Goal: Task Accomplishment & Management: Complete application form

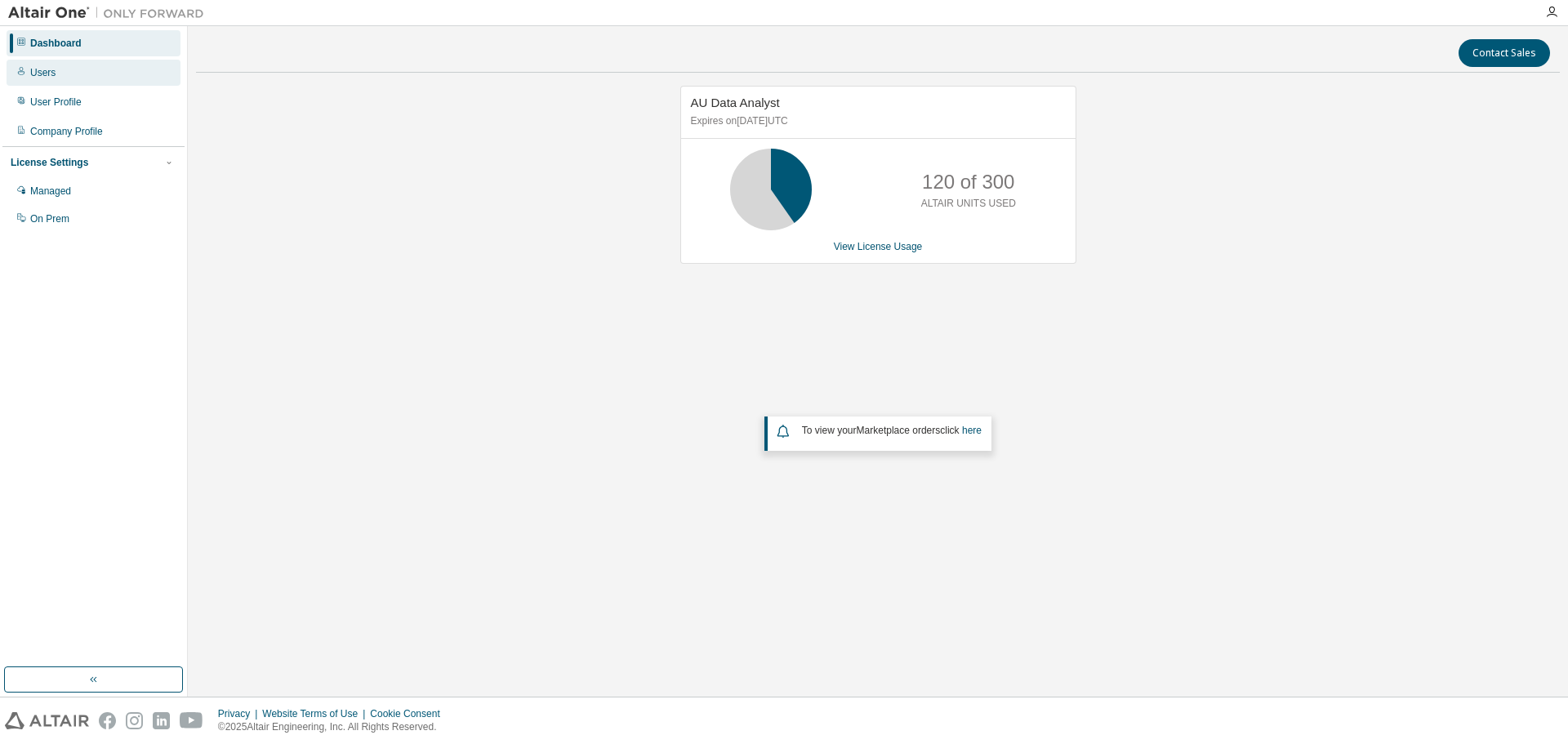
click at [55, 78] on div "Users" at bounding box center [93, 72] width 174 height 26
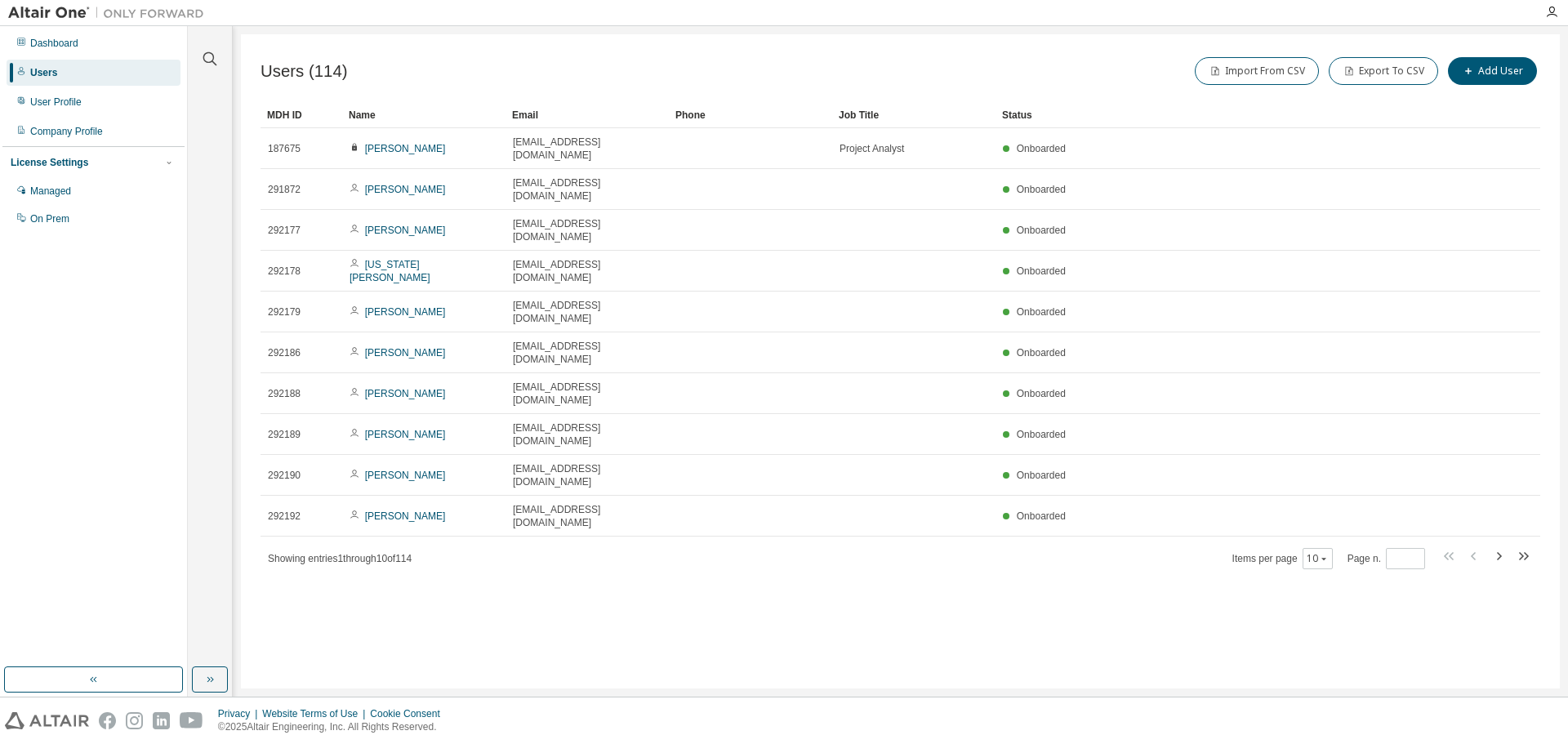
click at [440, 114] on div "Name" at bounding box center [424, 115] width 150 height 26
click at [432, 112] on div "Name" at bounding box center [424, 115] width 150 height 26
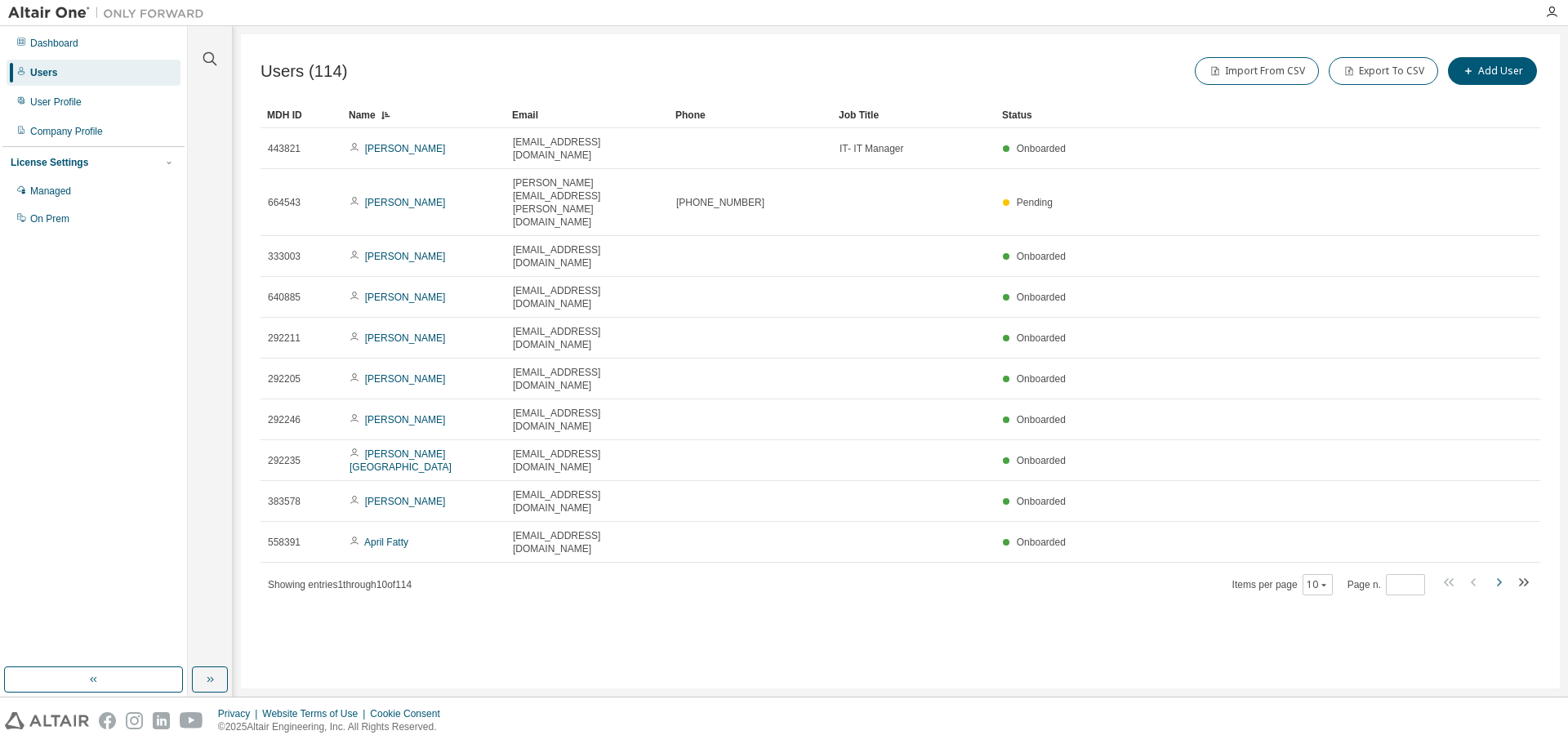
click at [1501, 572] on icon "button" at bounding box center [1498, 581] width 20 height 20
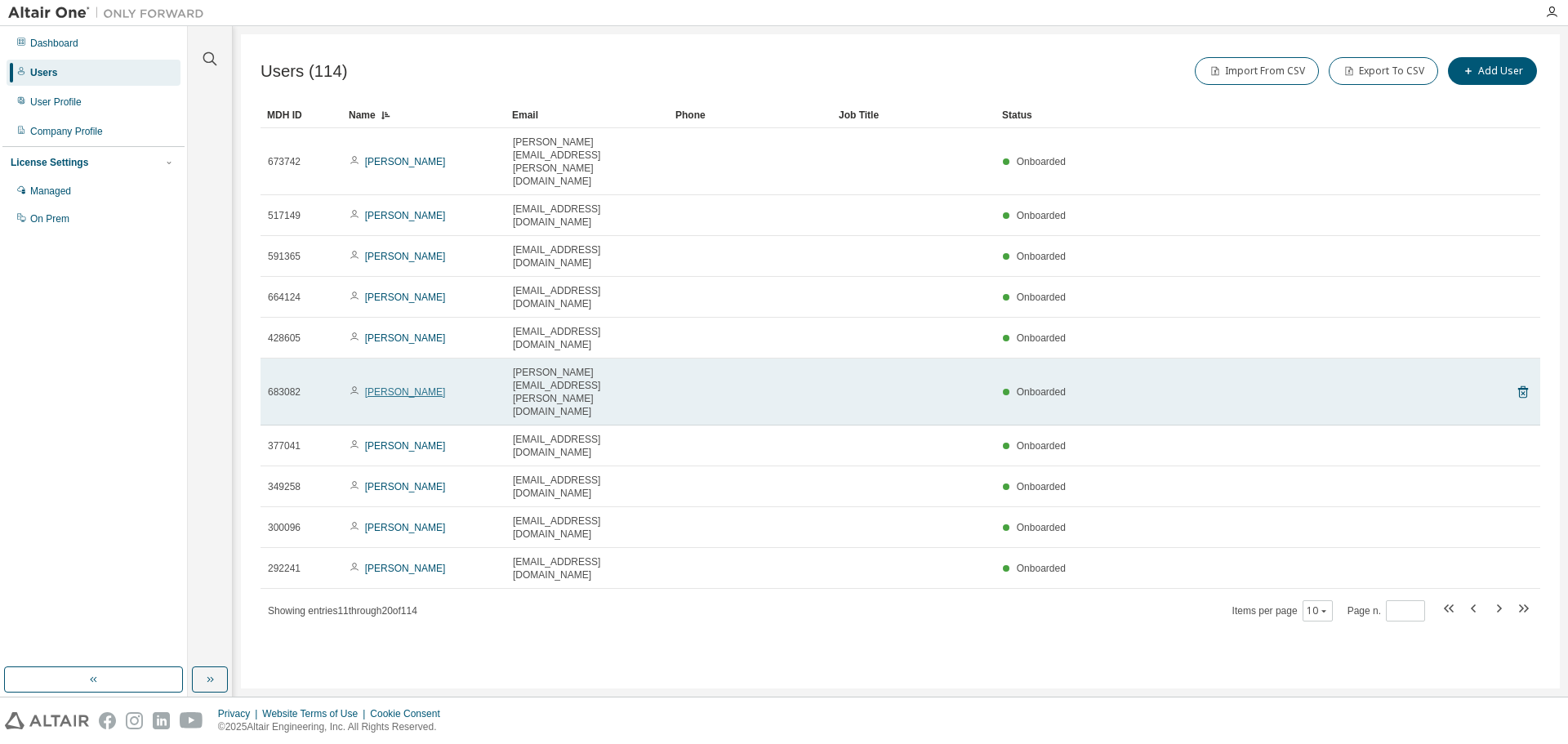
click at [396, 386] on link "Brittney Branson" at bounding box center [405, 392] width 81 height 11
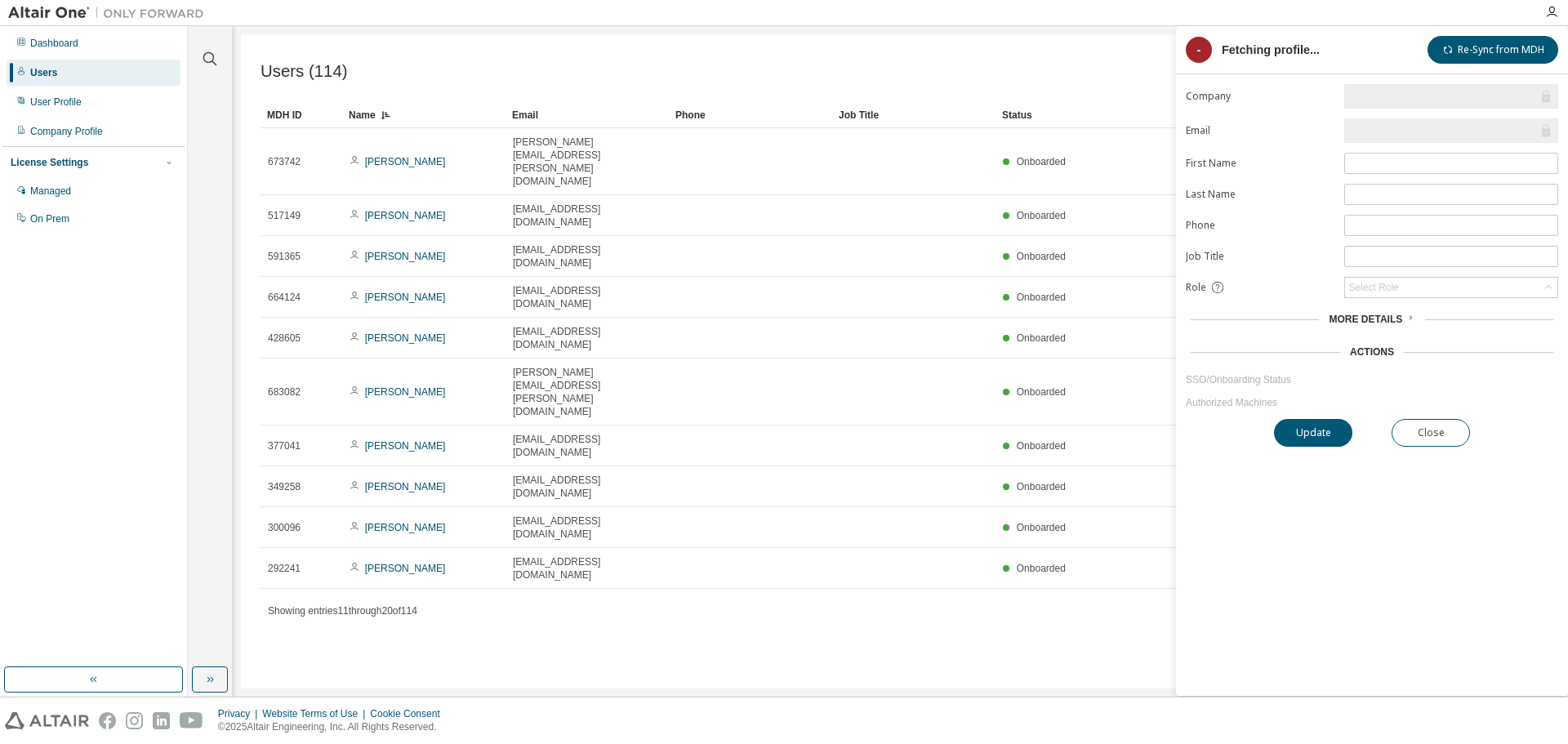
type input "*"
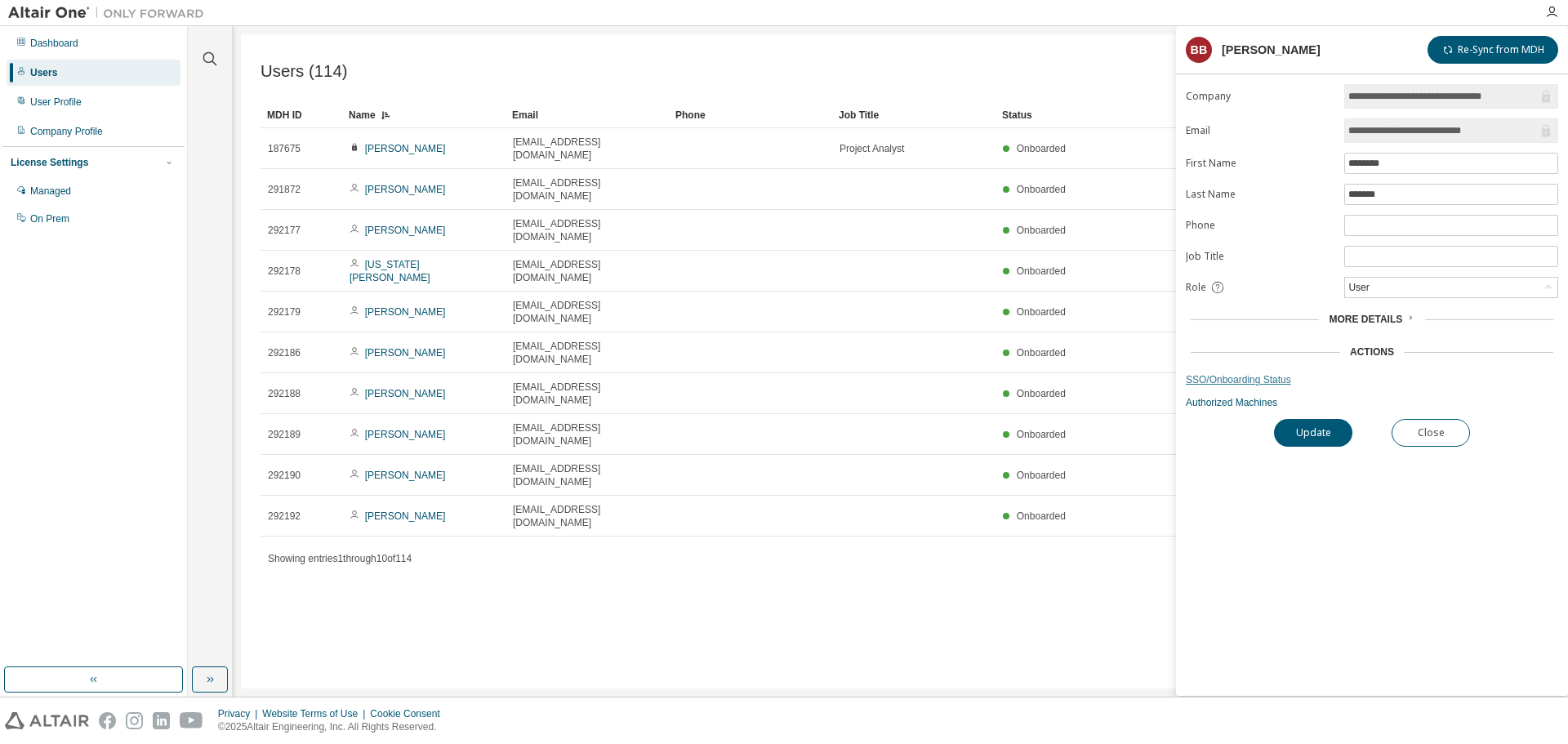
click at [1202, 378] on link "SSO/Onboarding Status" at bounding box center [1372, 380] width 372 height 13
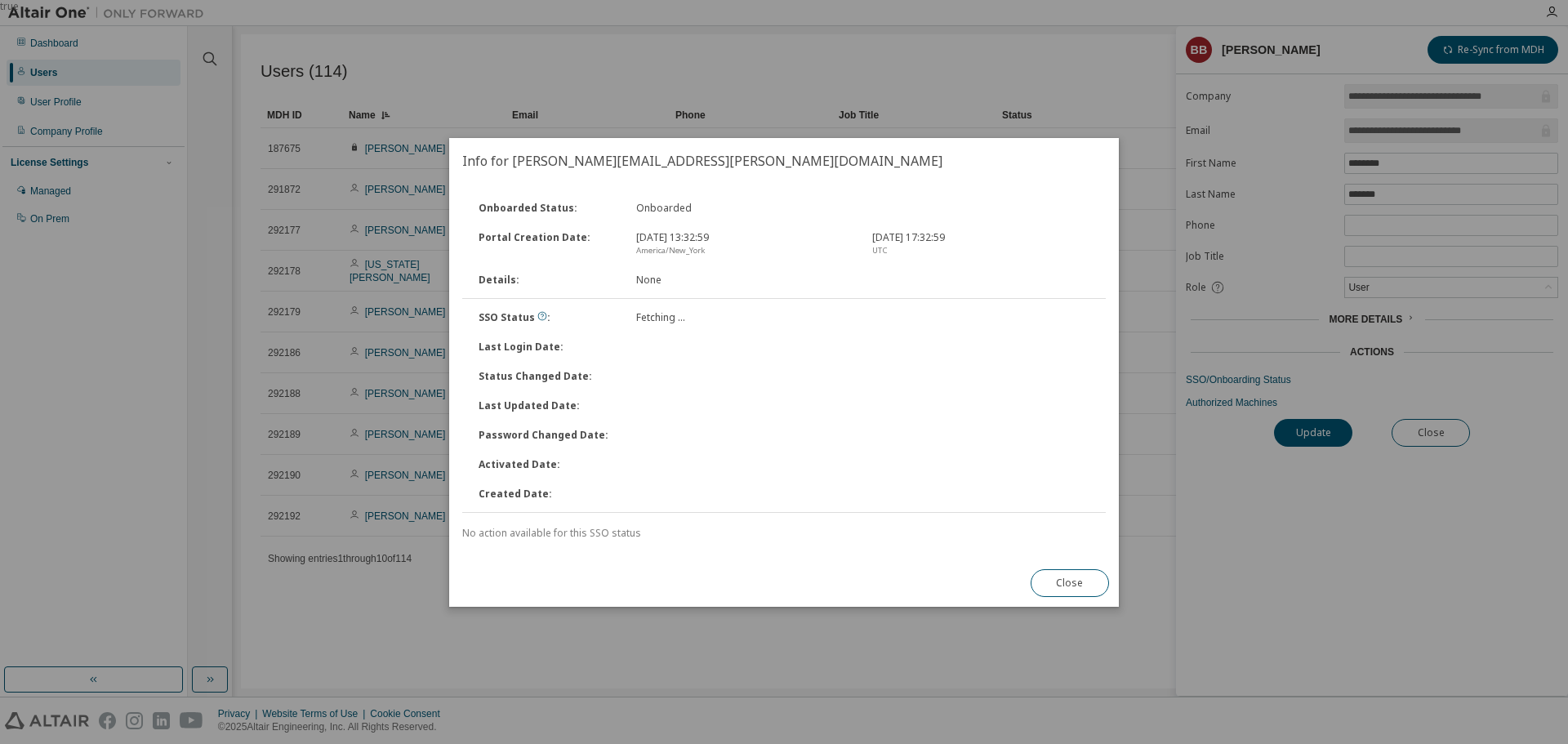
drag, startPoint x: 1084, startPoint y: 589, endPoint x: 1093, endPoint y: 581, distance: 12.0
click at [1084, 589] on button "Close" at bounding box center [1070, 583] width 78 height 28
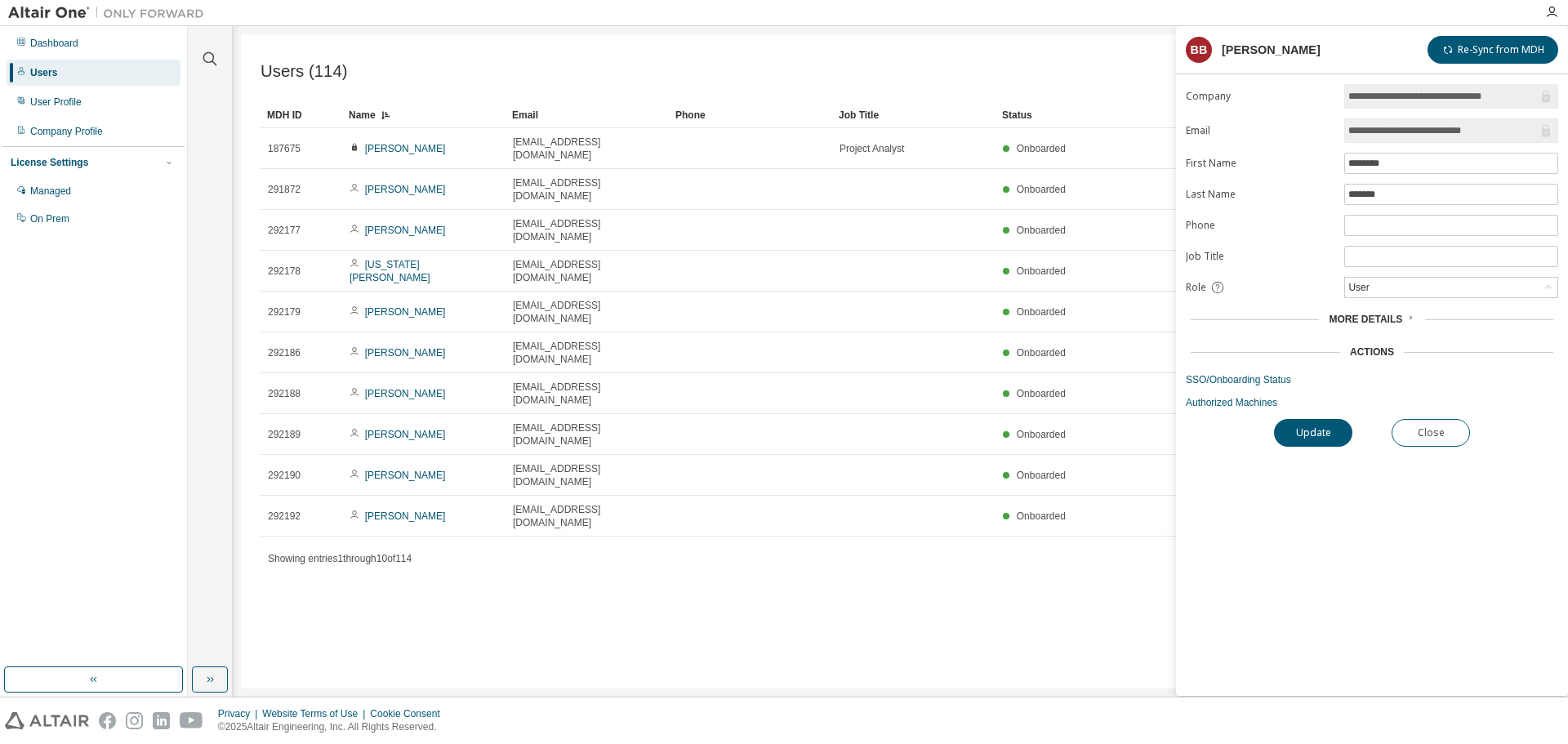
click at [1225, 410] on div "**********" at bounding box center [1372, 390] width 392 height 612
click at [1223, 405] on link "Authorized Machines" at bounding box center [1372, 402] width 372 height 13
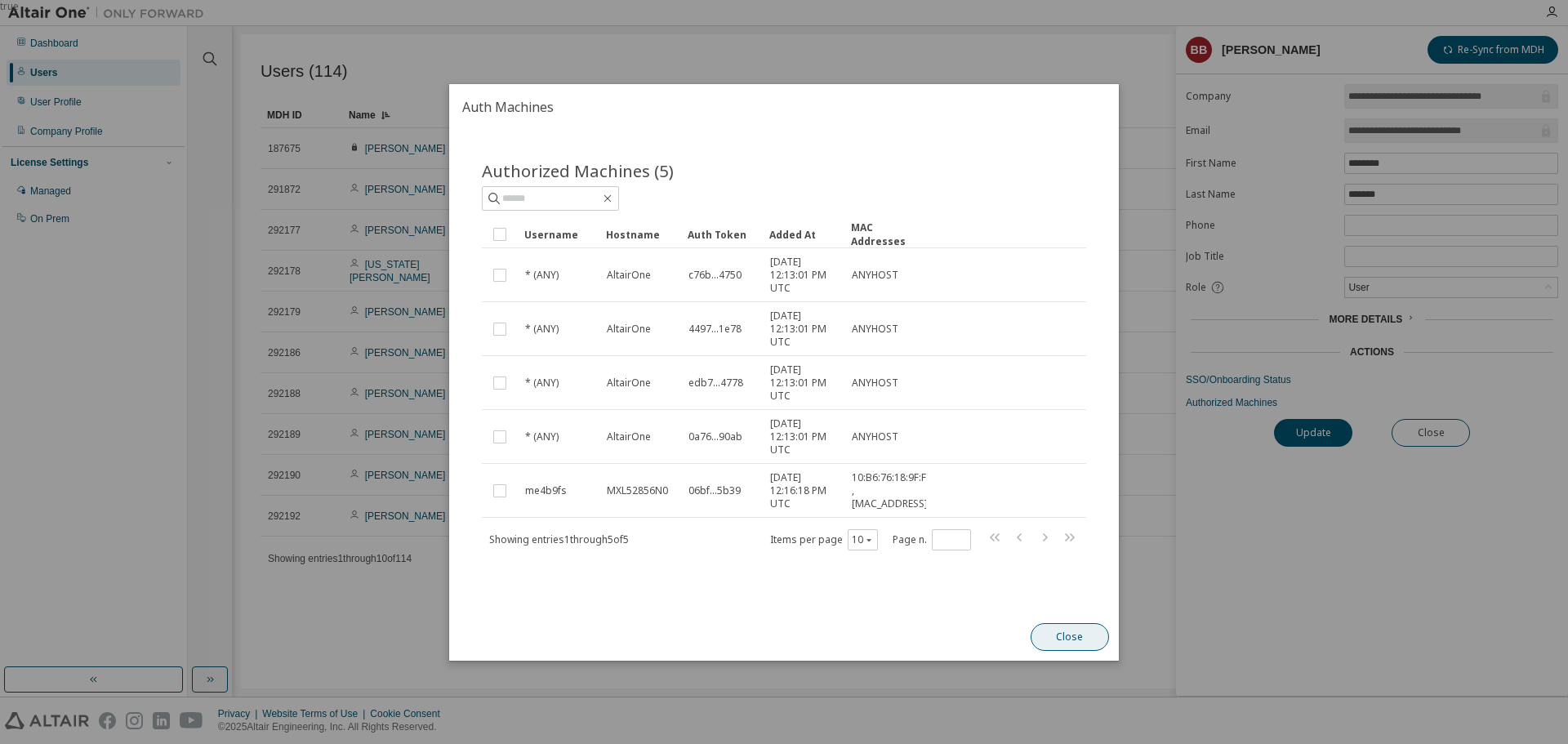
click at [1089, 641] on button "Close" at bounding box center [1070, 637] width 78 height 28
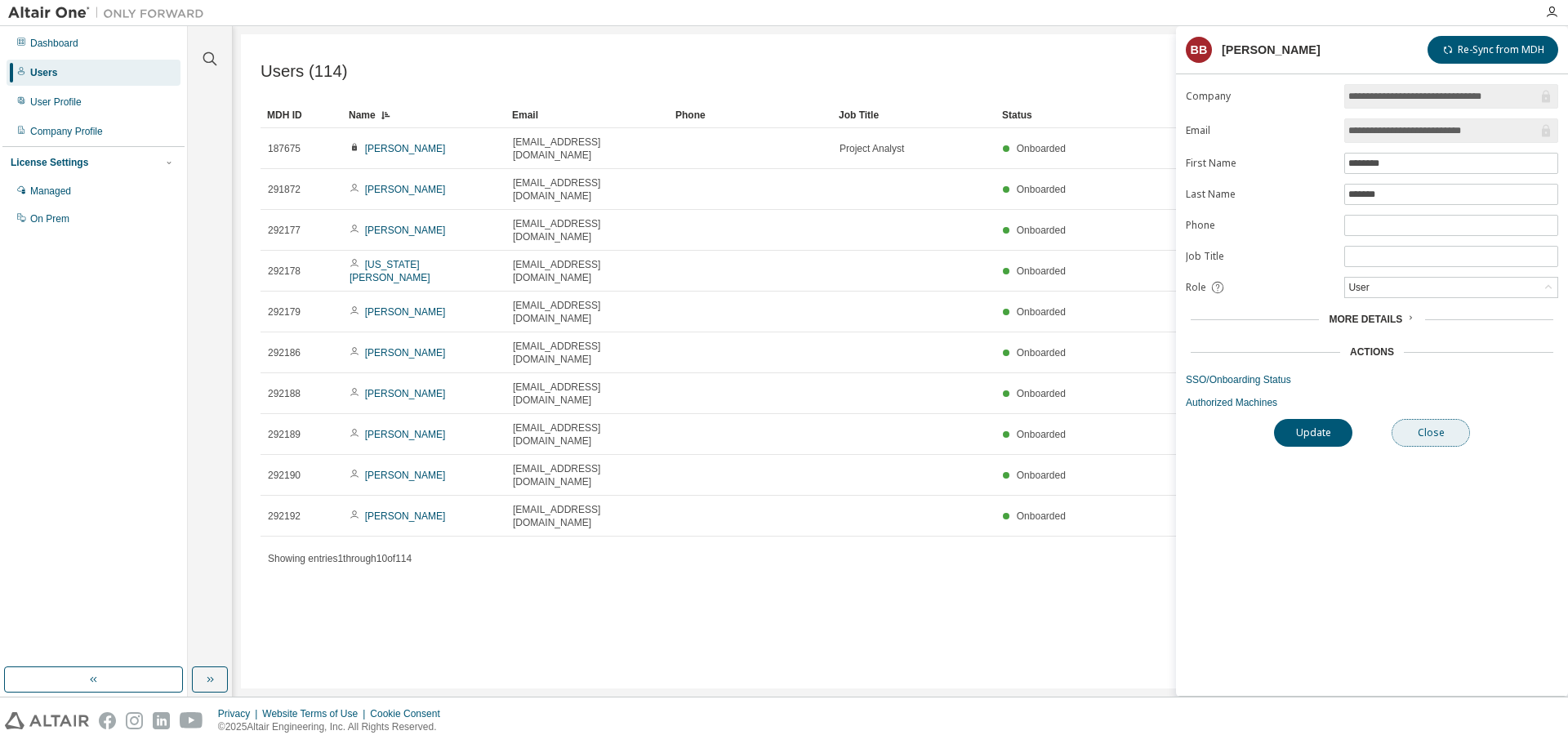
click at [1448, 430] on button "Close" at bounding box center [1431, 433] width 78 height 28
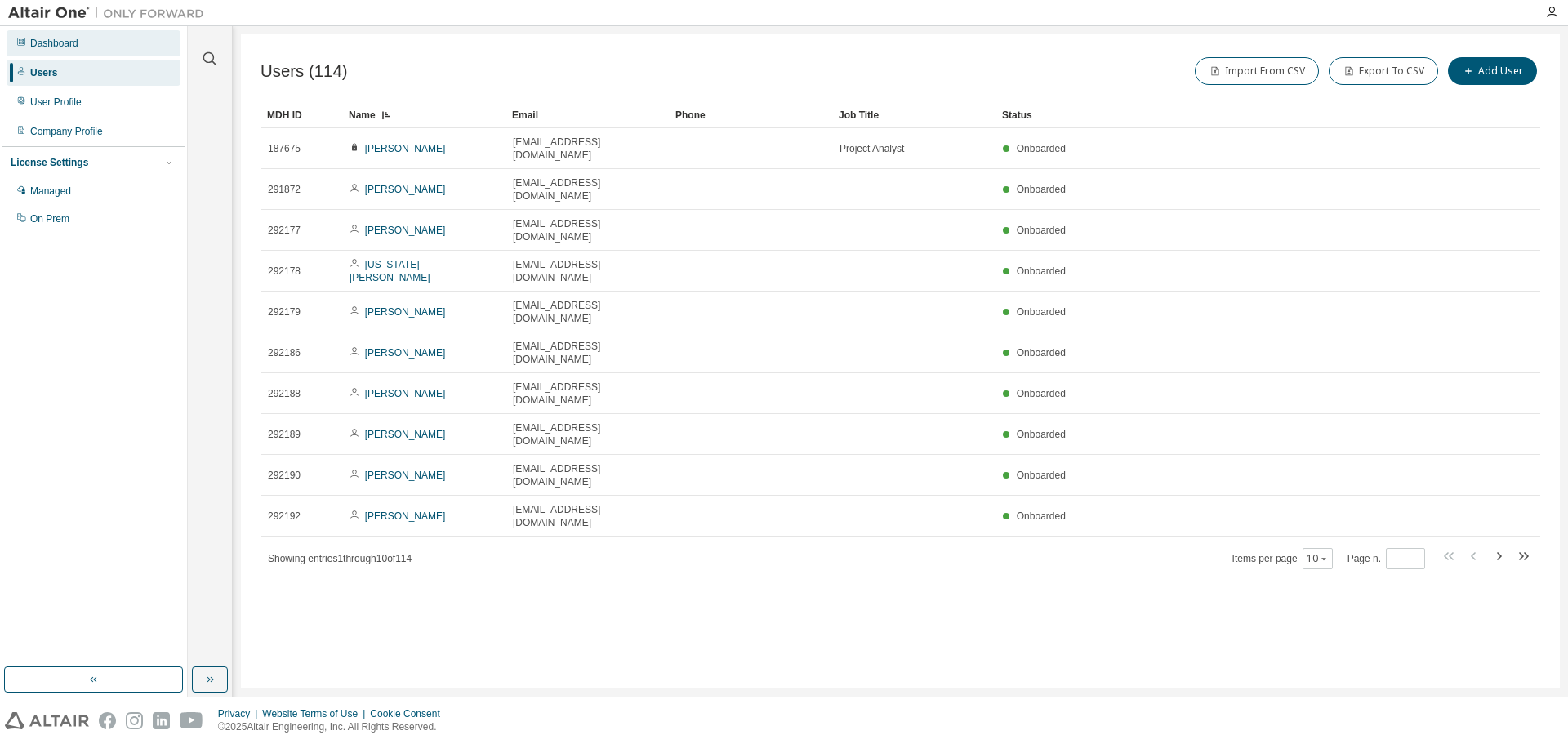
click at [55, 45] on div "Dashboard" at bounding box center [55, 44] width 48 height 13
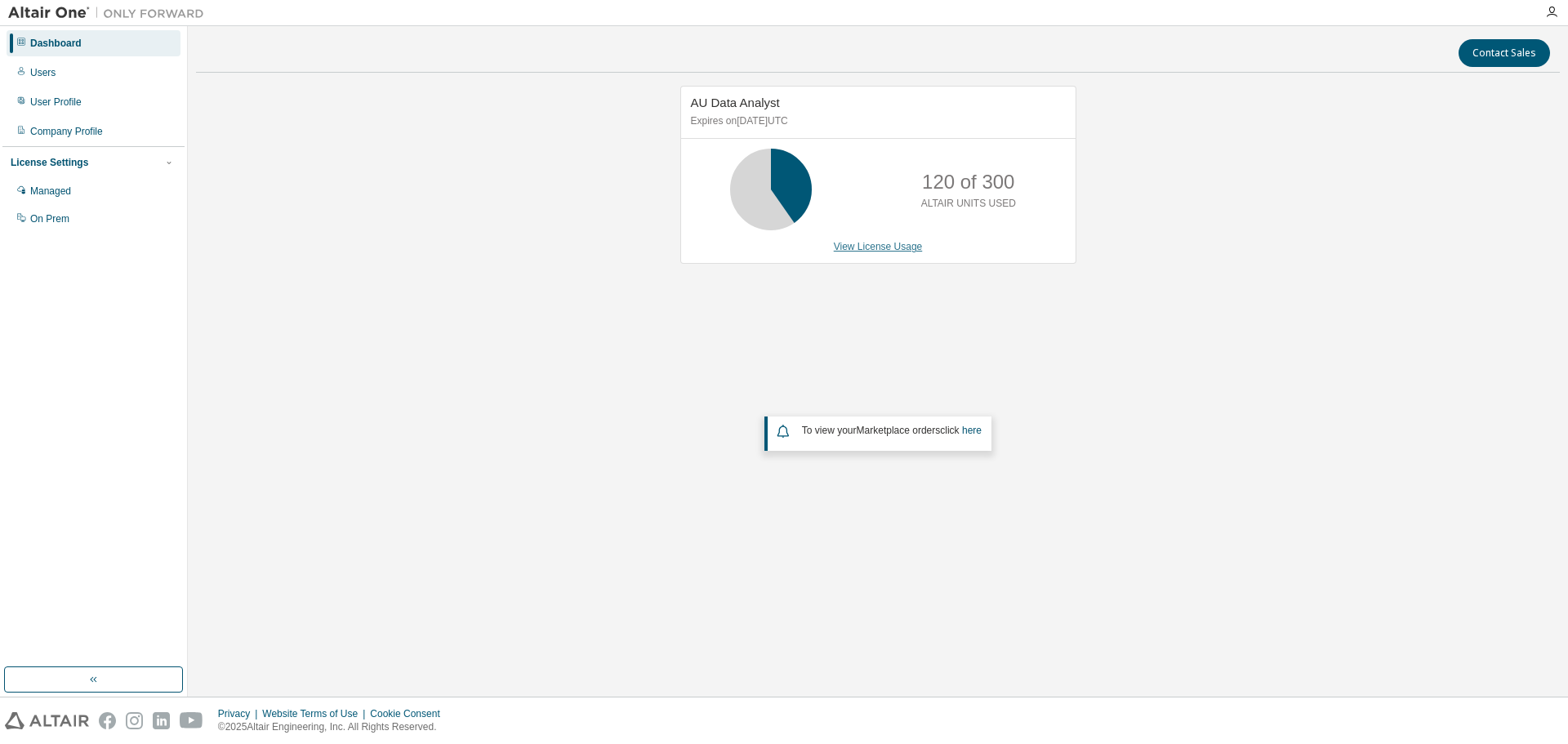
click at [871, 244] on link "View License Usage" at bounding box center [879, 246] width 89 height 11
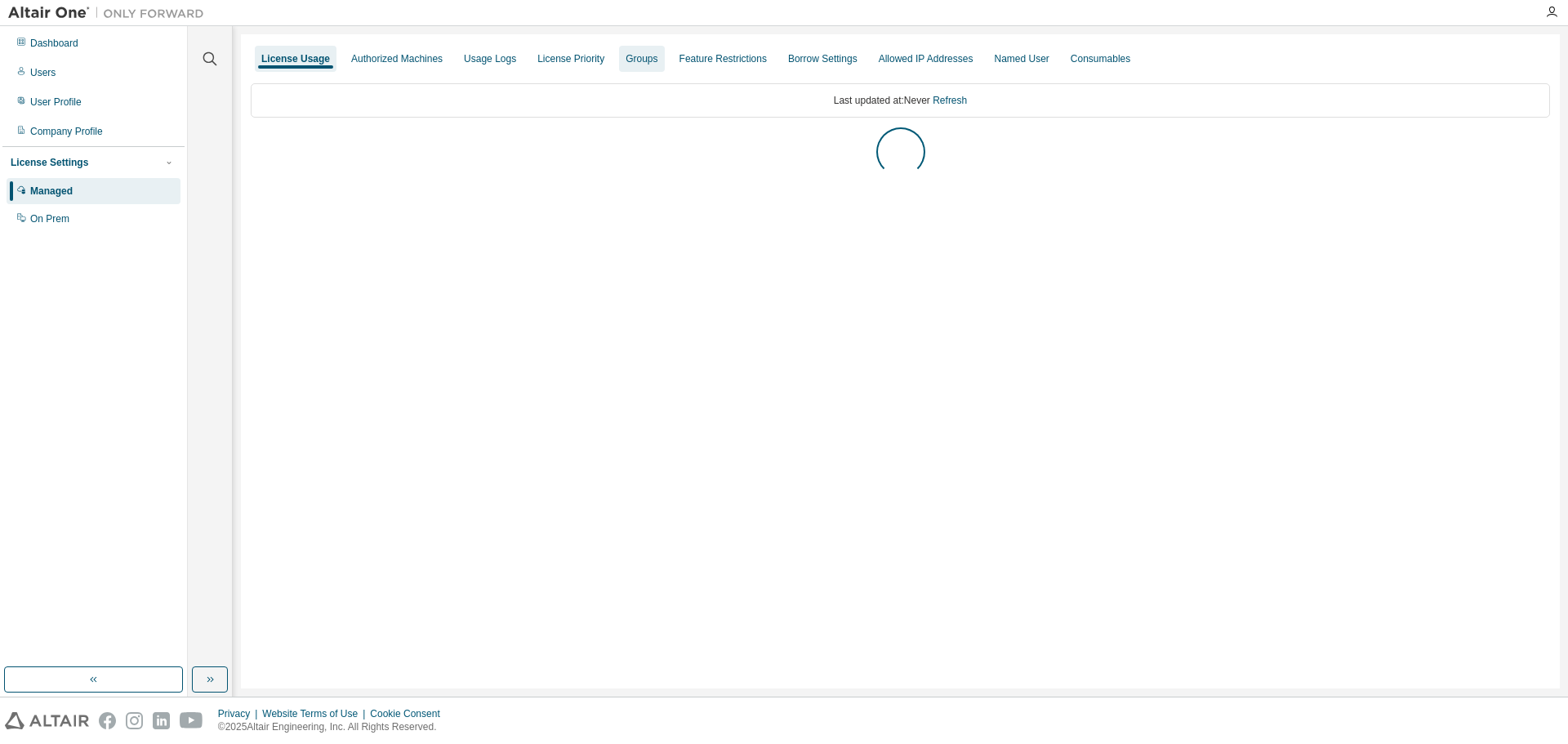
click at [639, 55] on div "Groups" at bounding box center [642, 59] width 32 height 13
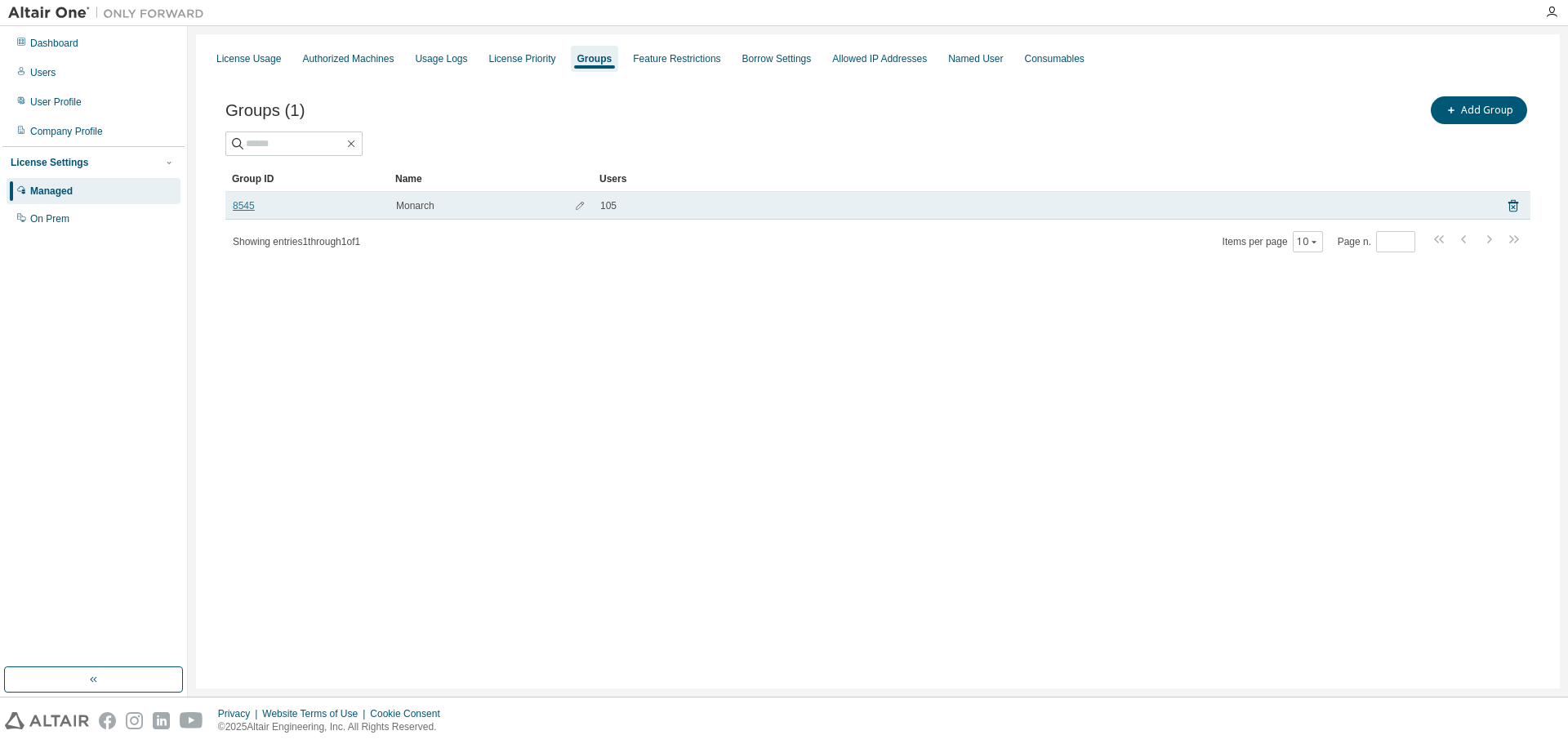
click at [248, 205] on link "8545" at bounding box center [244, 206] width 22 height 13
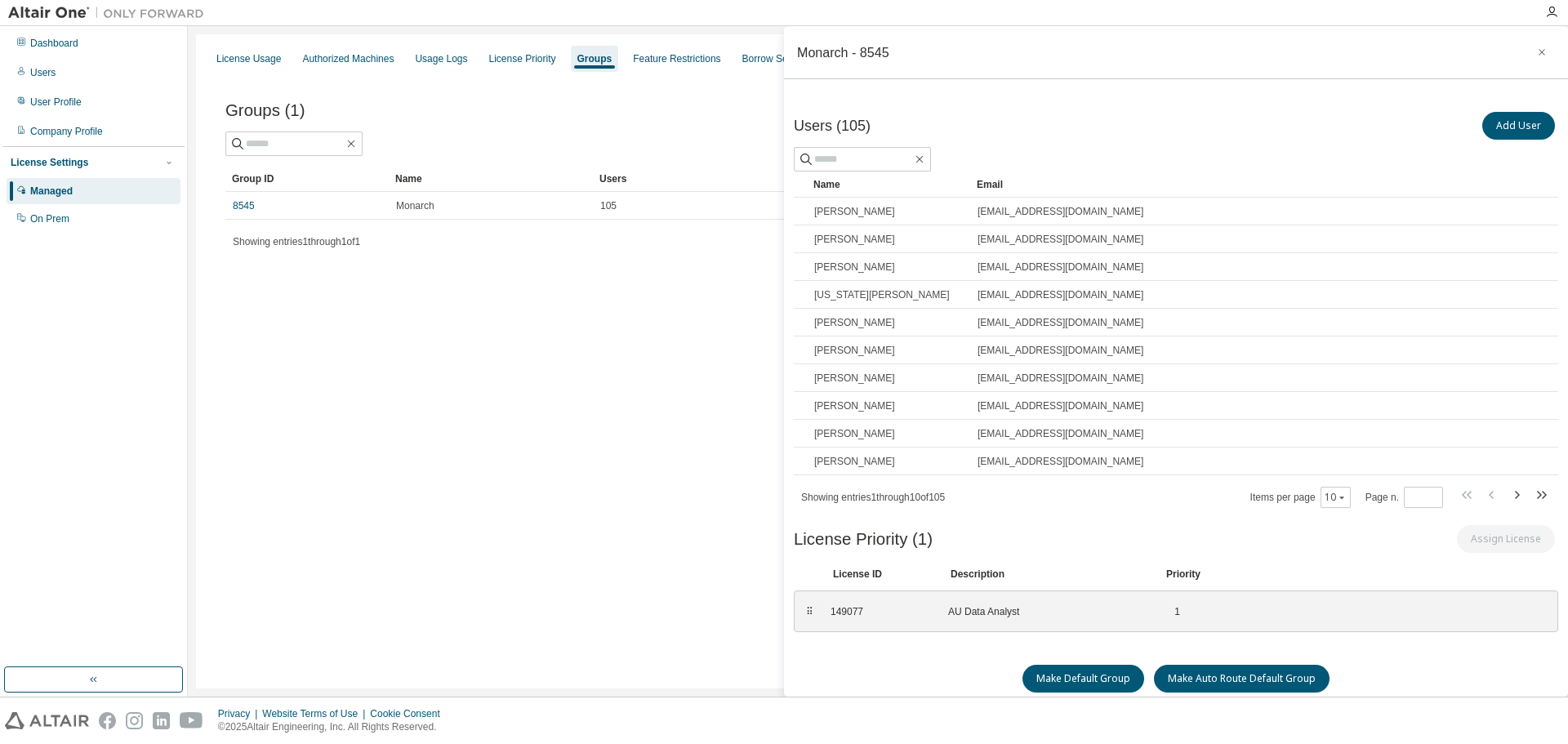
click at [649, 642] on div "License Usage Authorized Machines Usage Logs License Priority Groups Feature Re…" at bounding box center [878, 361] width 1364 height 654
click at [876, 181] on div "Name" at bounding box center [889, 185] width 150 height 26
click at [875, 181] on div "Name" at bounding box center [889, 185] width 150 height 26
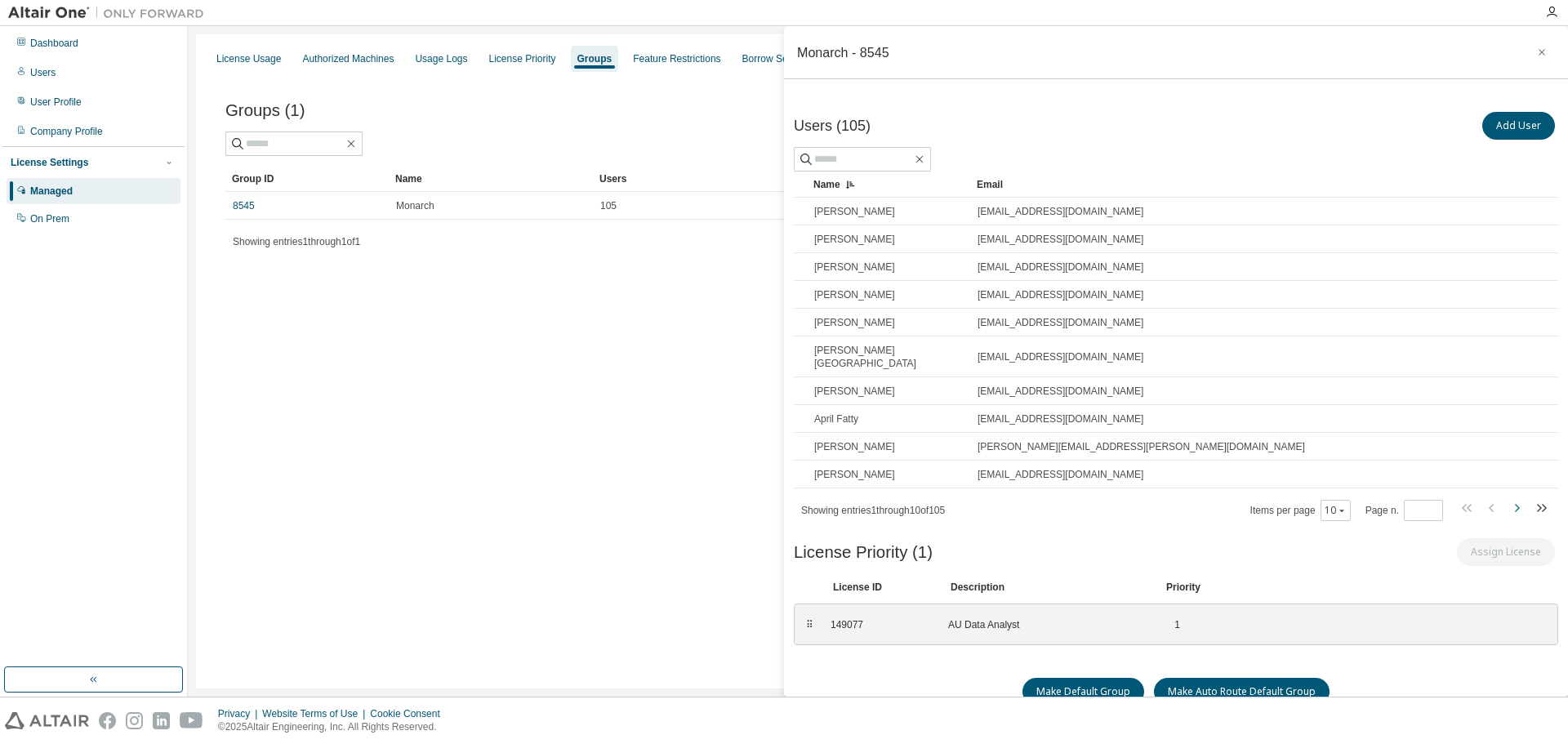
click at [1515, 503] on icon "button" at bounding box center [1517, 507] width 5 height 8
type input "*"
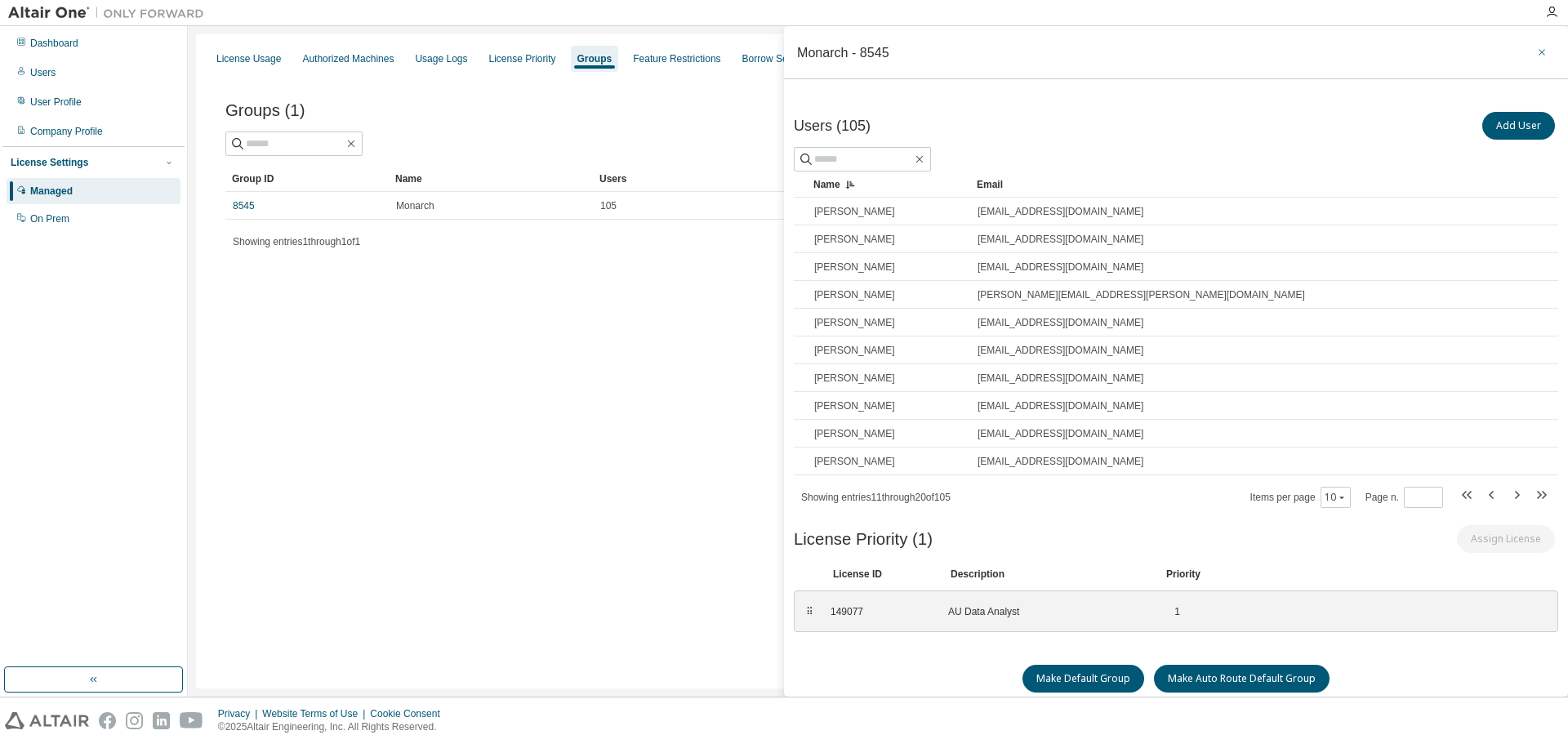
click at [1536, 51] on icon "button" at bounding box center [1542, 52] width 11 height 13
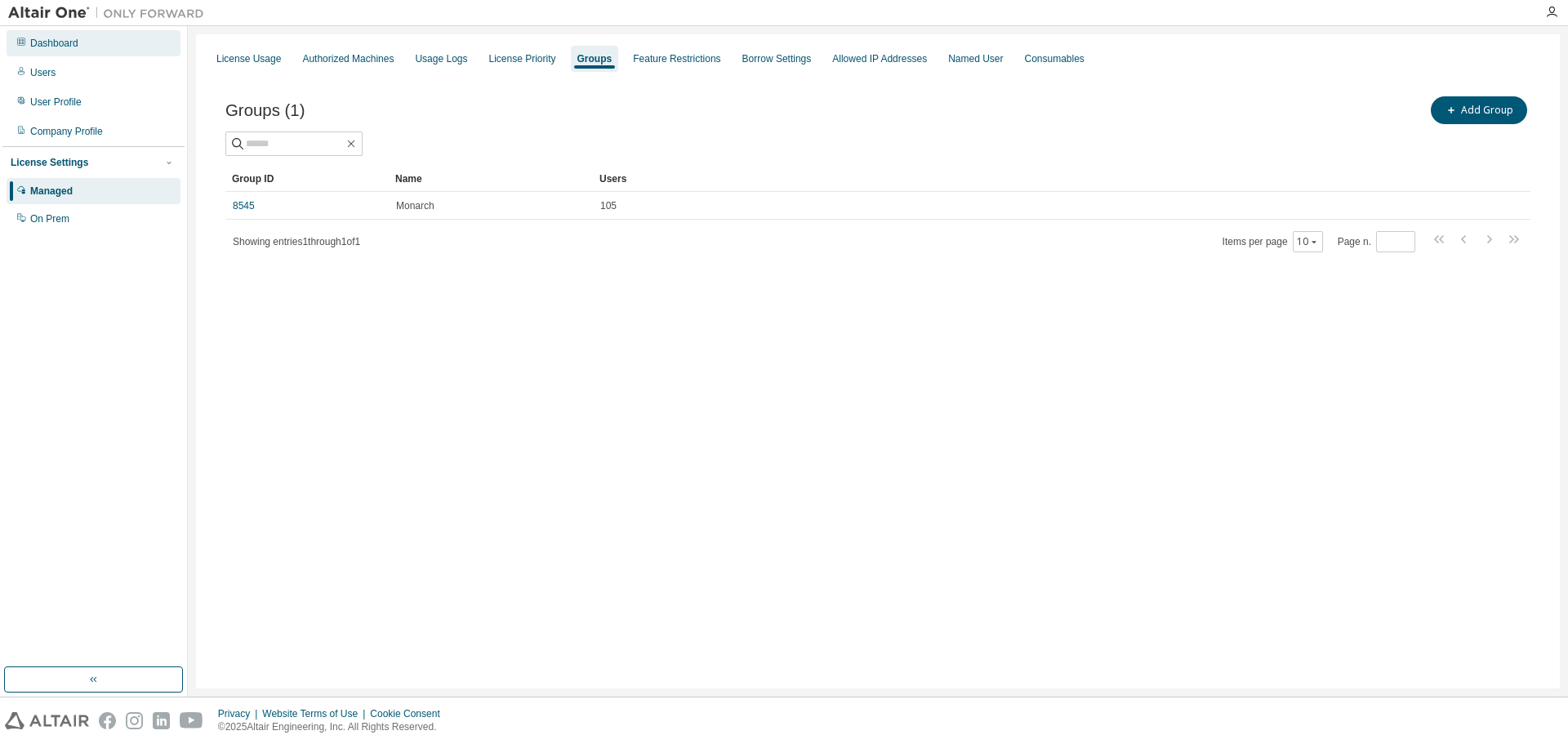
click at [39, 46] on div "Dashboard" at bounding box center [55, 44] width 48 height 13
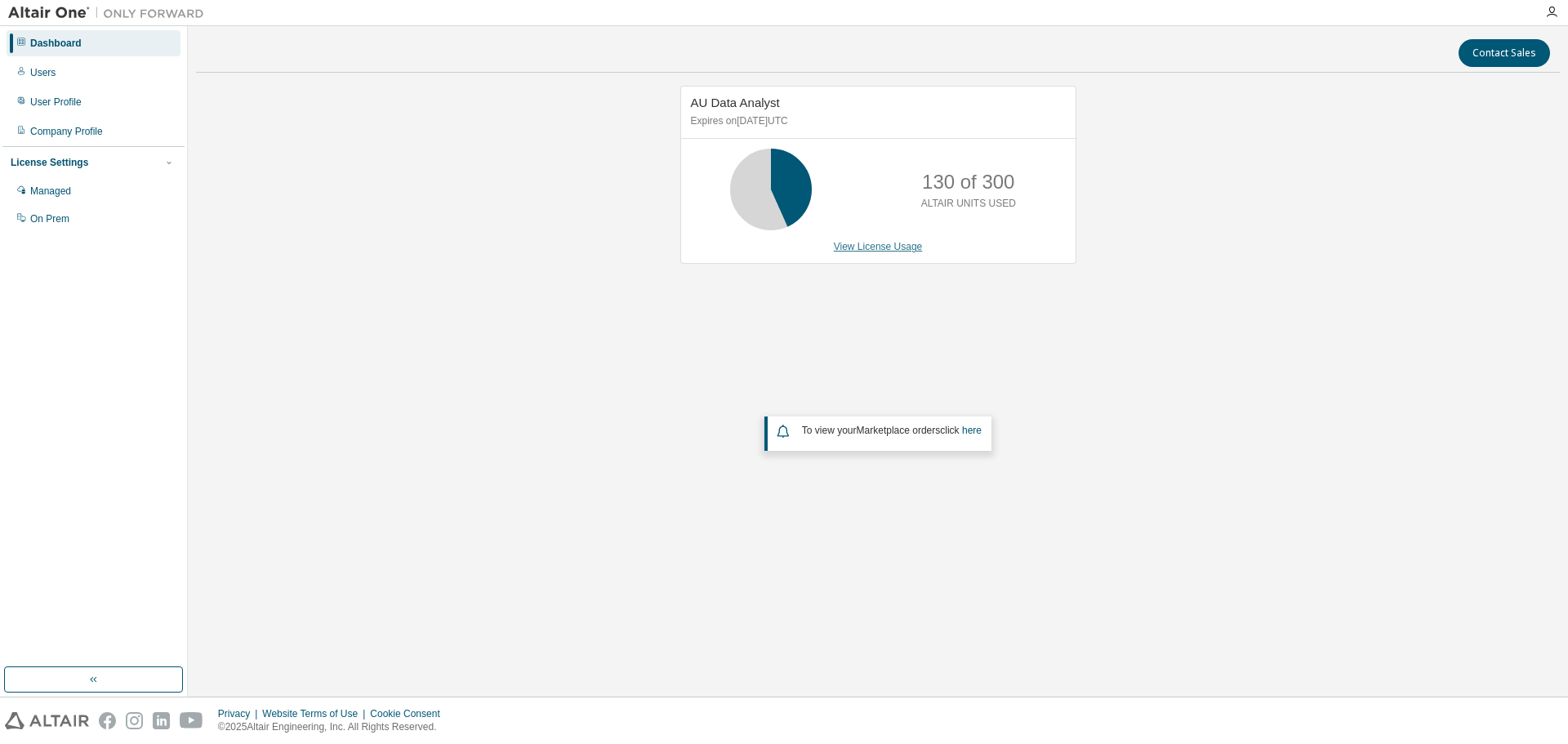
click at [865, 248] on link "View License Usage" at bounding box center [879, 246] width 89 height 11
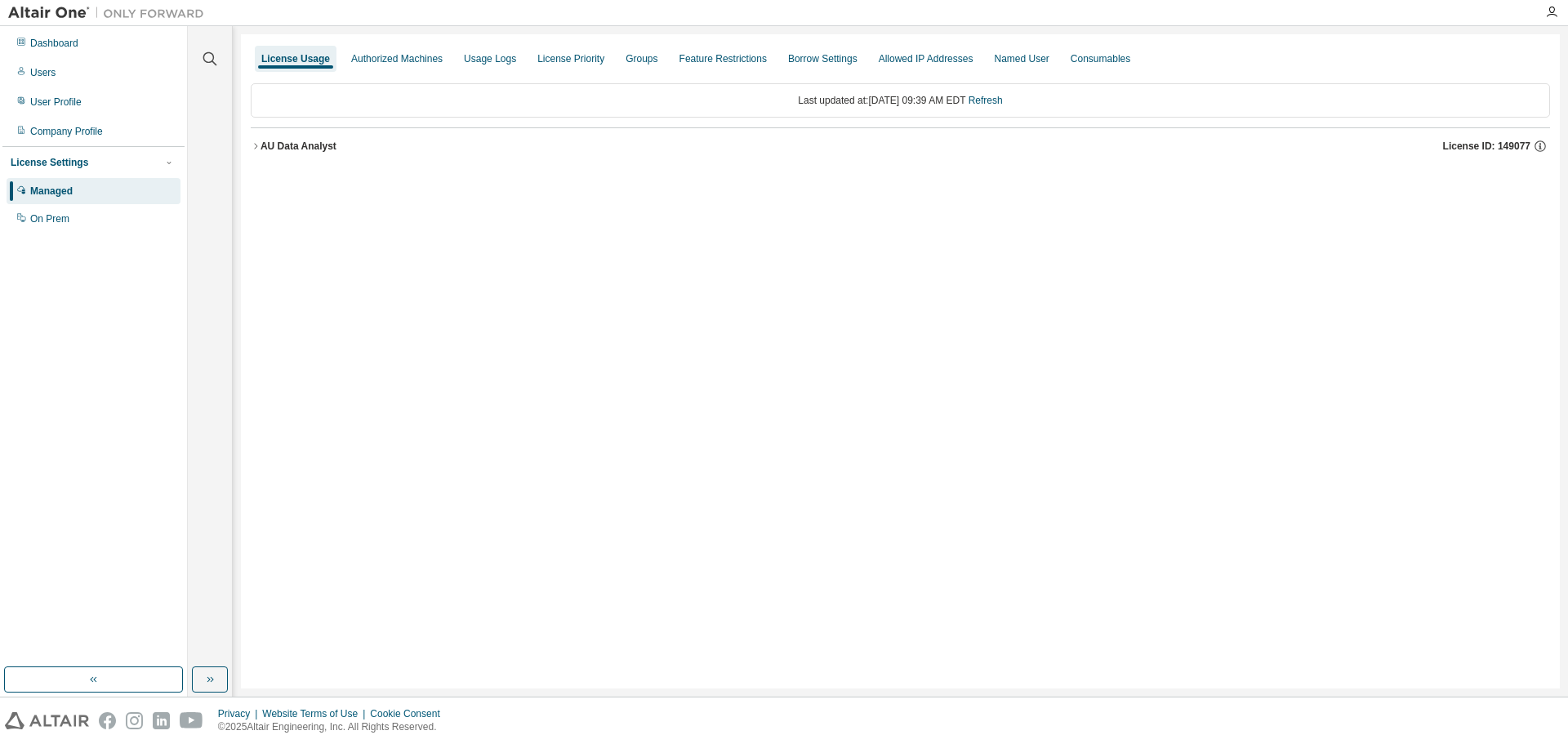
click at [253, 146] on icon "button" at bounding box center [255, 146] width 10 height 10
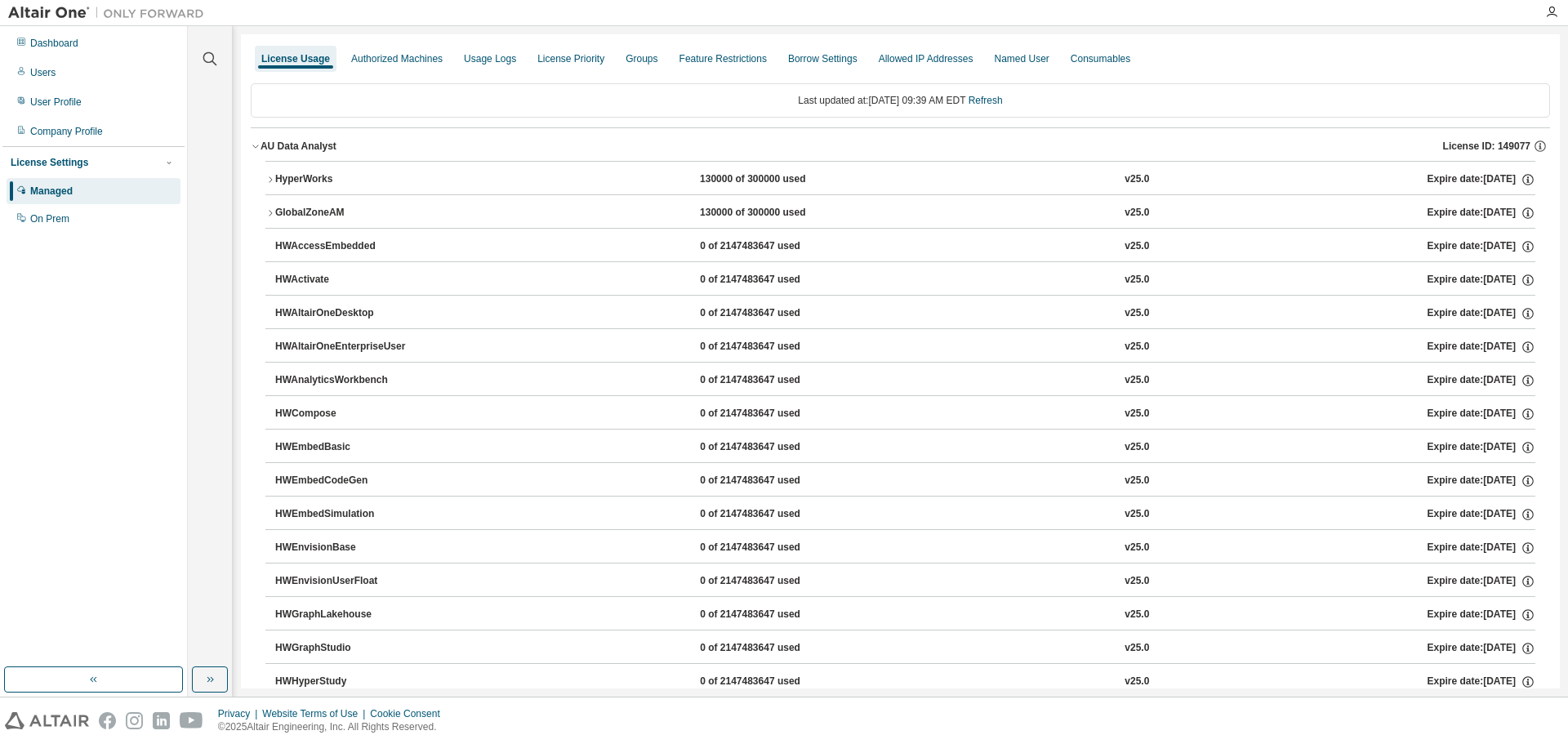
click at [268, 175] on icon "button" at bounding box center [270, 179] width 10 height 10
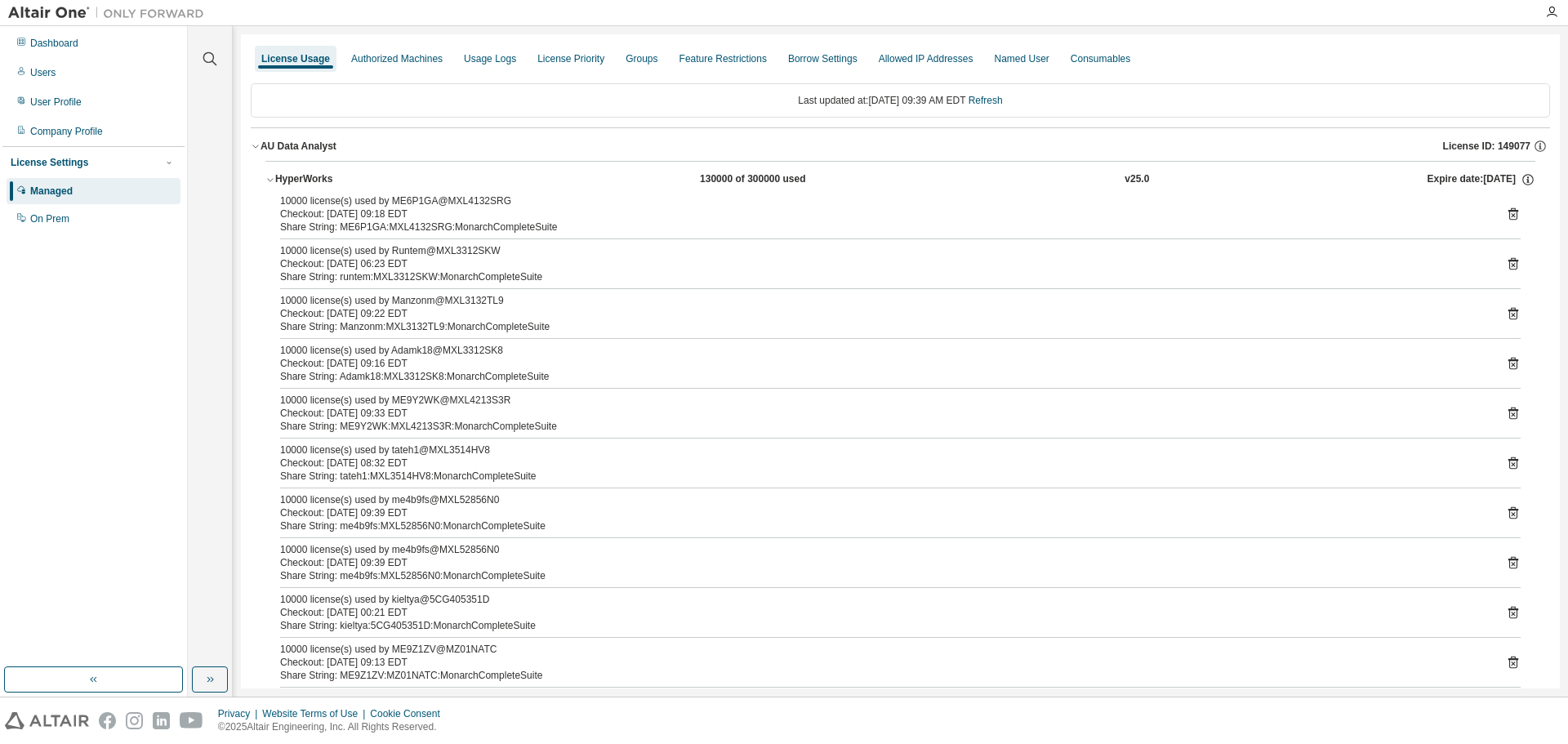
click at [150, 593] on div "Dashboard Users User Profile Company Profile License Settings Managed On Prem" at bounding box center [94, 346] width 182 height 636
click at [138, 585] on div "Dashboard Users User Profile Company Profile License Settings Managed On Prem" at bounding box center [94, 346] width 182 height 636
click at [1509, 513] on icon at bounding box center [1513, 513] width 10 height 12
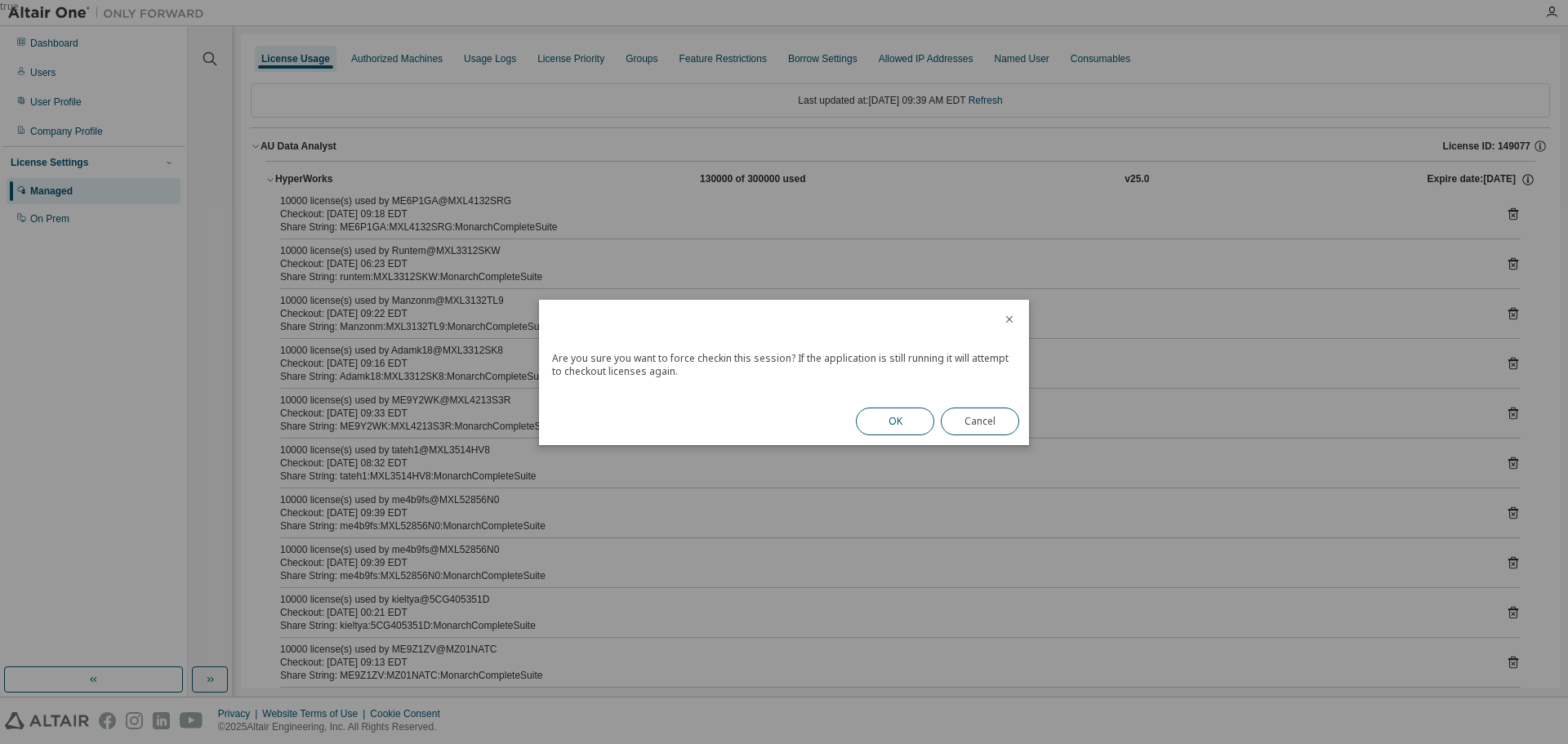
click at [905, 418] on button "OK" at bounding box center [895, 422] width 78 height 28
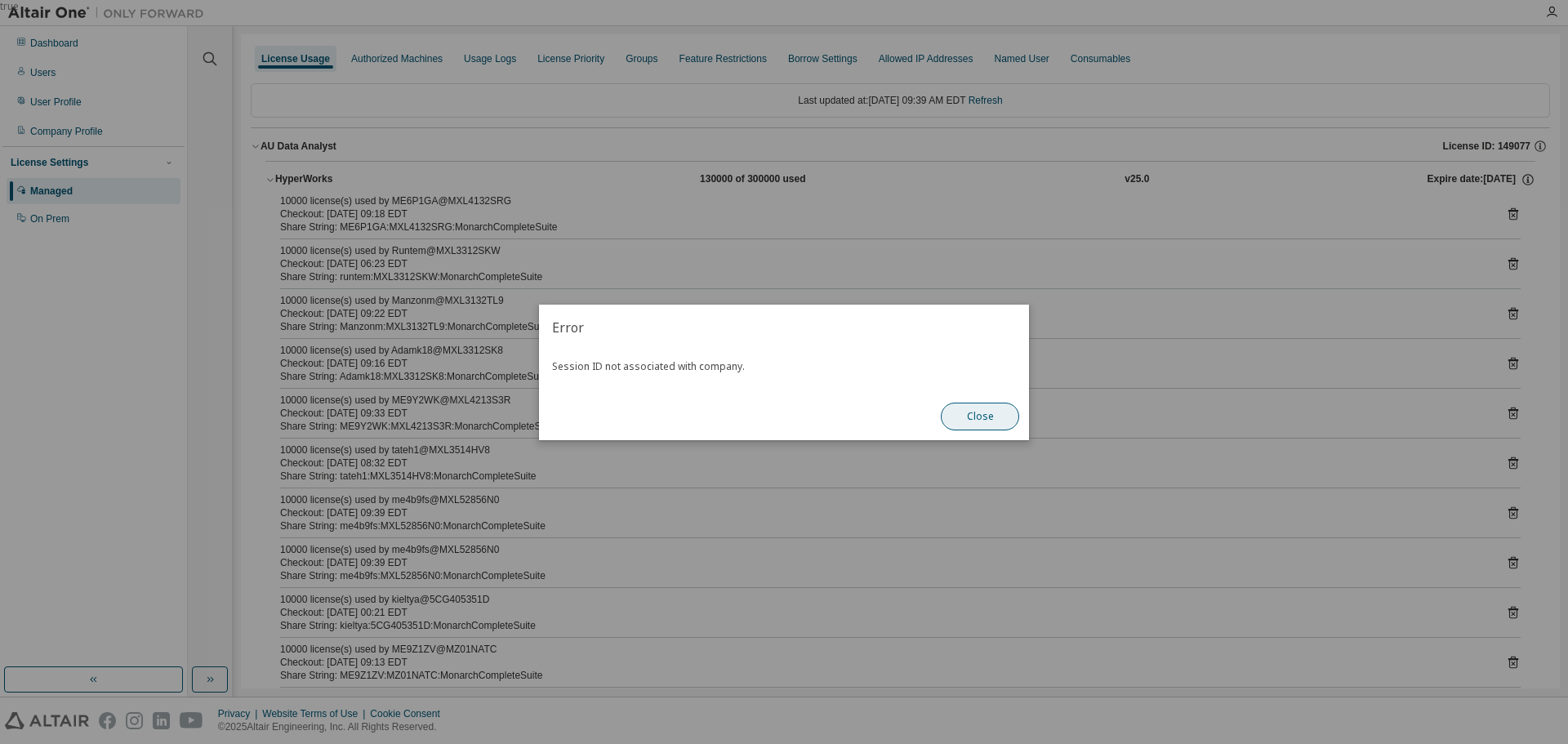
click at [986, 418] on button "Close" at bounding box center [980, 416] width 78 height 28
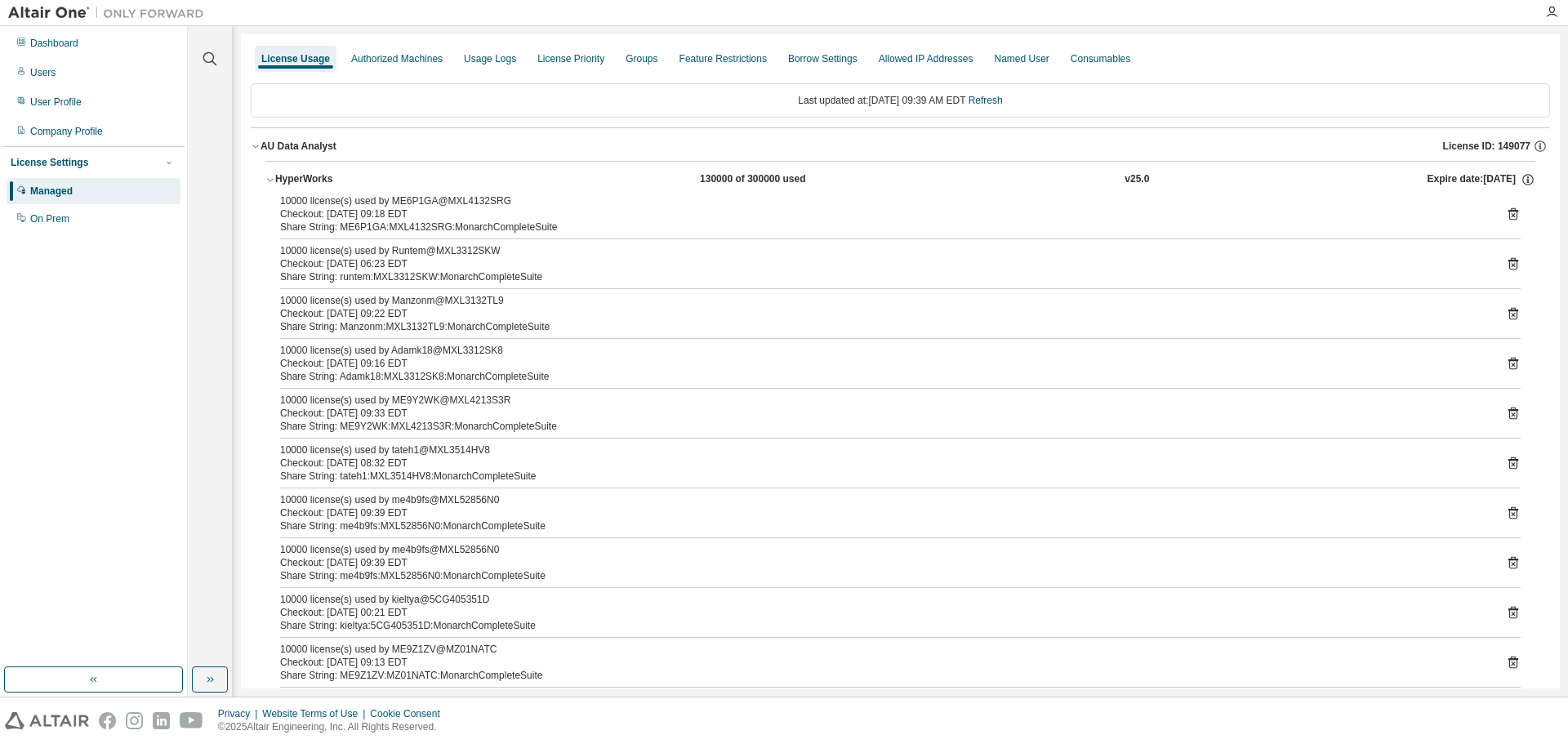
click at [1506, 512] on icon at bounding box center [1513, 513] width 15 height 15
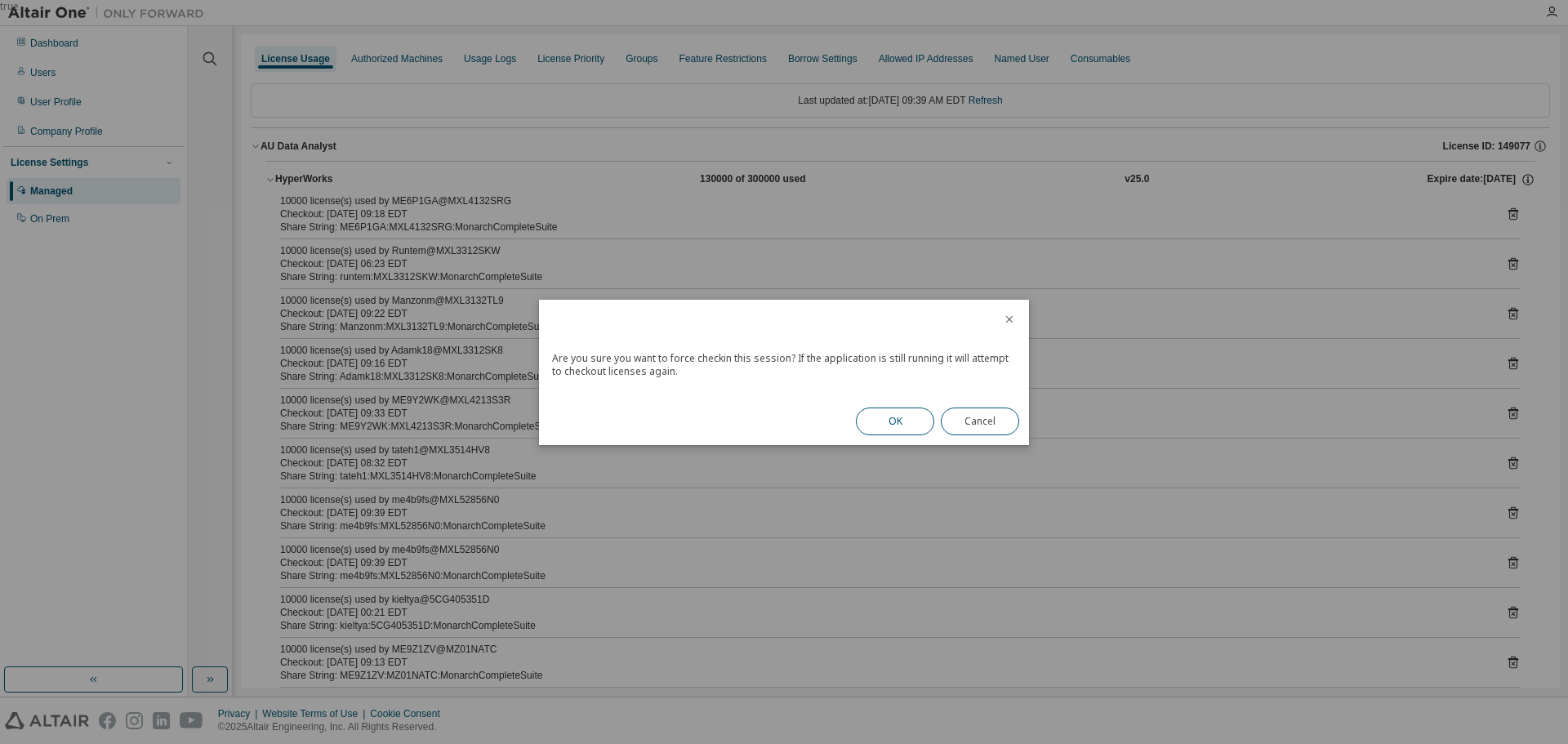
click at [886, 421] on button "OK" at bounding box center [895, 422] width 78 height 28
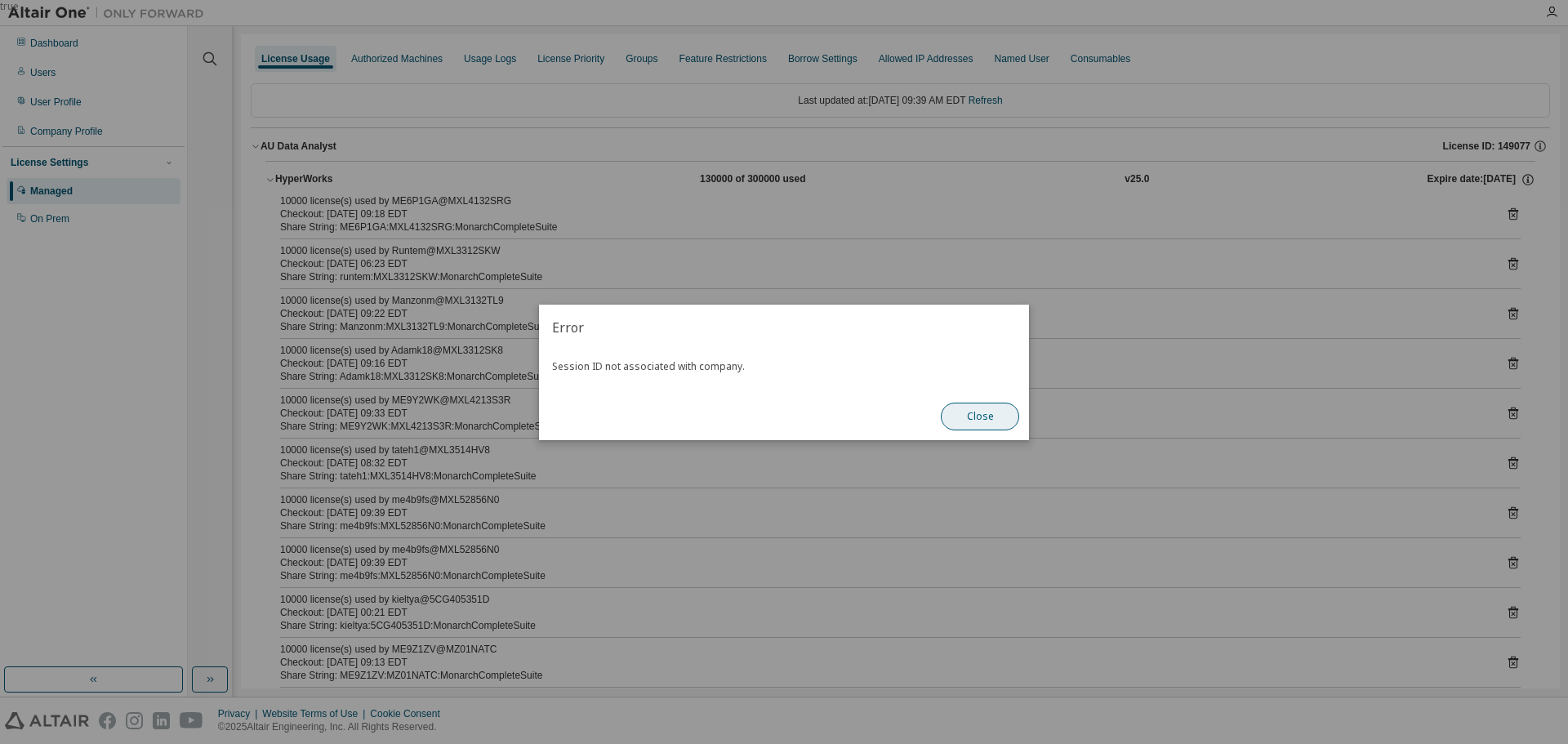
click at [1002, 419] on button "Close" at bounding box center [980, 416] width 78 height 28
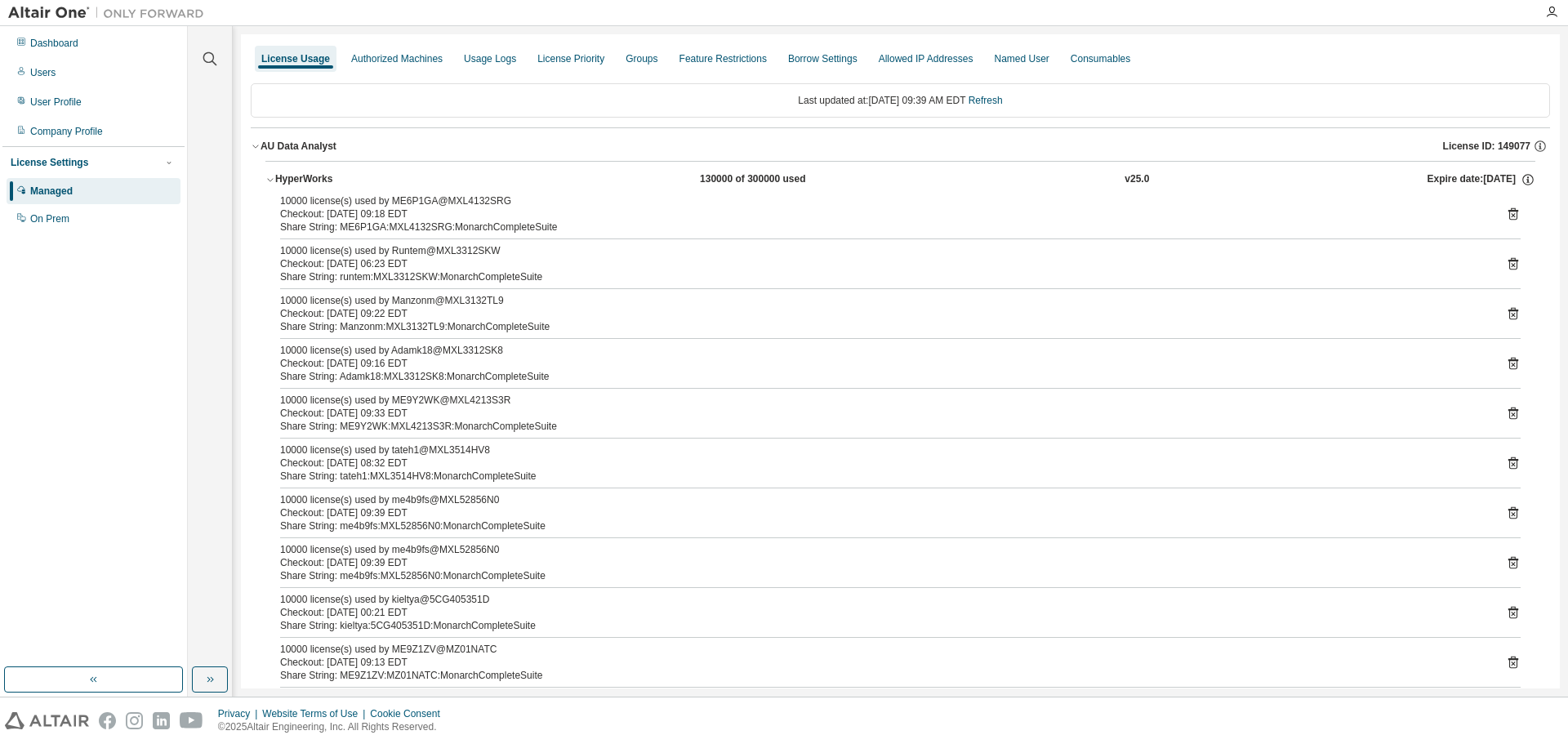
click at [1511, 563] on icon at bounding box center [1513, 564] width 4 height 4
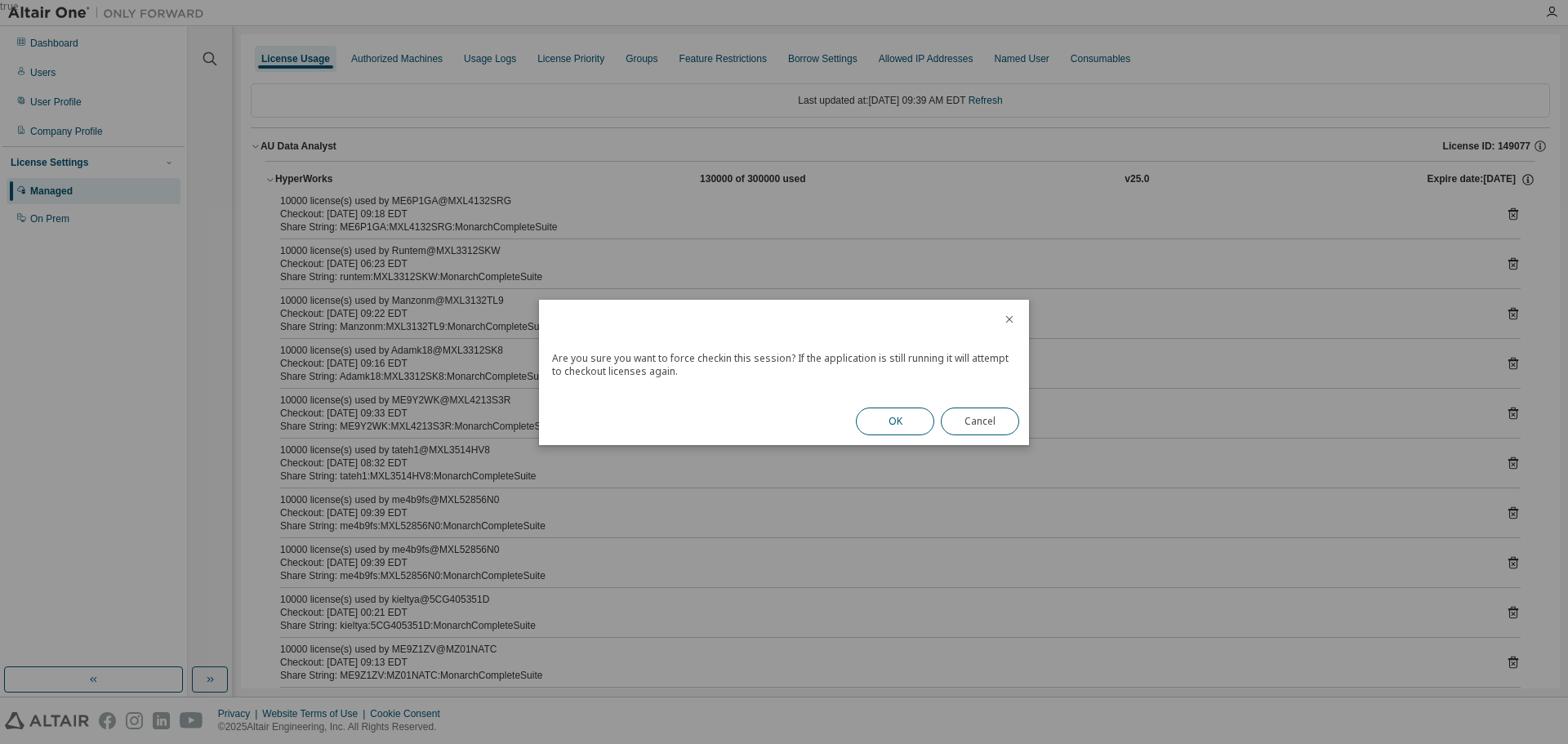
click at [892, 423] on button "OK" at bounding box center [895, 422] width 78 height 28
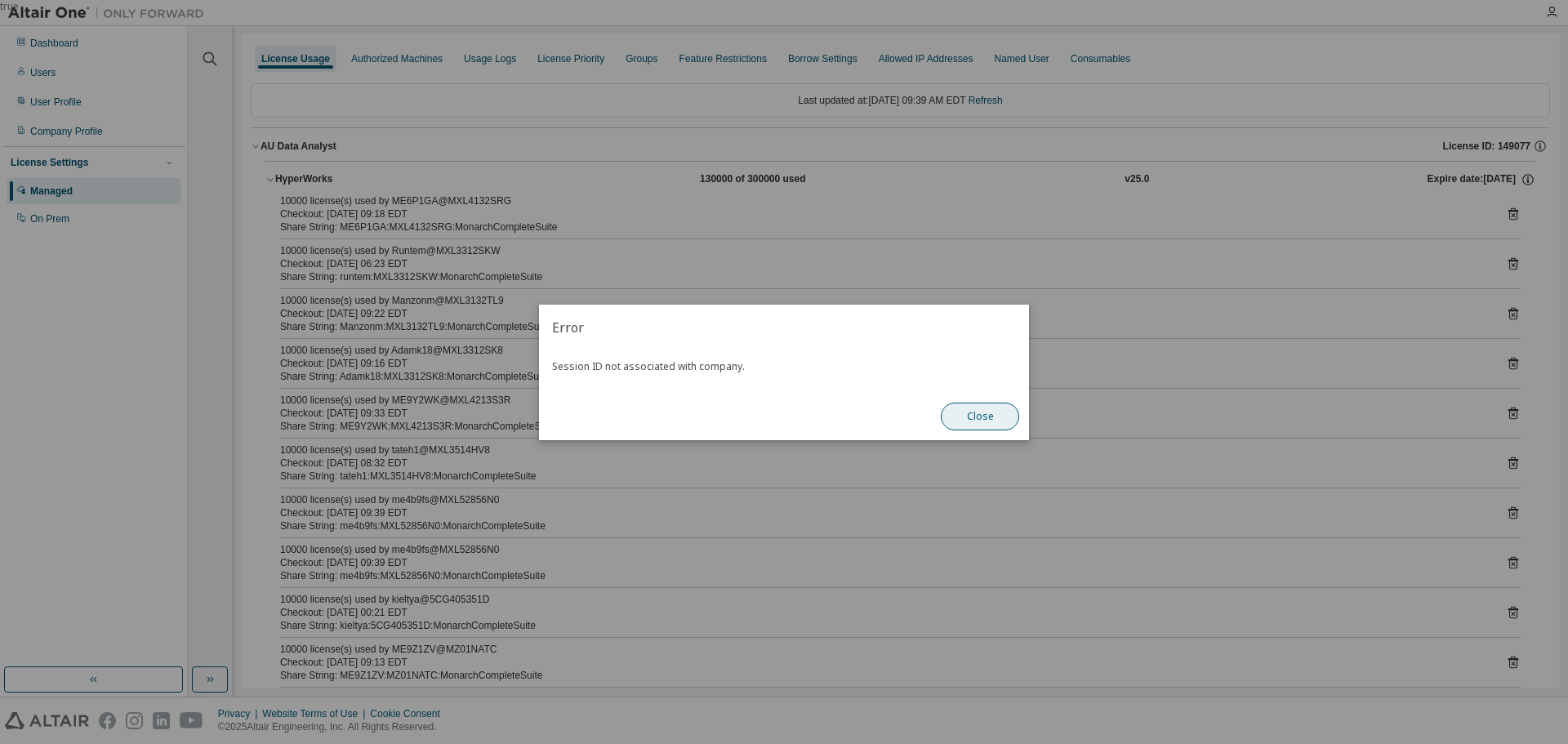
click at [984, 421] on button "Close" at bounding box center [980, 416] width 78 height 28
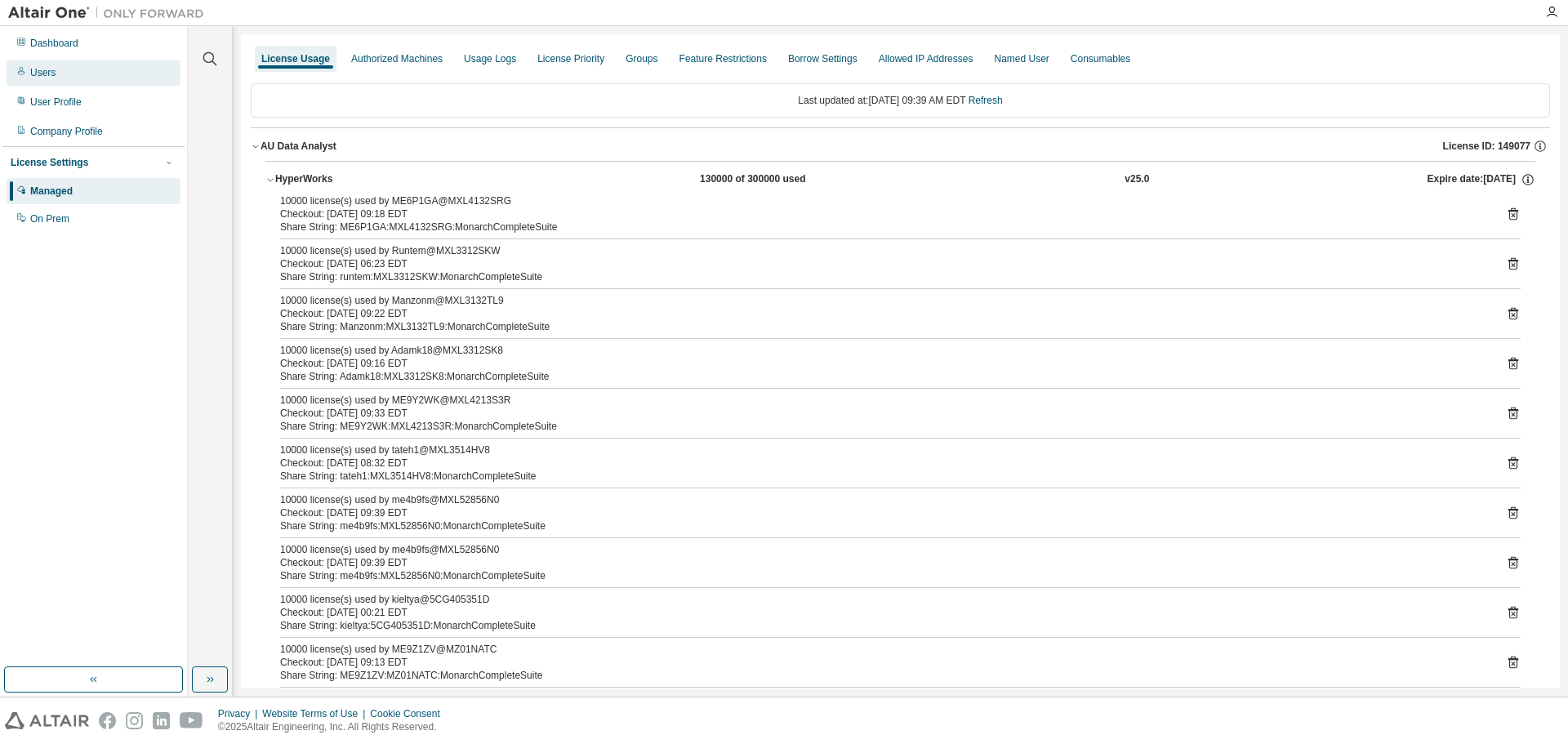
click at [49, 66] on div "Users" at bounding box center [43, 72] width 25 height 13
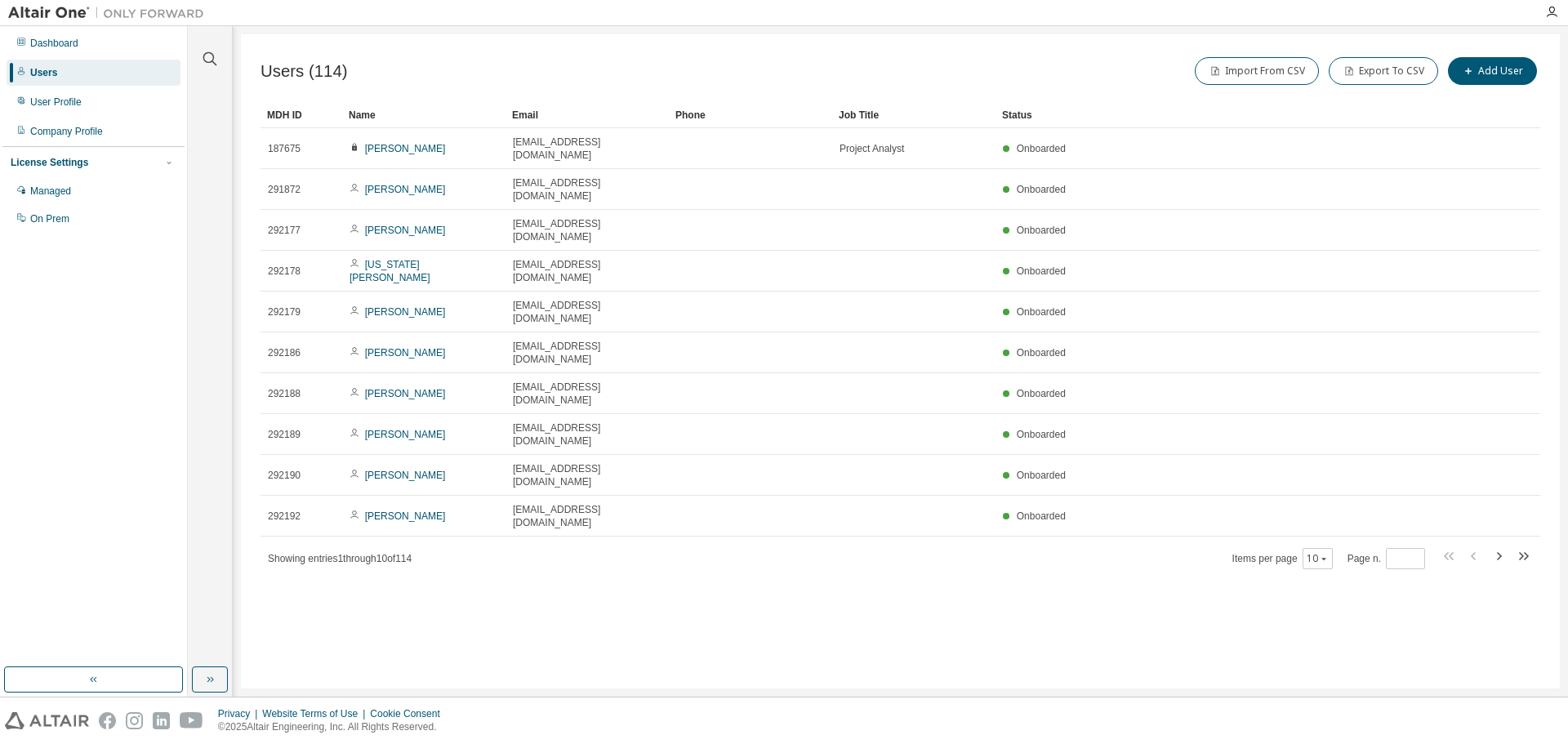
click at [401, 114] on div "Name" at bounding box center [424, 115] width 150 height 26
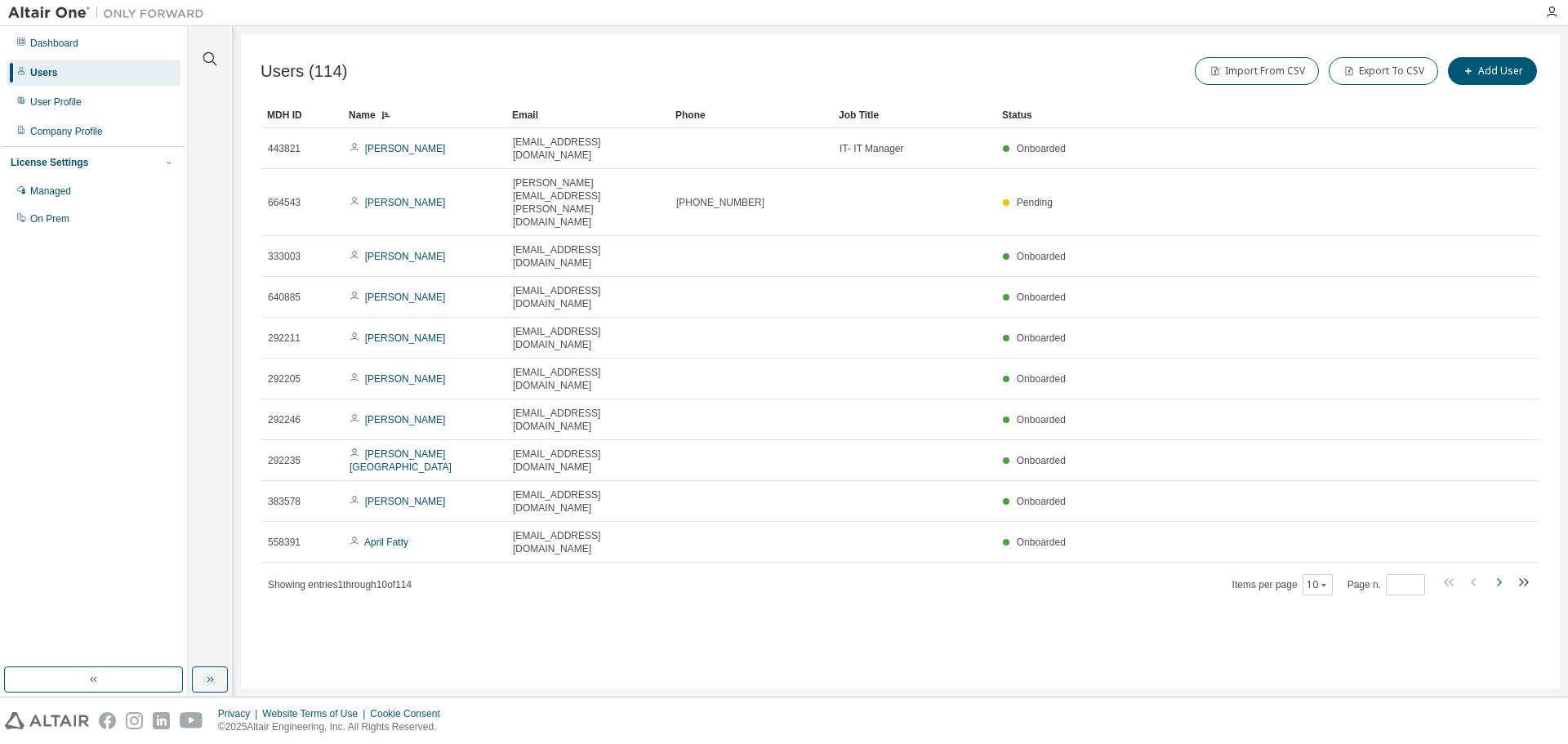
click at [1498, 572] on icon "button" at bounding box center [1498, 581] width 20 height 20
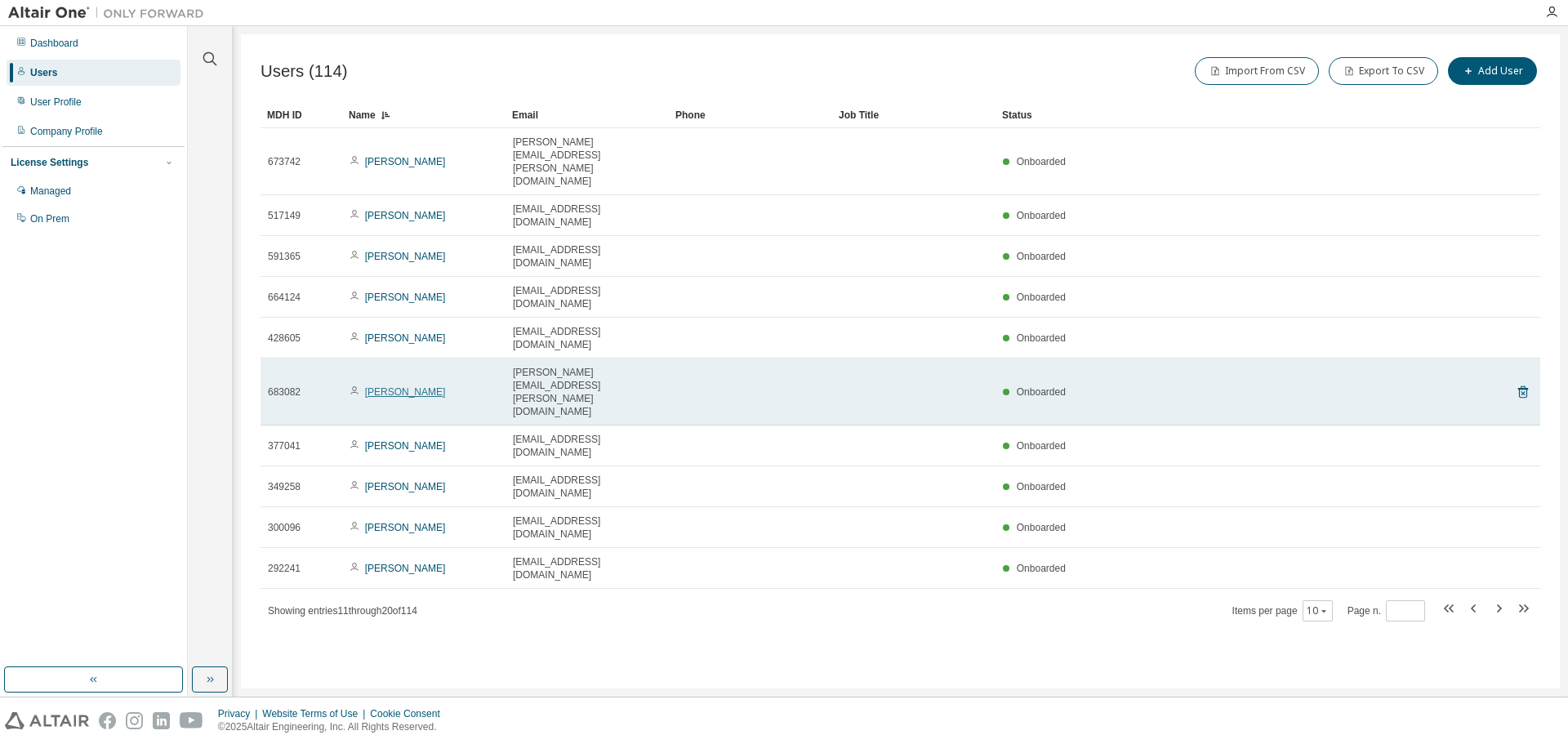
click at [393, 386] on link "Brittney Branson" at bounding box center [405, 392] width 81 height 11
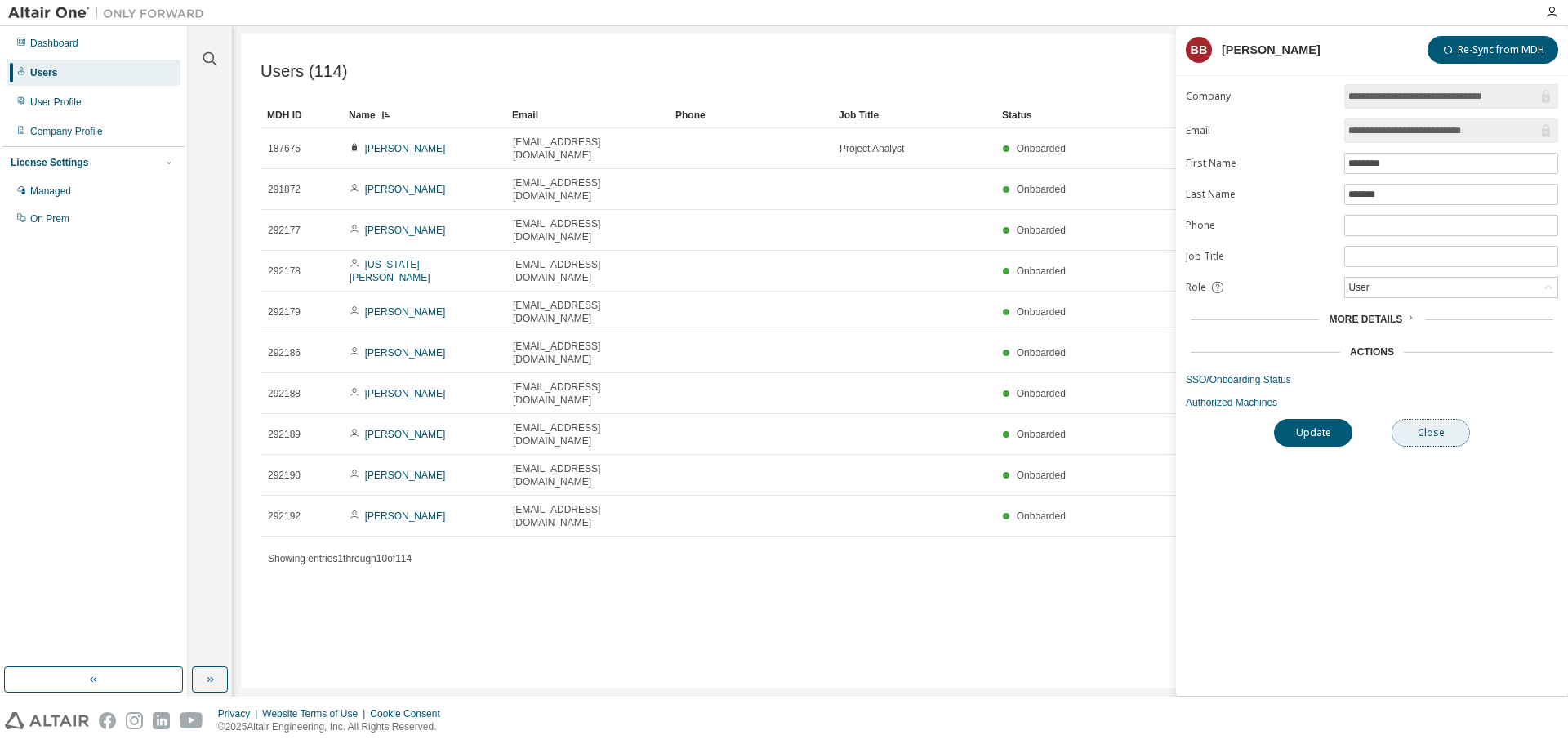
click at [1452, 431] on button "Close" at bounding box center [1431, 433] width 78 height 28
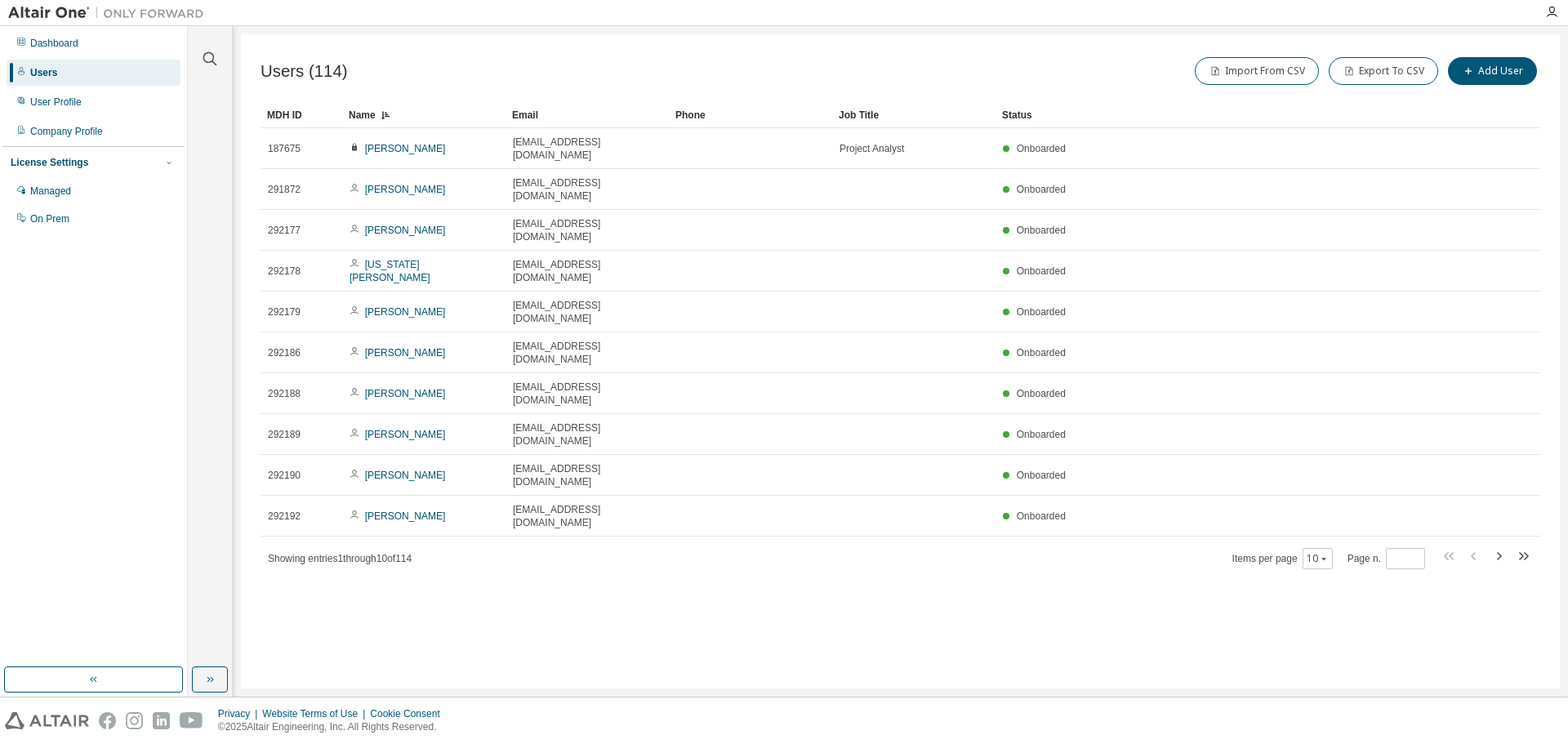
click at [411, 117] on div "Name" at bounding box center [424, 115] width 150 height 26
click at [397, 111] on div "Name" at bounding box center [424, 115] width 150 height 26
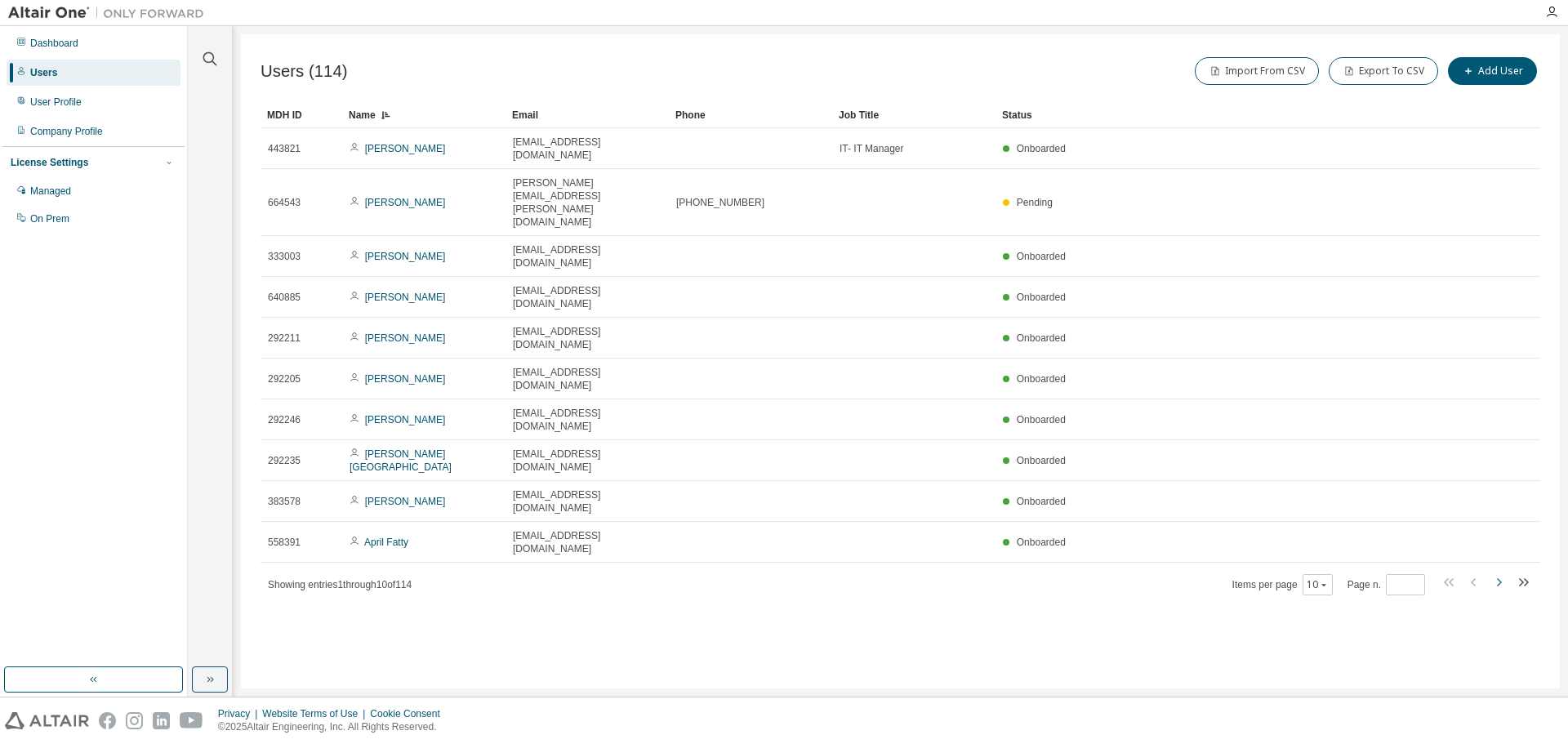
click at [1497, 572] on icon "button" at bounding box center [1498, 581] width 20 height 20
type input "*"
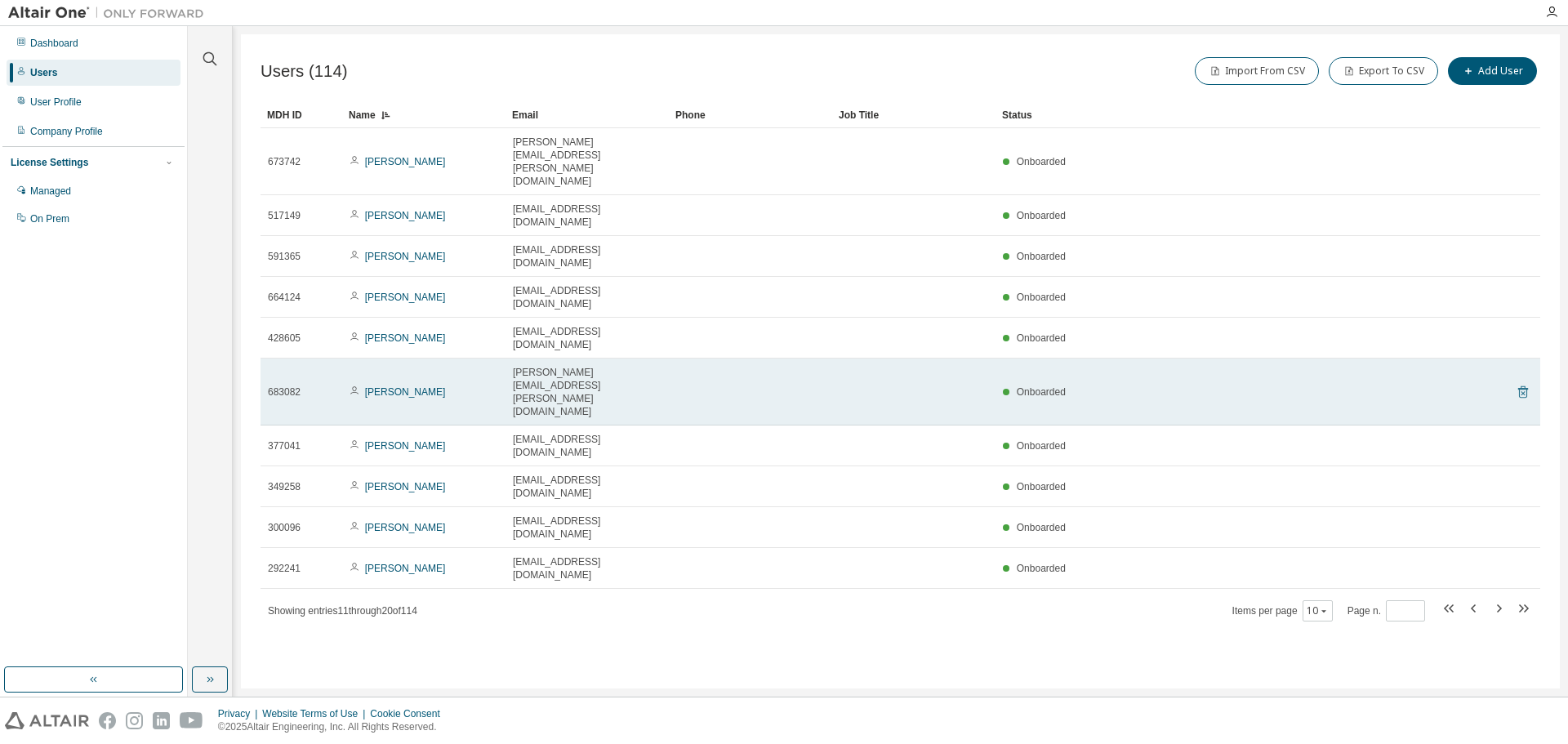
click at [1523, 391] on icon at bounding box center [1522, 393] width 4 height 4
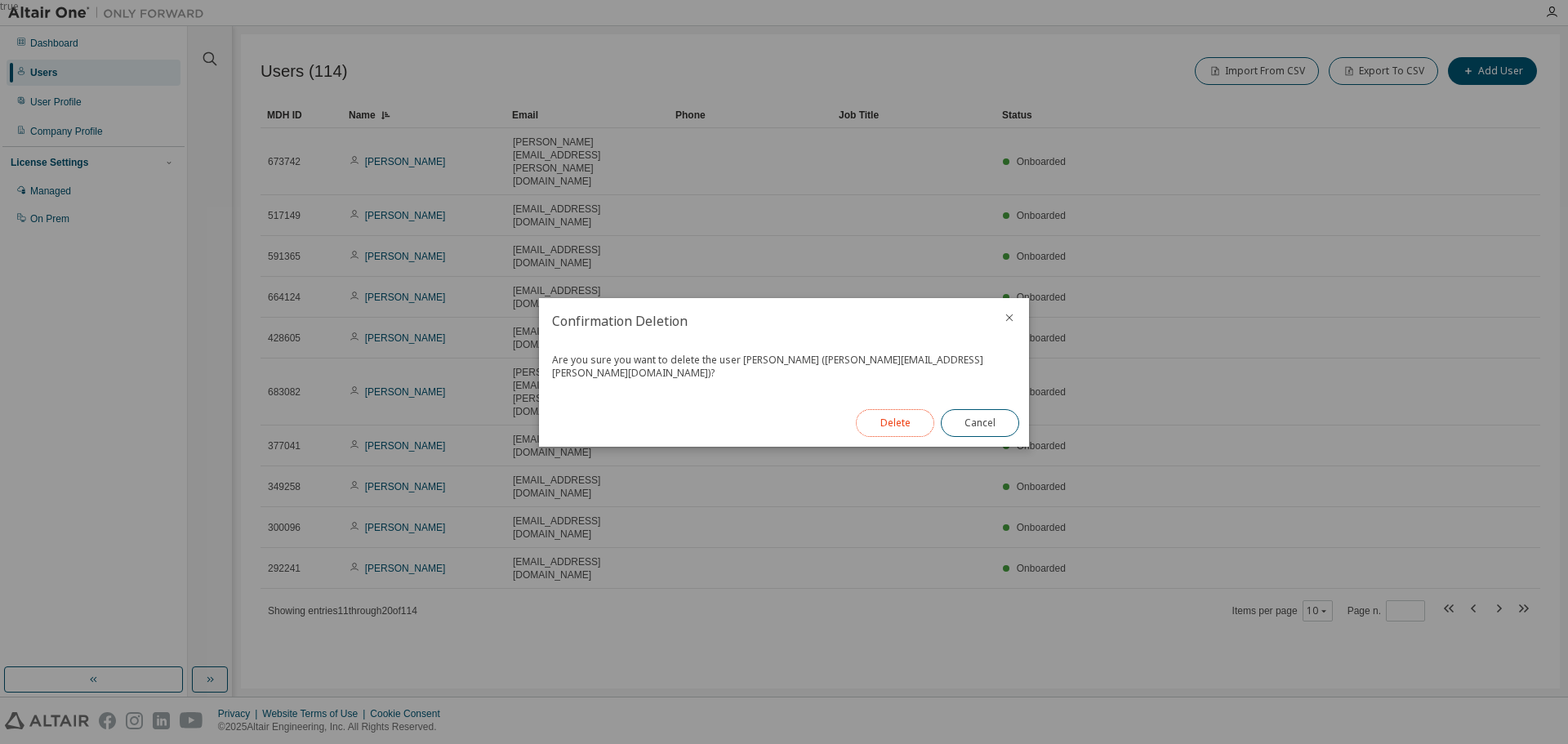
click at [915, 412] on button "Delete" at bounding box center [895, 424] width 78 height 28
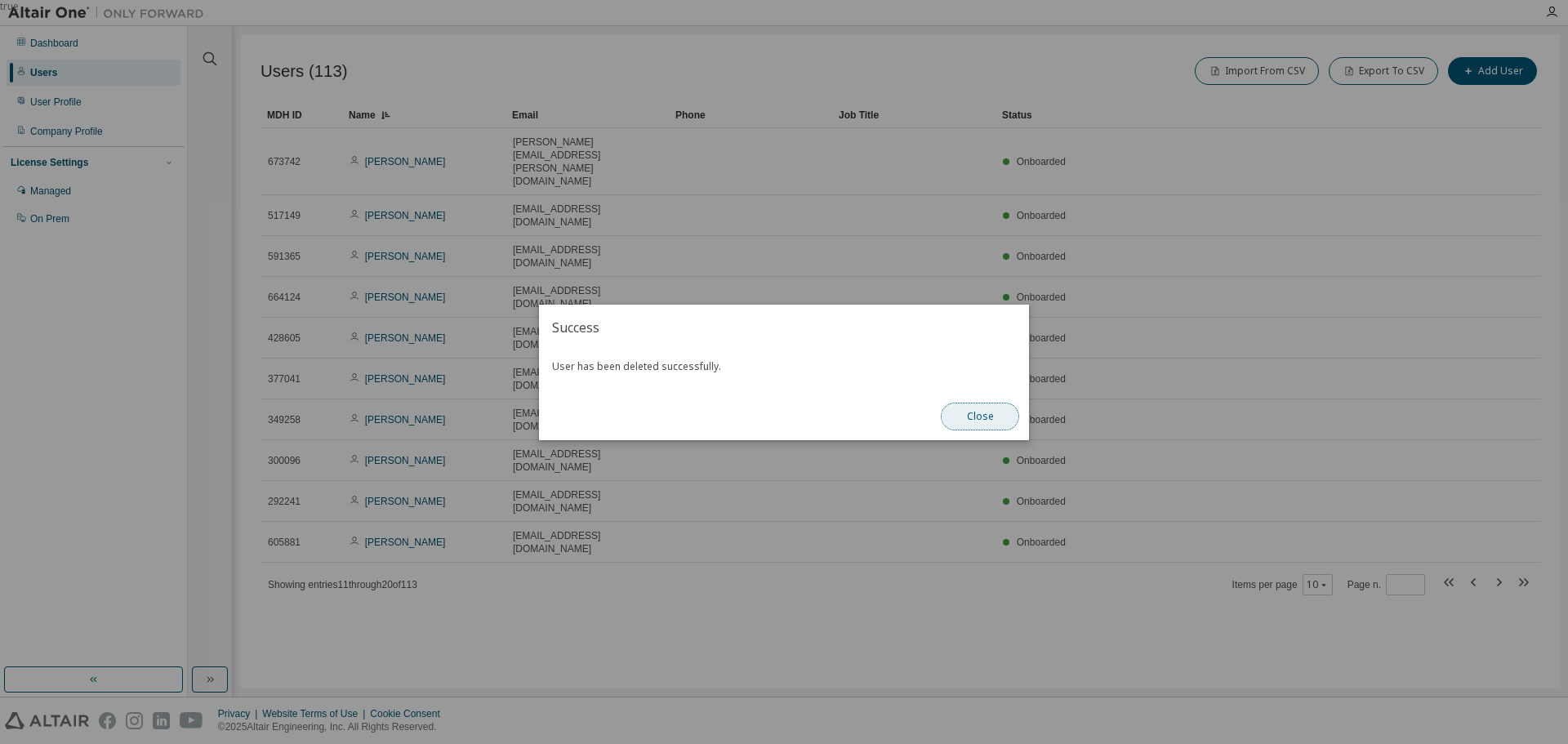
click at [977, 411] on button "Close" at bounding box center [980, 416] width 78 height 28
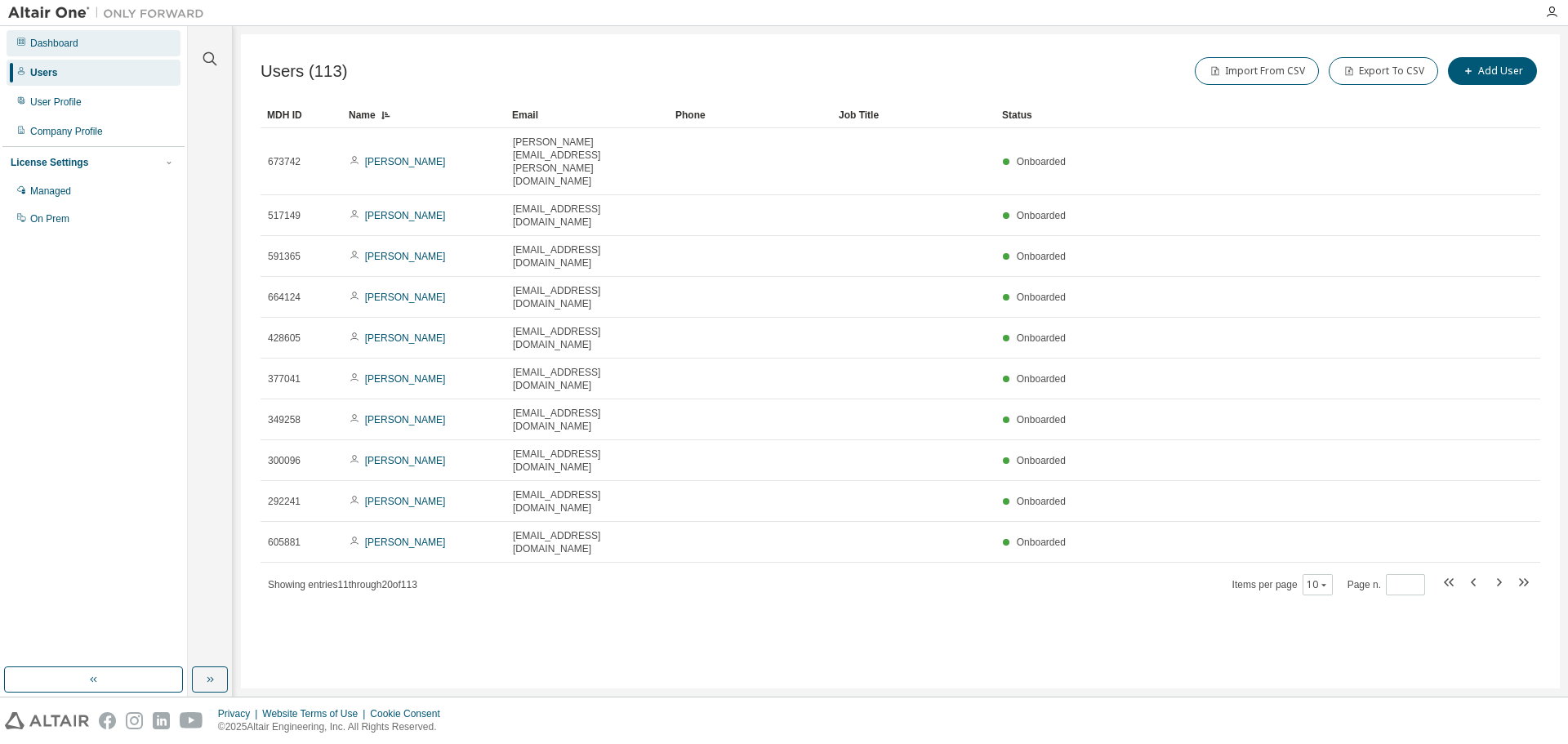
click at [46, 46] on div "Dashboard" at bounding box center [55, 44] width 48 height 13
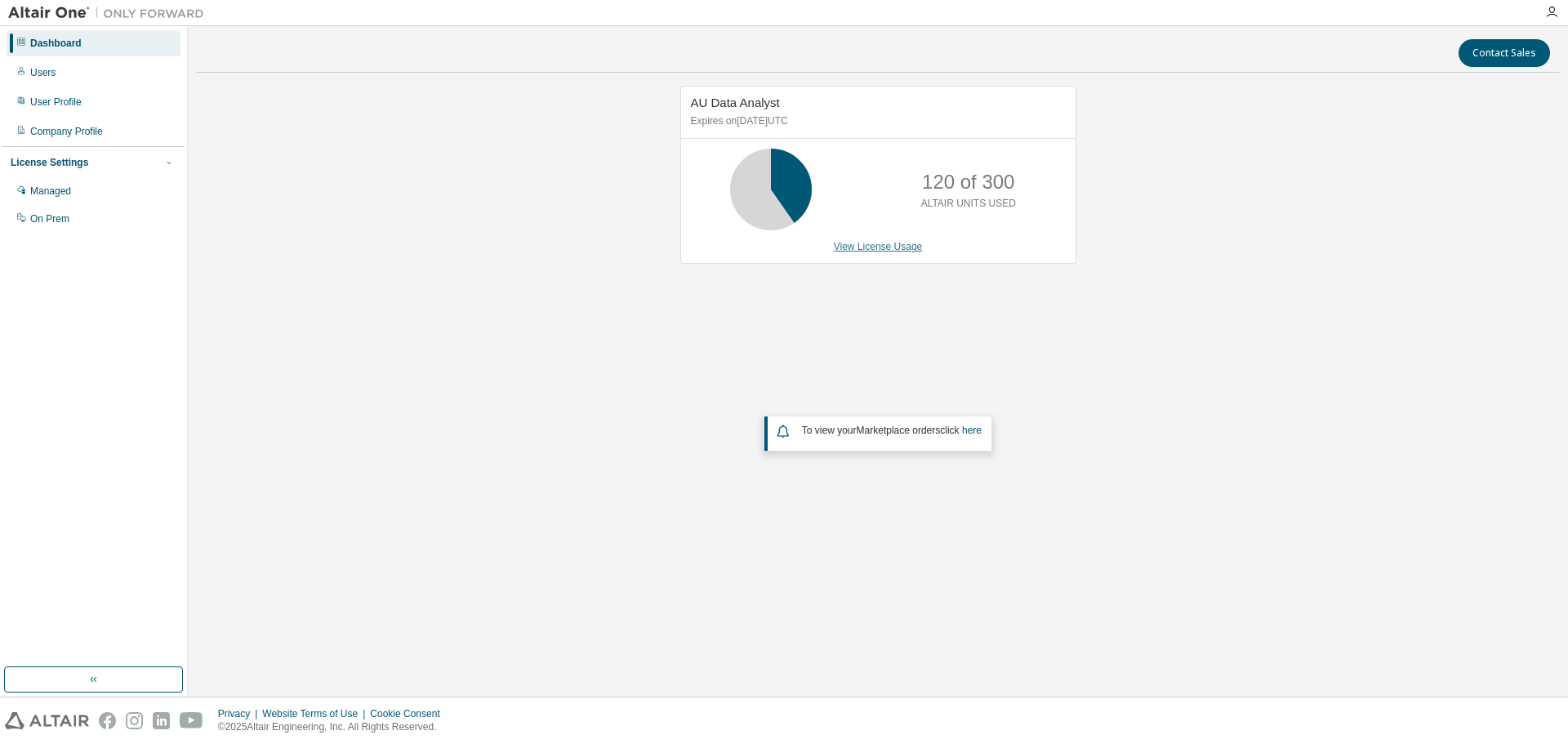
click at [850, 241] on link "View License Usage" at bounding box center [879, 246] width 89 height 11
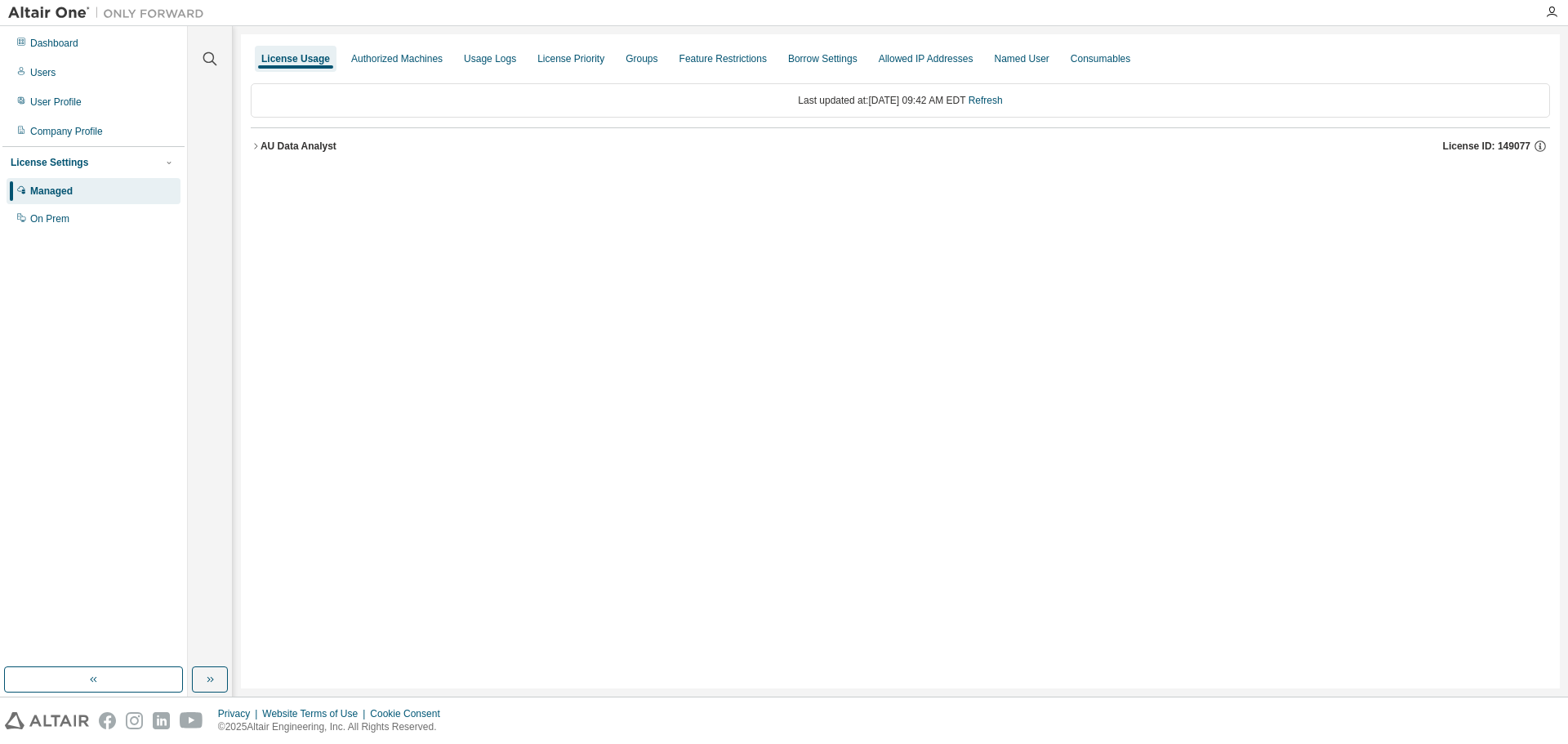
click at [254, 142] on icon "button" at bounding box center [255, 146] width 10 height 10
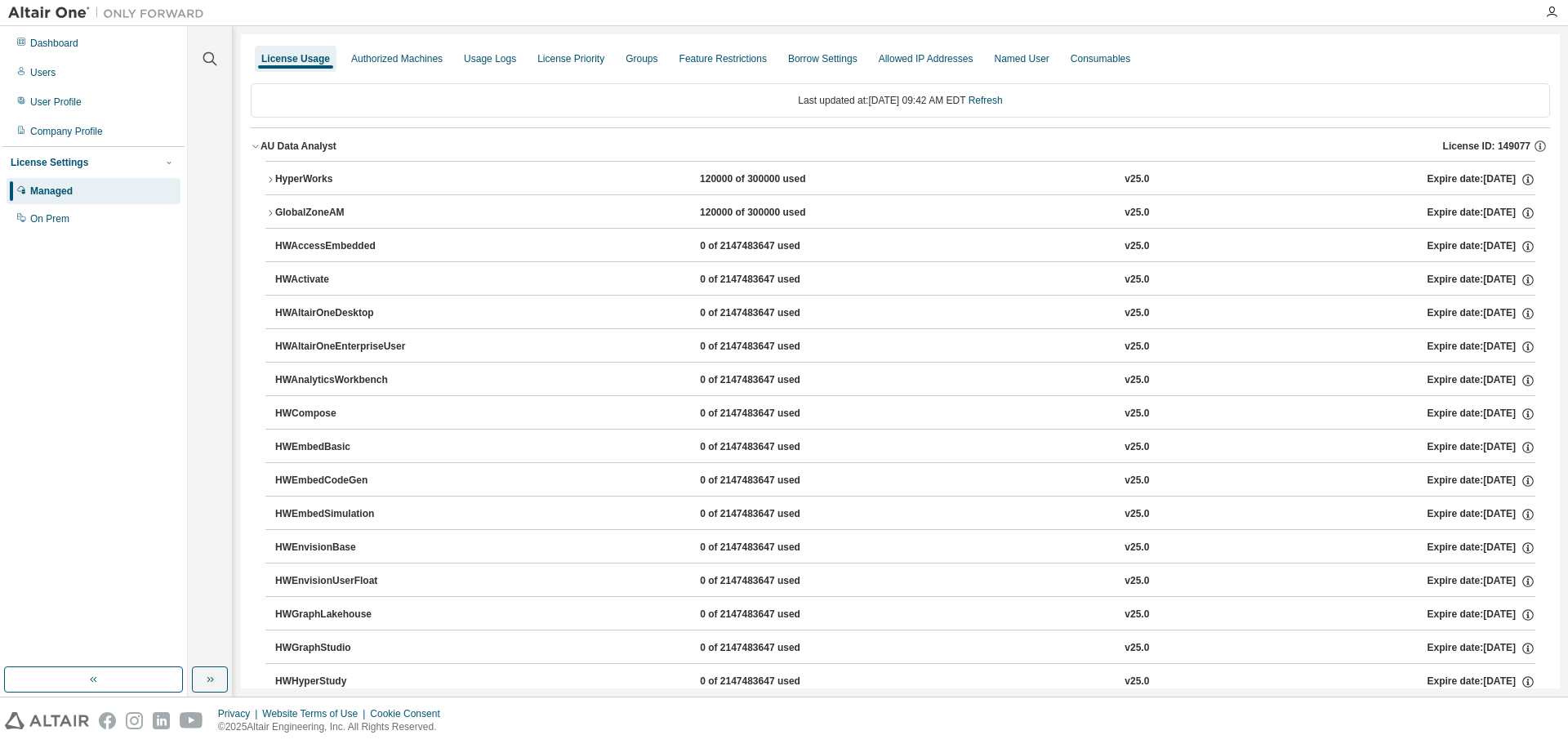
click at [270, 179] on icon "button" at bounding box center [270, 179] width 10 height 10
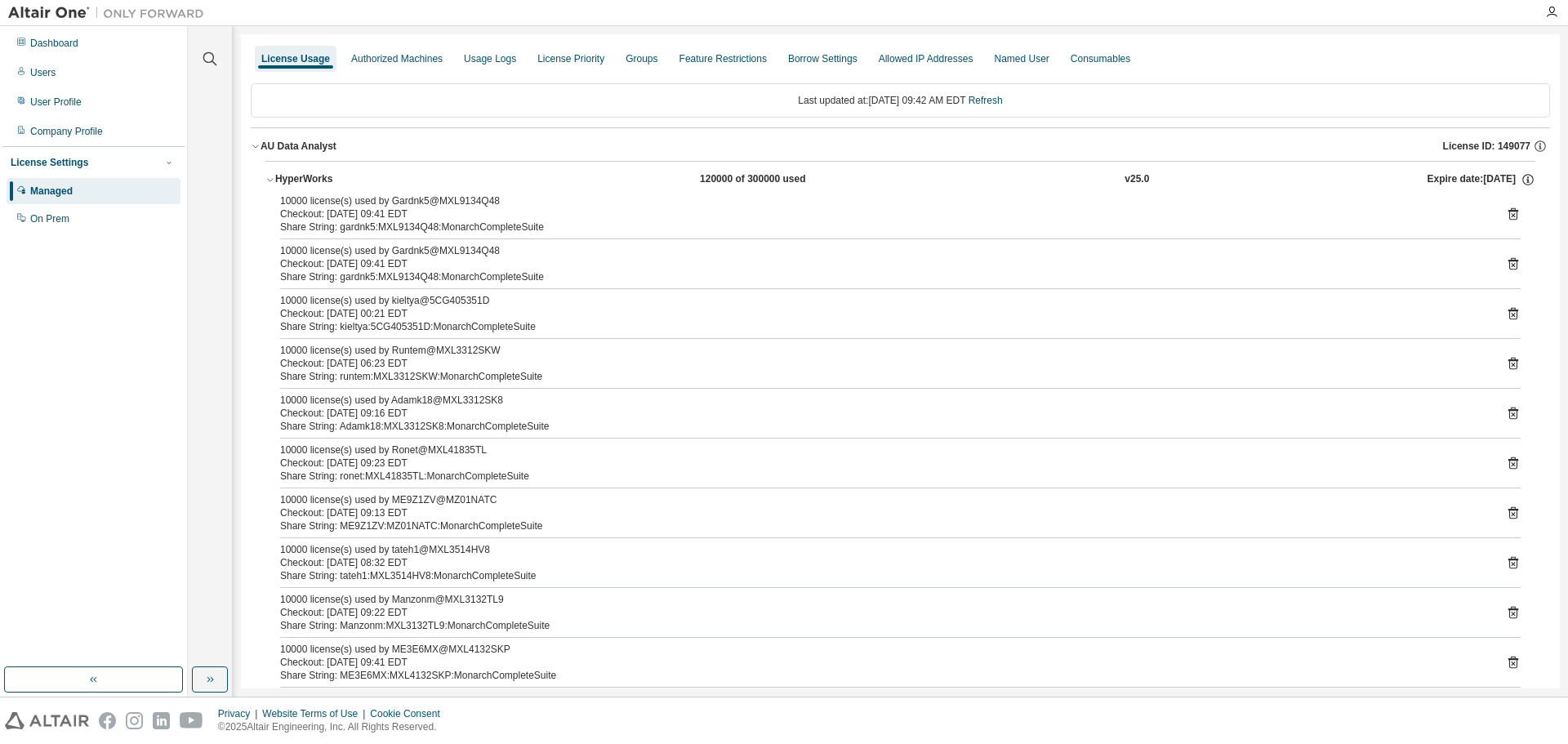
click at [256, 150] on icon "button" at bounding box center [255, 146] width 10 height 10
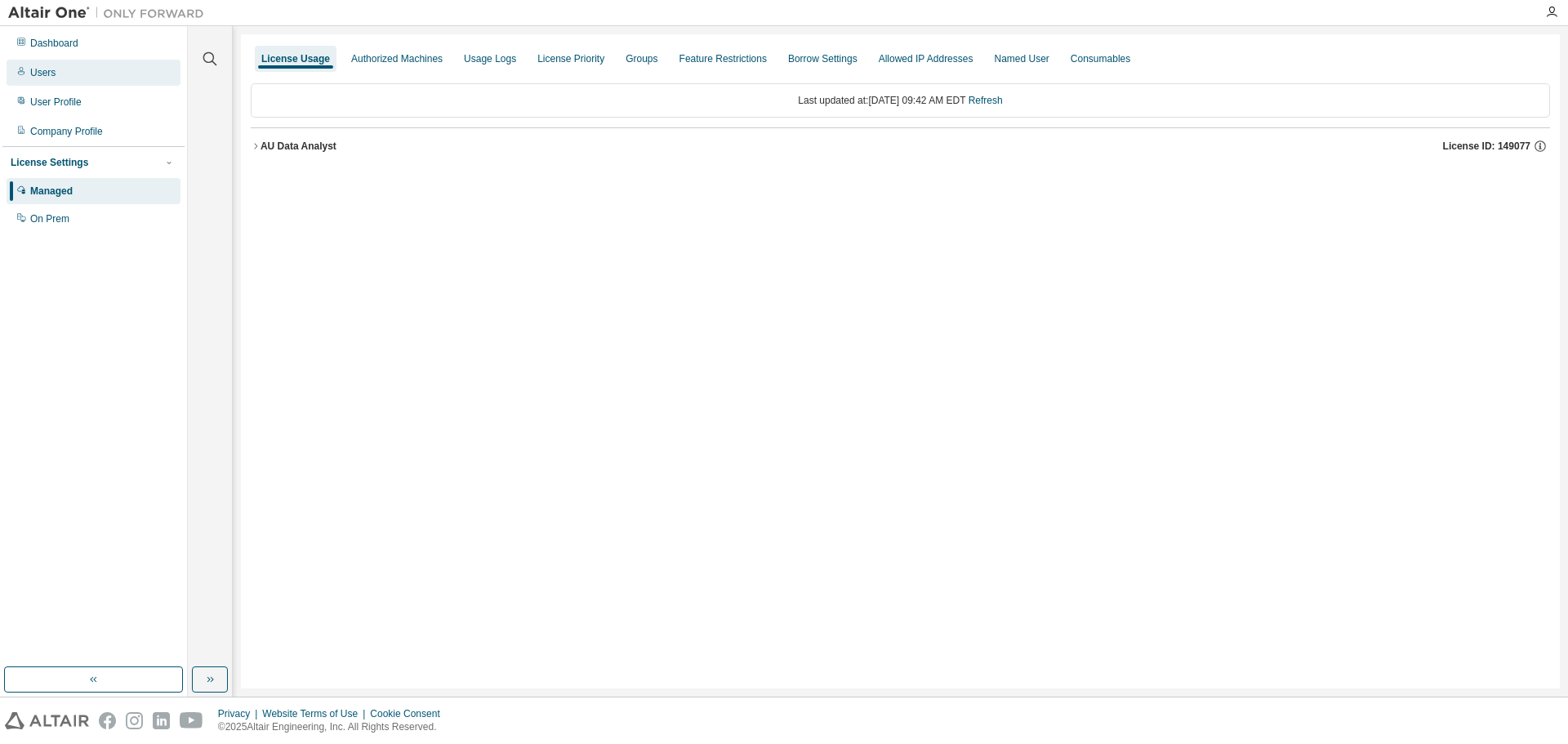
click at [37, 72] on div "Users" at bounding box center [43, 72] width 25 height 13
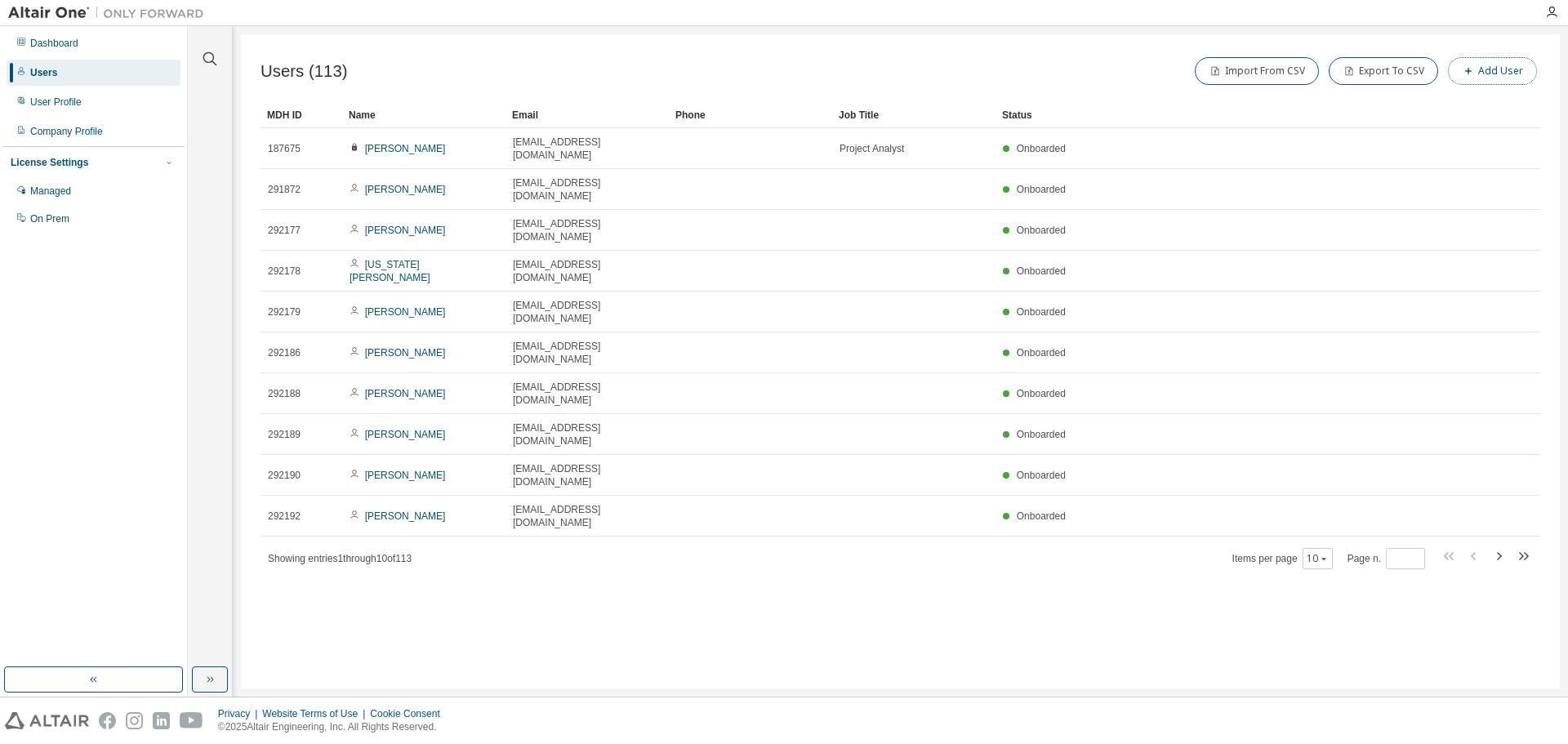
click at [1494, 70] on button "Add User" at bounding box center [1493, 72] width 89 height 28
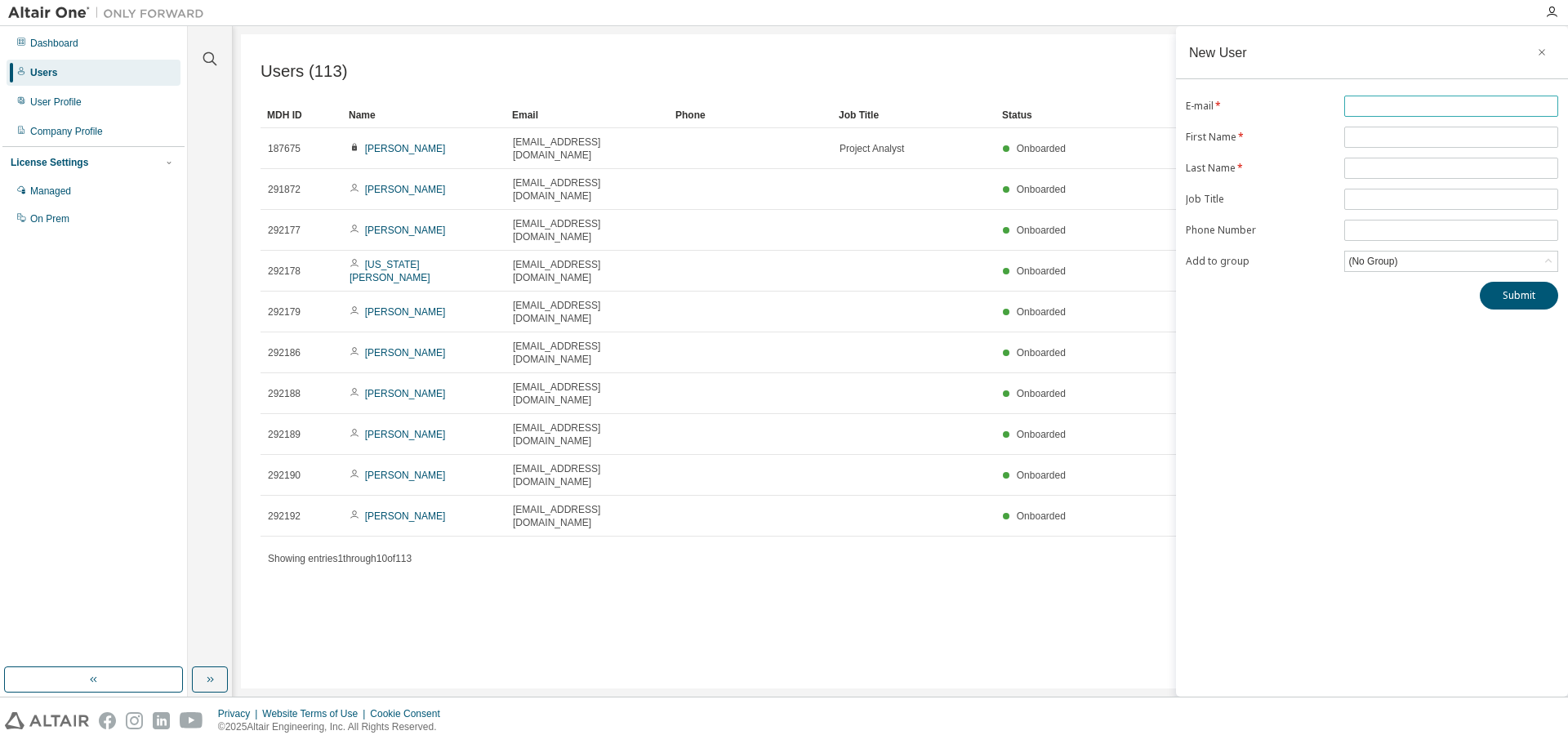
click at [1370, 109] on input "text" at bounding box center [1452, 106] width 206 height 13
paste input "**********"
type input "**********"
click at [1357, 134] on input "text" at bounding box center [1452, 137] width 206 height 13
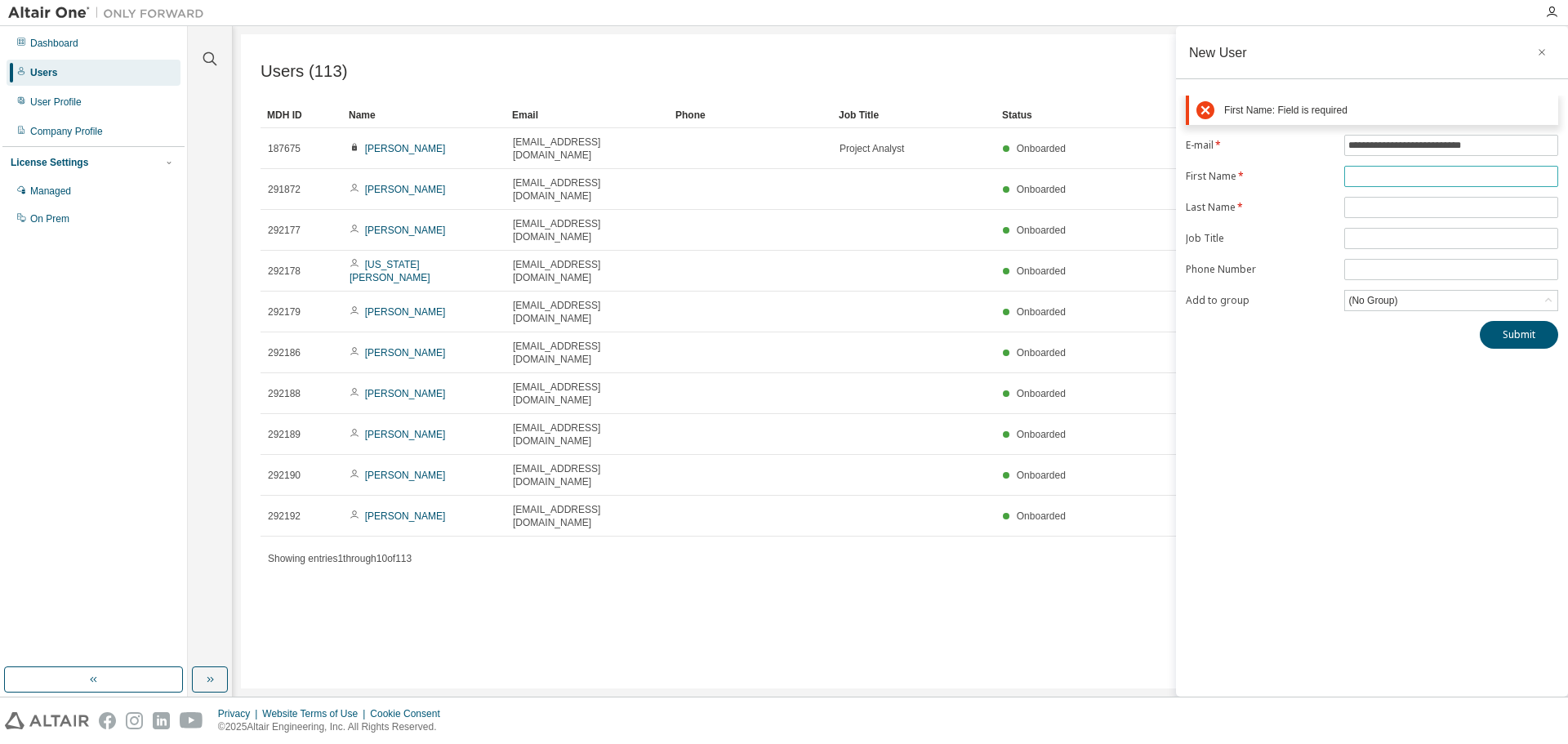
click at [1375, 179] on input "text" at bounding box center [1452, 176] width 206 height 13
paste input "********"
type input "********"
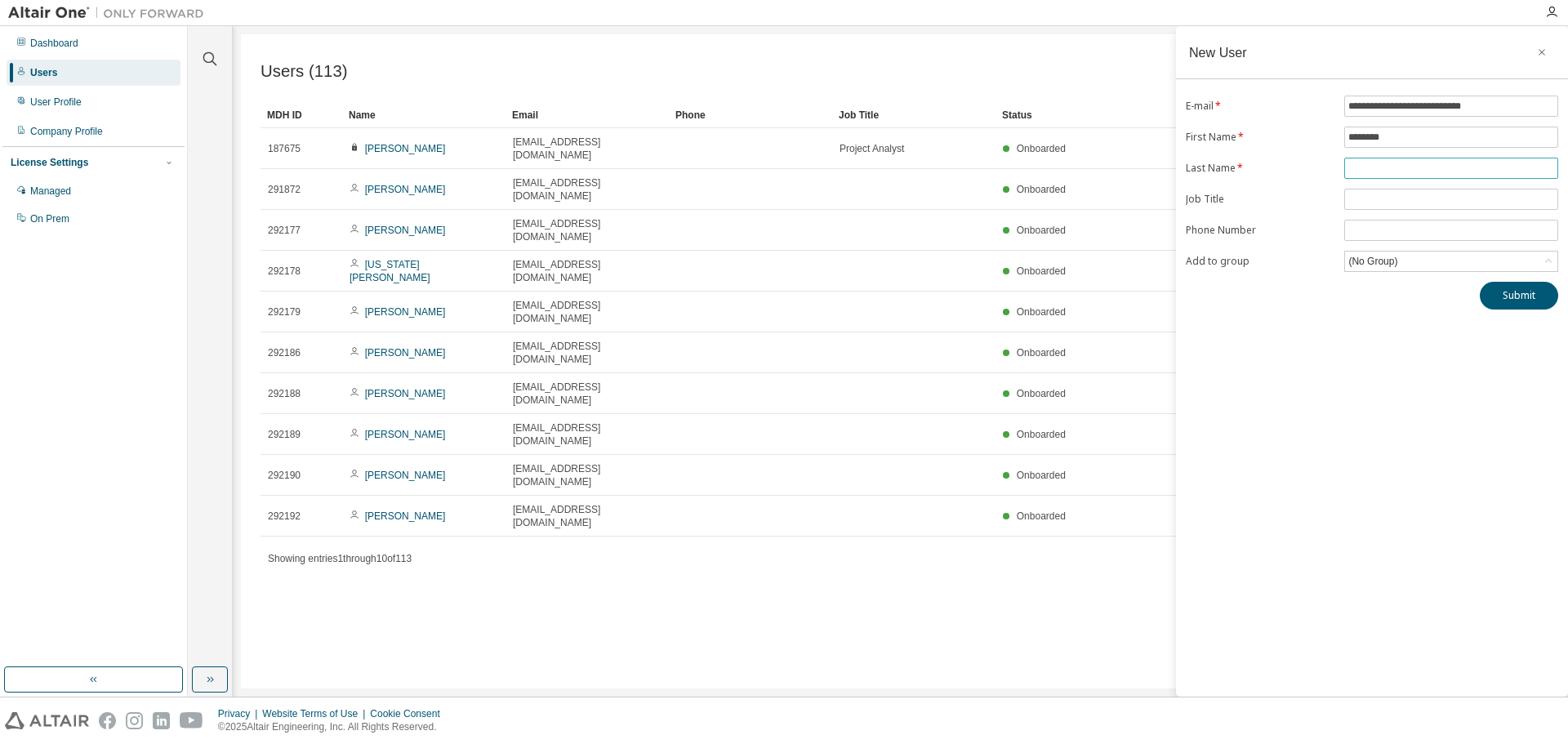
click at [1407, 168] on input "text" at bounding box center [1452, 168] width 206 height 13
paste input "*******"
type input "*******"
click at [1418, 258] on div "(No Group)" at bounding box center [1451, 261] width 213 height 20
click at [1372, 329] on li "8545 - Monarch" at bounding box center [1450, 328] width 209 height 21
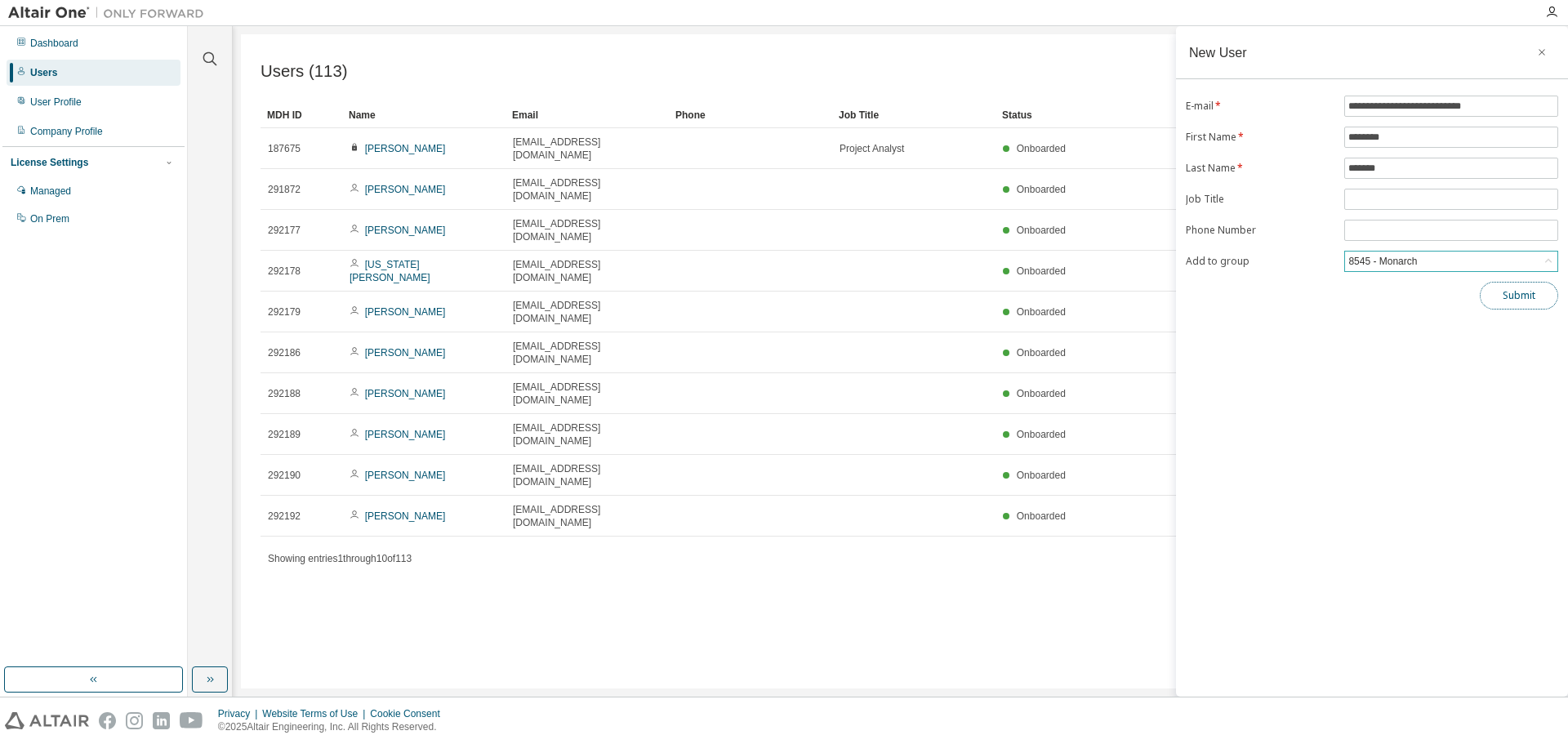
click at [1523, 297] on button "Submit" at bounding box center [1519, 295] width 78 height 28
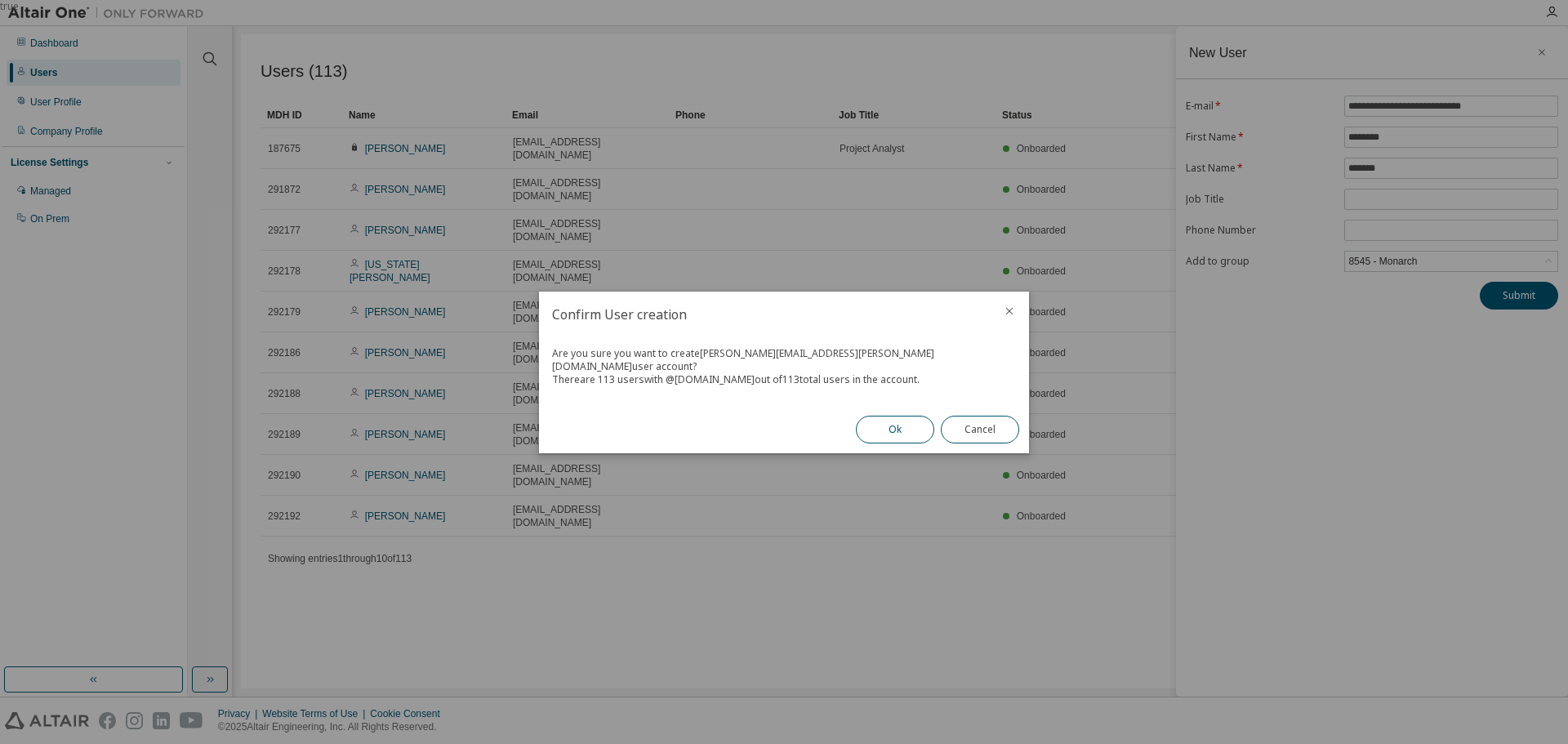
click at [880, 426] on button "Ok" at bounding box center [895, 430] width 78 height 28
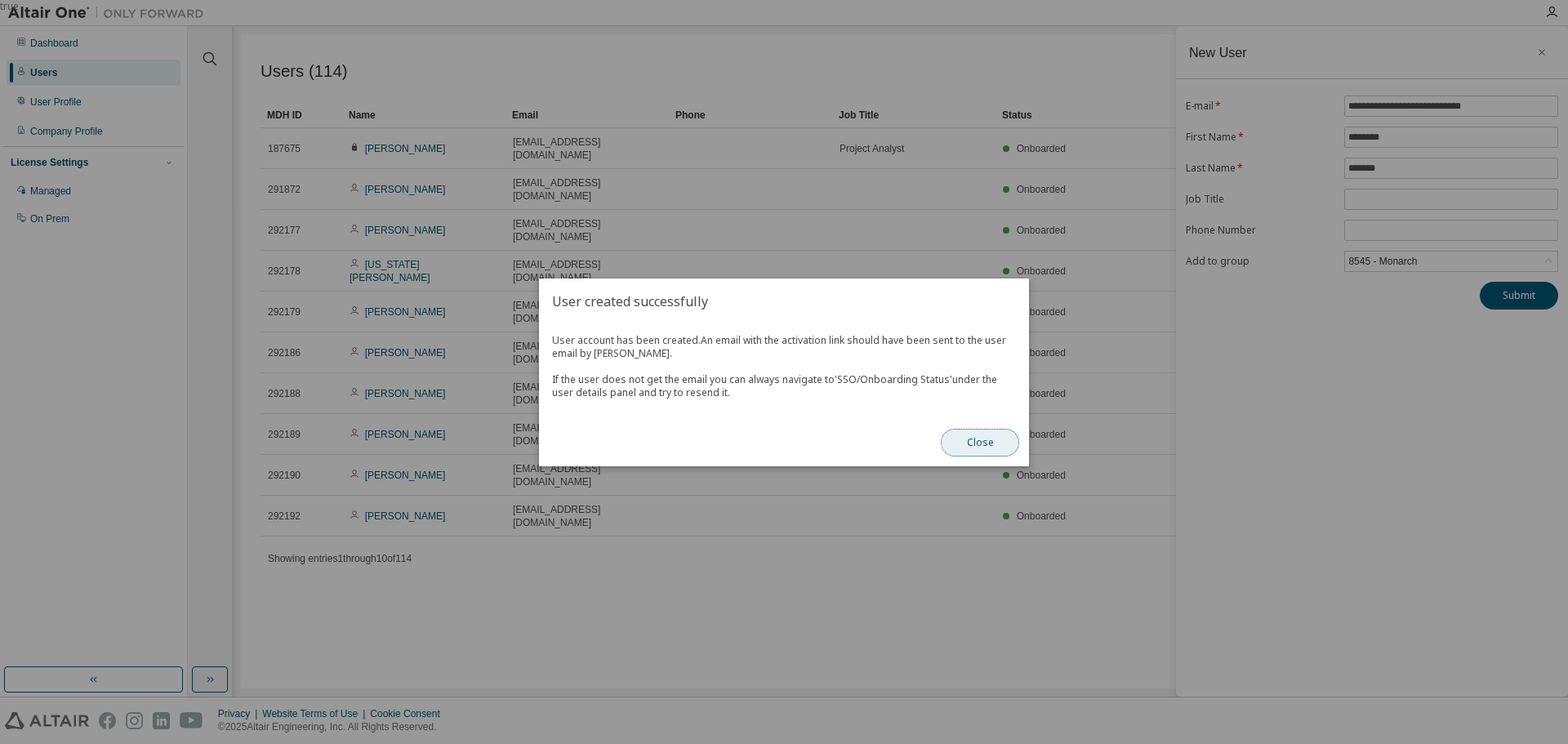
click at [973, 443] on button "Close" at bounding box center [980, 443] width 78 height 28
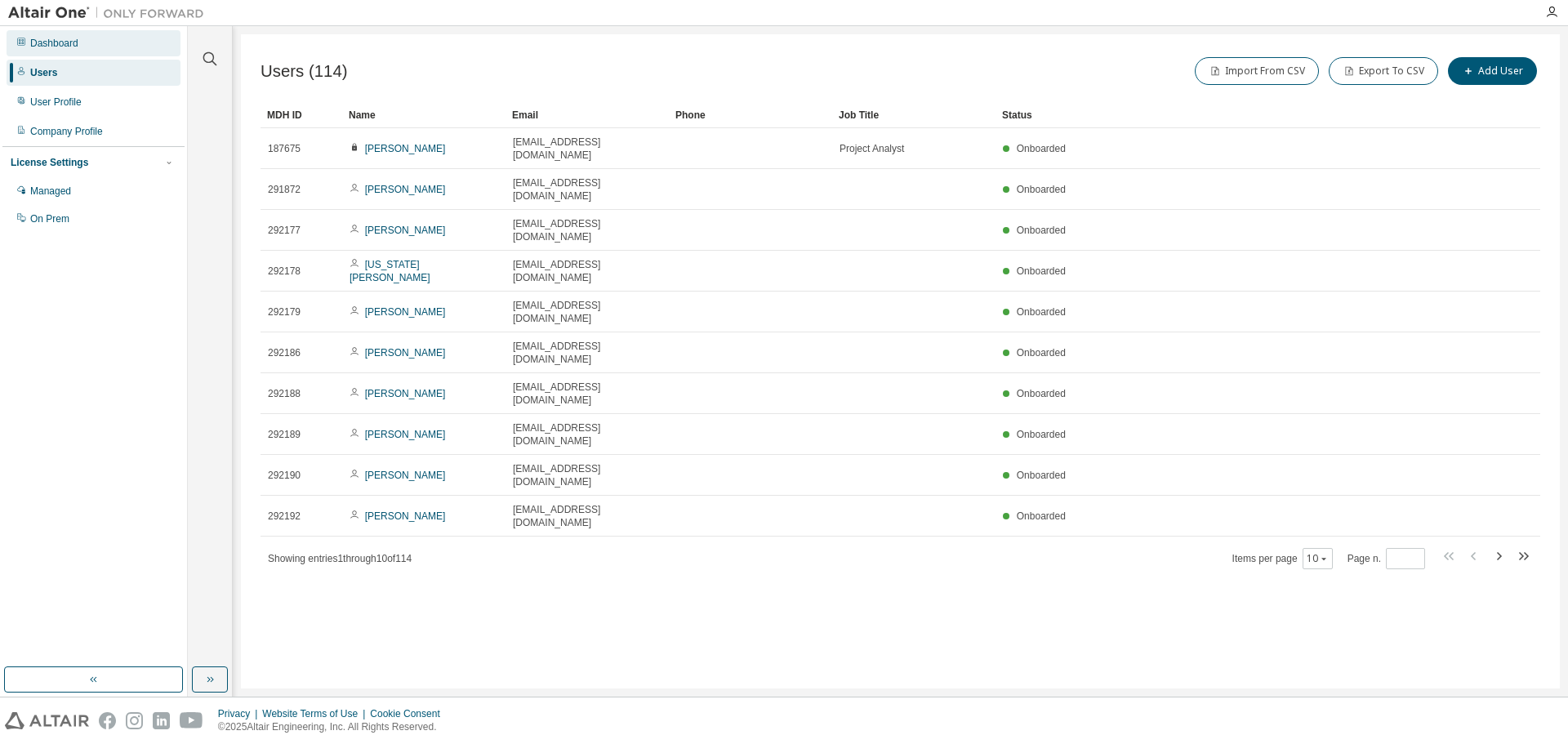
drag, startPoint x: 49, startPoint y: 43, endPoint x: 91, endPoint y: 51, distance: 42.8
click at [49, 43] on div "Dashboard" at bounding box center [55, 44] width 48 height 13
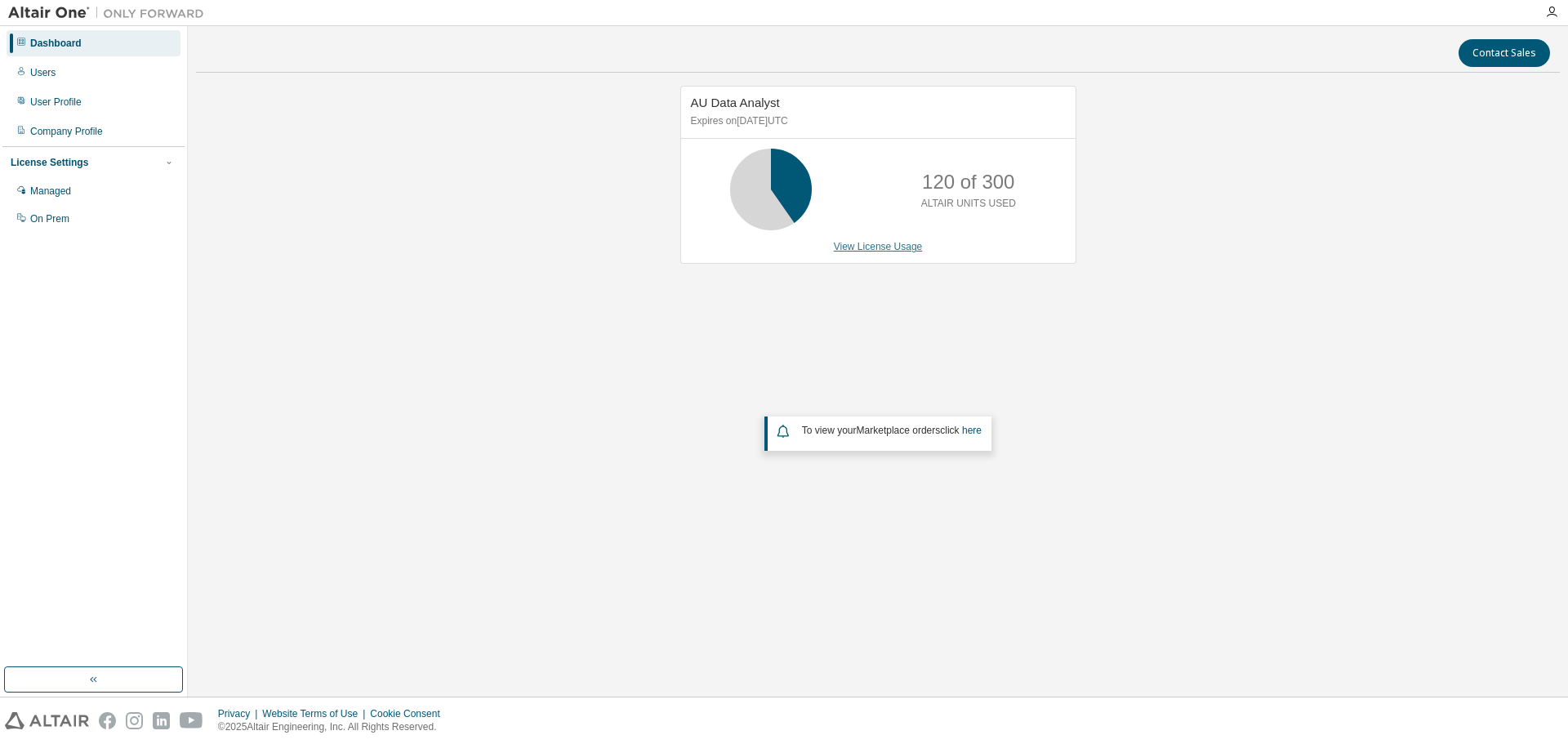
click at [870, 243] on link "View License Usage" at bounding box center [879, 246] width 89 height 11
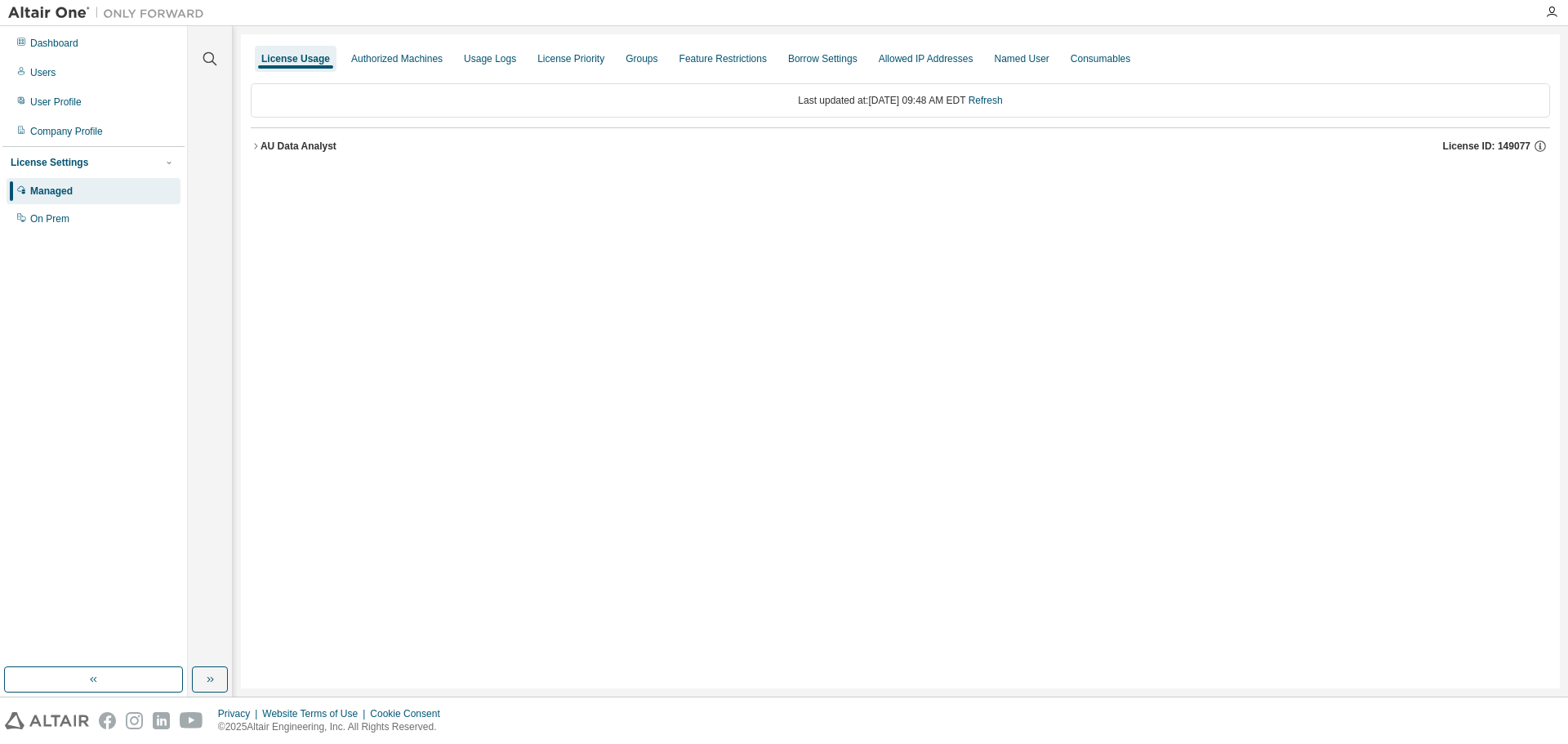
click at [256, 143] on icon "button" at bounding box center [255, 146] width 10 height 10
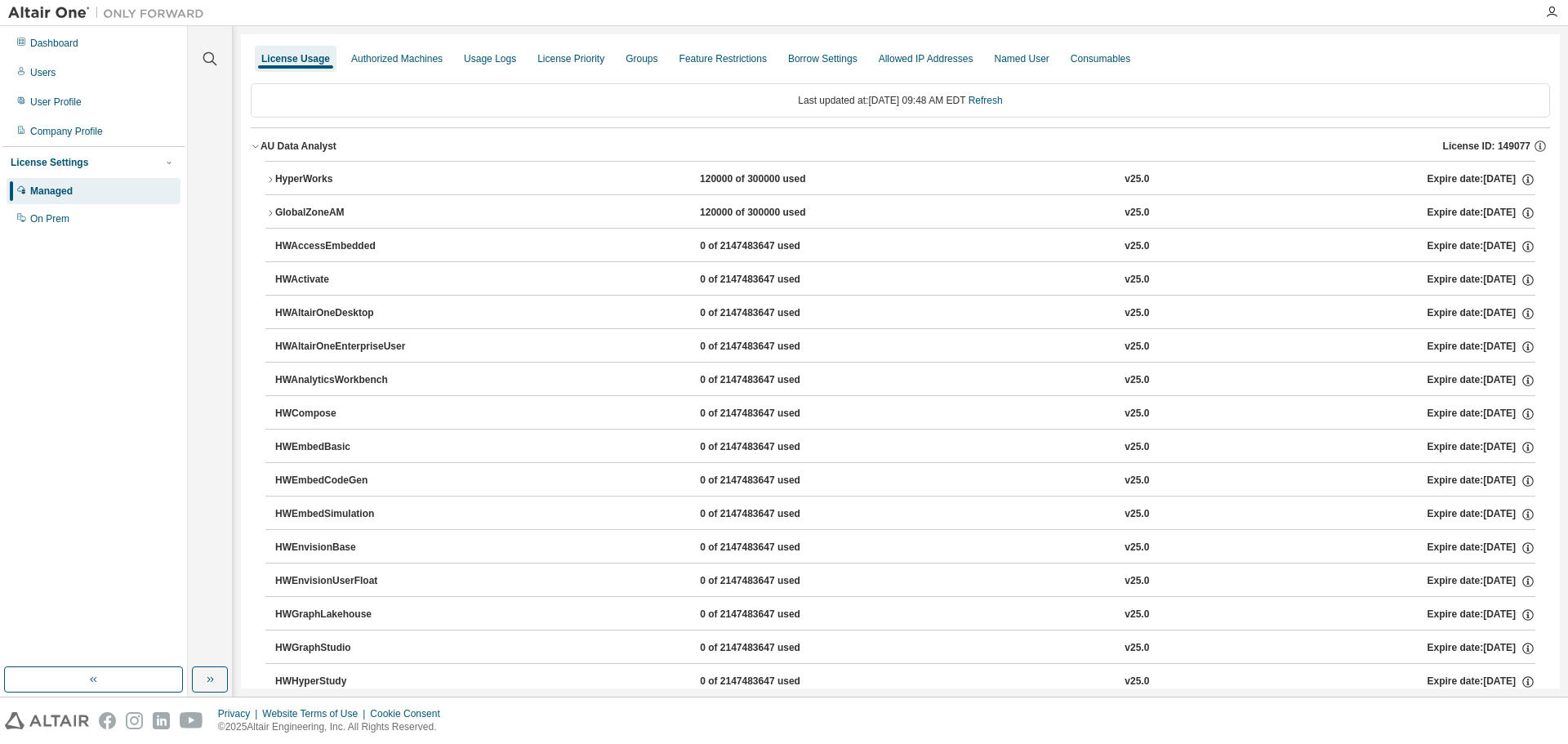
click at [272, 179] on icon "button" at bounding box center [270, 179] width 10 height 10
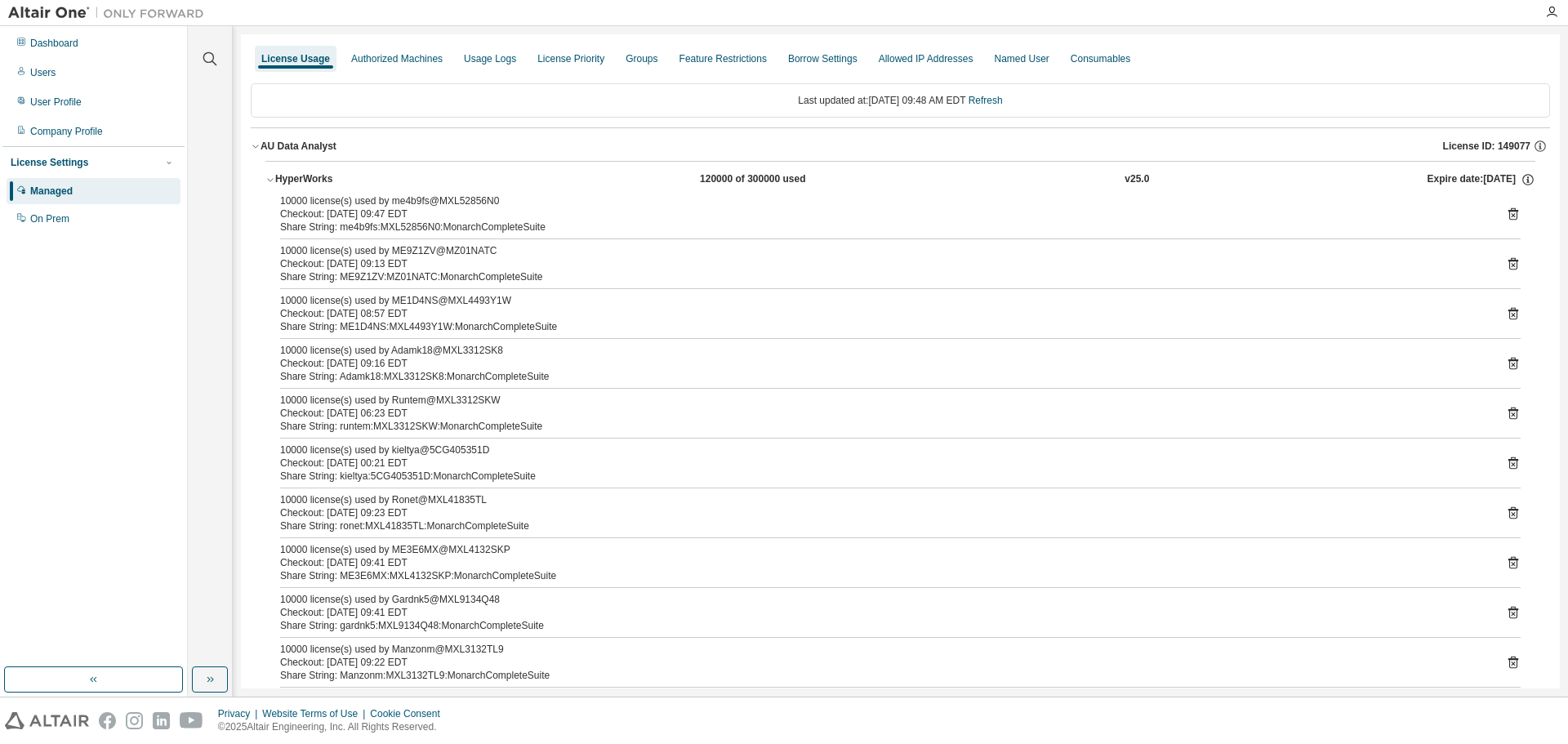
click at [1511, 215] on icon at bounding box center [1513, 215] width 4 height 4
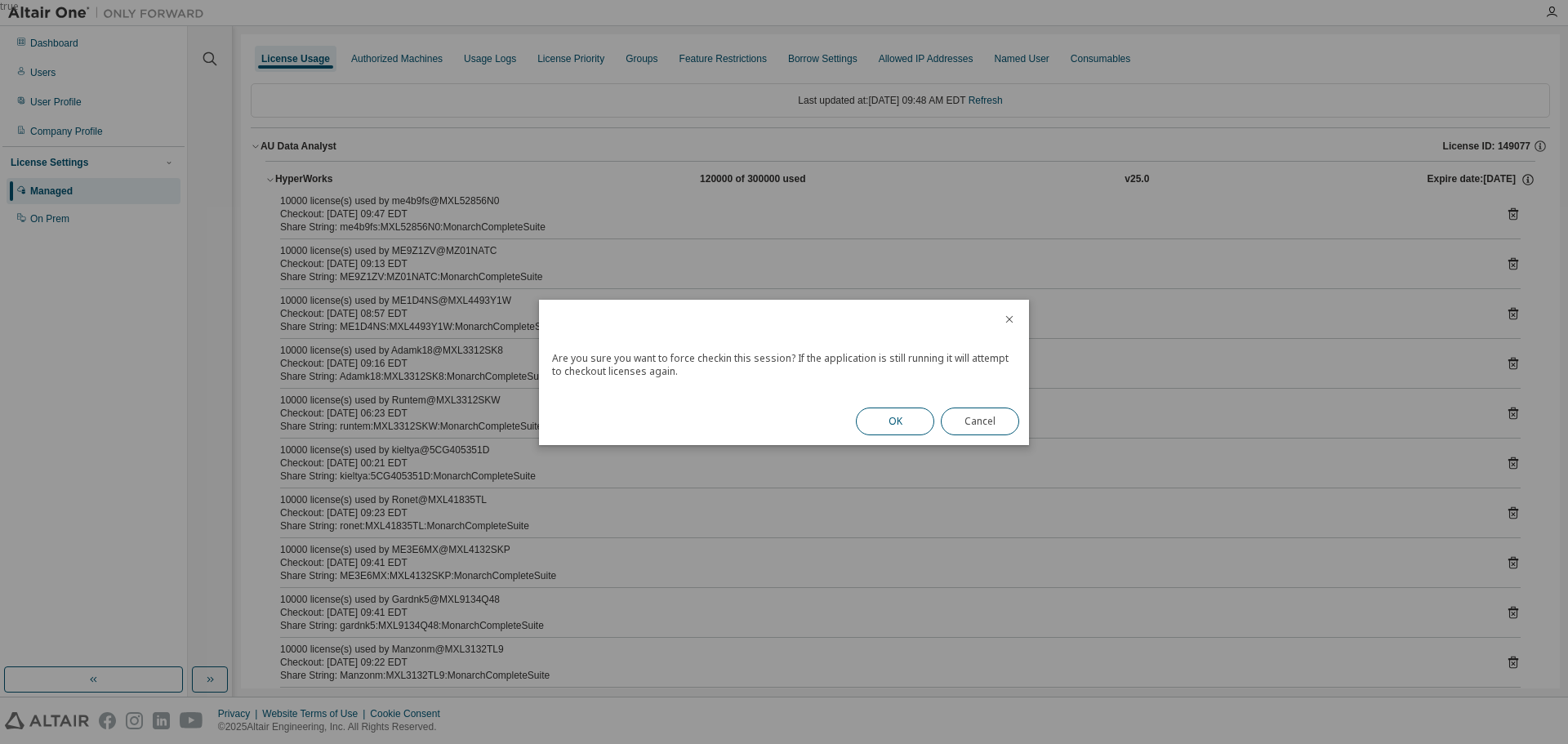
click at [905, 420] on button "OK" at bounding box center [895, 422] width 78 height 28
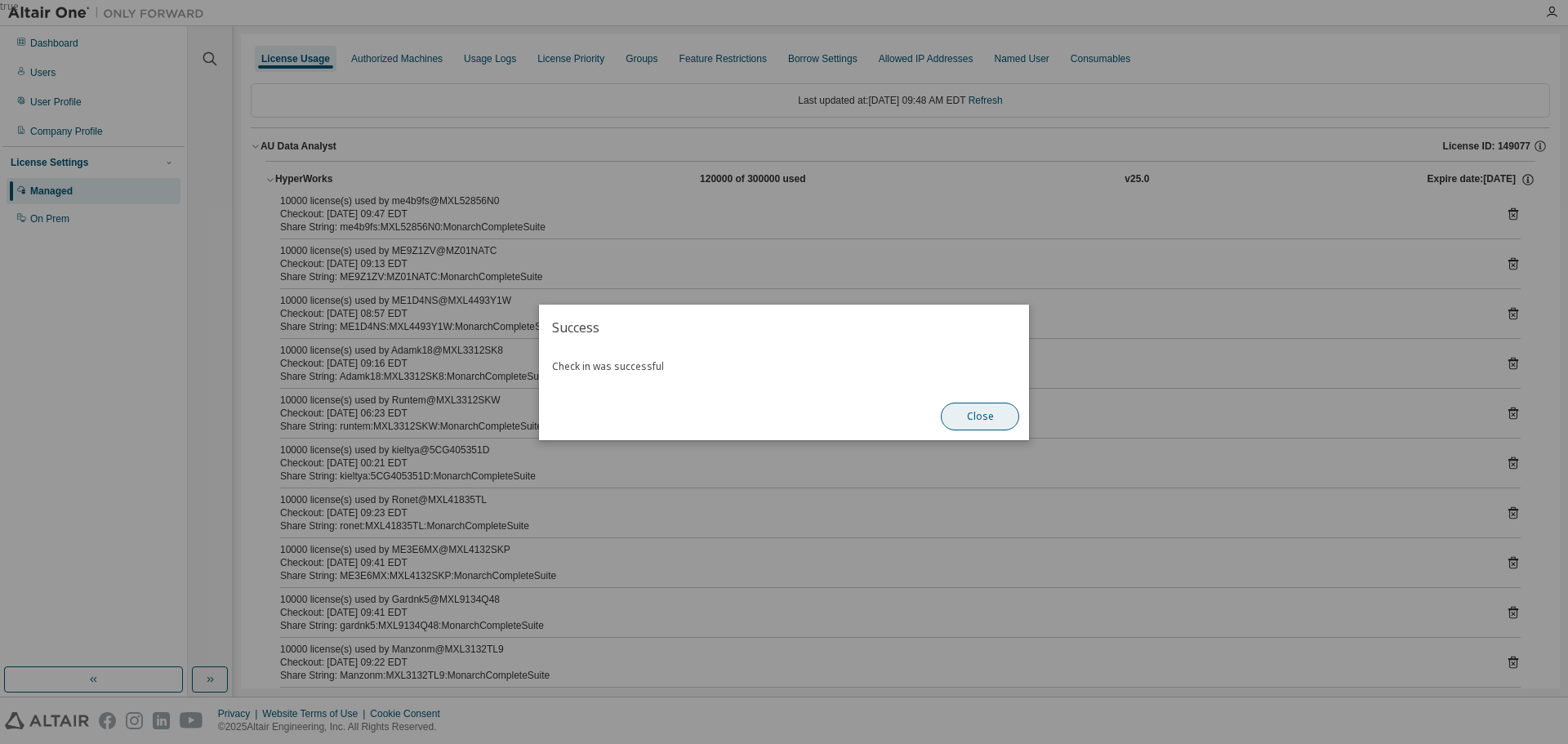
click at [993, 420] on button "Close" at bounding box center [980, 416] width 78 height 28
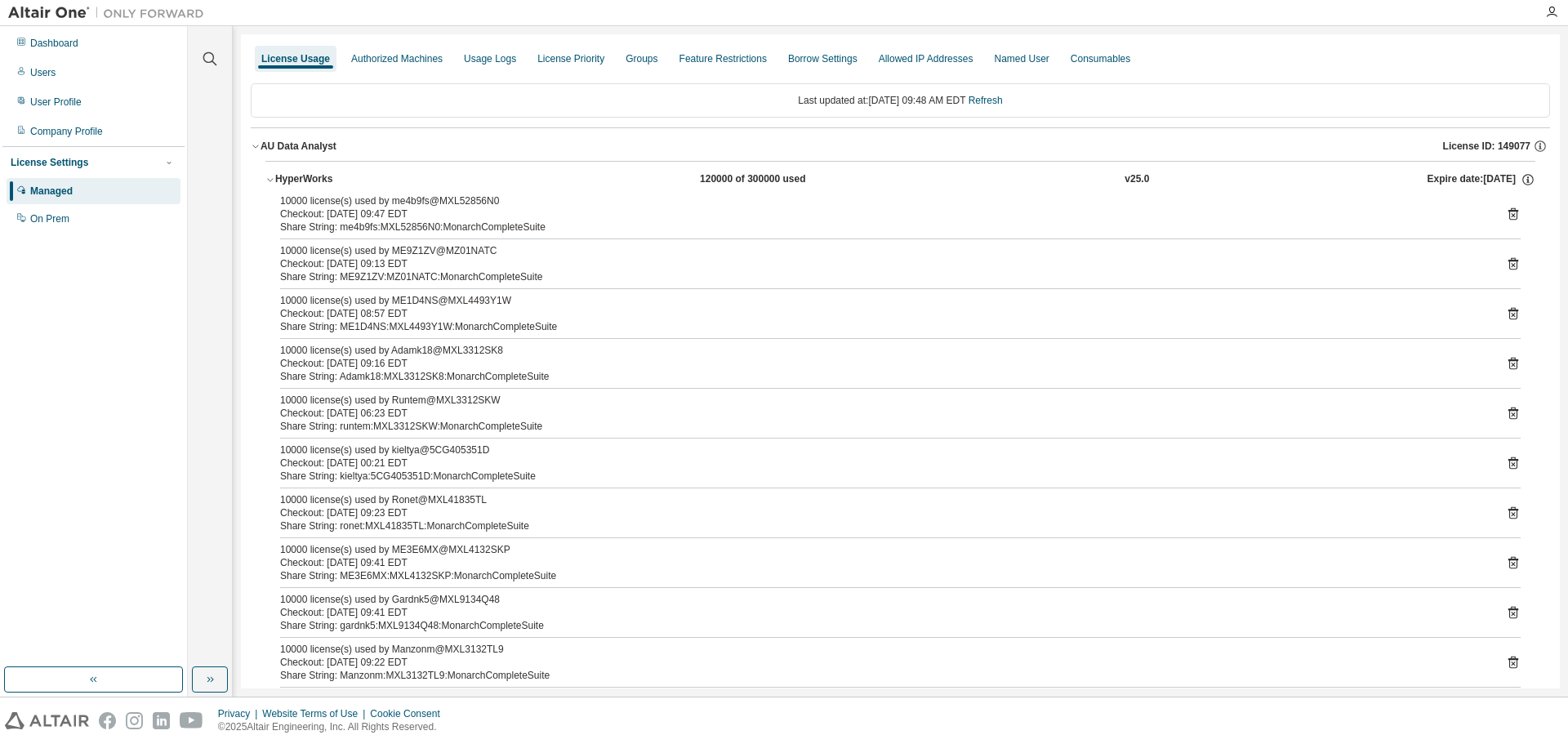
click at [1506, 213] on icon at bounding box center [1513, 214] width 15 height 15
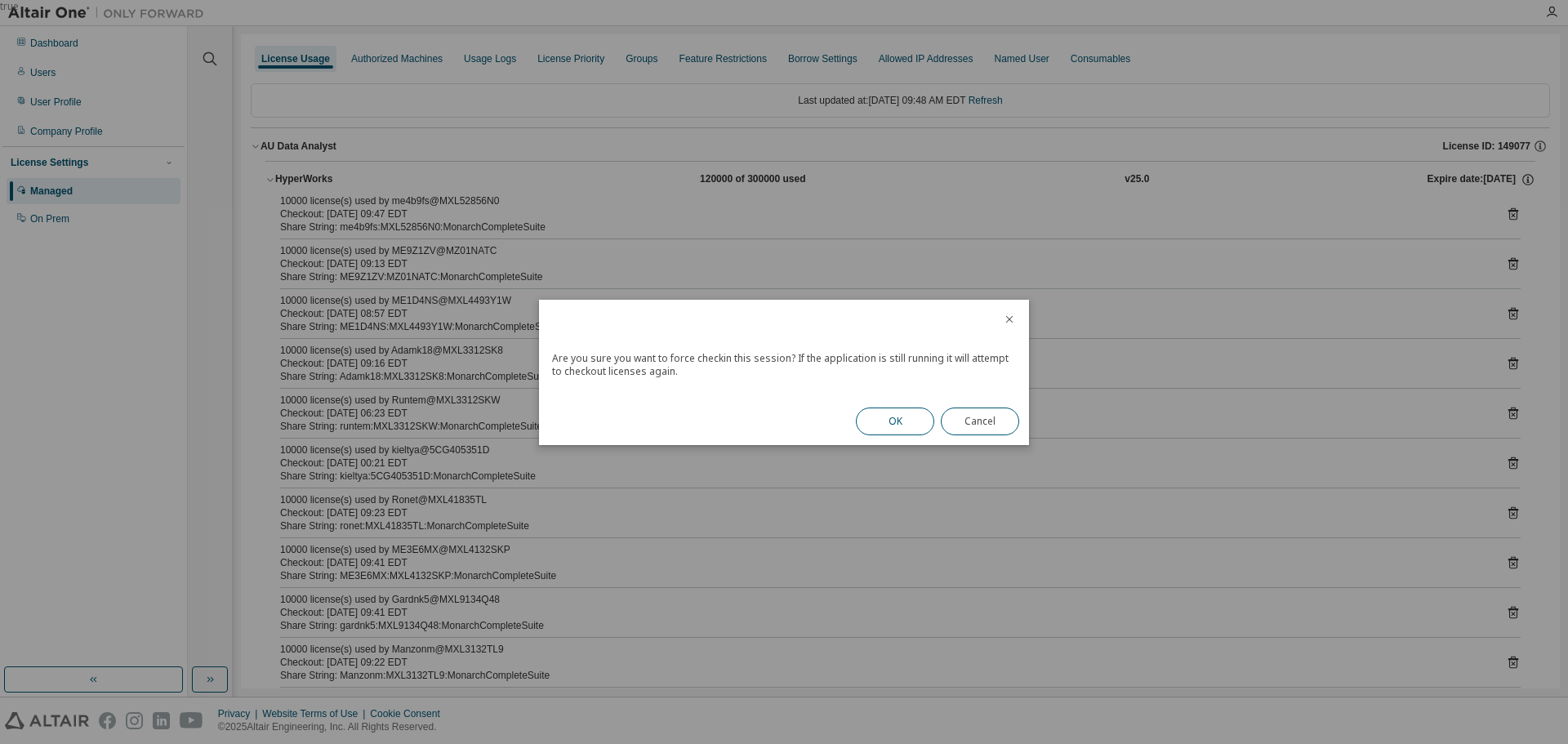
click at [890, 416] on button "OK" at bounding box center [895, 422] width 78 height 28
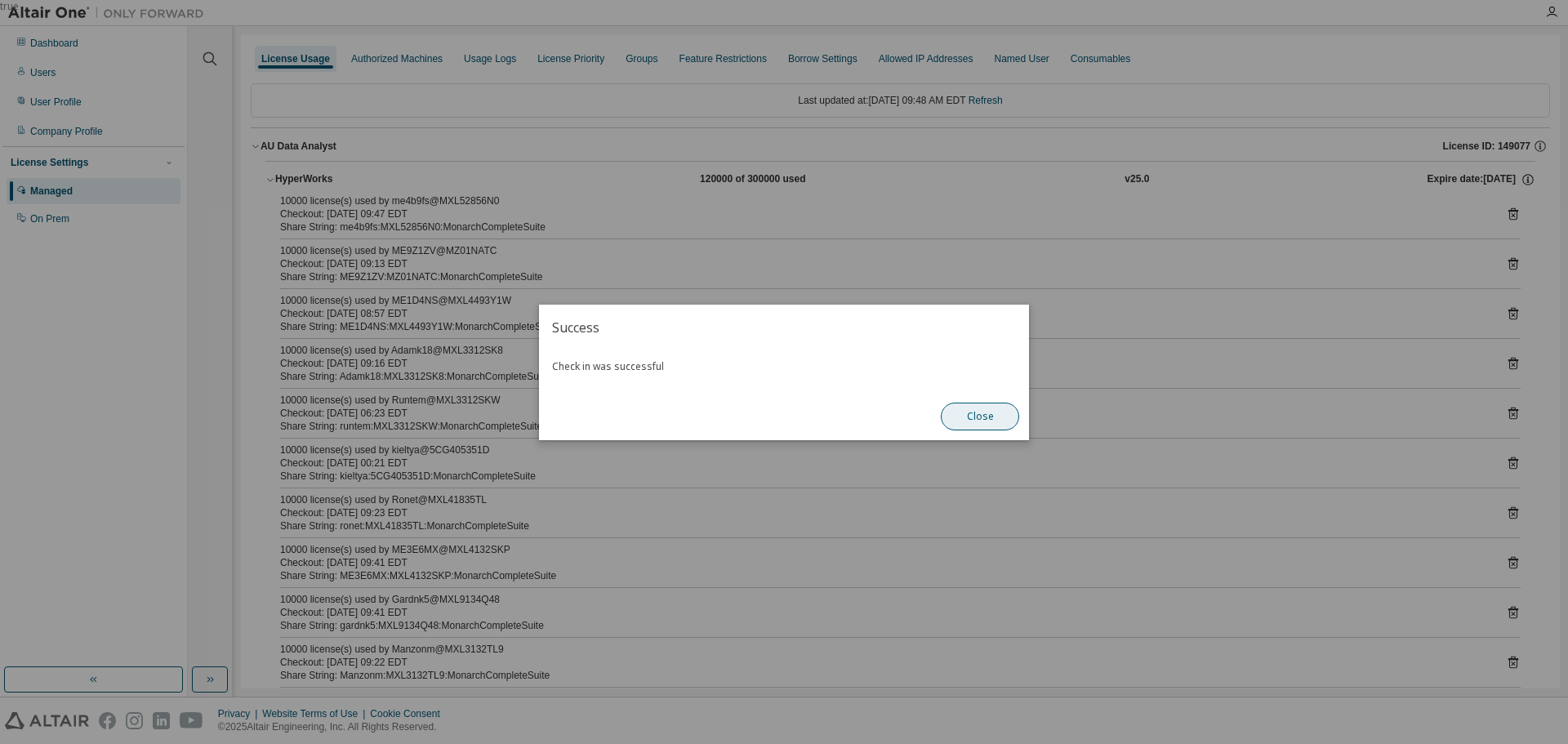
click at [987, 413] on button "Close" at bounding box center [980, 416] width 78 height 28
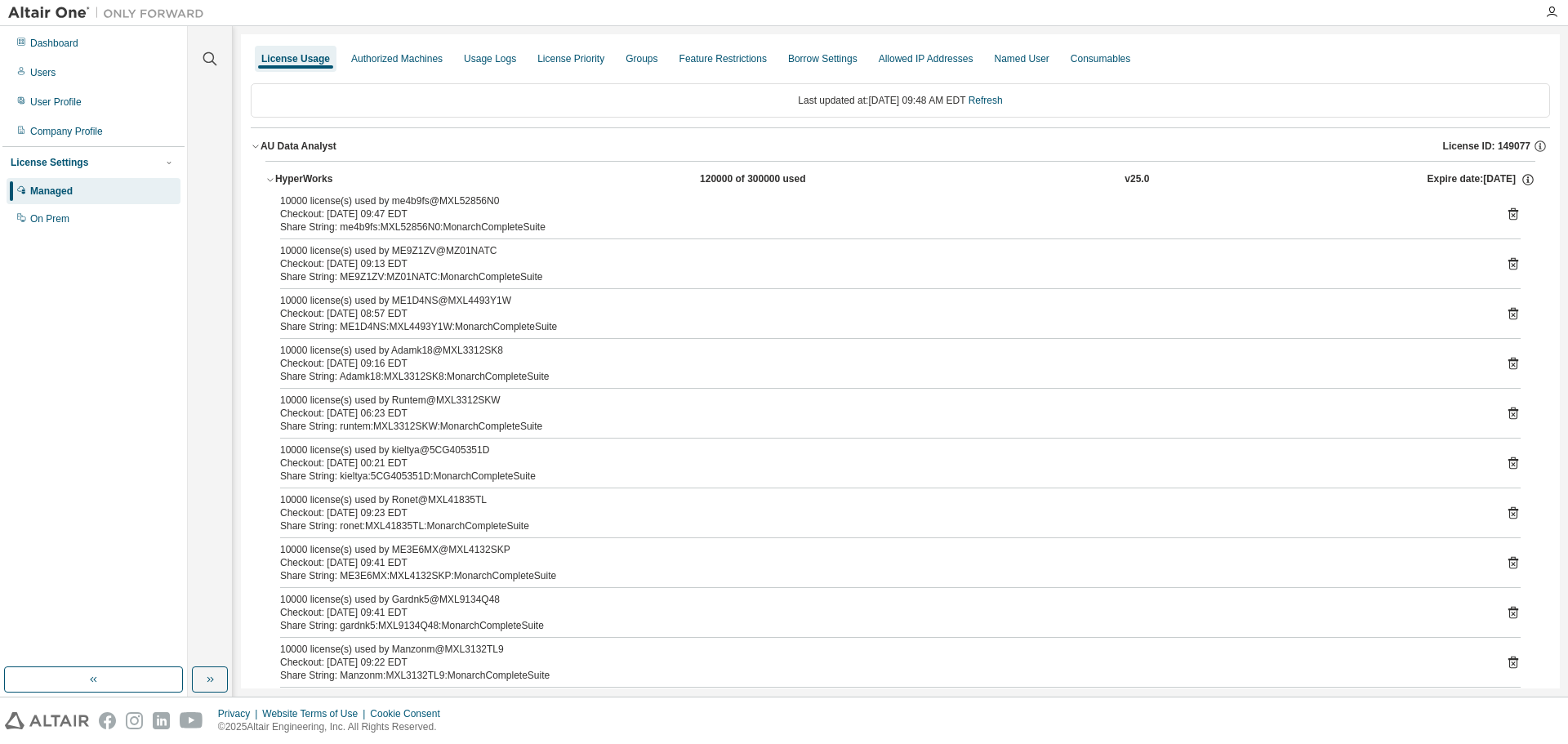
click at [1509, 212] on icon at bounding box center [1513, 214] width 10 height 12
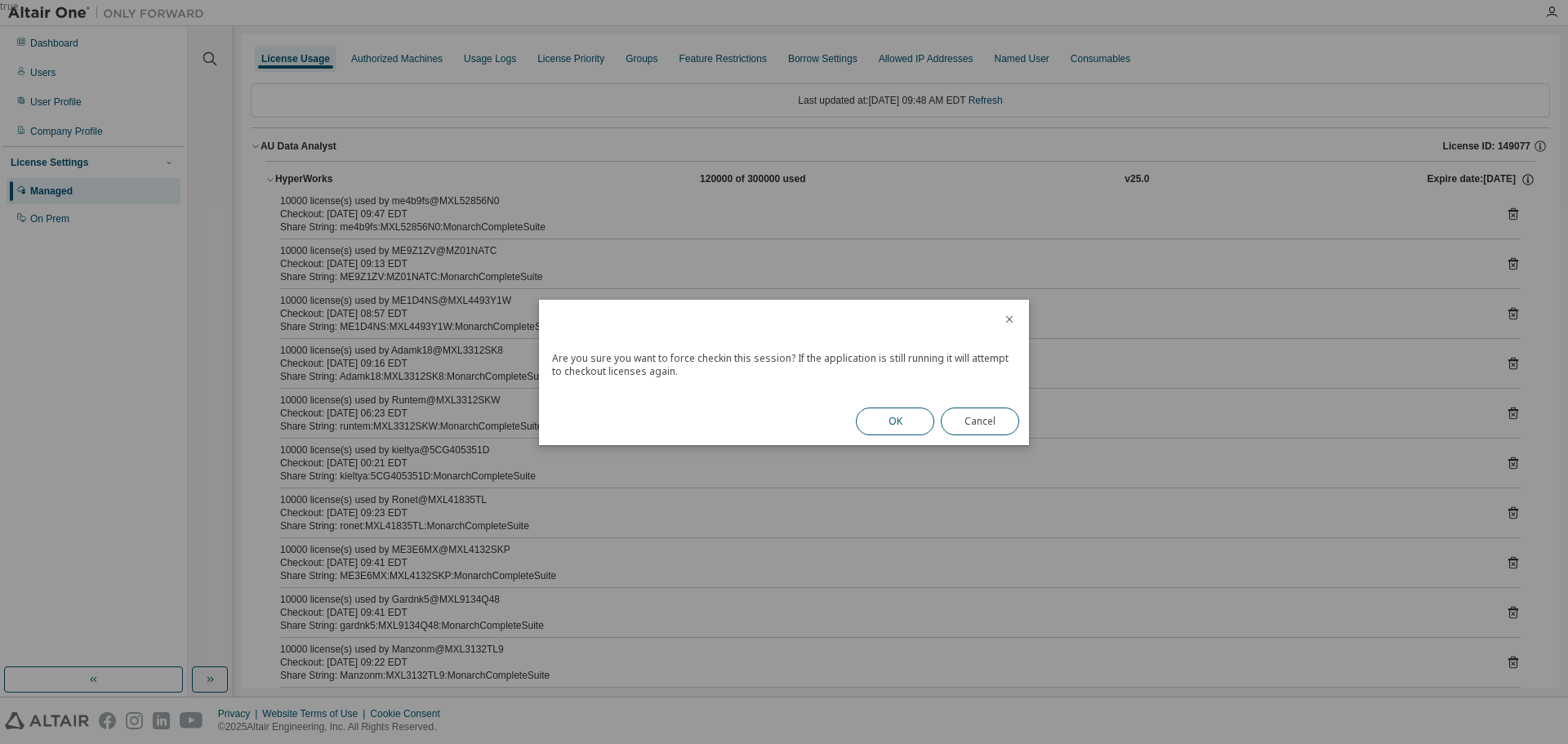
click at [884, 422] on button "OK" at bounding box center [895, 422] width 78 height 28
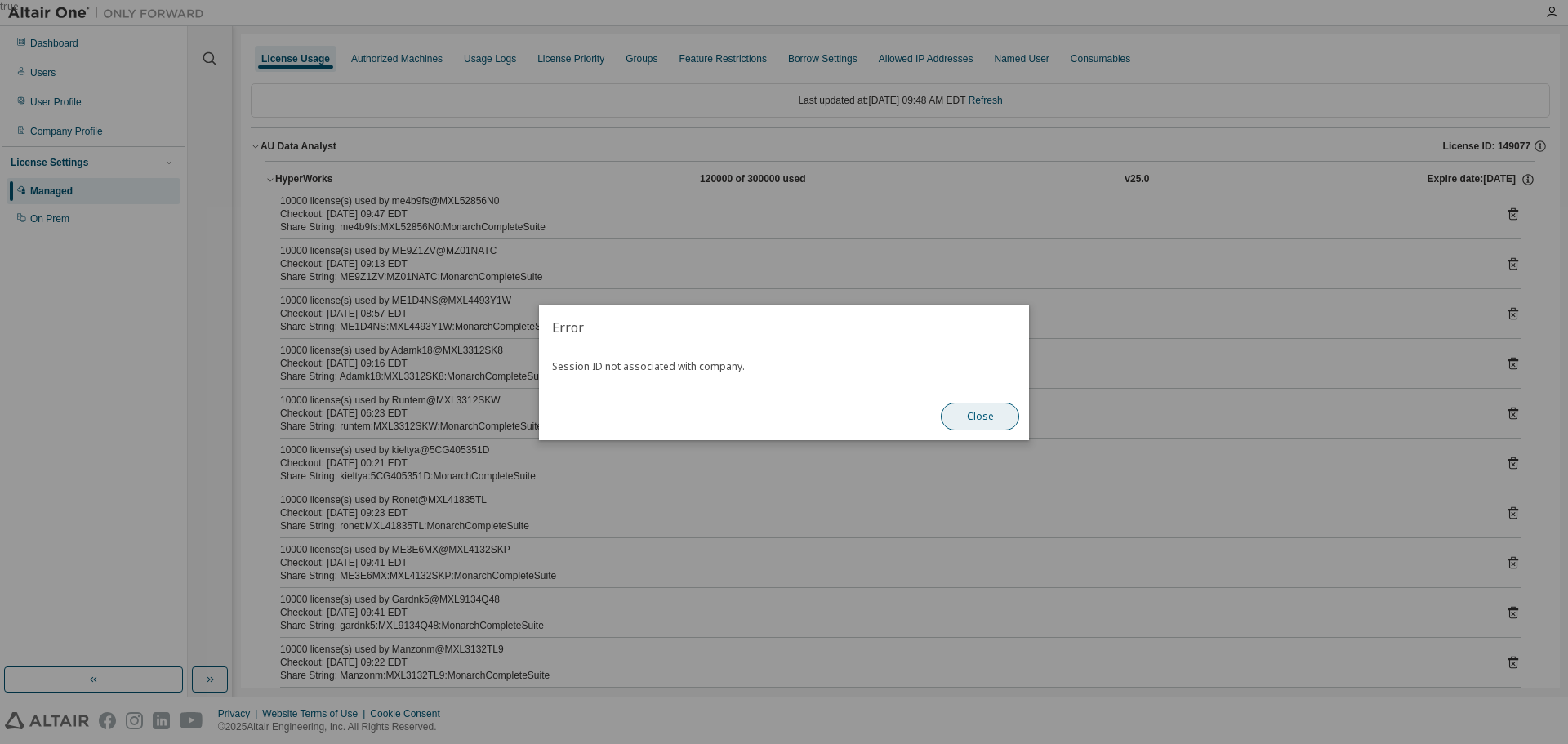
click at [963, 415] on button "Close" at bounding box center [980, 416] width 78 height 28
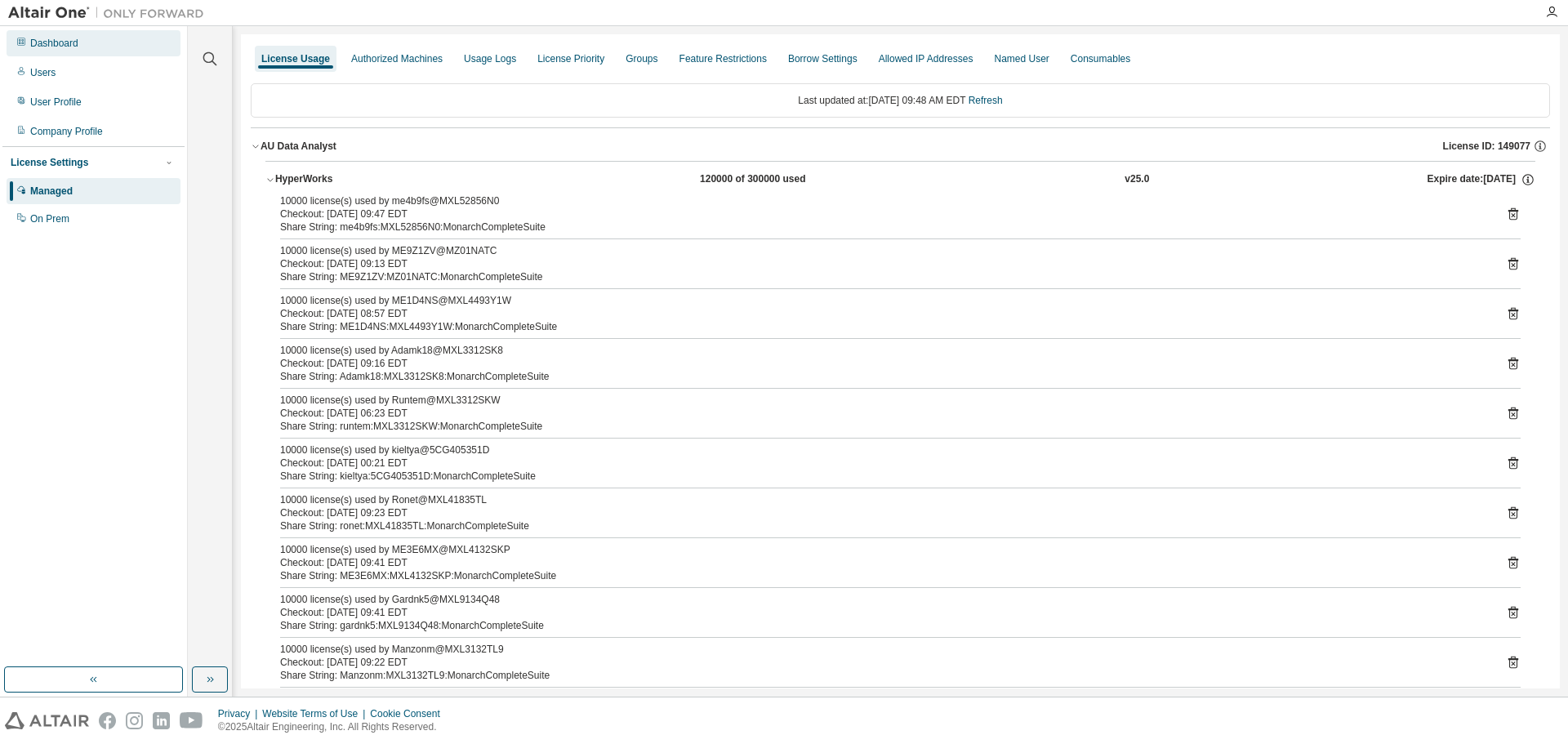
click at [60, 37] on div "Dashboard" at bounding box center [55, 44] width 48 height 13
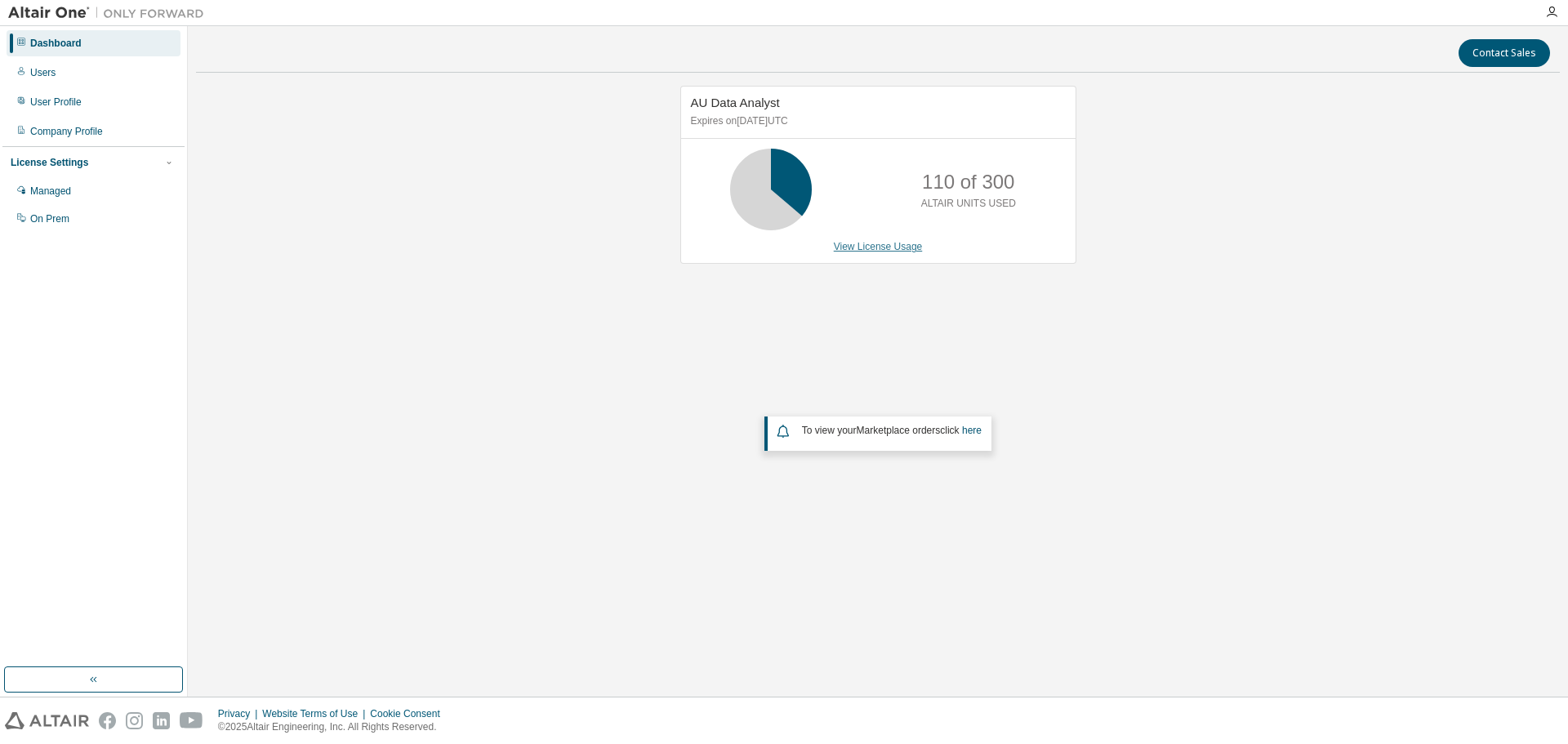
click at [869, 247] on link "View License Usage" at bounding box center [879, 246] width 89 height 11
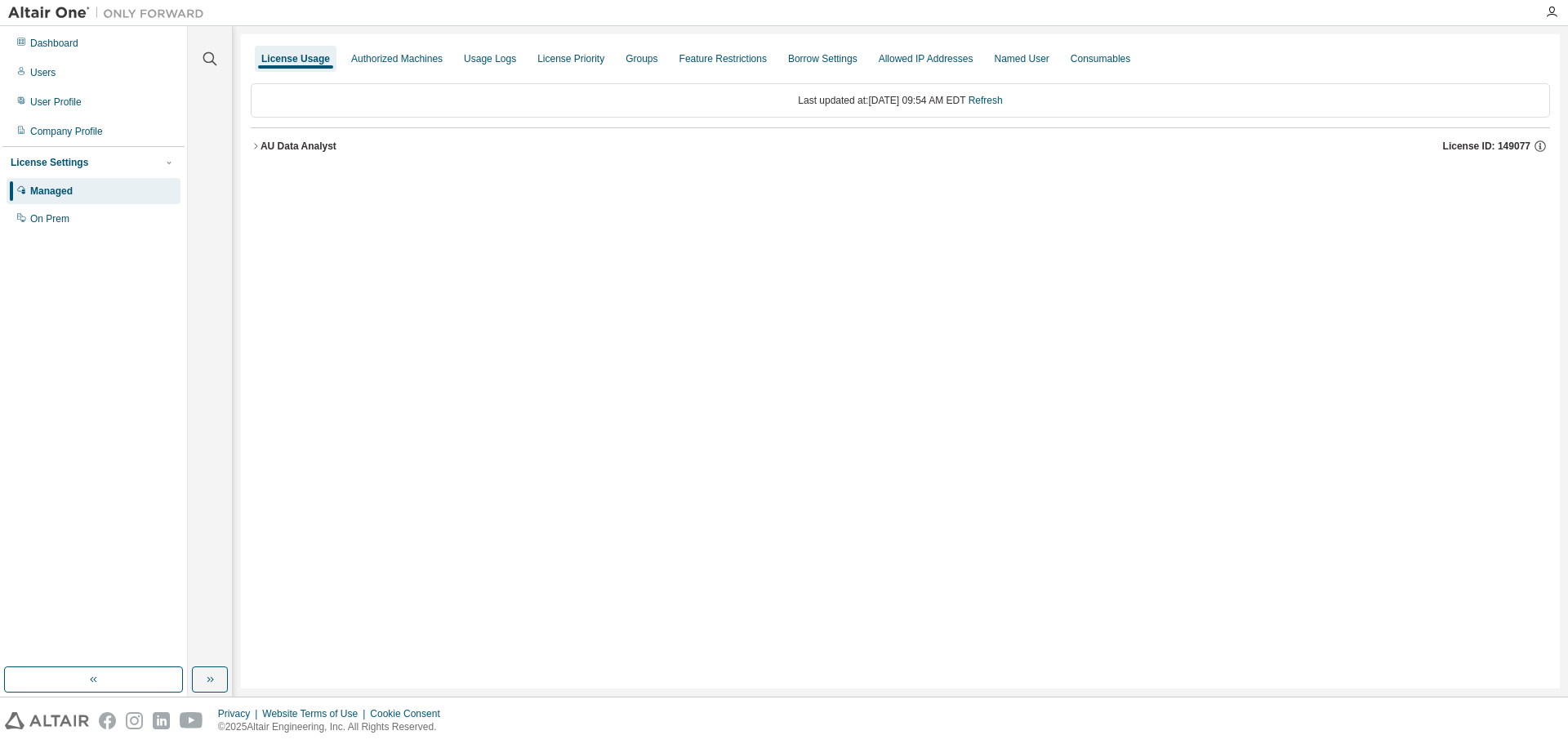
click at [256, 146] on icon "button" at bounding box center [255, 146] width 10 height 10
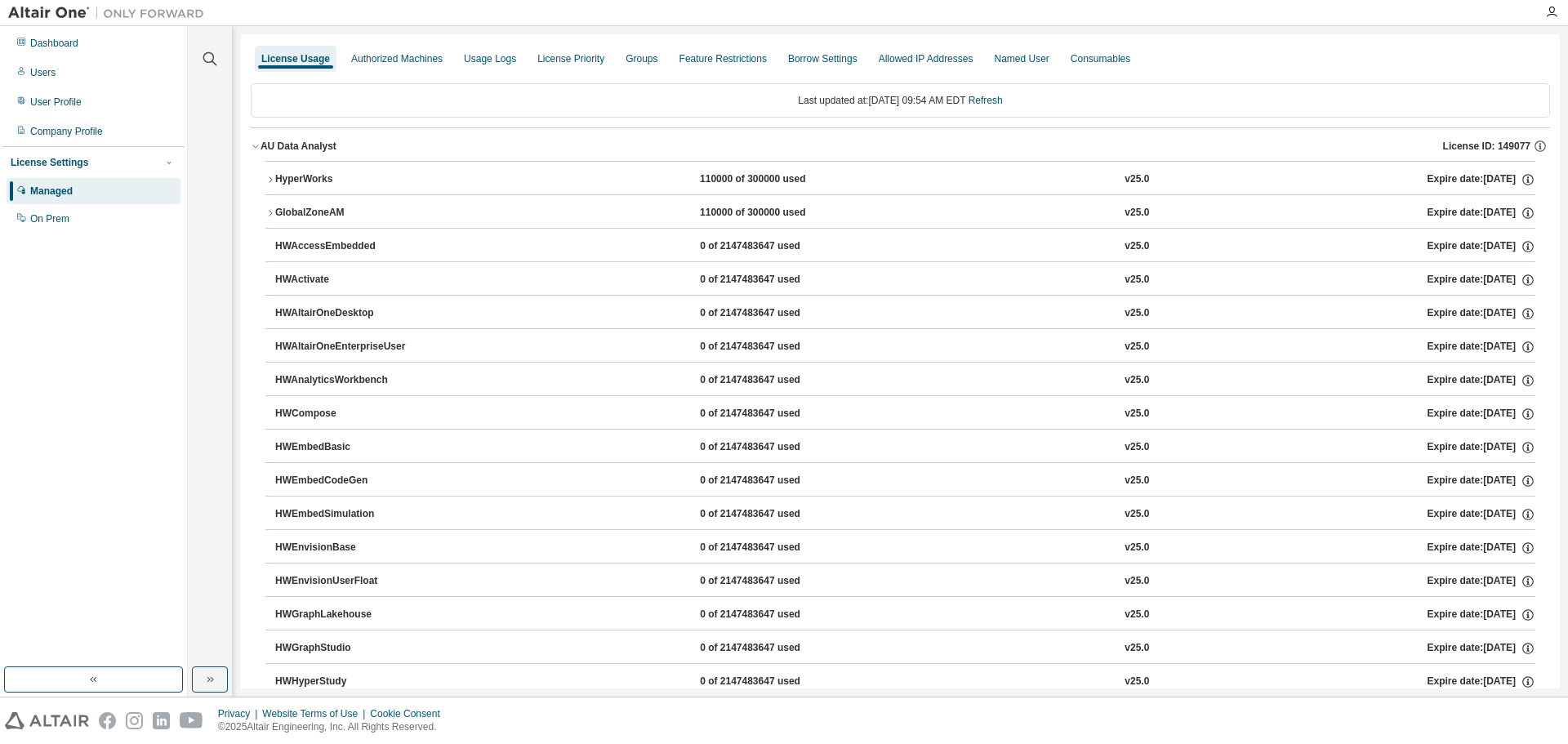
click at [270, 177] on icon "button" at bounding box center [270, 179] width 10 height 10
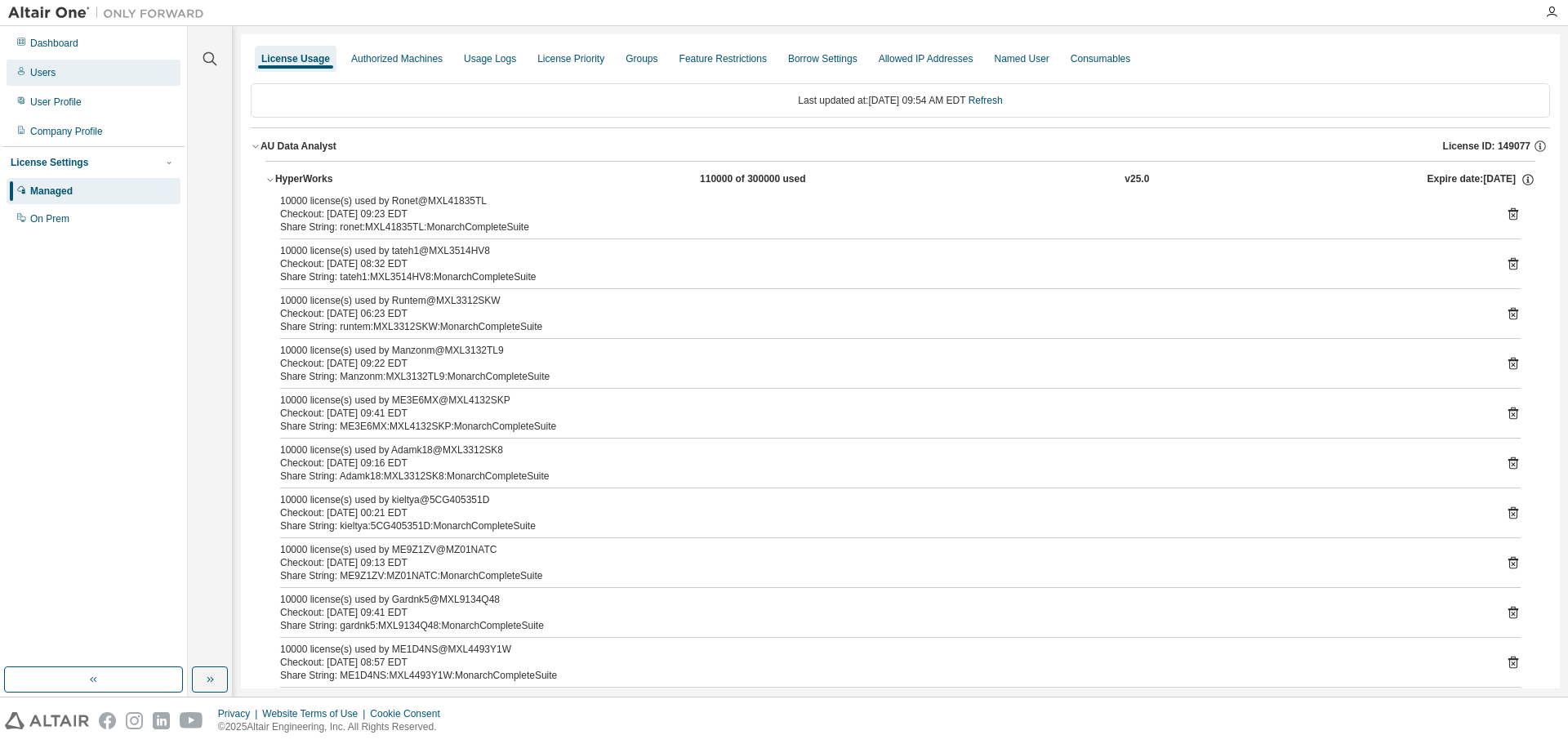
click at [50, 71] on div "Users" at bounding box center [43, 72] width 25 height 13
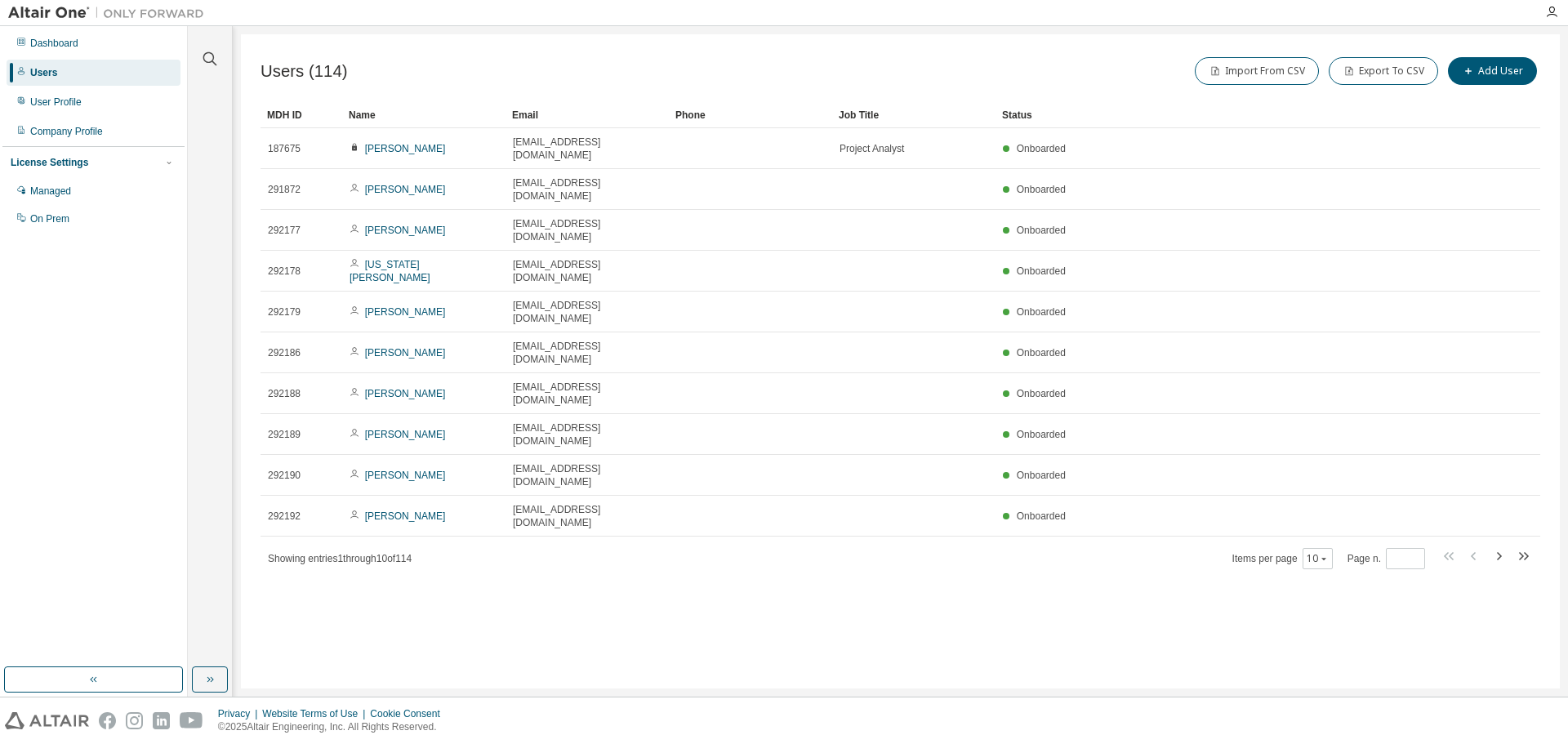
click at [388, 118] on div "Name" at bounding box center [424, 115] width 150 height 26
click at [388, 118] on icon at bounding box center [385, 115] width 10 height 10
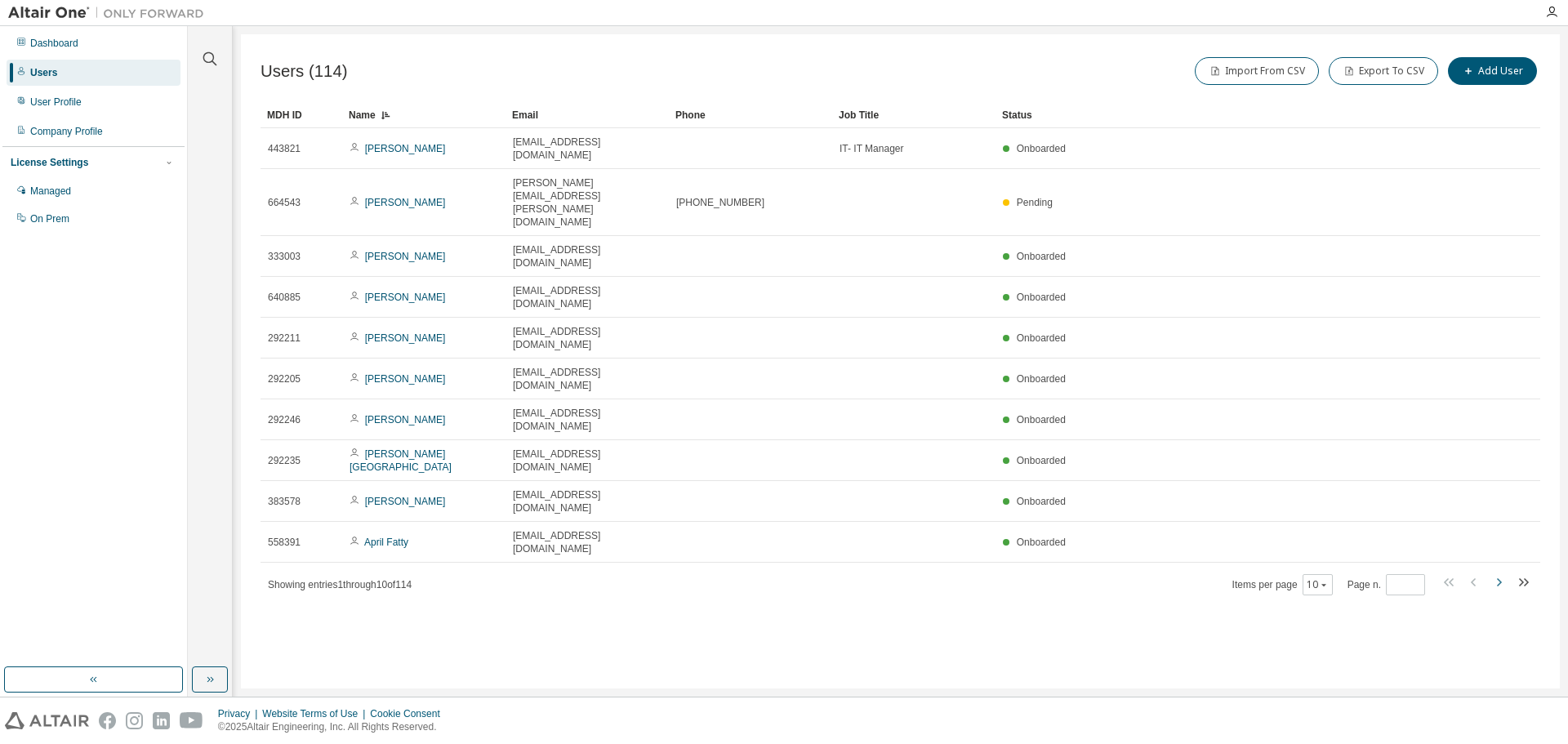
click at [1498, 572] on icon "button" at bounding box center [1498, 581] width 20 height 20
type input "*"
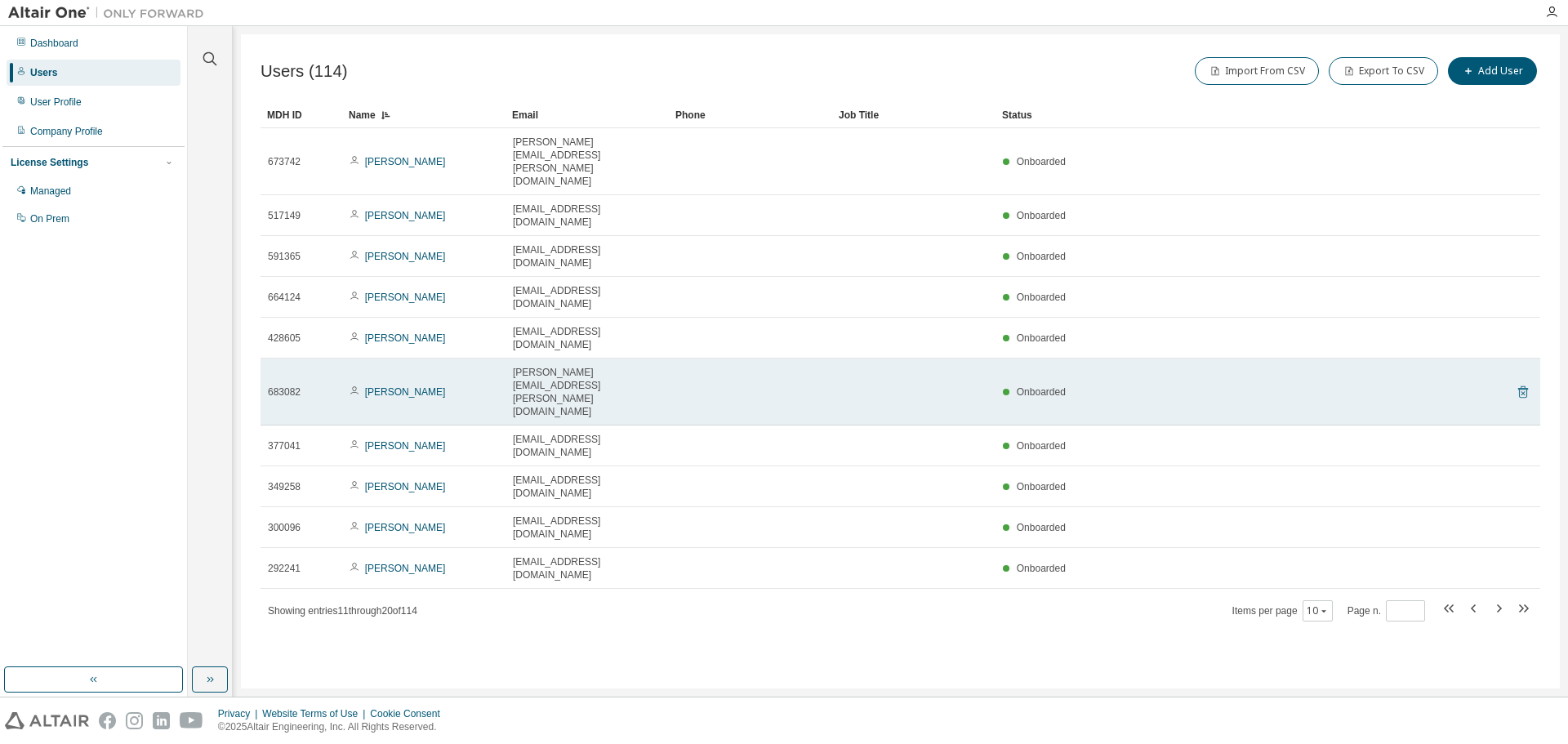
click at [1522, 391] on icon at bounding box center [1522, 393] width 4 height 4
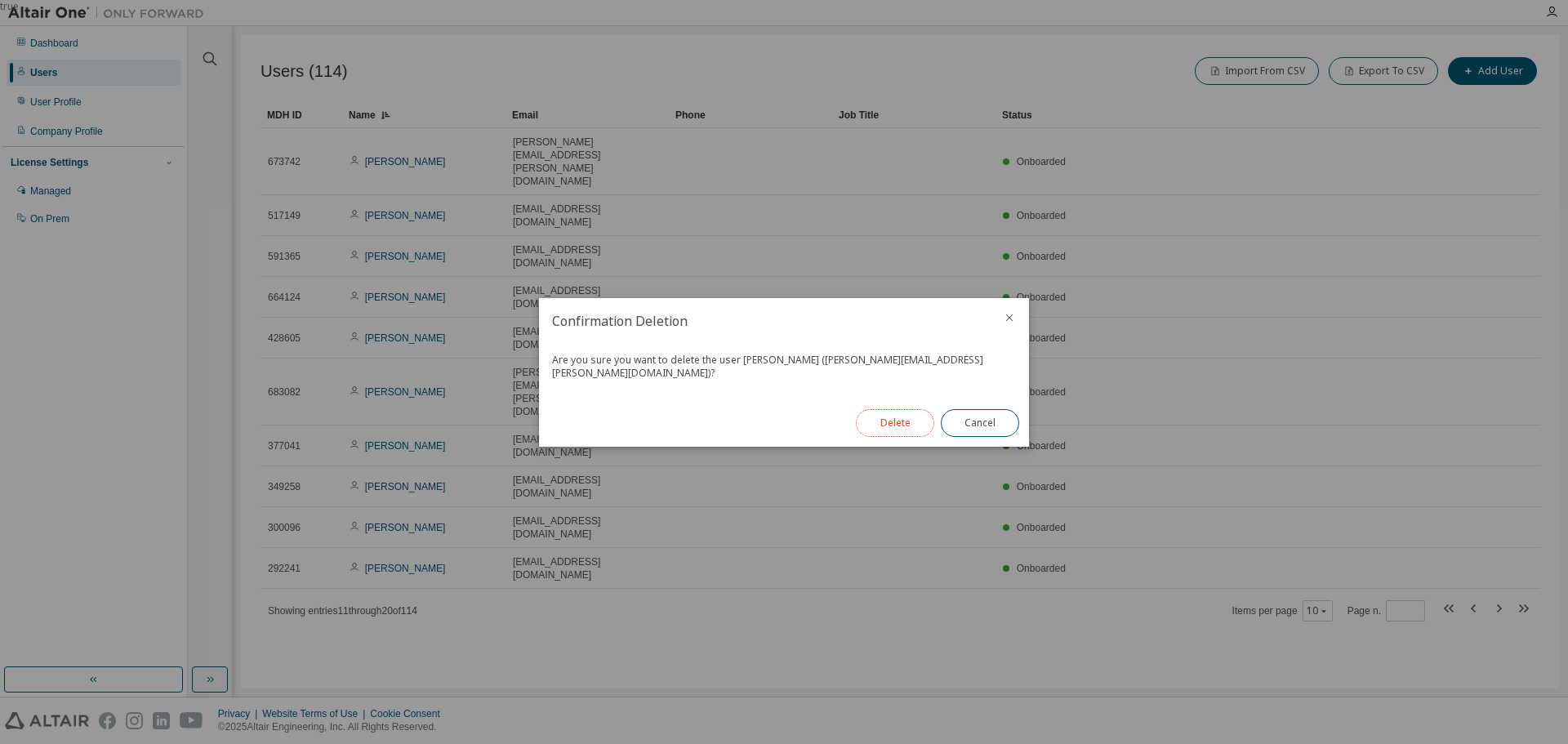
click at [900, 417] on button "Delete" at bounding box center [895, 424] width 78 height 28
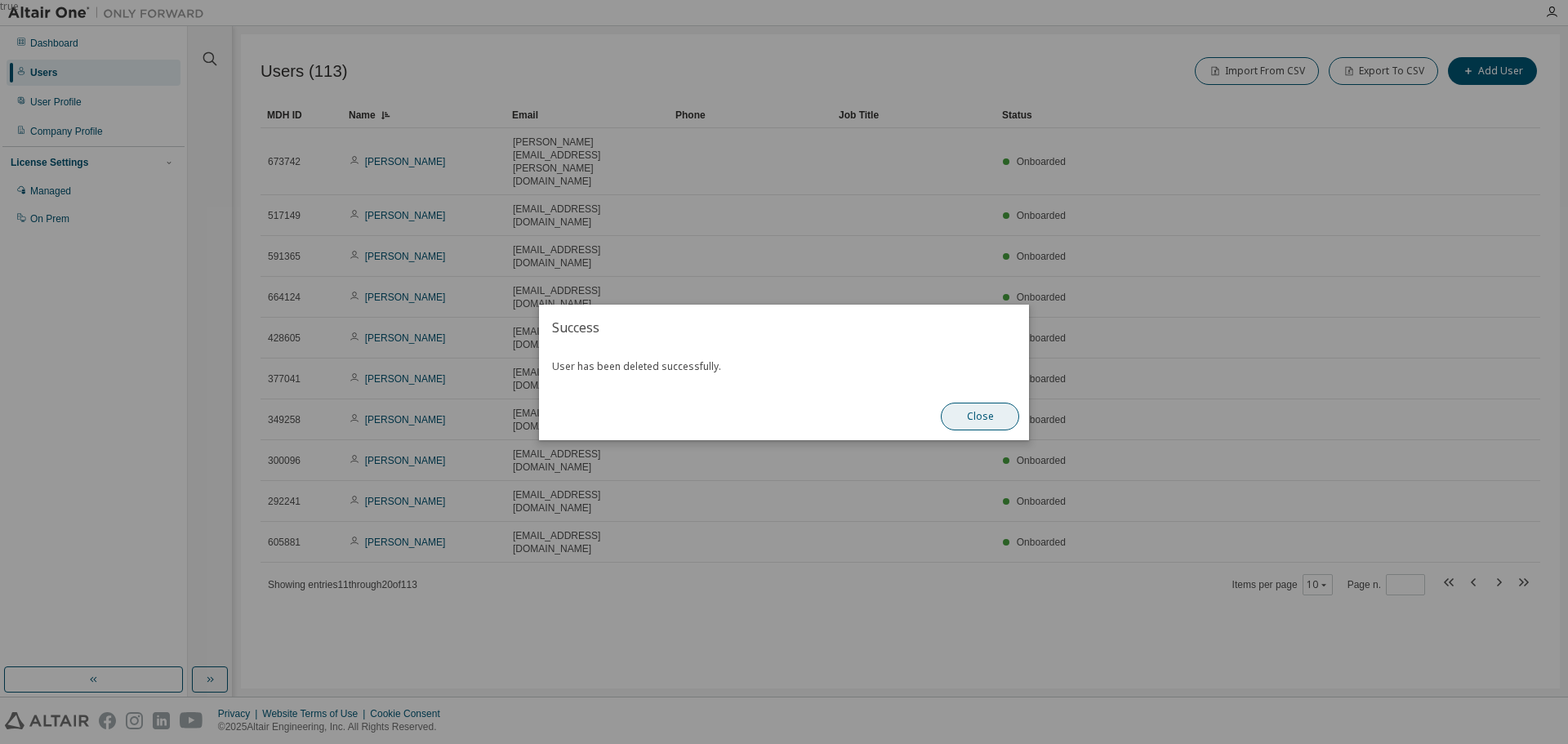
click at [982, 415] on button "Close" at bounding box center [980, 416] width 78 height 28
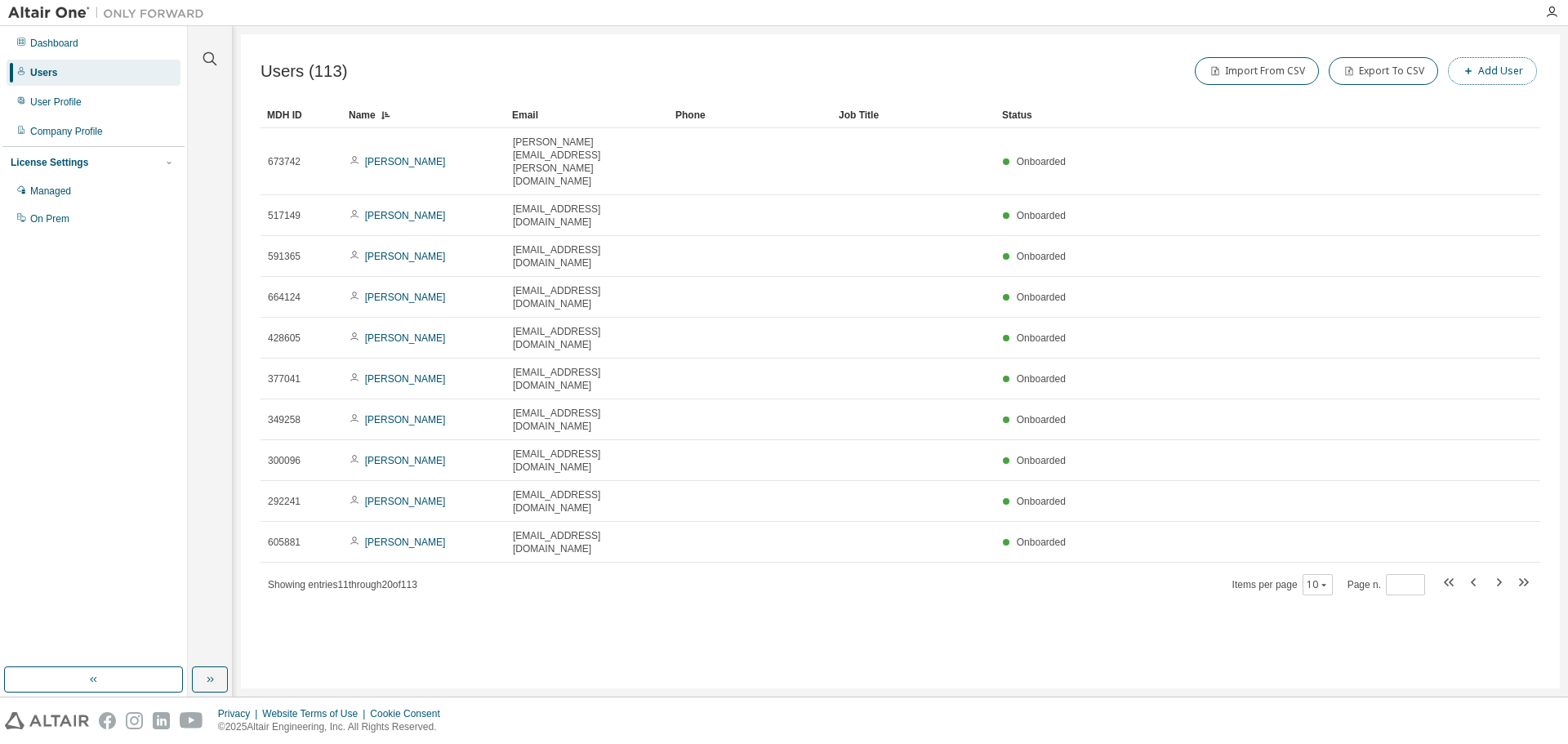
click at [1484, 71] on button "Add User" at bounding box center [1493, 72] width 89 height 28
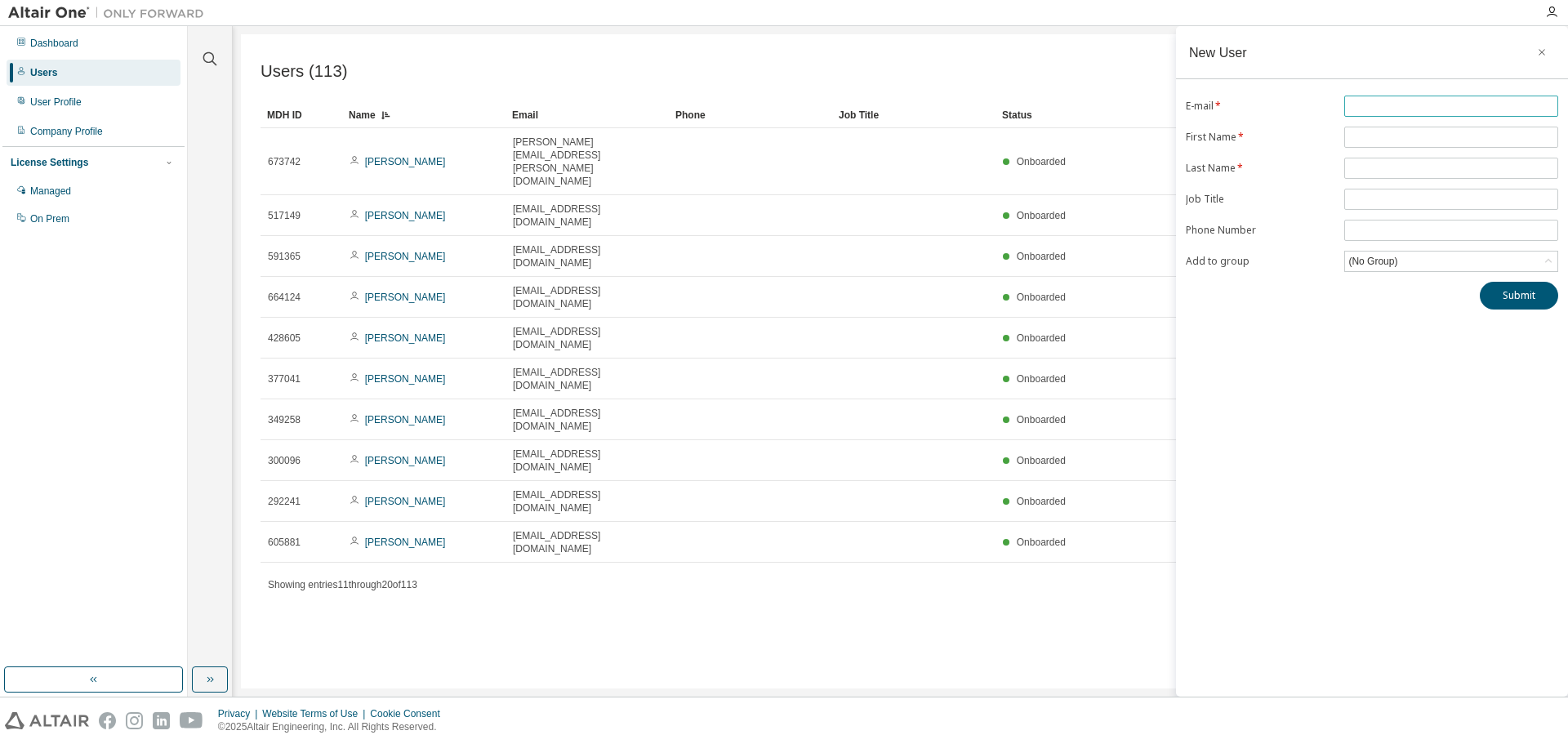
click at [1370, 108] on input "text" at bounding box center [1452, 106] width 206 height 13
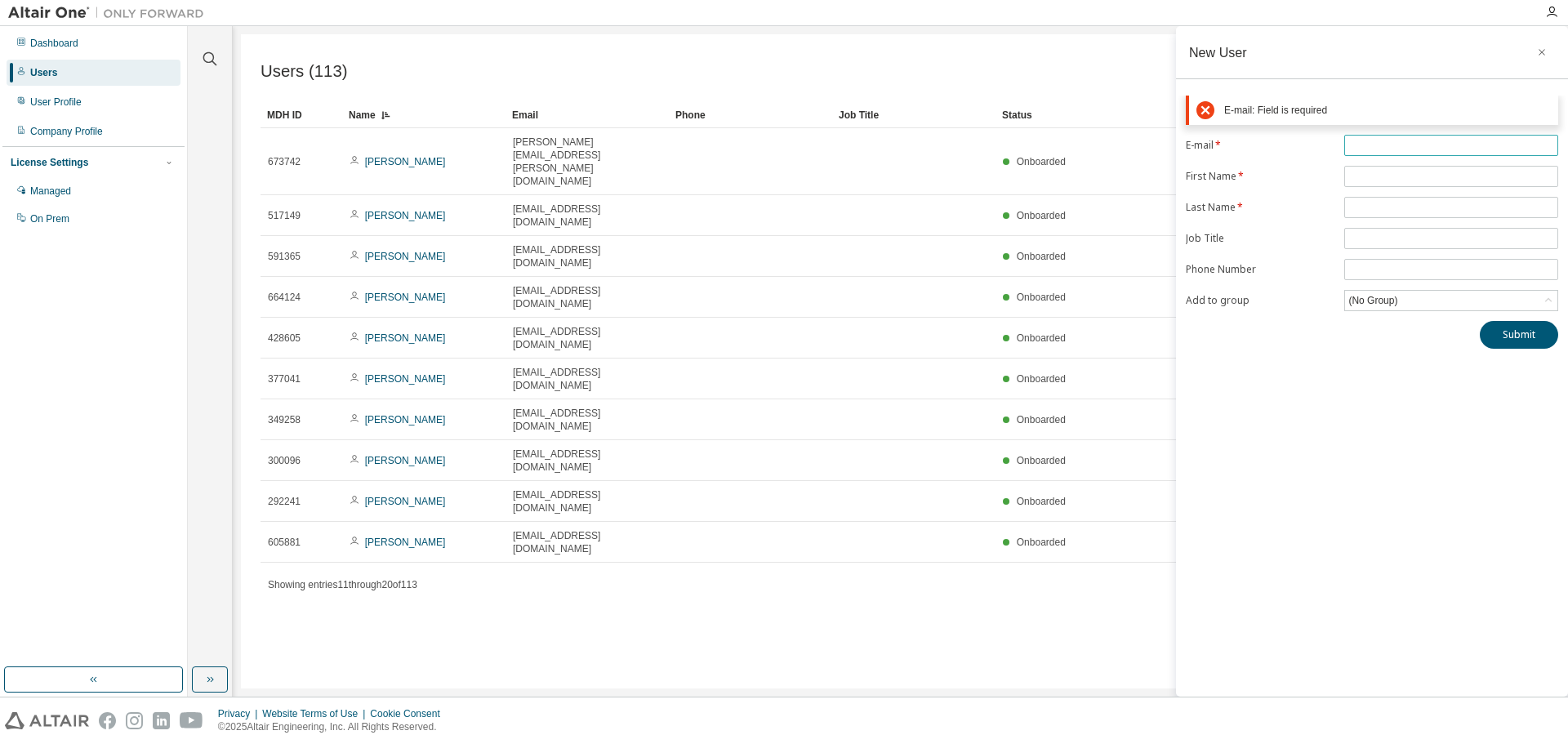
paste input "**********"
click at [1349, 146] on input "**********" at bounding box center [1452, 145] width 206 height 13
type input "**********"
click at [1357, 174] on form "**********" at bounding box center [1372, 223] width 372 height 176
click at [1367, 178] on input "text" at bounding box center [1452, 176] width 206 height 13
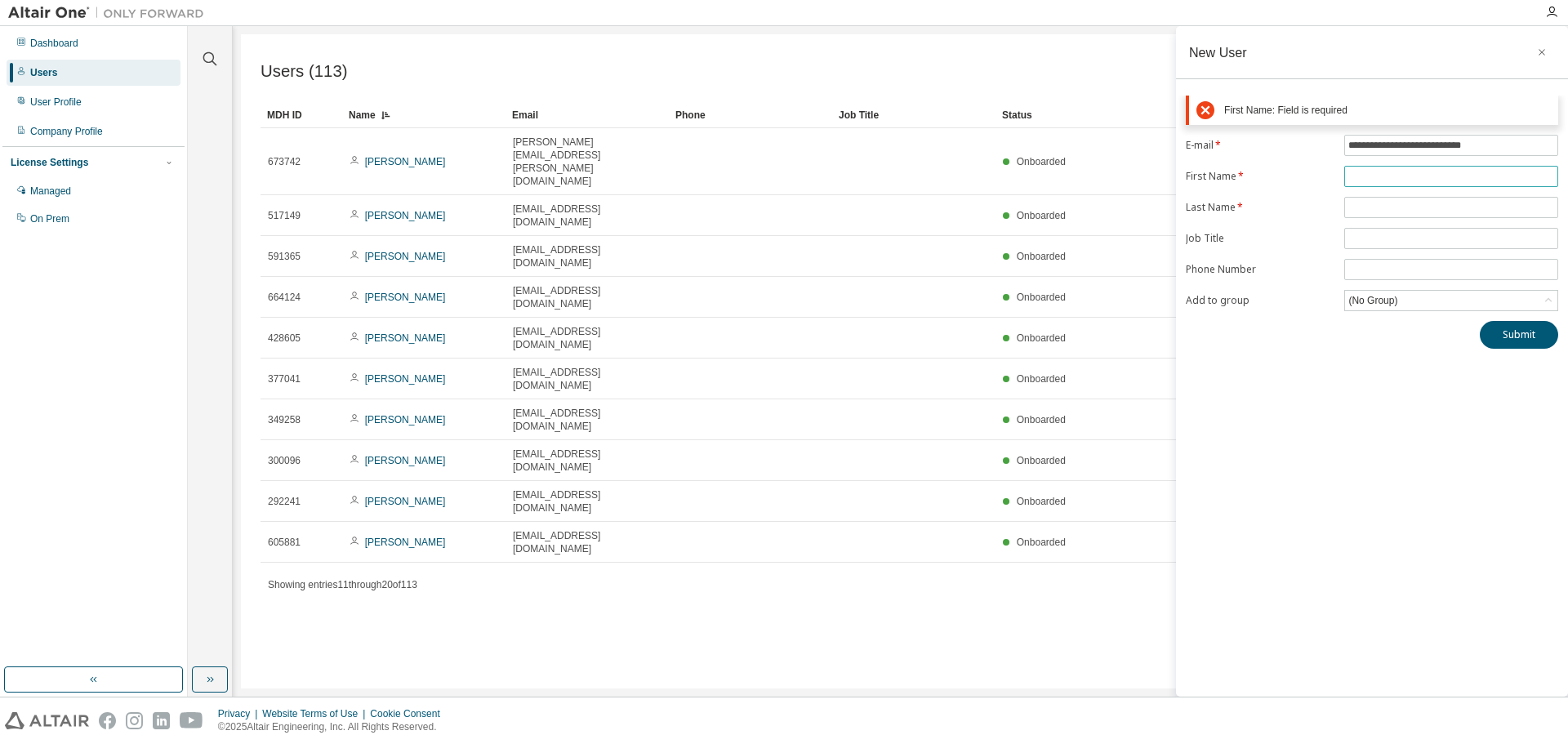
paste input "********"
click at [1350, 180] on input "********" at bounding box center [1452, 176] width 206 height 13
type input "********"
drag, startPoint x: 1363, startPoint y: 210, endPoint x: 1321, endPoint y: 211, distance: 42.0
click at [1363, 210] on form "**********" at bounding box center [1372, 223] width 372 height 176
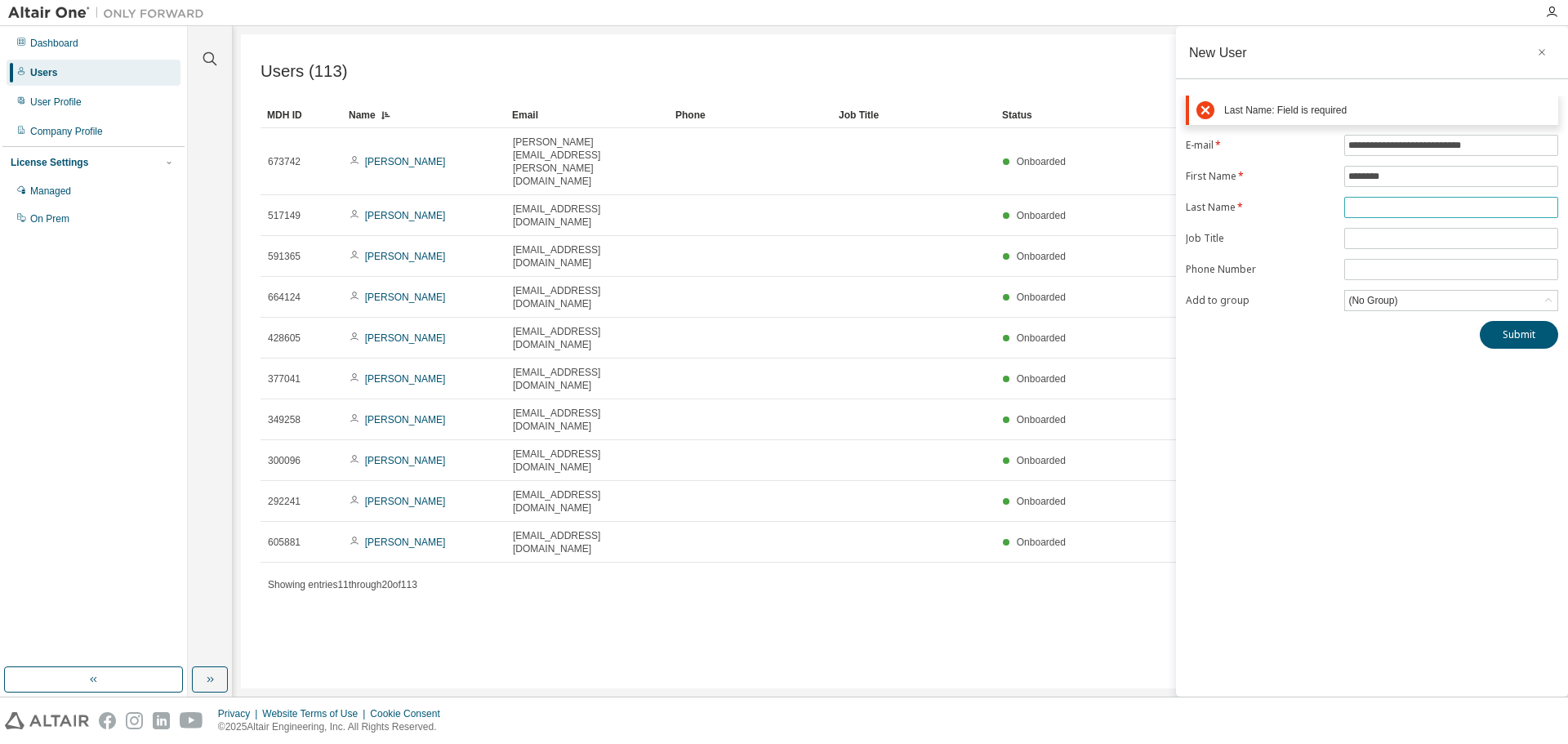
click at [1384, 208] on input "text" at bounding box center [1452, 207] width 206 height 13
paste input "*******"
type input "*******"
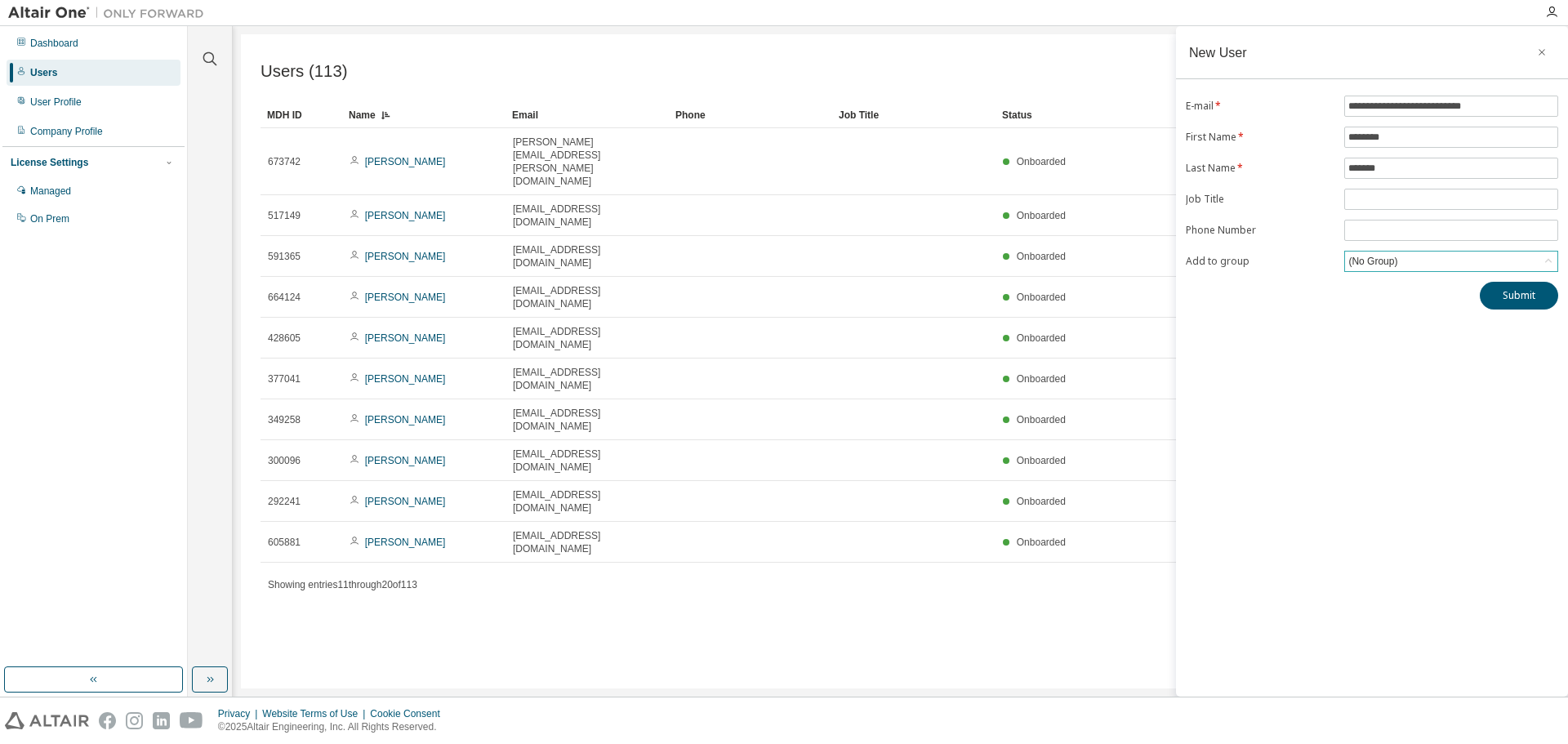
click at [1397, 306] on div "**********" at bounding box center [1372, 202] width 392 height 214
click at [1372, 262] on div "(No Group)" at bounding box center [1373, 261] width 54 height 18
click at [1365, 321] on li "8545 - Monarch" at bounding box center [1450, 328] width 209 height 21
click at [1516, 300] on button "Submit" at bounding box center [1519, 295] width 78 height 28
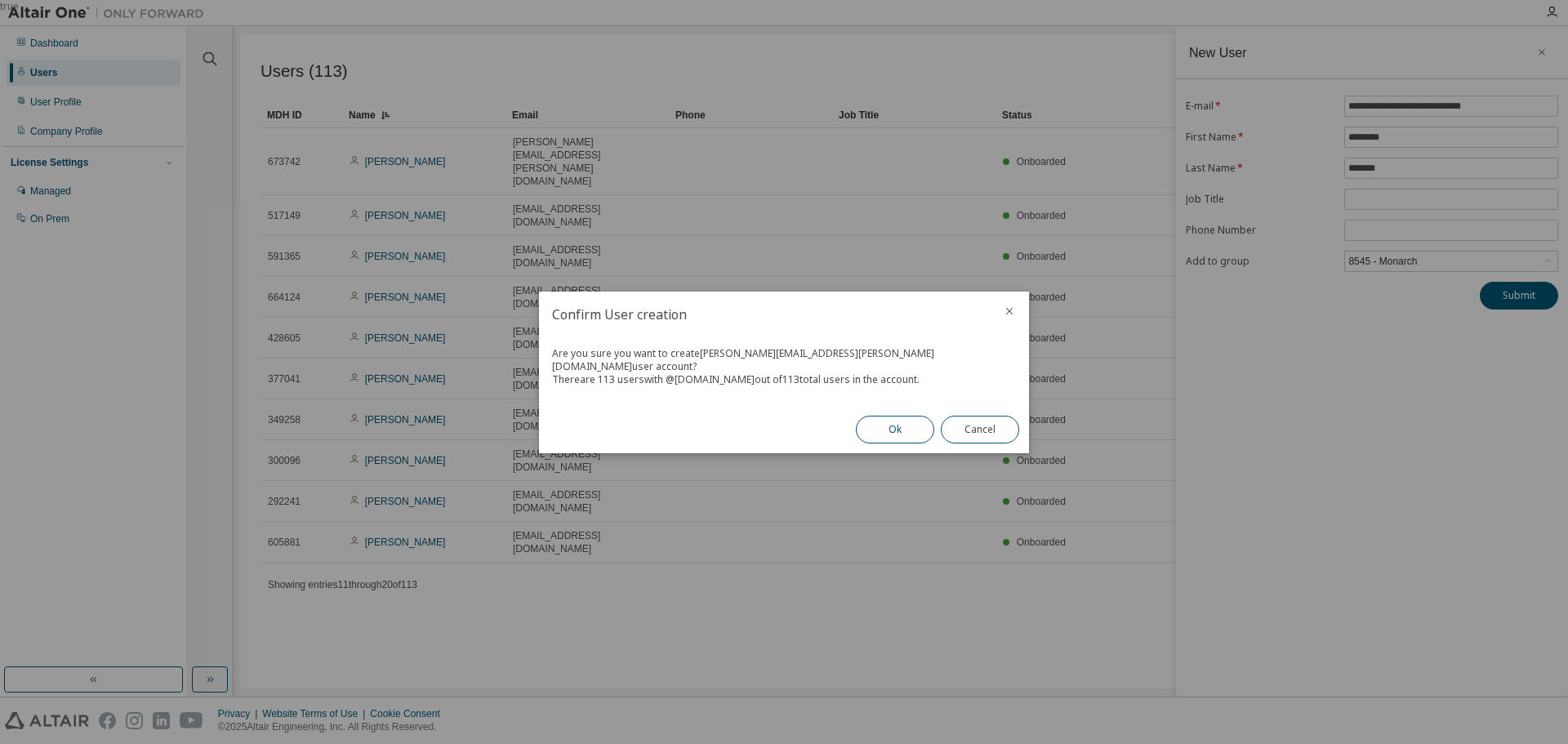
click at [905, 424] on button "Ok" at bounding box center [895, 430] width 78 height 28
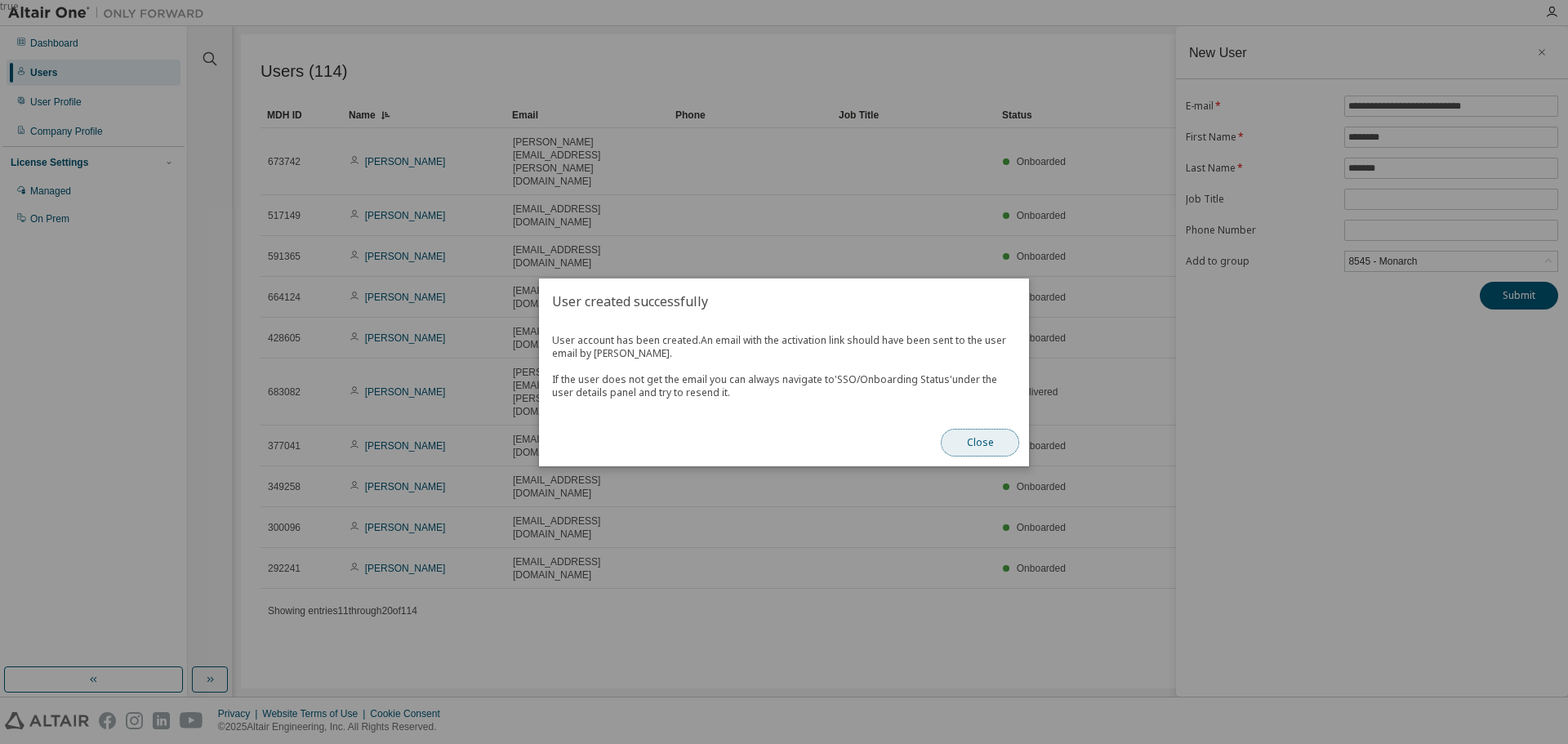
click at [975, 442] on button "Close" at bounding box center [980, 443] width 78 height 28
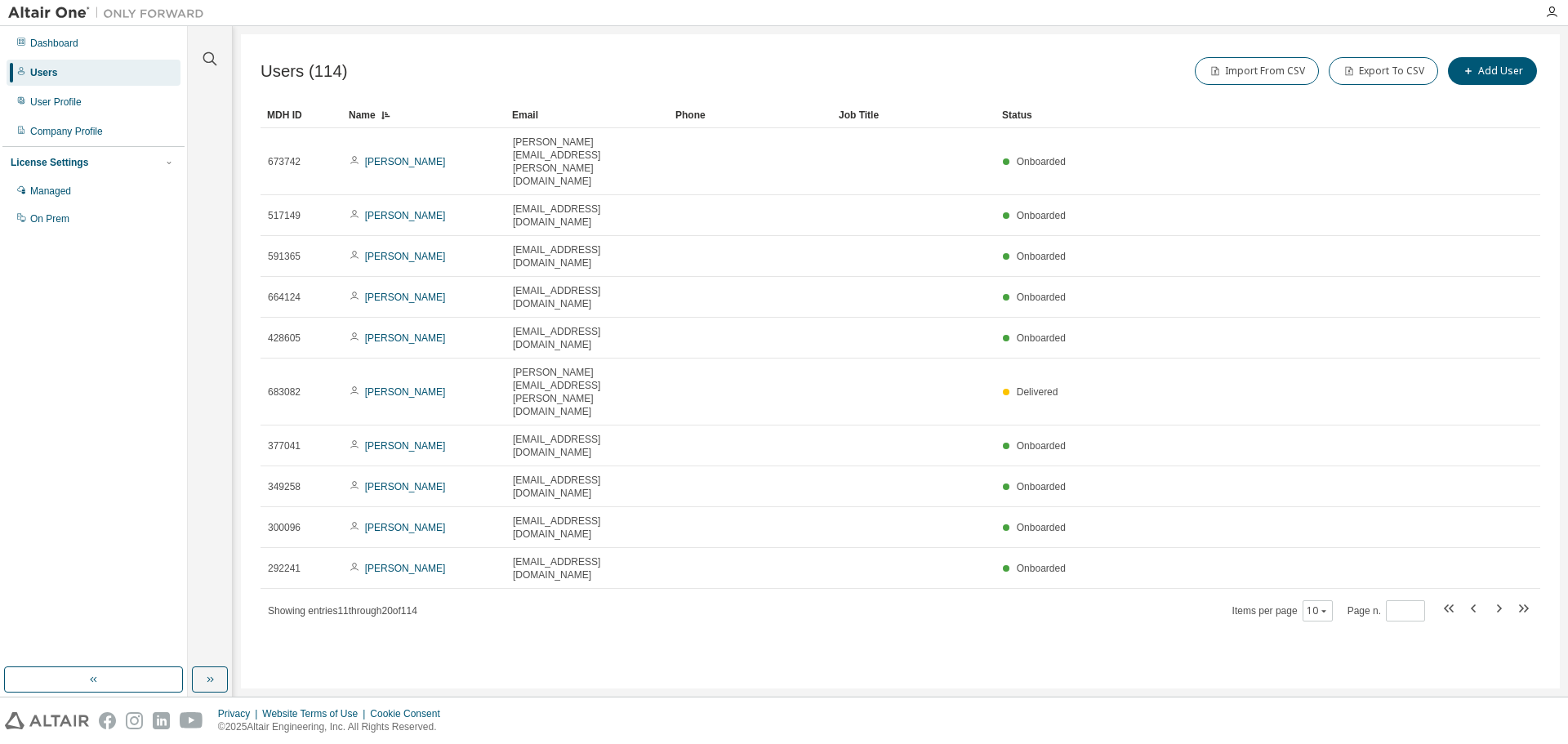
click at [414, 112] on div "Name" at bounding box center [424, 115] width 150 height 26
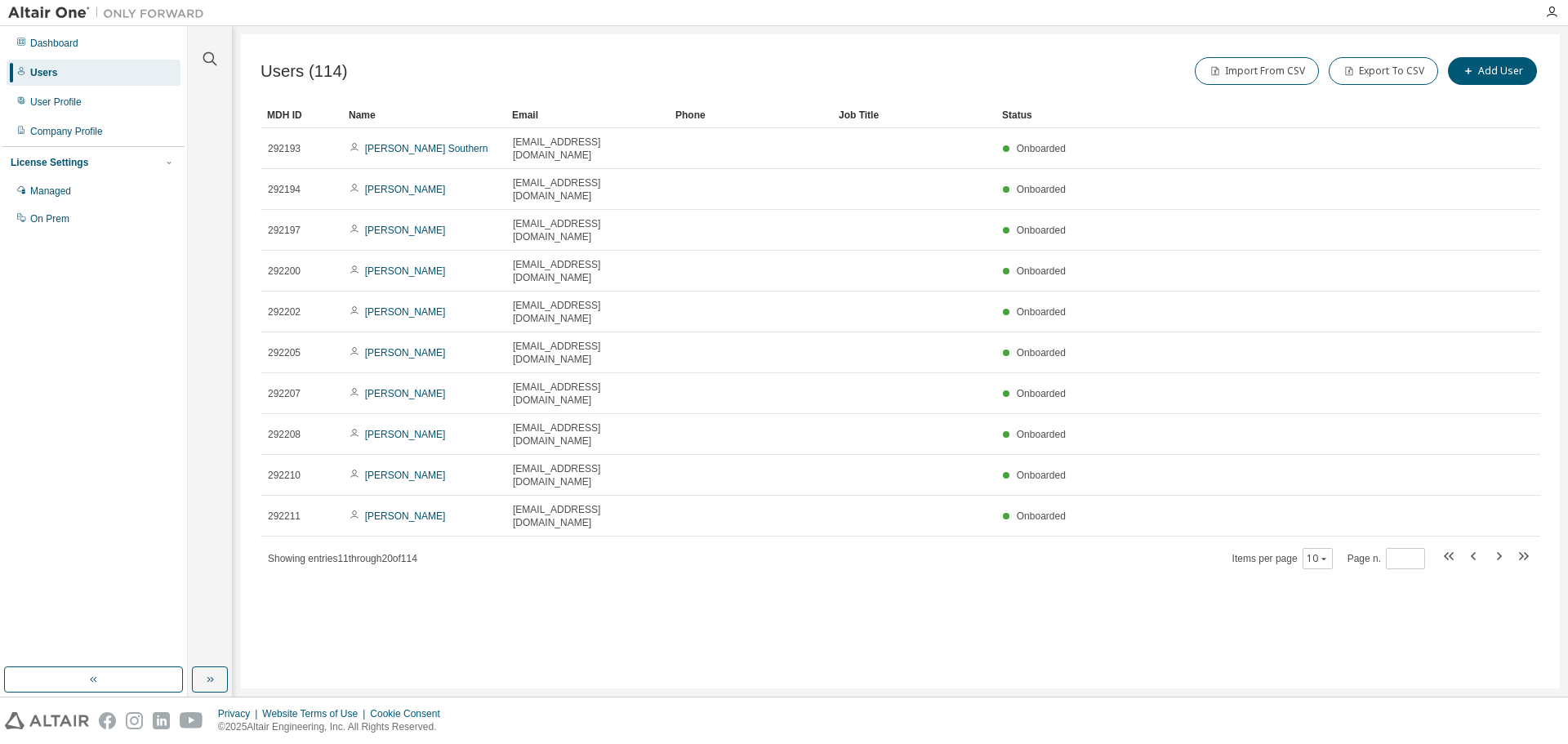
click at [414, 112] on div "Name" at bounding box center [424, 115] width 150 height 26
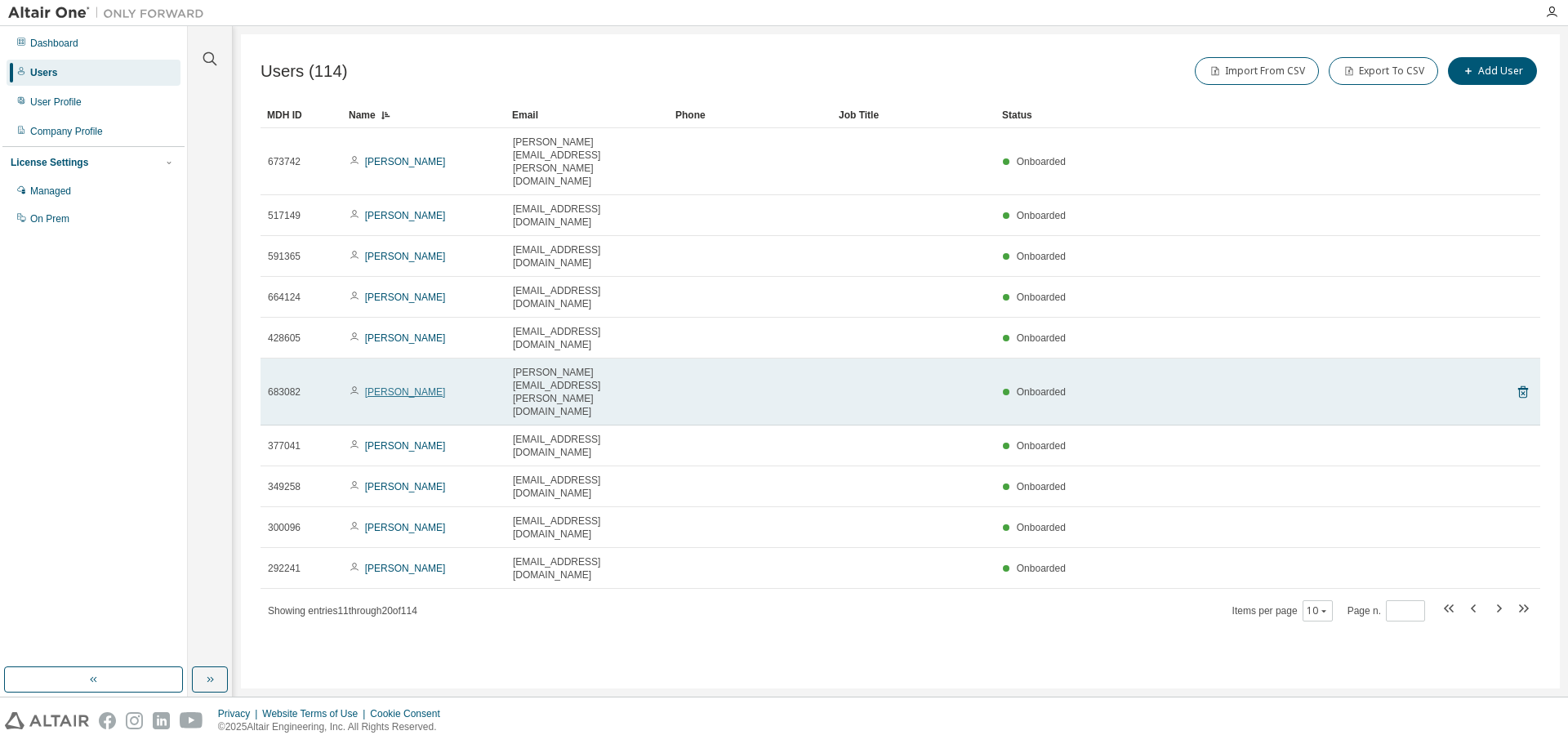
click at [372, 386] on link "Brittney Branson" at bounding box center [405, 392] width 81 height 11
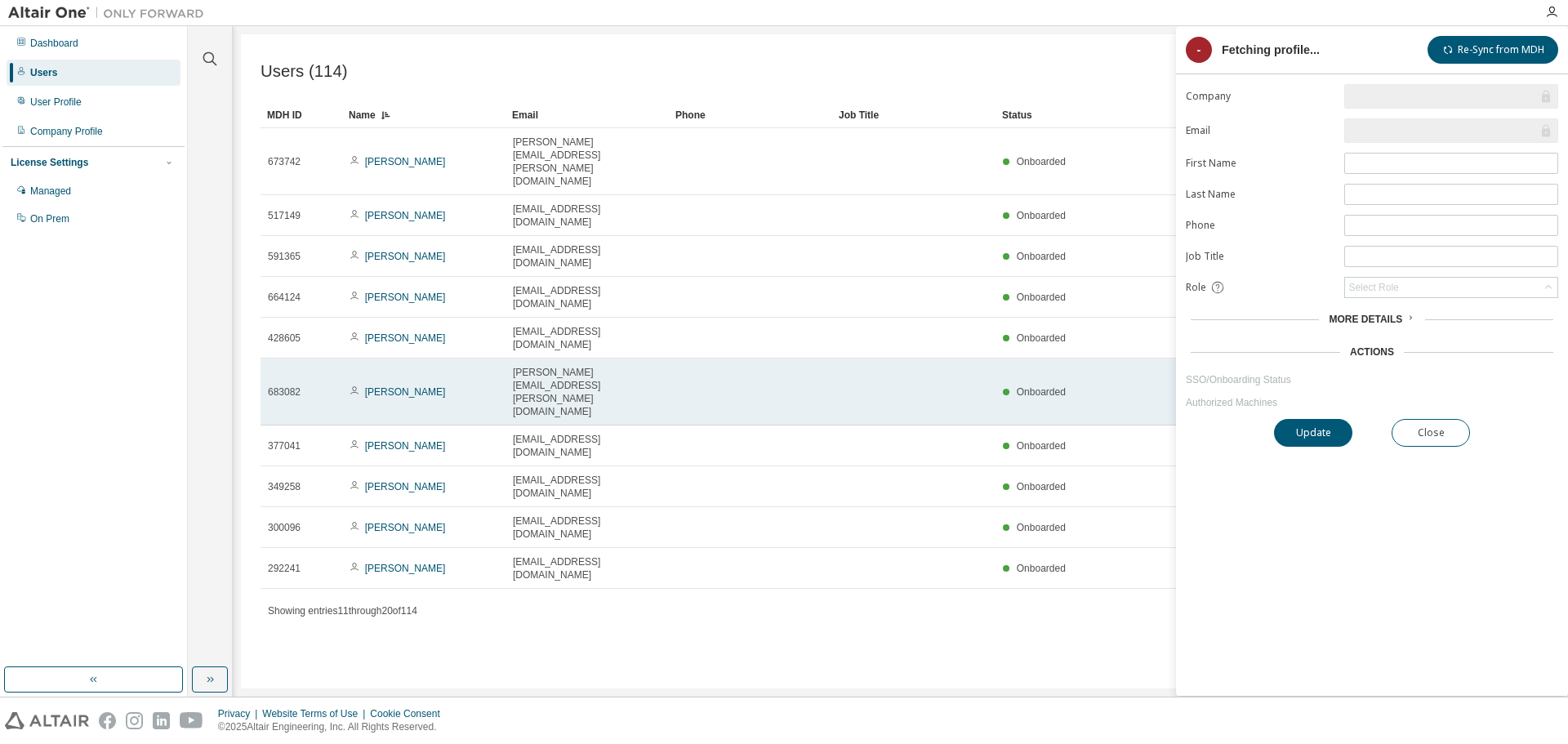
type input "*"
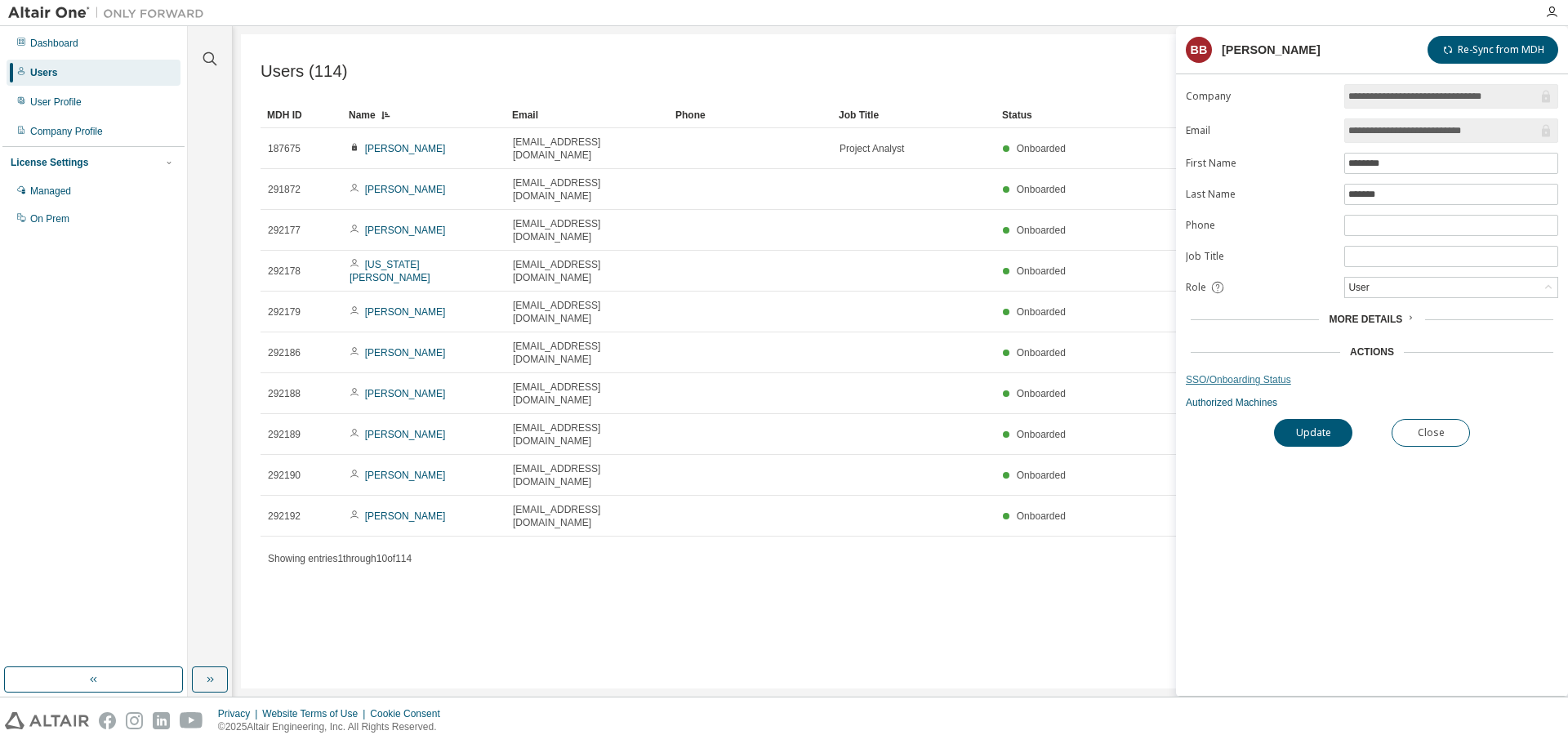
click at [1248, 382] on link "SSO/Onboarding Status" at bounding box center [1372, 380] width 372 height 13
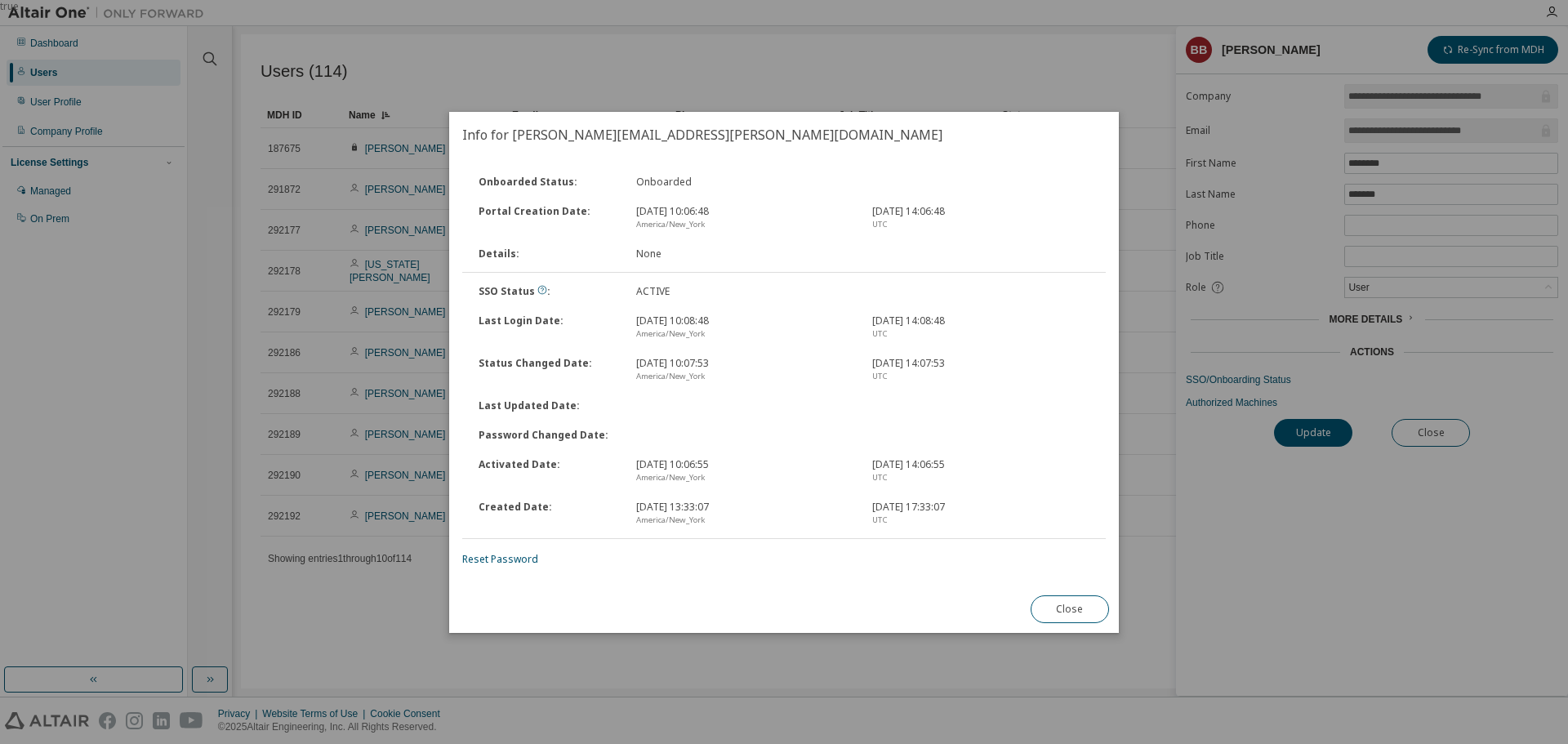
click at [1079, 611] on button "Close" at bounding box center [1070, 609] width 78 height 28
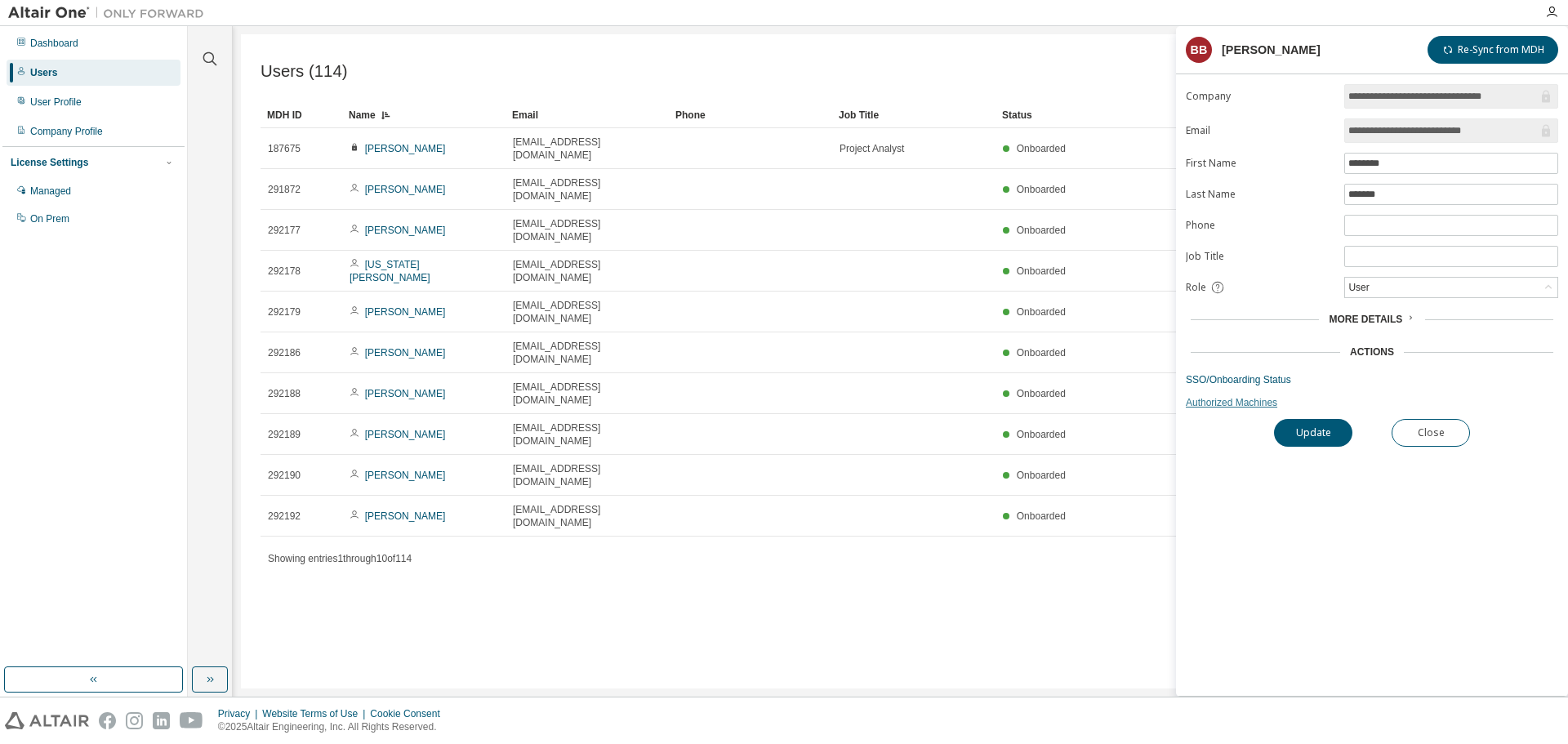
click at [1223, 408] on link "Authorized Machines" at bounding box center [1372, 402] width 372 height 13
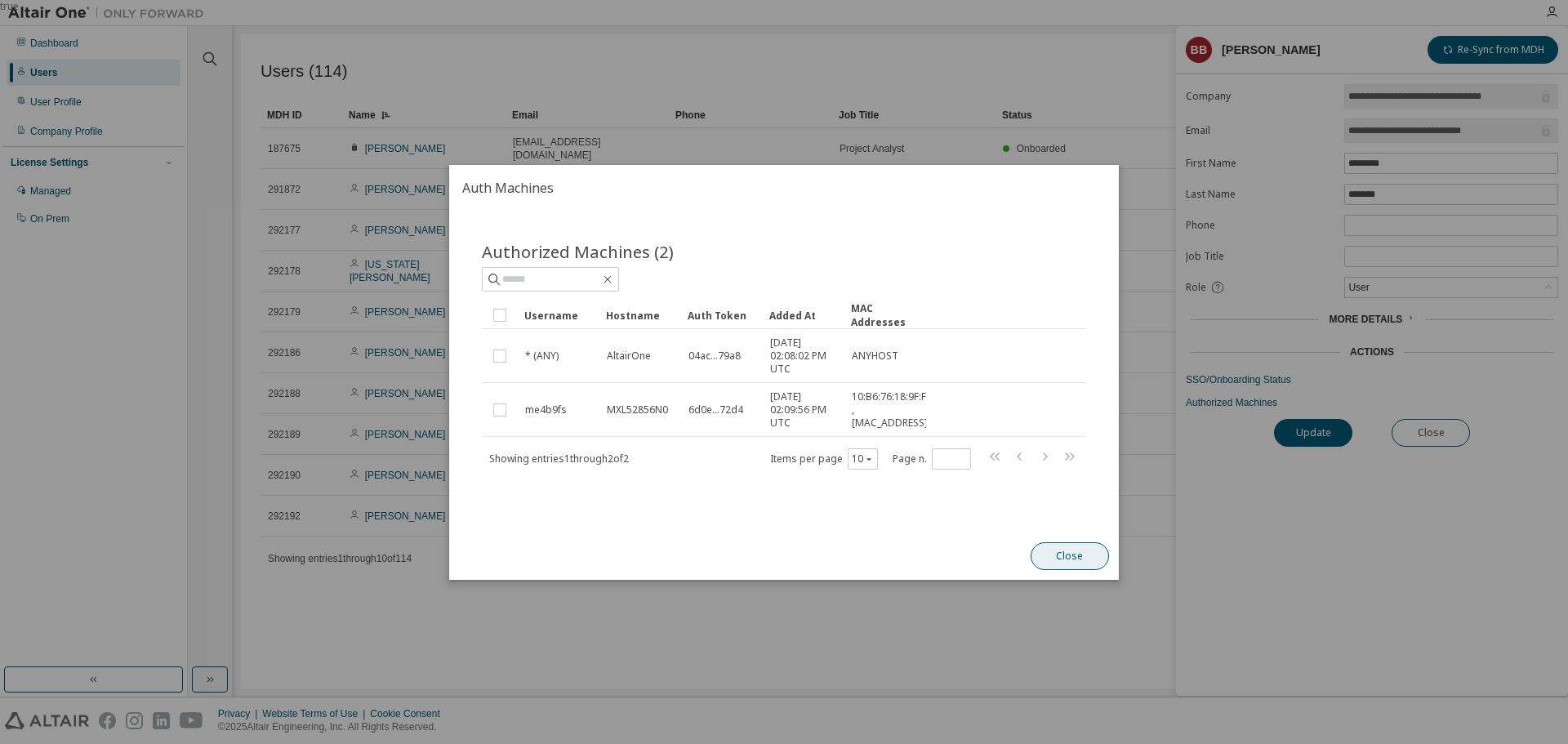
click at [1059, 555] on button "Close" at bounding box center [1070, 556] width 78 height 28
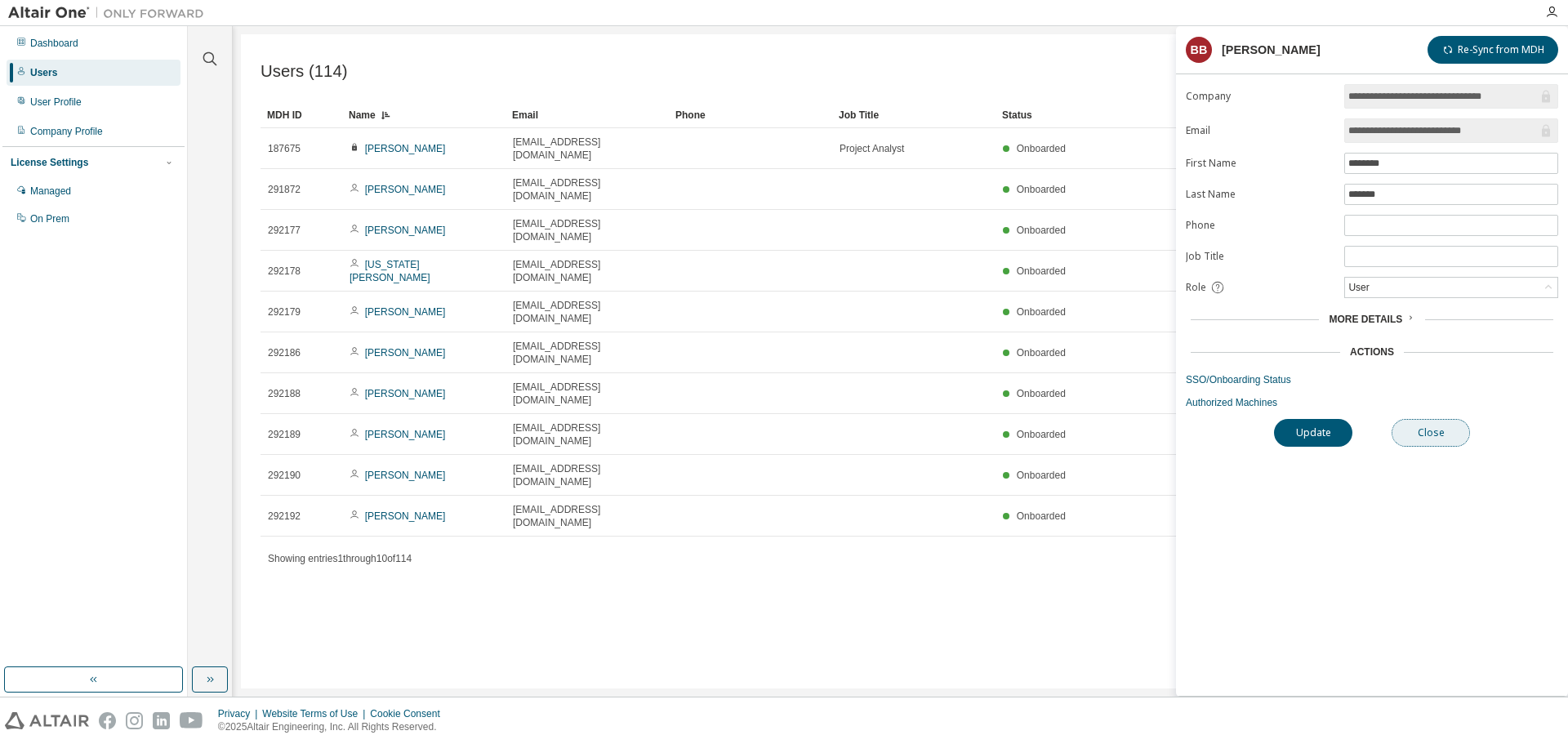
click at [1416, 435] on button "Close" at bounding box center [1431, 433] width 78 height 28
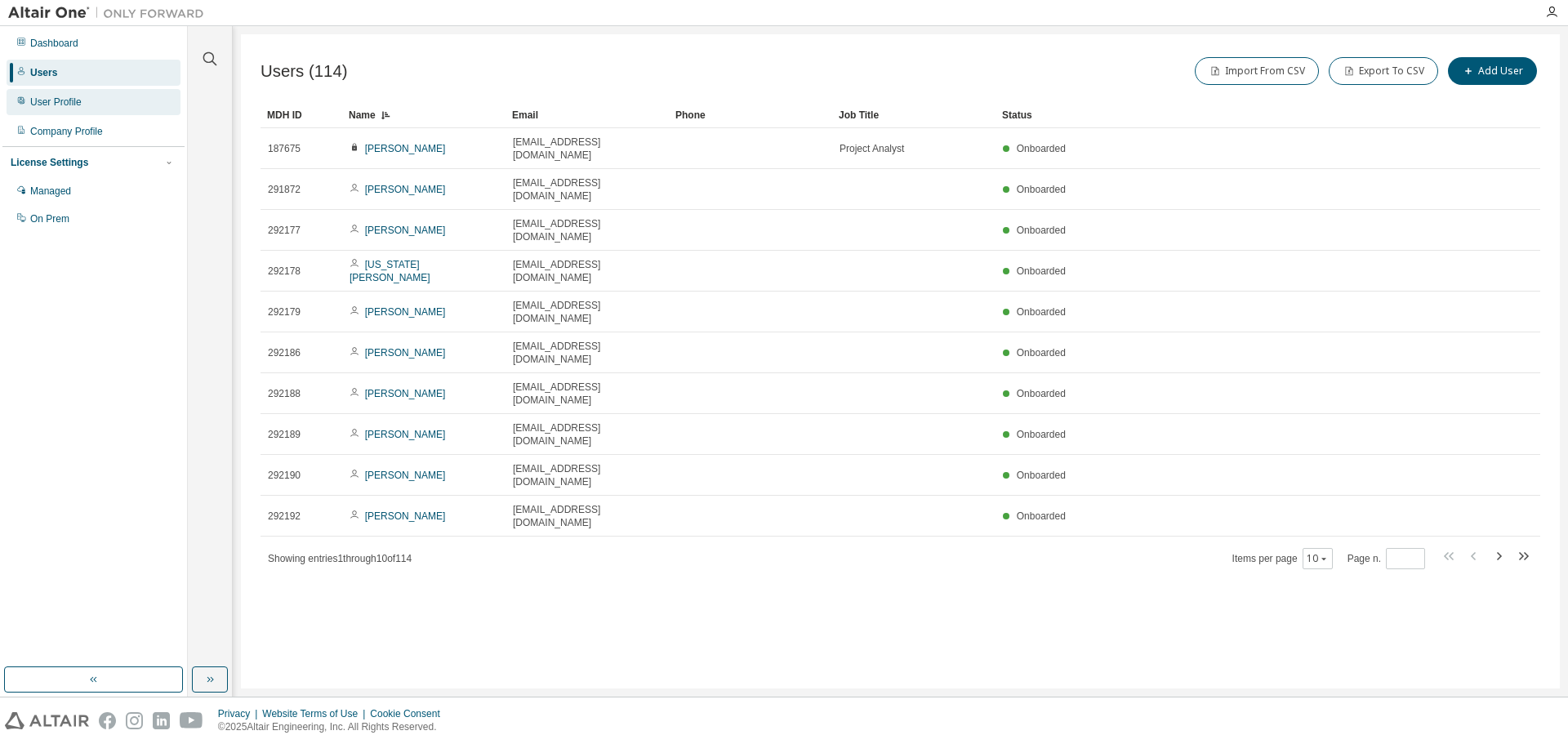
click at [33, 106] on div "User Profile" at bounding box center [56, 102] width 51 height 13
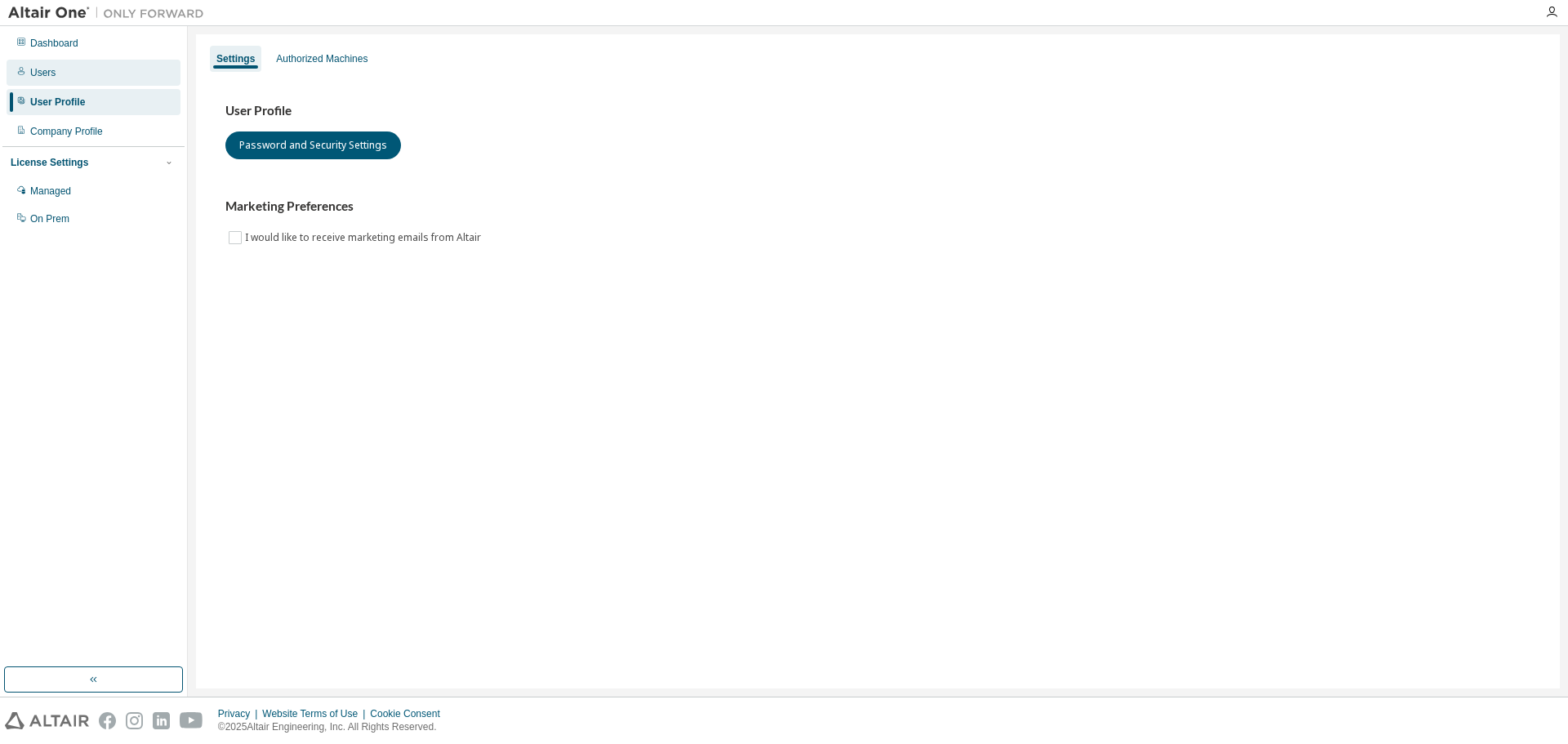
click at [37, 73] on div "Users" at bounding box center [43, 72] width 25 height 13
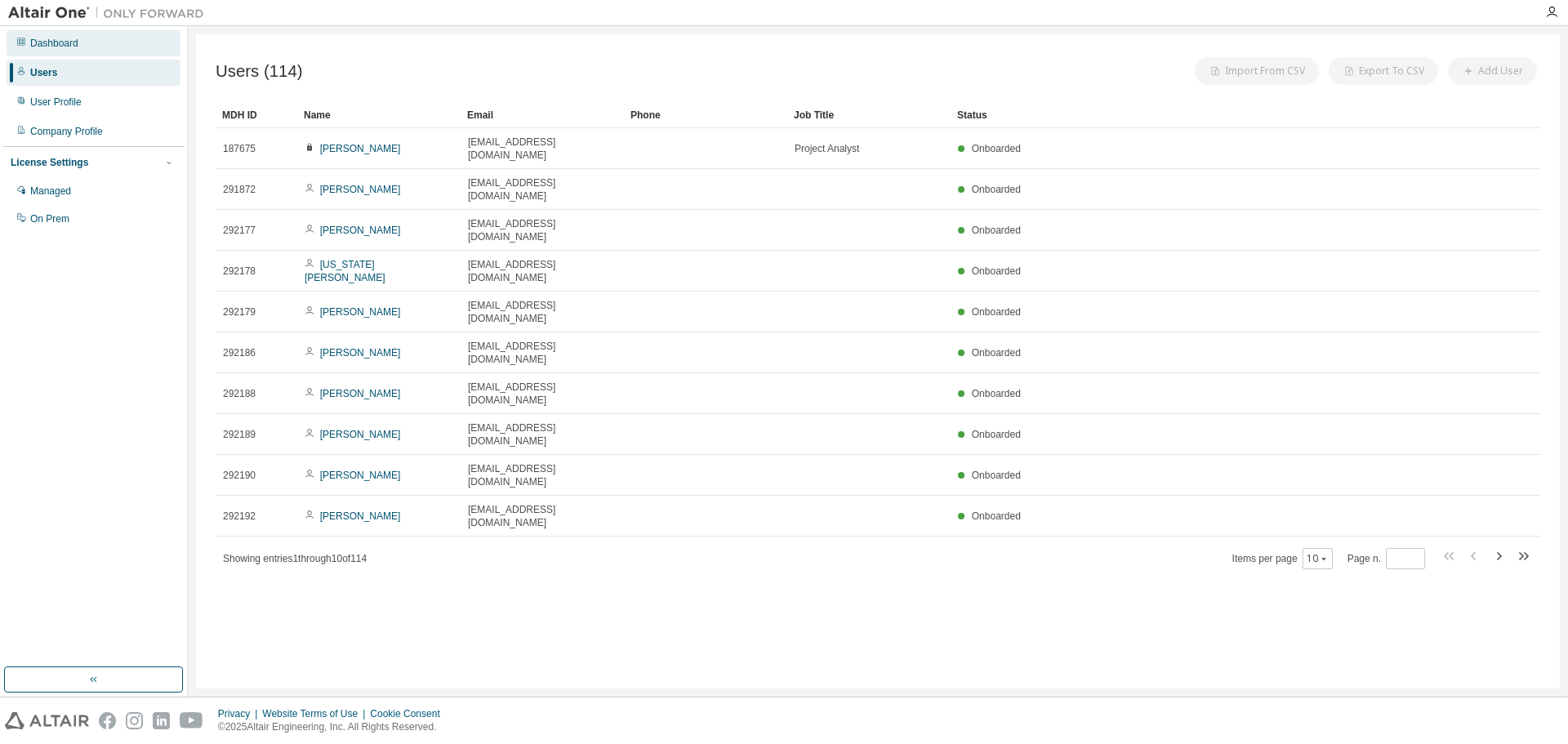
click at [40, 44] on div "Dashboard" at bounding box center [55, 44] width 48 height 13
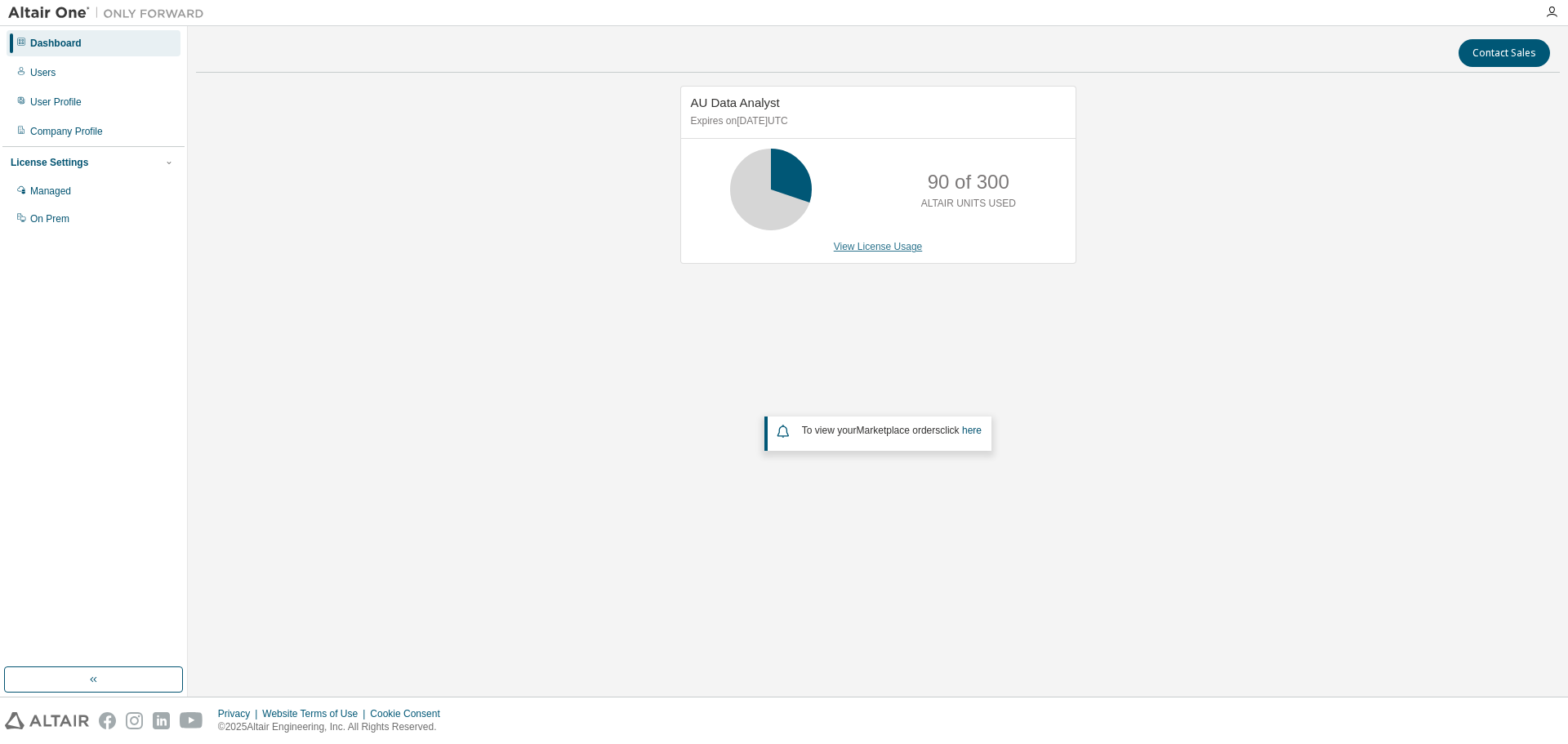
click at [853, 248] on link "View License Usage" at bounding box center [879, 246] width 89 height 11
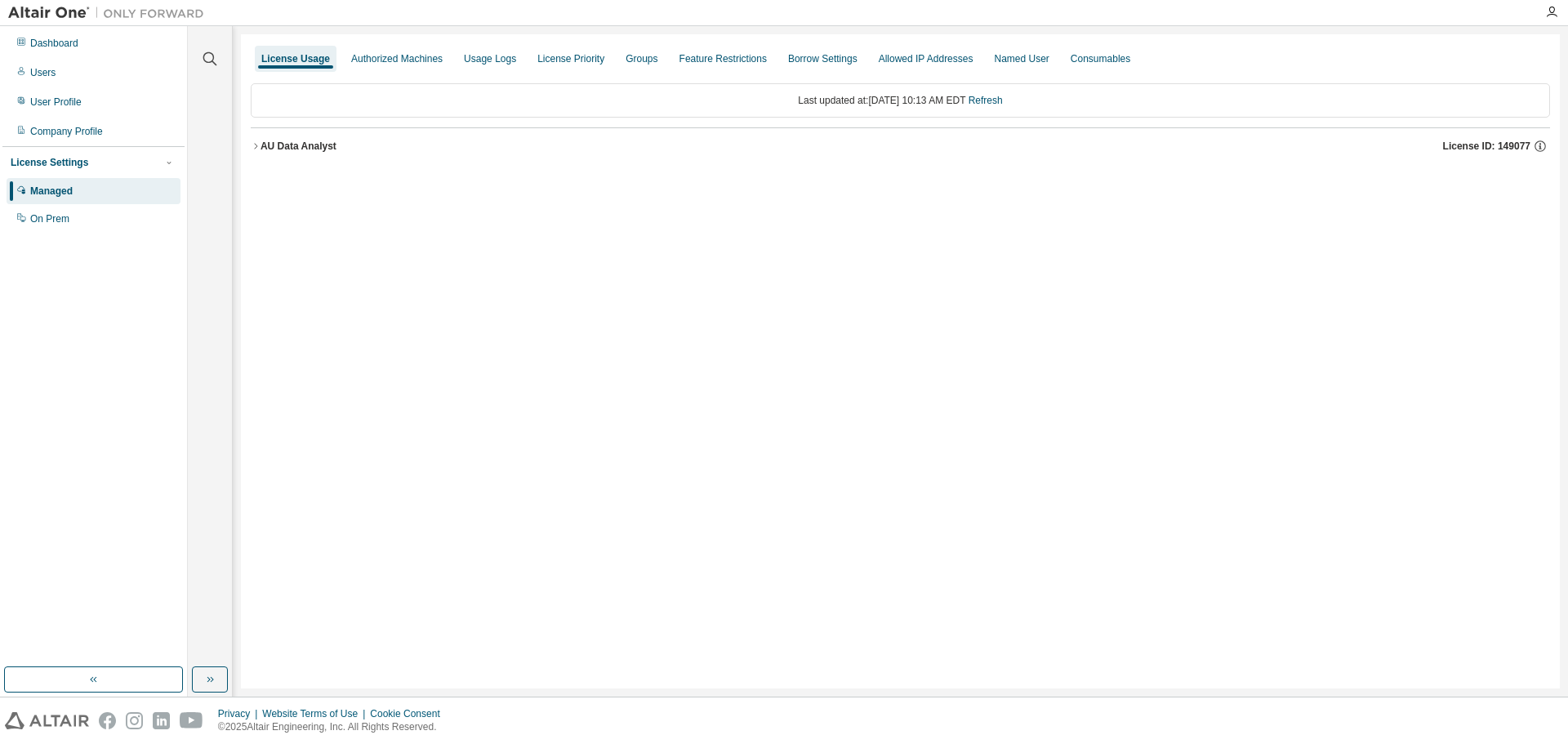
click at [256, 144] on icon "button" at bounding box center [255, 146] width 10 height 10
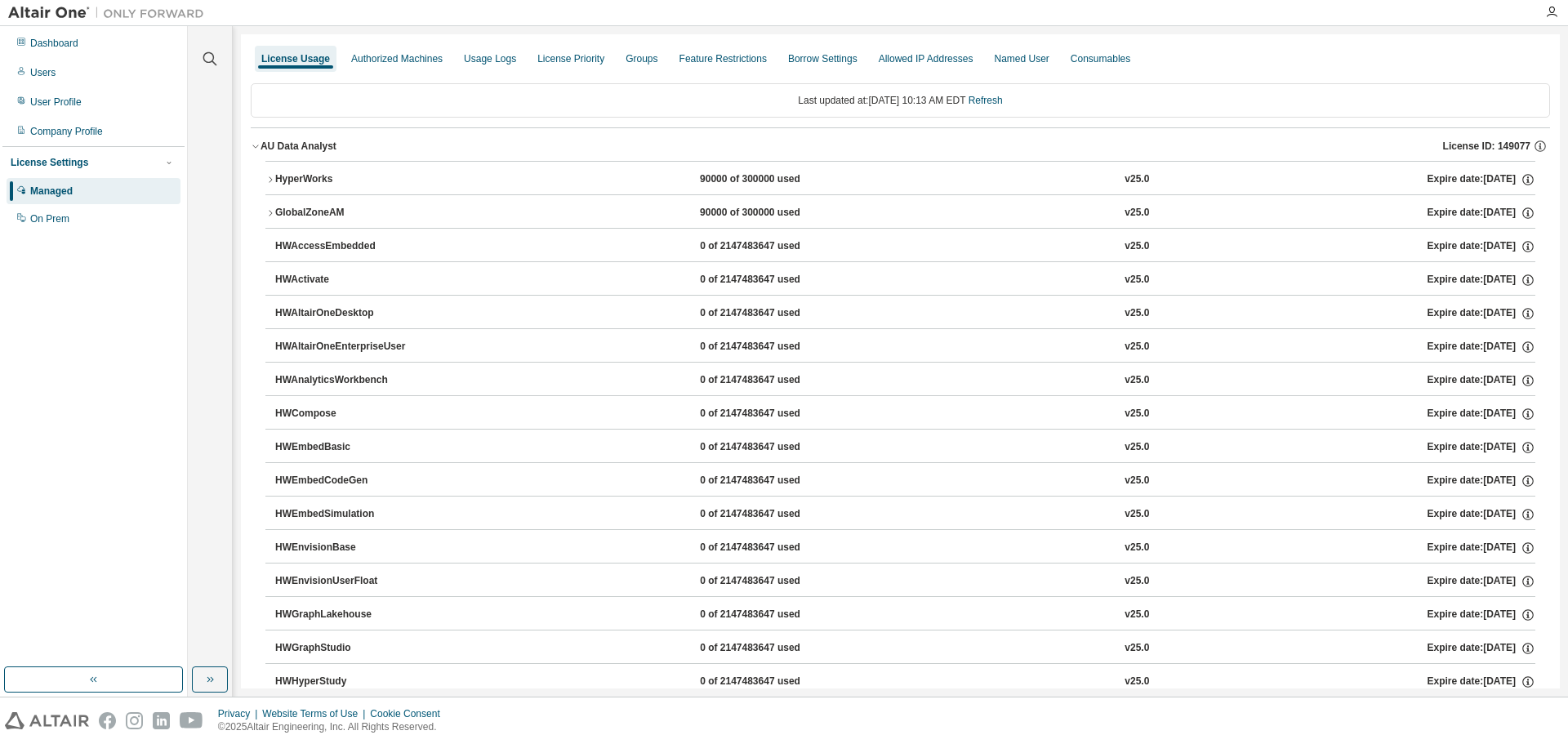
click at [271, 178] on icon "button" at bounding box center [270, 179] width 10 height 10
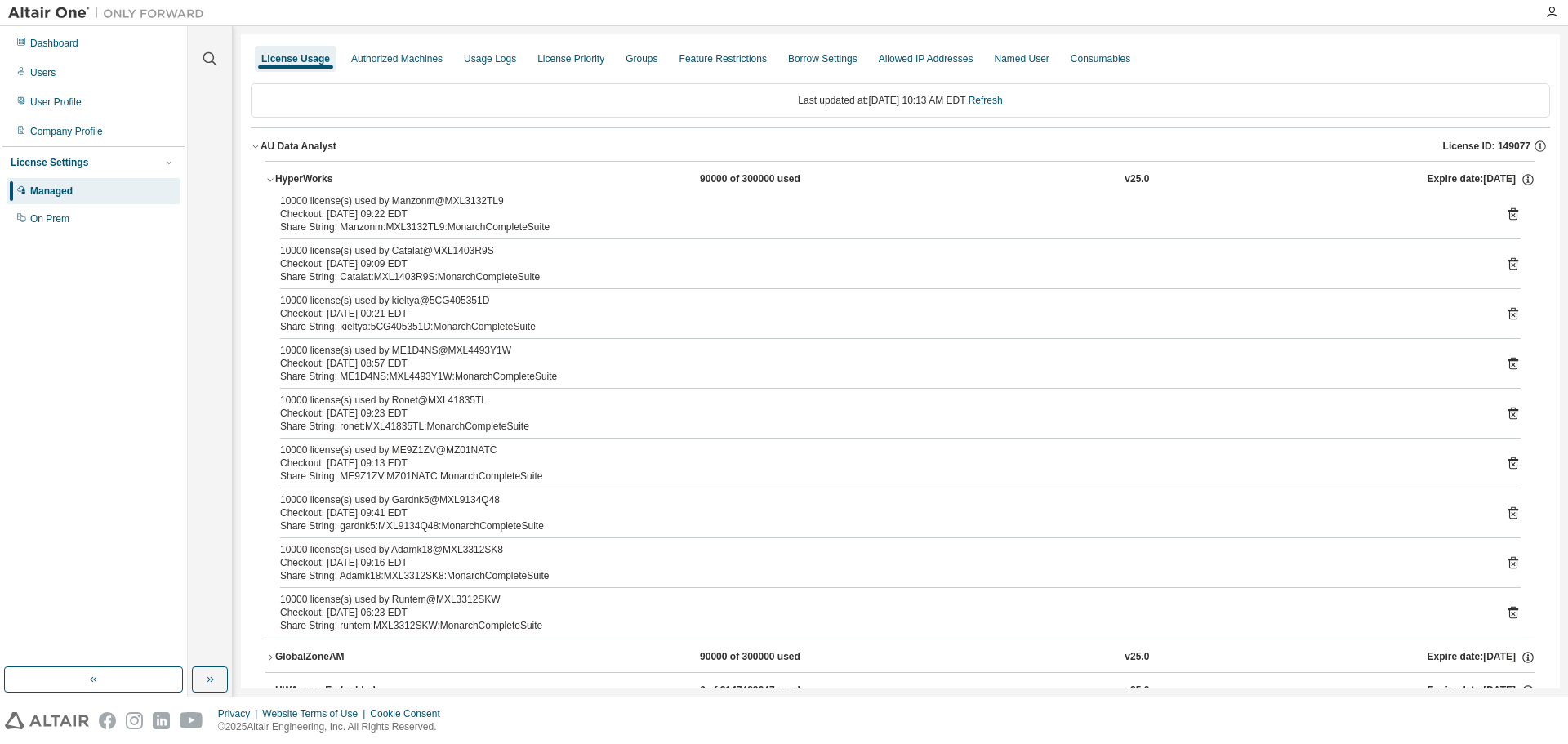
click at [254, 144] on icon "button" at bounding box center [255, 146] width 10 height 10
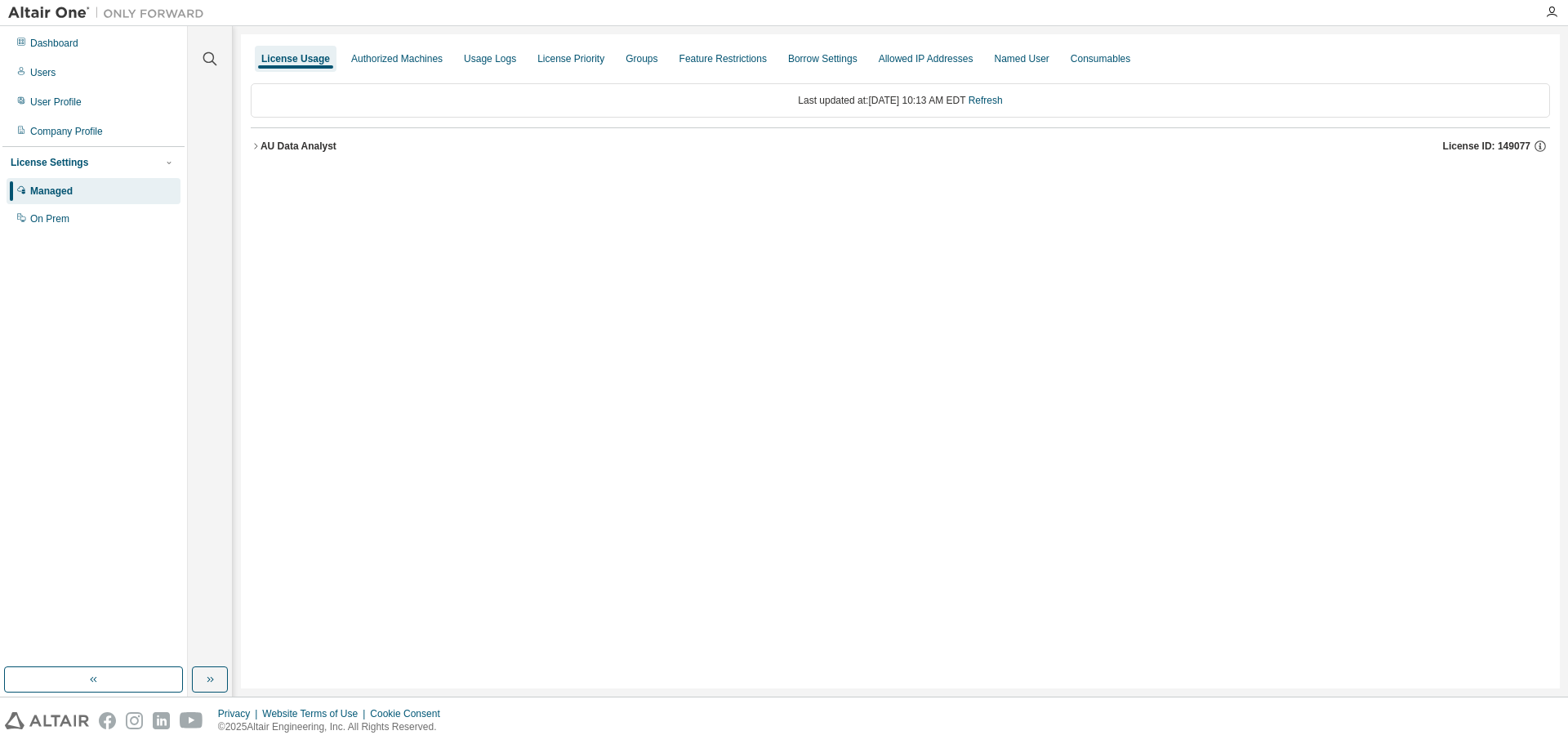
click at [256, 147] on icon "button" at bounding box center [255, 146] width 4 height 6
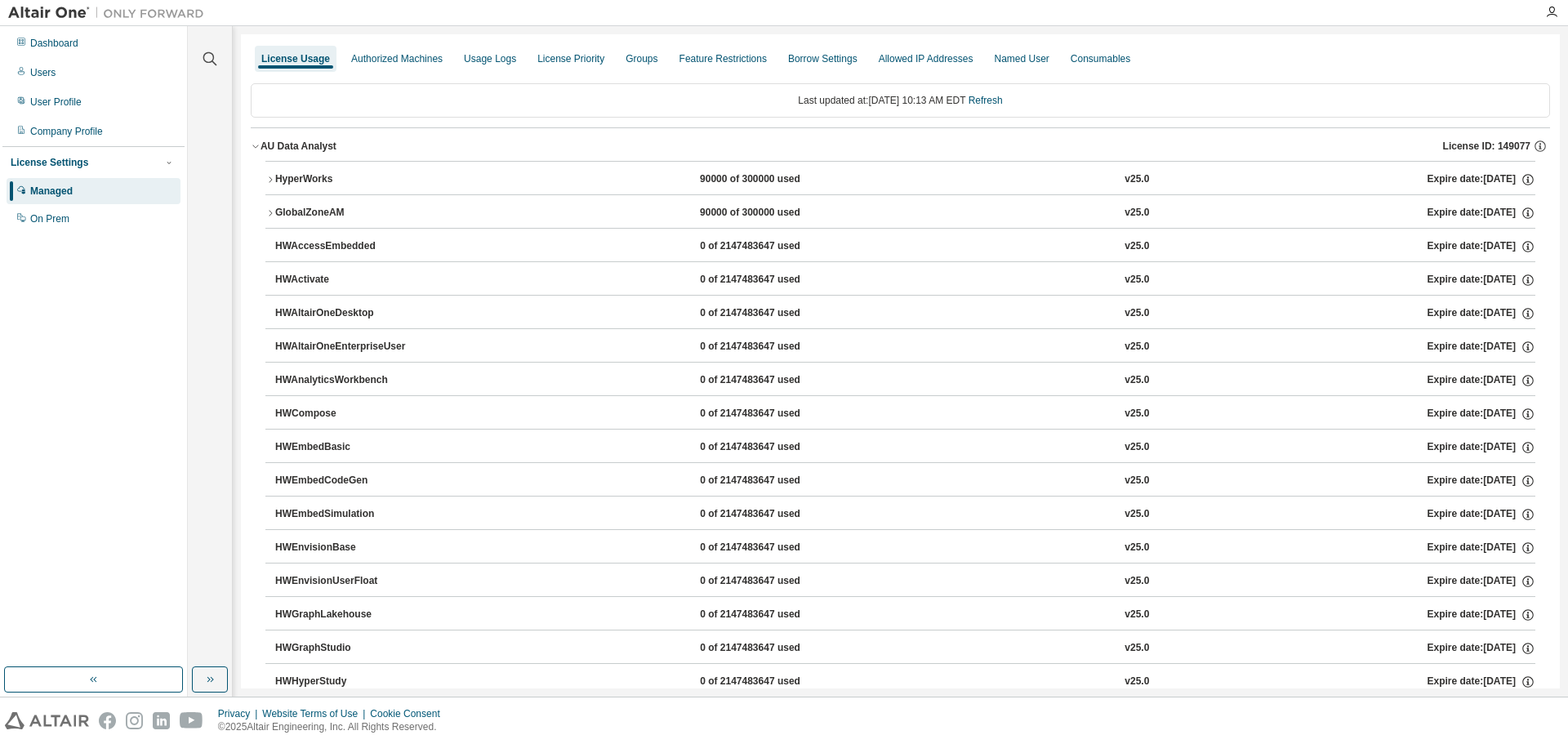
click at [268, 178] on icon "button" at bounding box center [270, 179] width 10 height 10
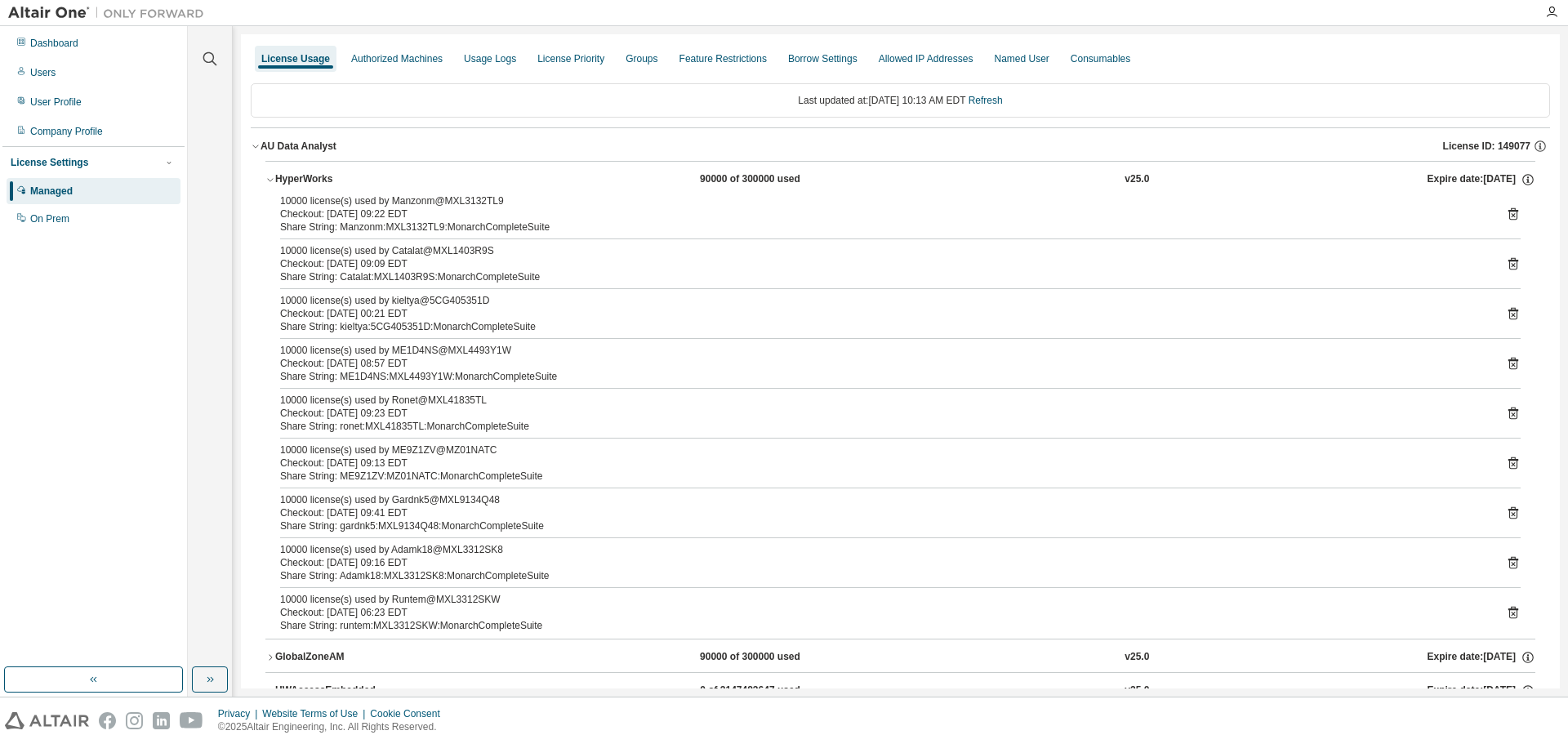
click at [268, 178] on icon "button" at bounding box center [270, 179] width 10 height 10
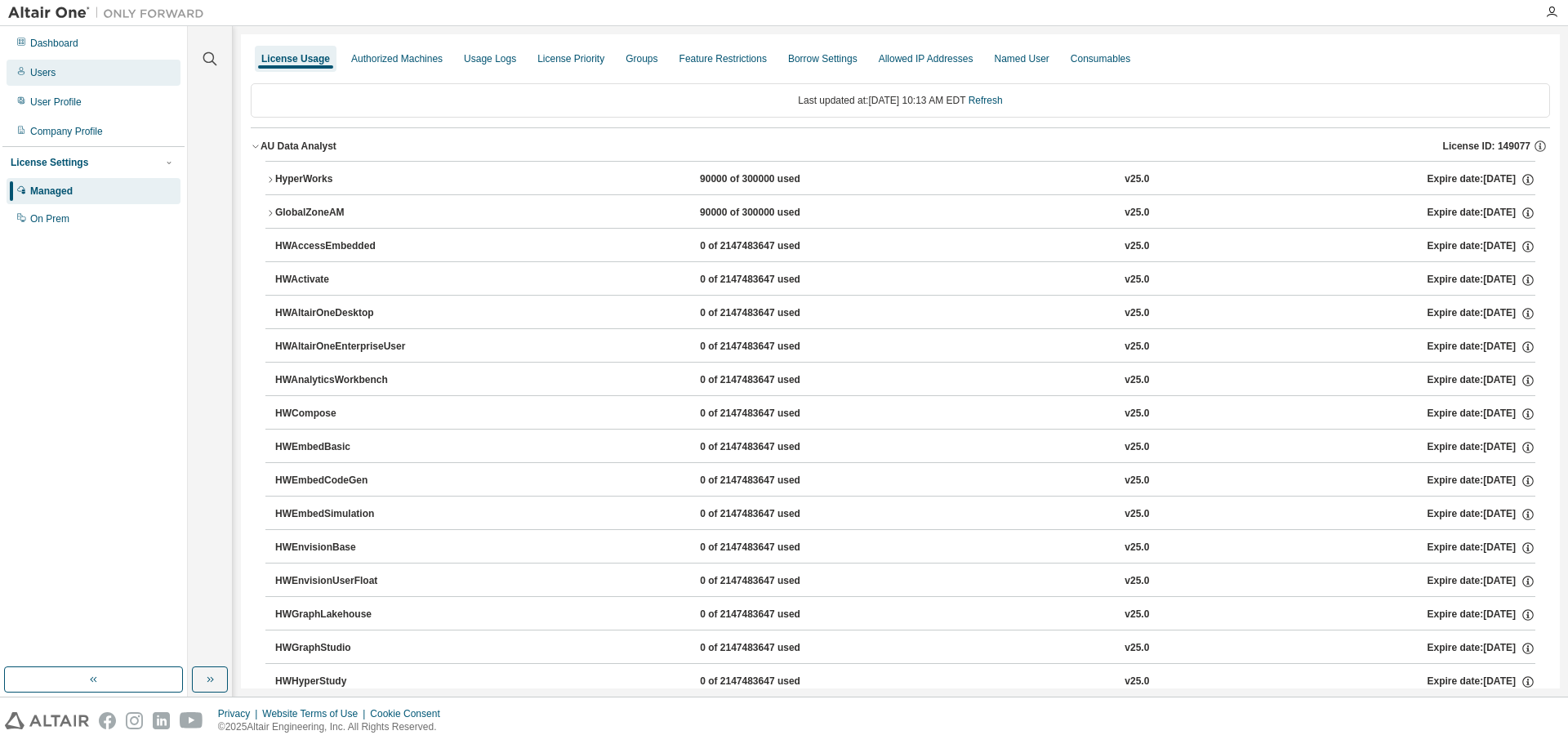
click at [73, 77] on div "Users" at bounding box center [93, 72] width 174 height 26
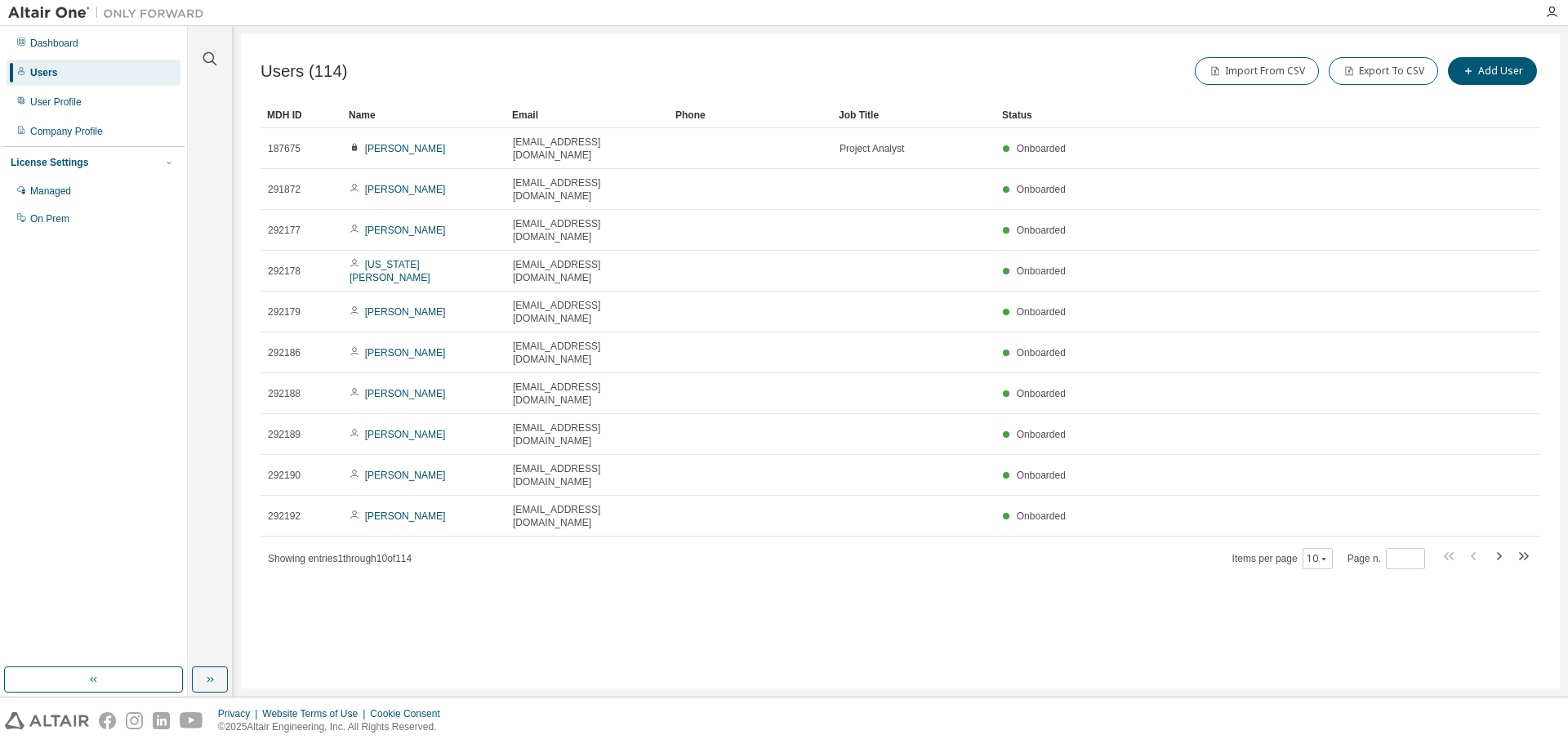
click at [419, 112] on div "Name" at bounding box center [424, 115] width 150 height 26
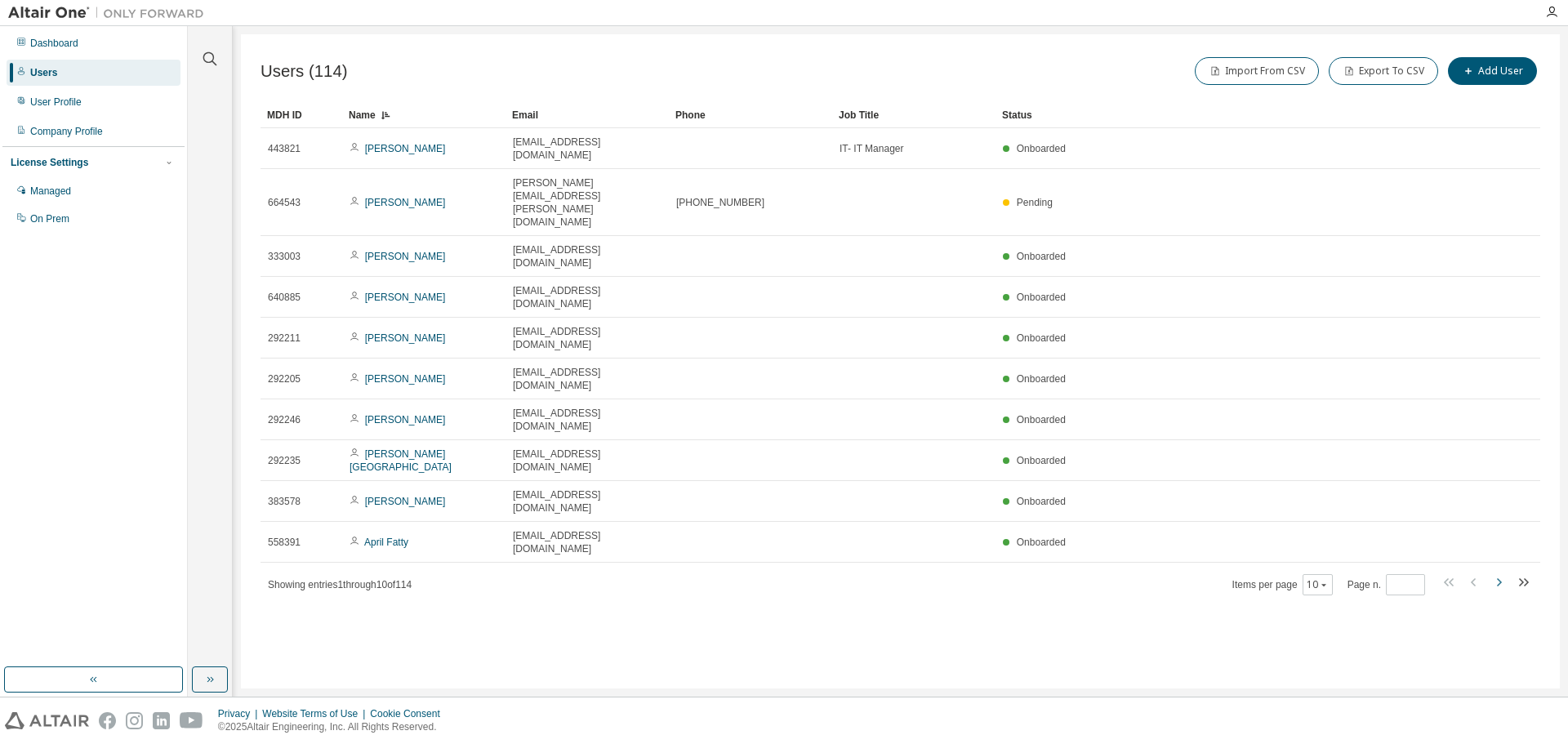
click at [1500, 579] on icon "button" at bounding box center [1499, 582] width 5 height 8
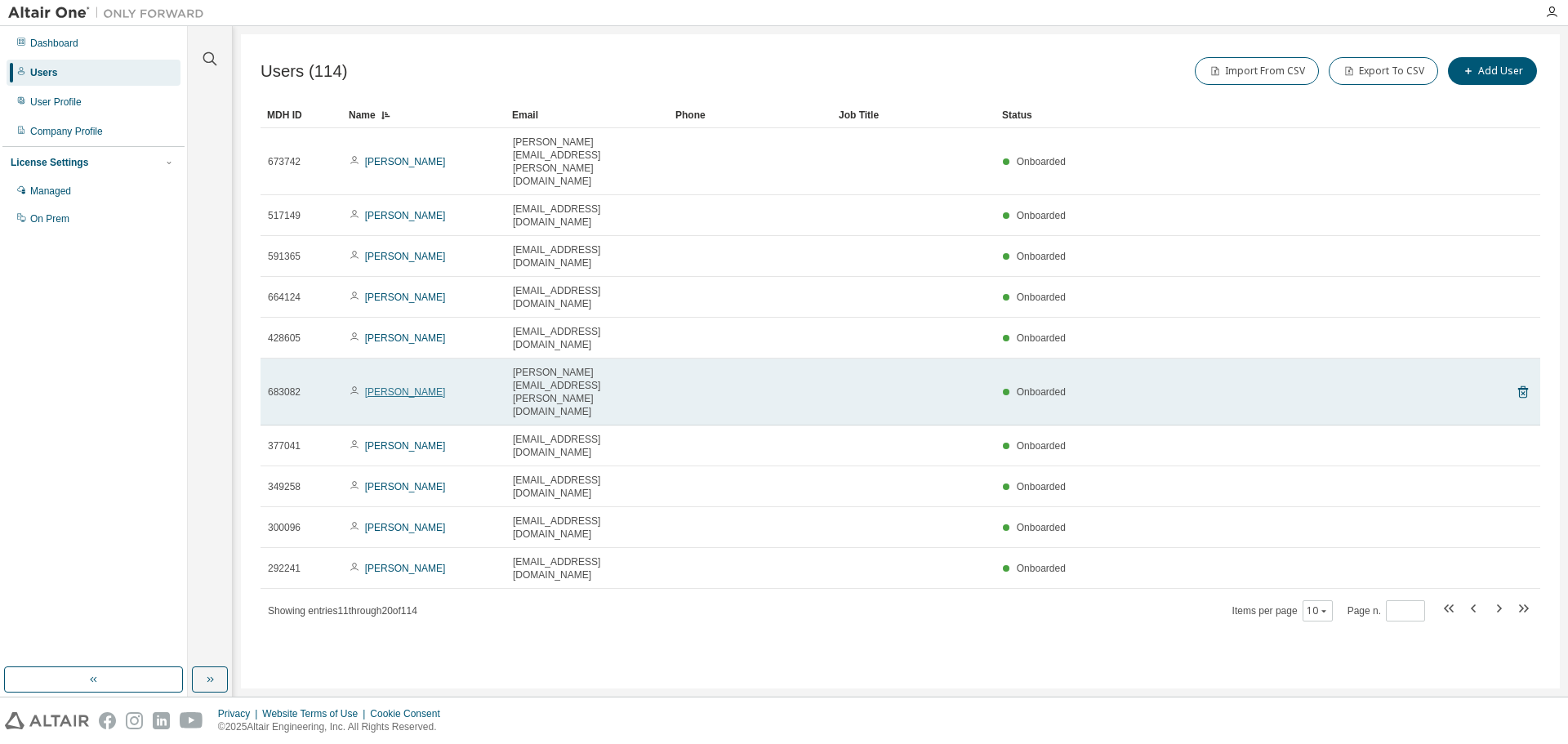
click at [401, 386] on link "Brittney Branson" at bounding box center [405, 392] width 81 height 11
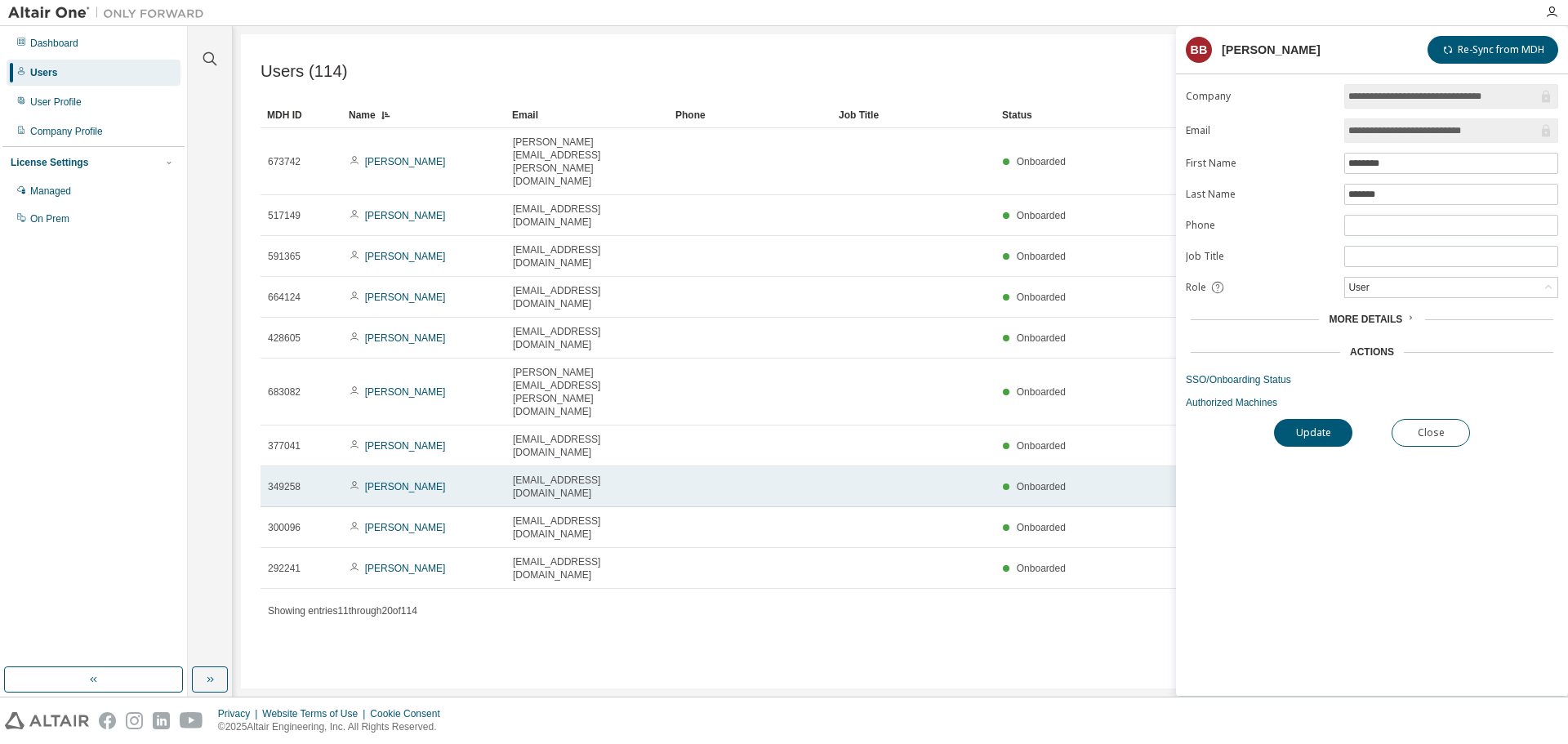
type input "*"
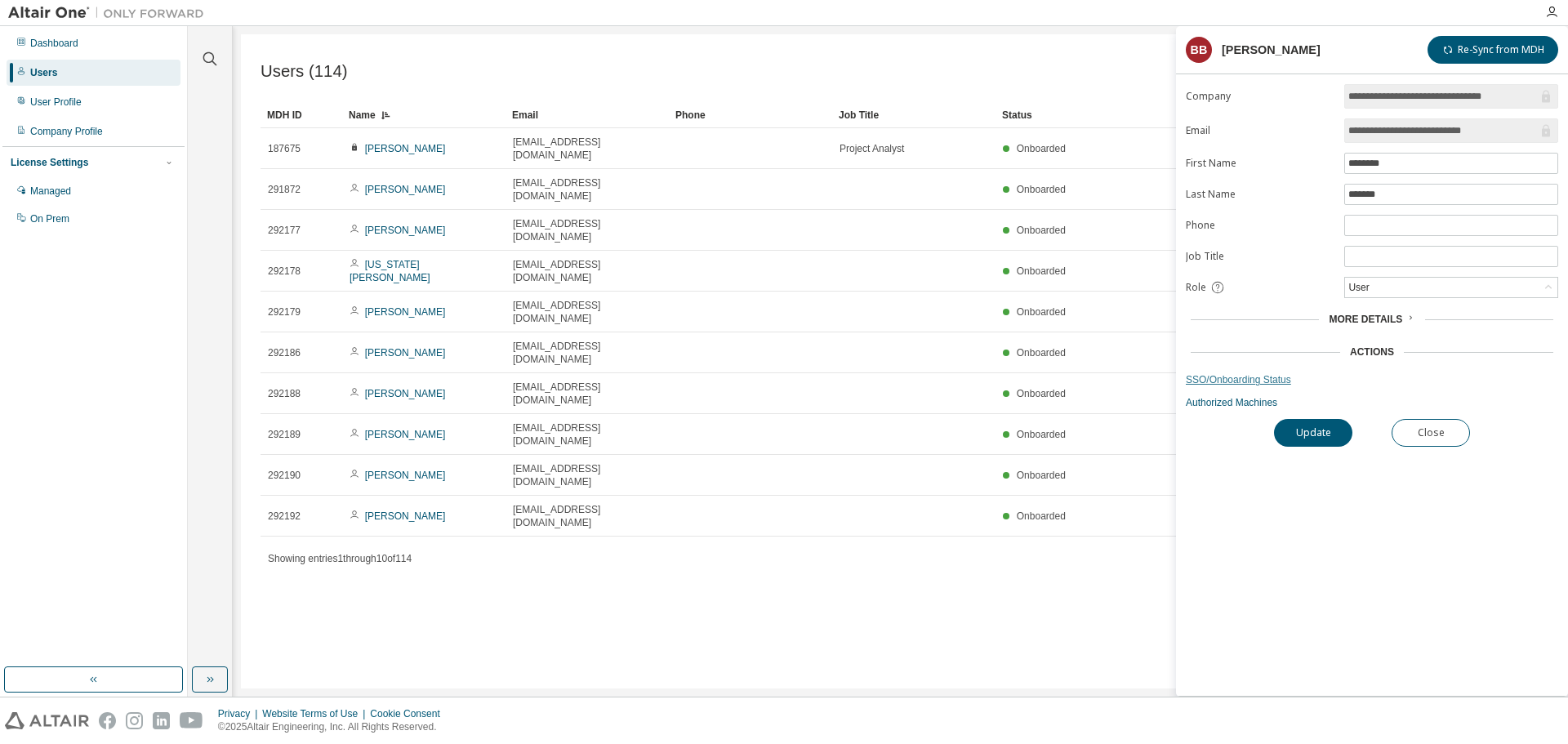
click at [1218, 378] on link "SSO/Onboarding Status" at bounding box center [1372, 380] width 372 height 13
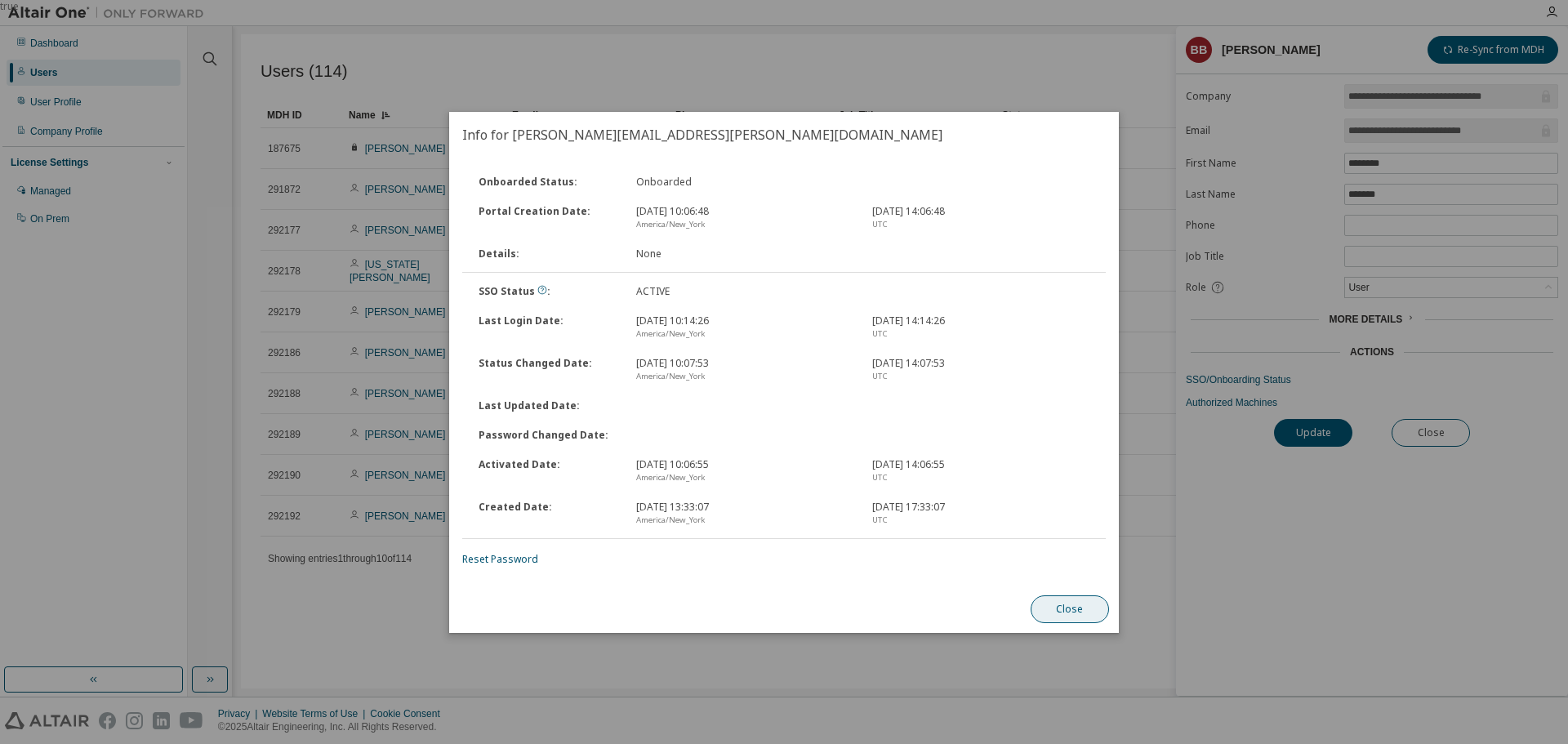
click at [1052, 606] on button "Close" at bounding box center [1070, 609] width 78 height 28
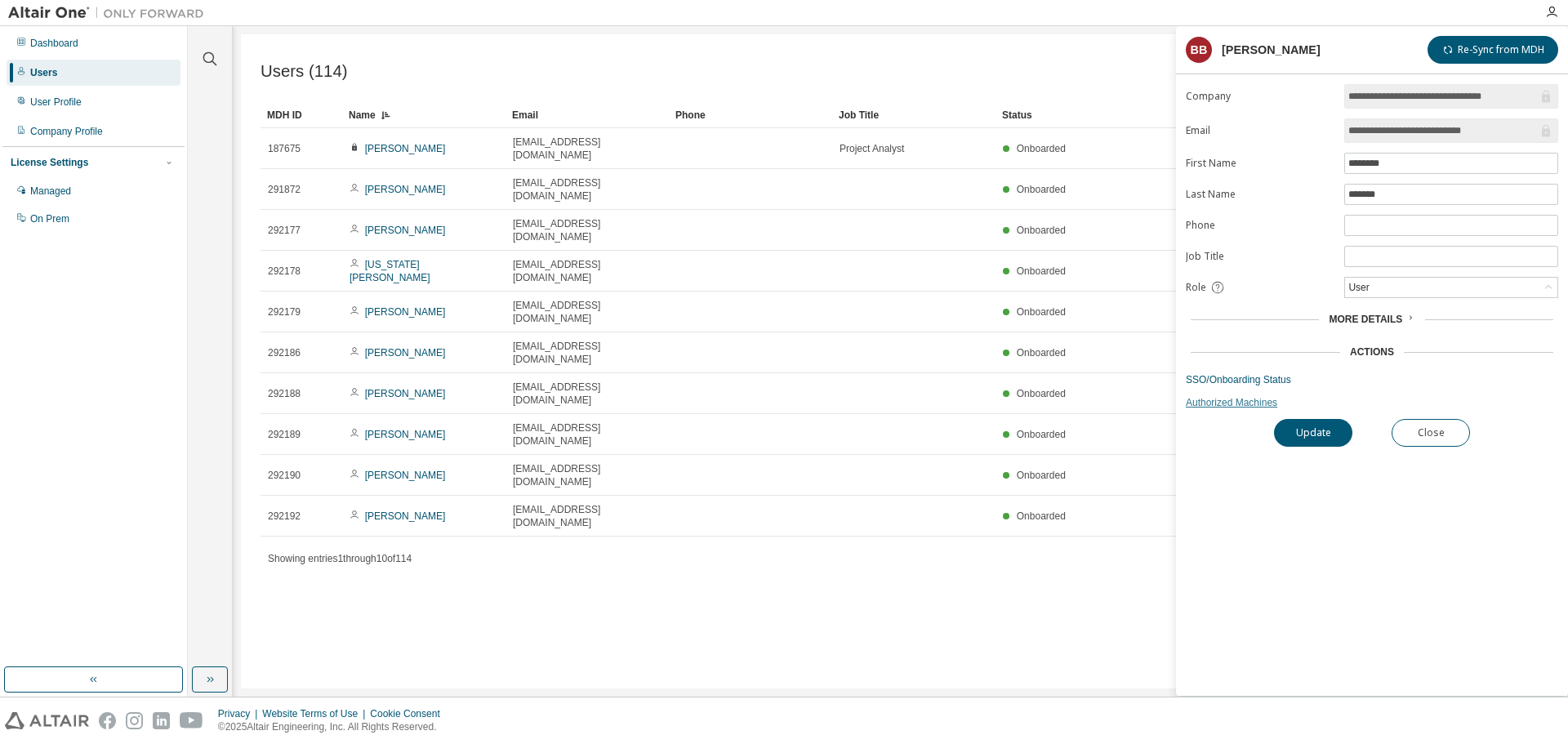
click at [1216, 406] on link "Authorized Machines" at bounding box center [1372, 402] width 372 height 13
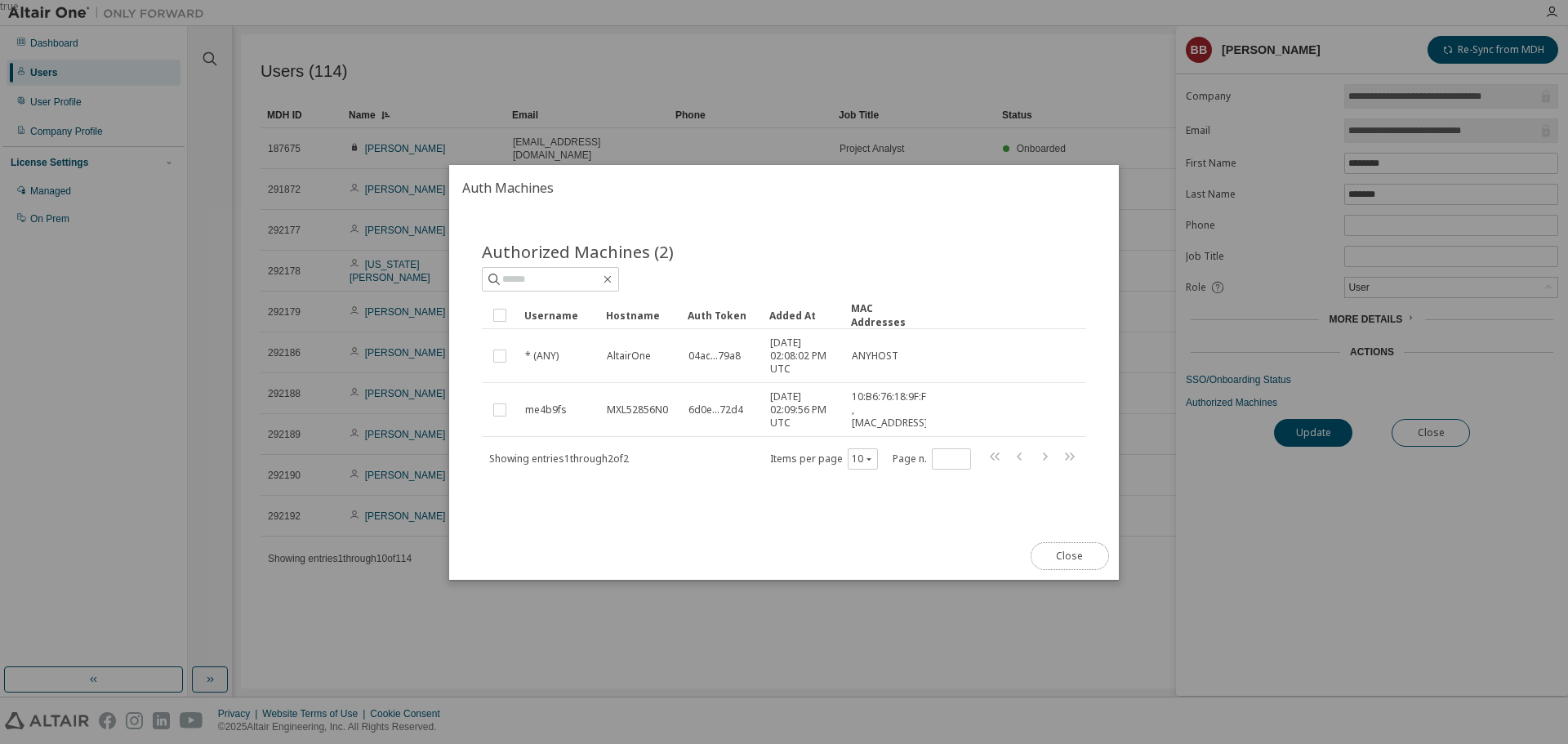
click at [1062, 551] on button "Close" at bounding box center [1070, 556] width 78 height 28
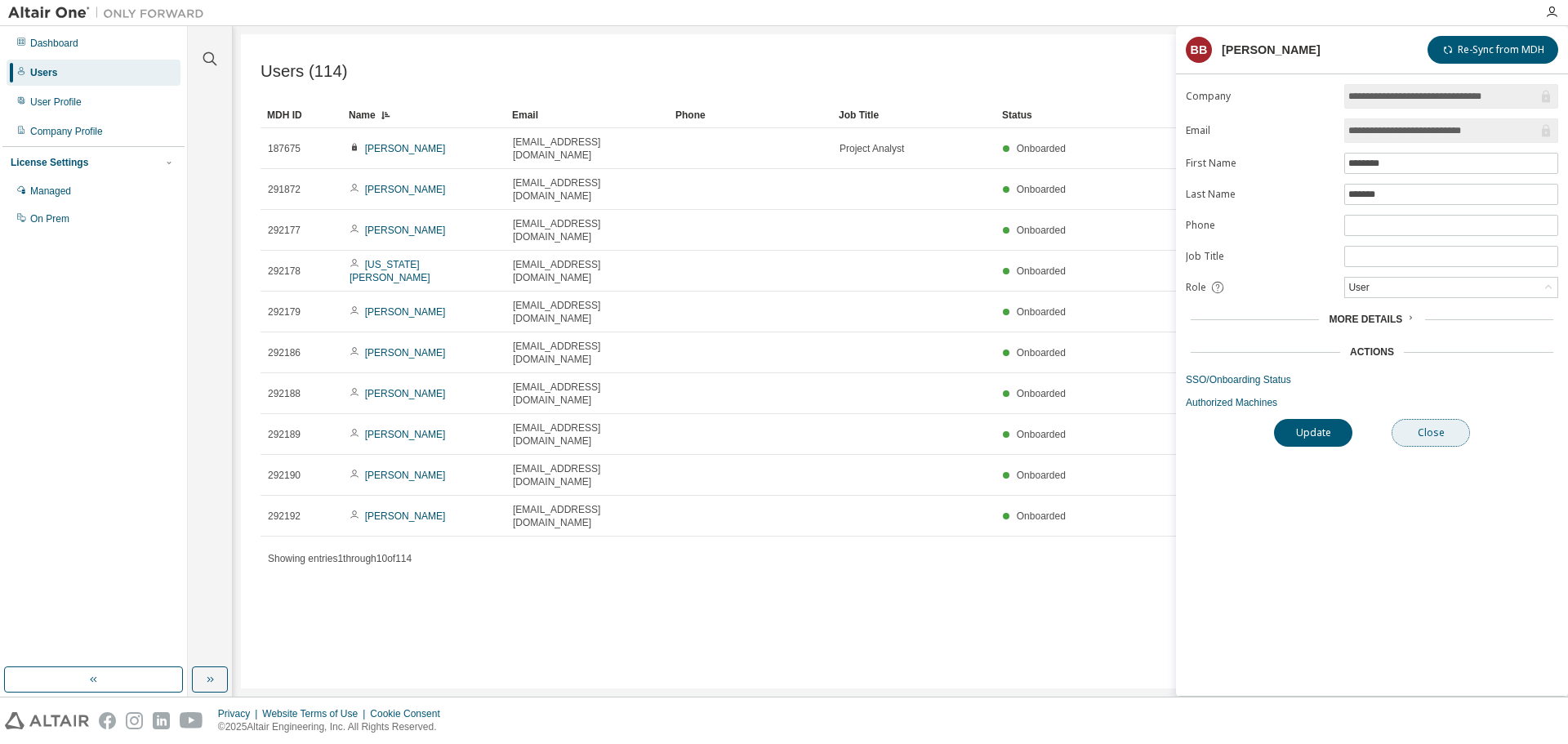
click at [1452, 438] on button "Close" at bounding box center [1431, 433] width 78 height 28
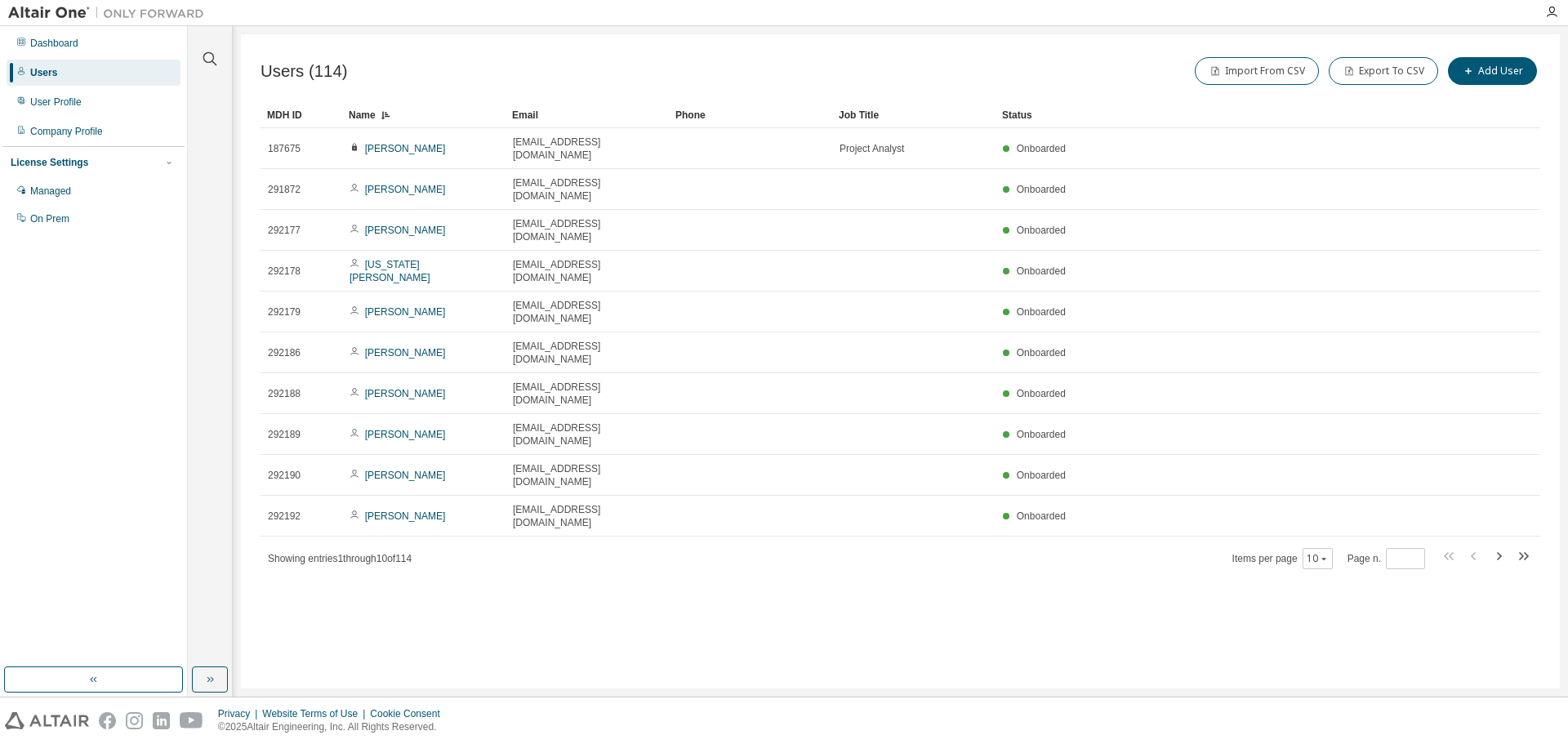
click at [520, 614] on div "Users (114) Import From CSV Export To CSV Add User Clear Load Save Save As Fiel…" at bounding box center [900, 361] width 1319 height 654
click at [46, 106] on div "User Profile" at bounding box center [56, 102] width 51 height 13
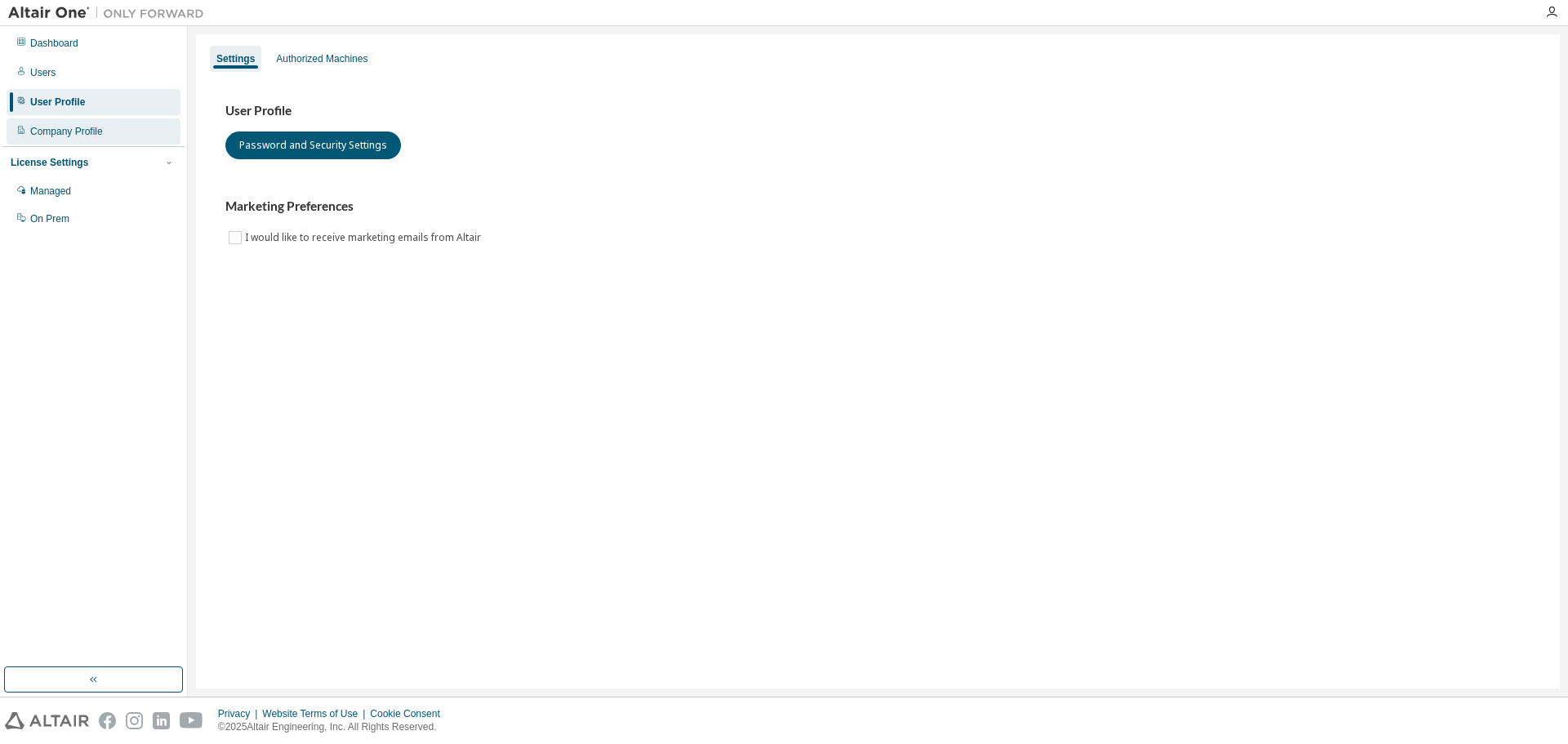
click at [74, 128] on div "Company Profile" at bounding box center [67, 132] width 72 height 13
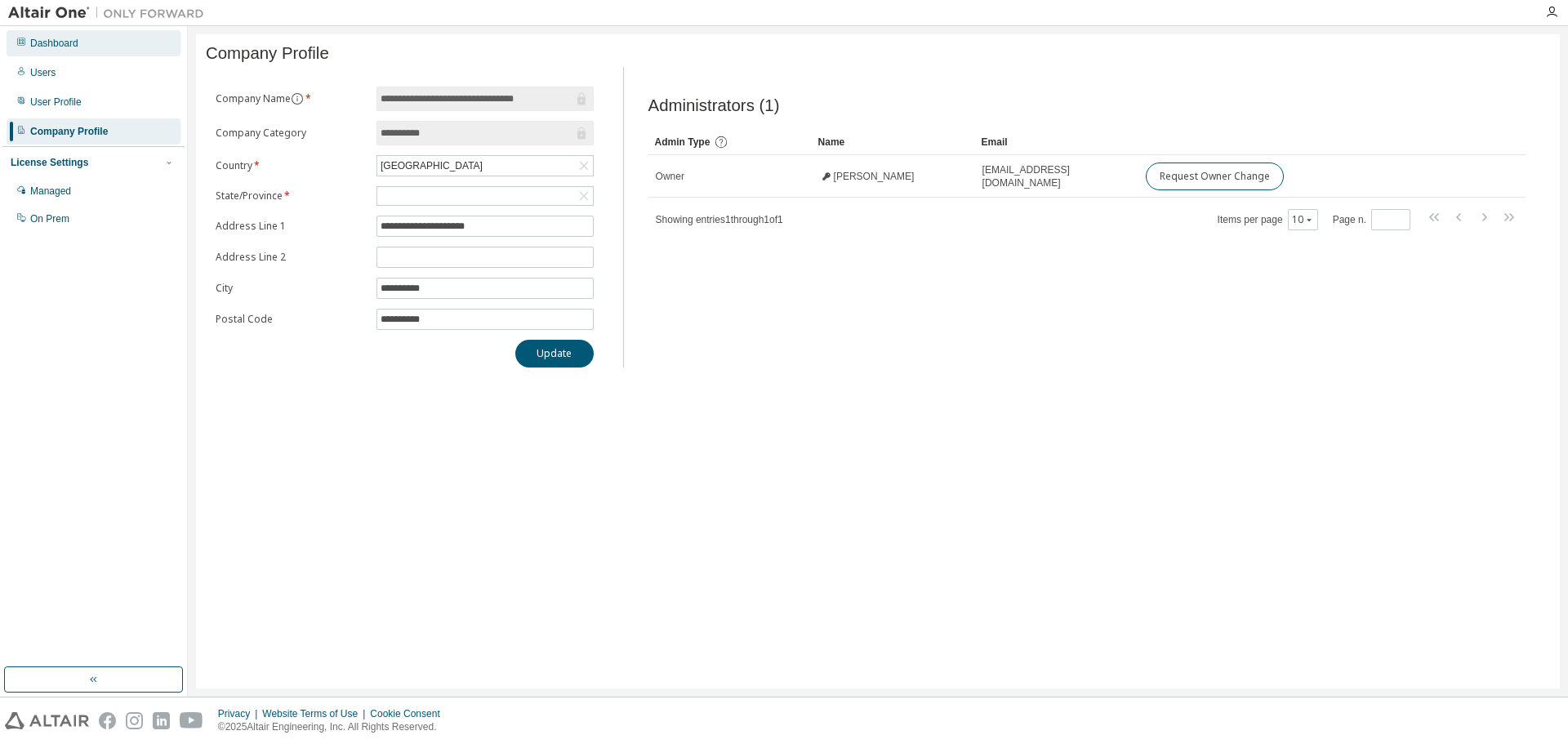
click at [46, 40] on div "Dashboard" at bounding box center [55, 44] width 48 height 13
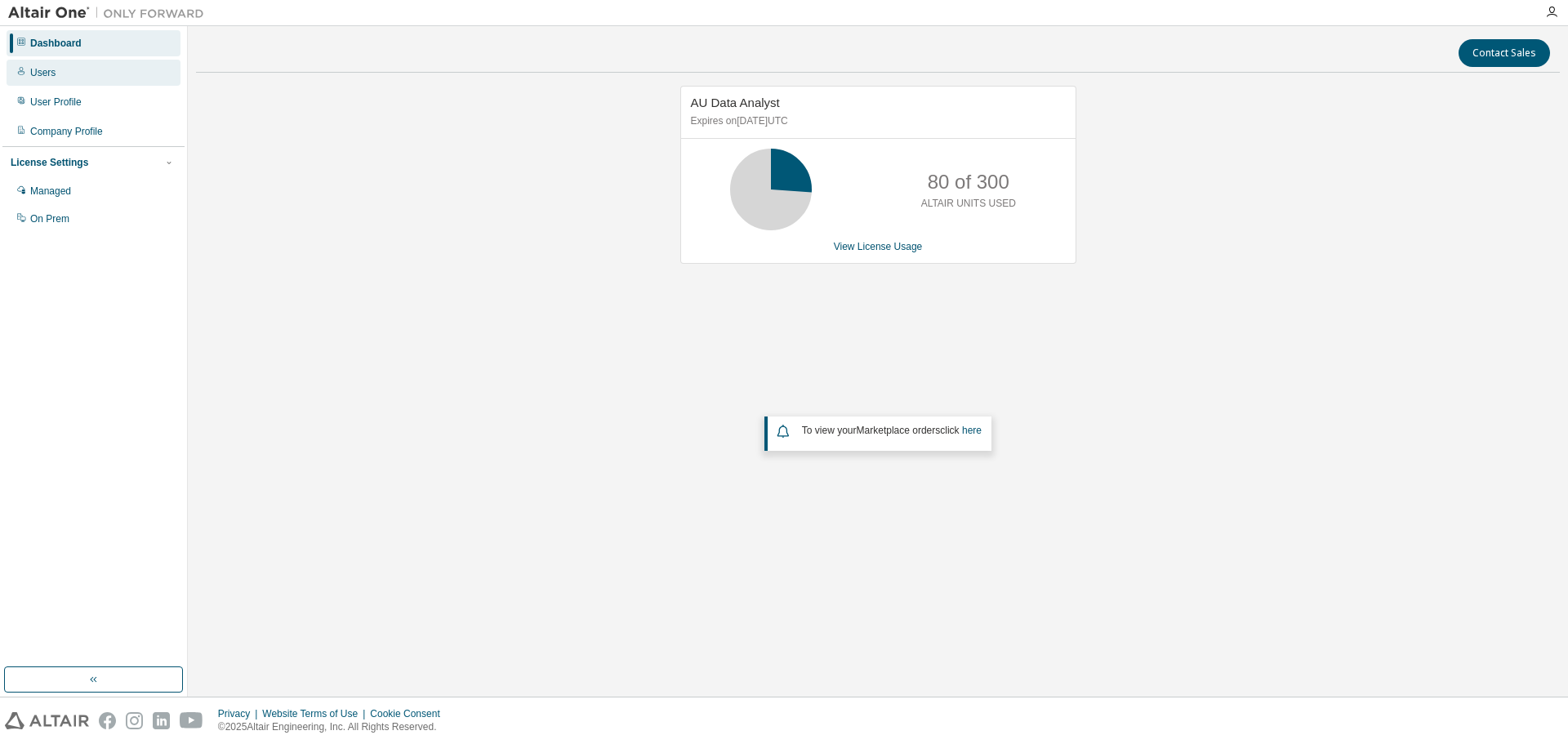
click at [56, 78] on div "Users" at bounding box center [93, 72] width 174 height 26
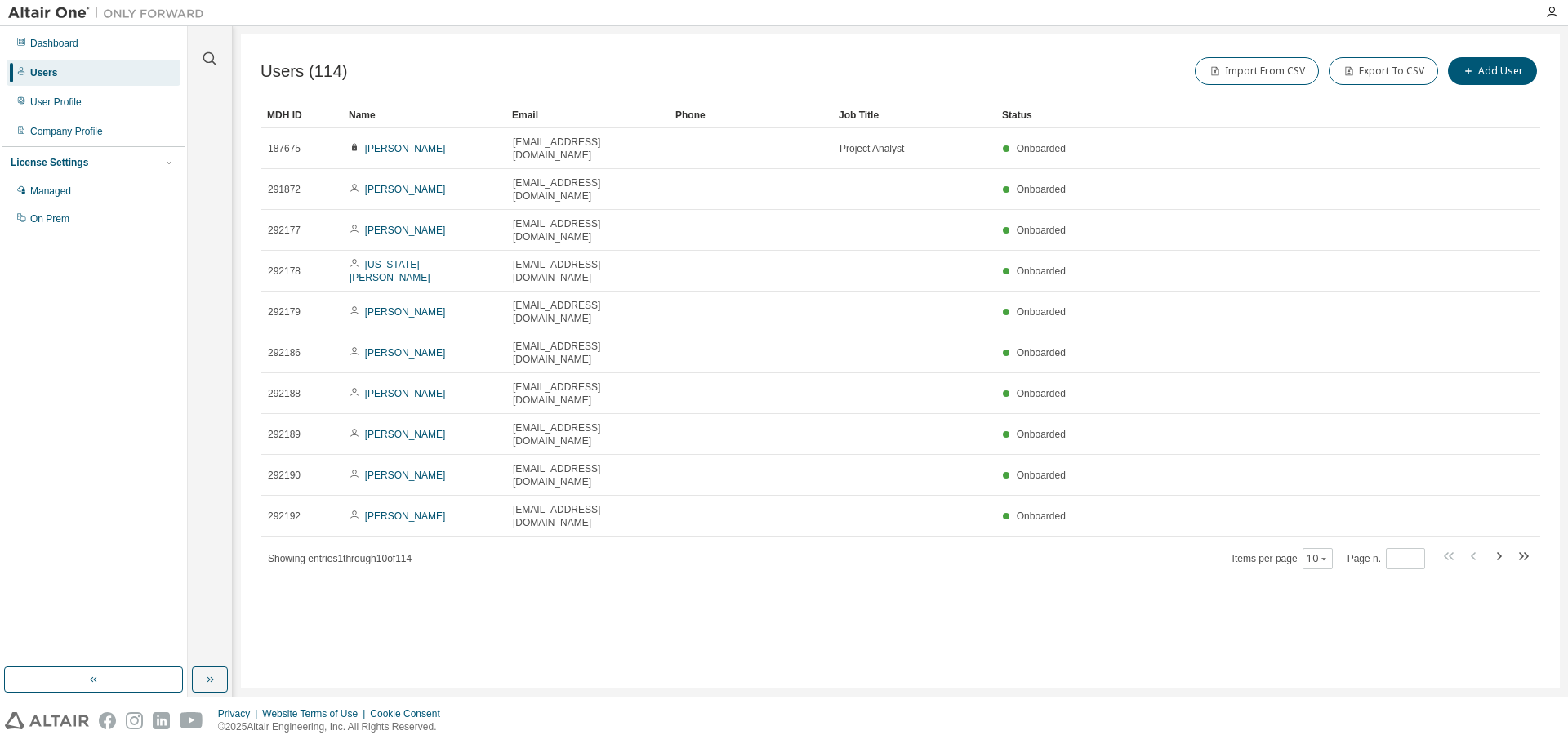
click at [410, 110] on div "Name" at bounding box center [424, 115] width 150 height 26
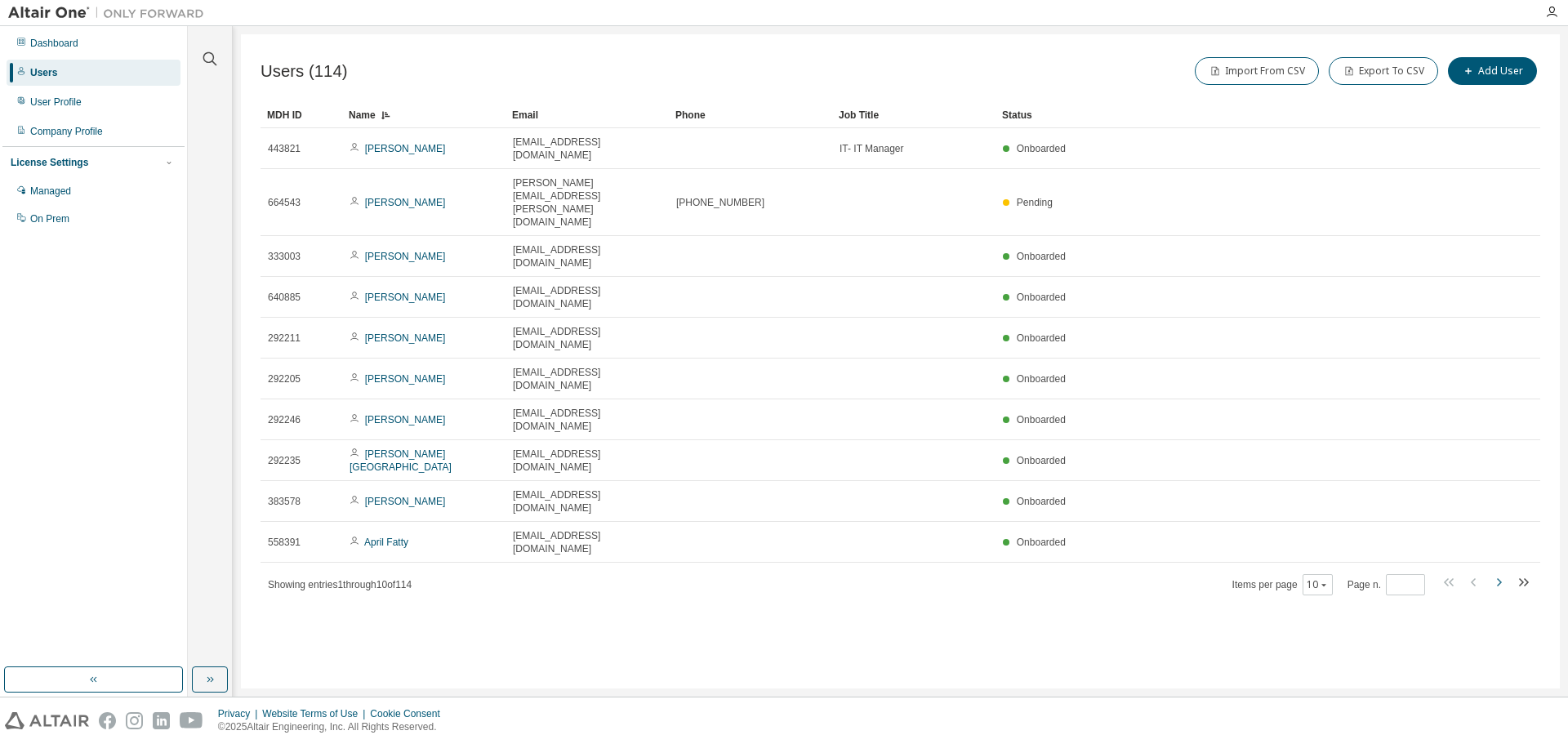
click at [1497, 579] on icon "button" at bounding box center [1499, 582] width 5 height 8
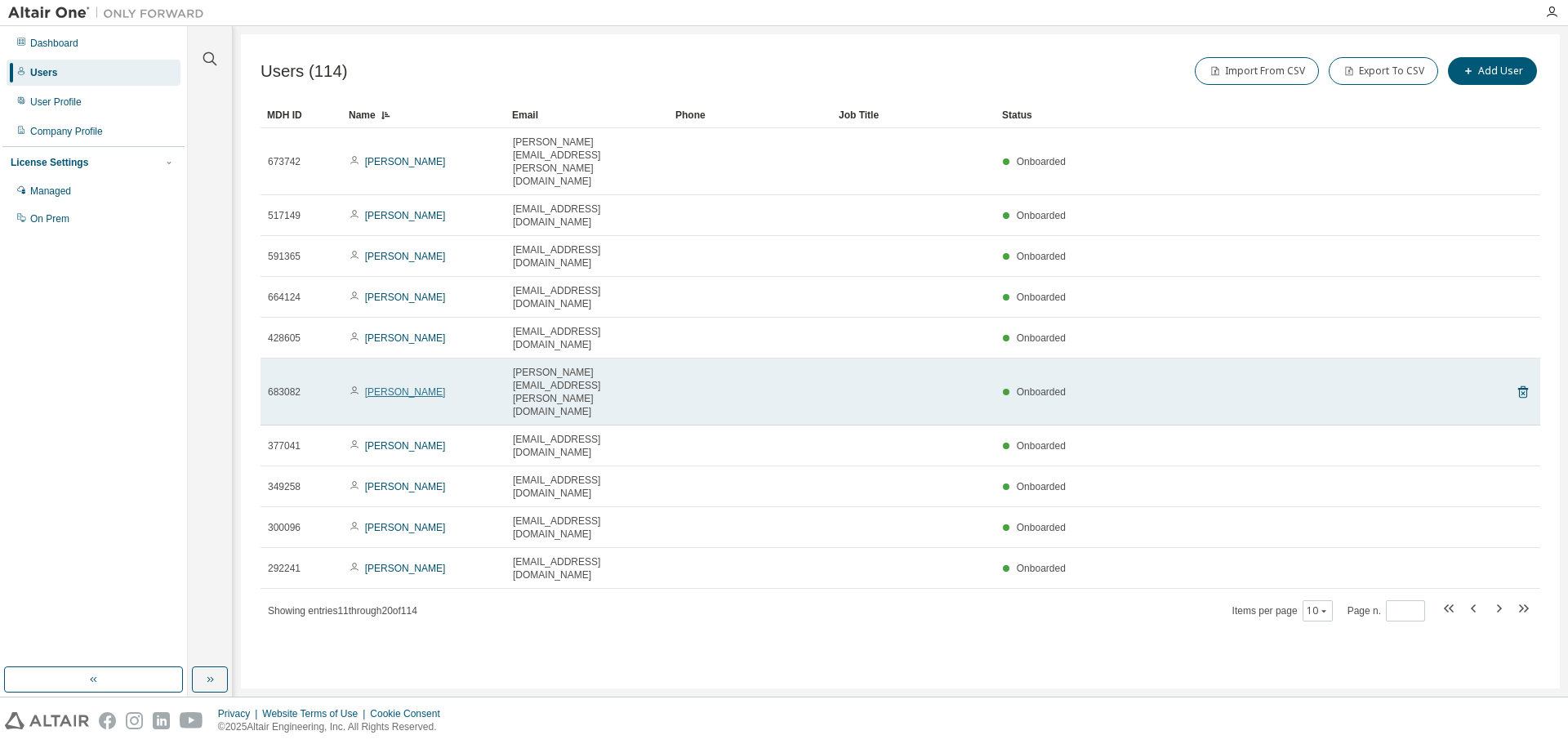
click at [404, 386] on link "Brittney Branson" at bounding box center [405, 392] width 81 height 11
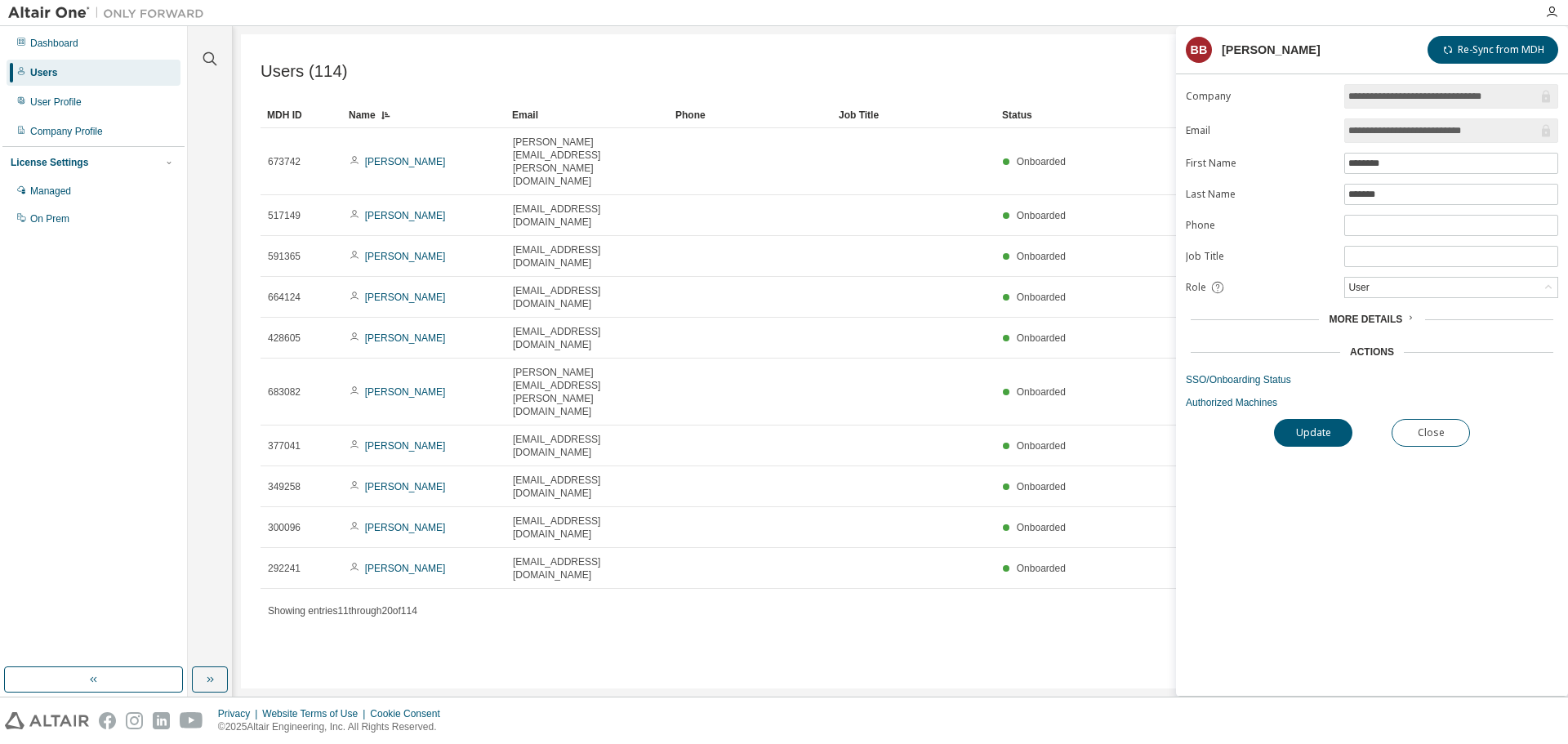
type input "*"
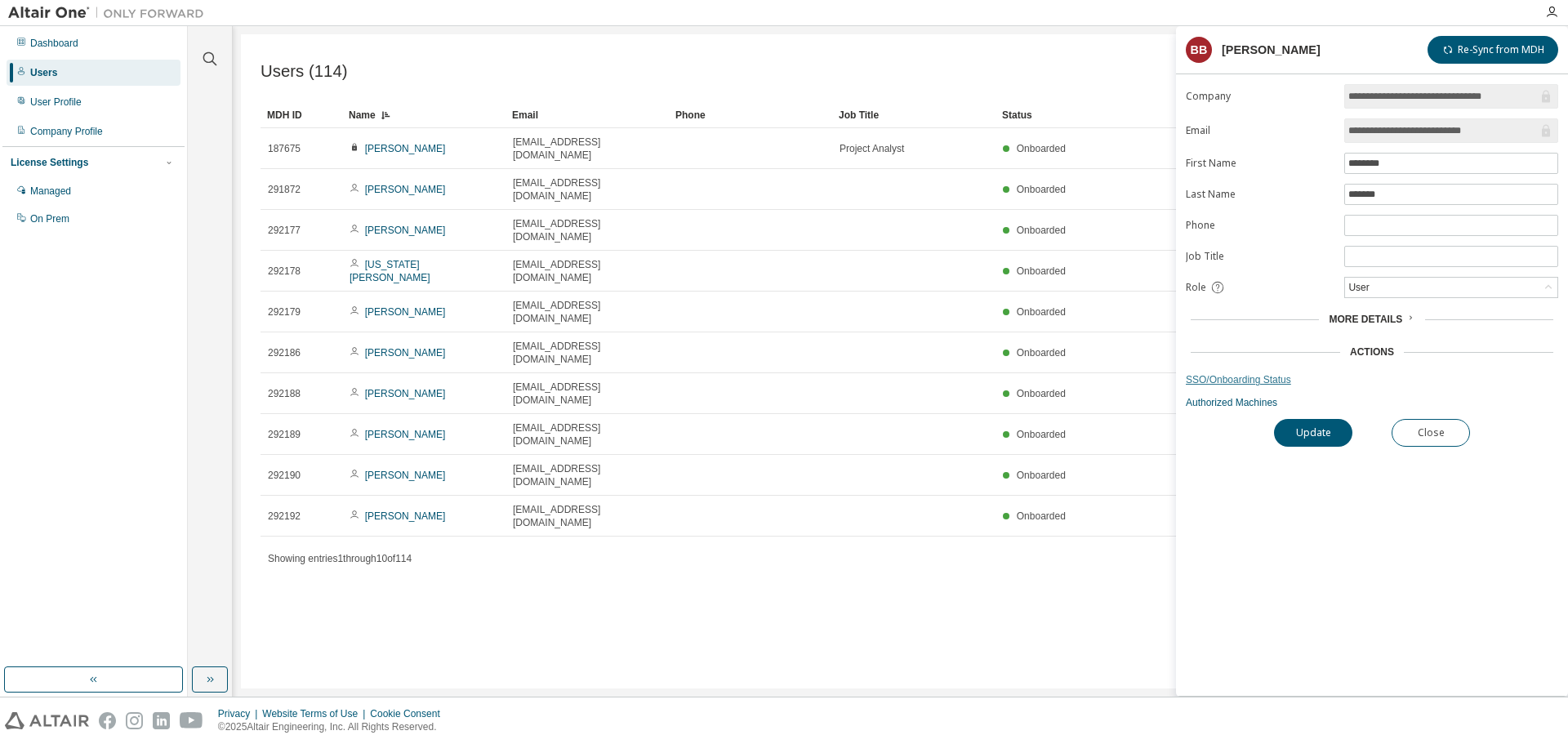
click at [1225, 382] on link "SSO/Onboarding Status" at bounding box center [1372, 380] width 372 height 13
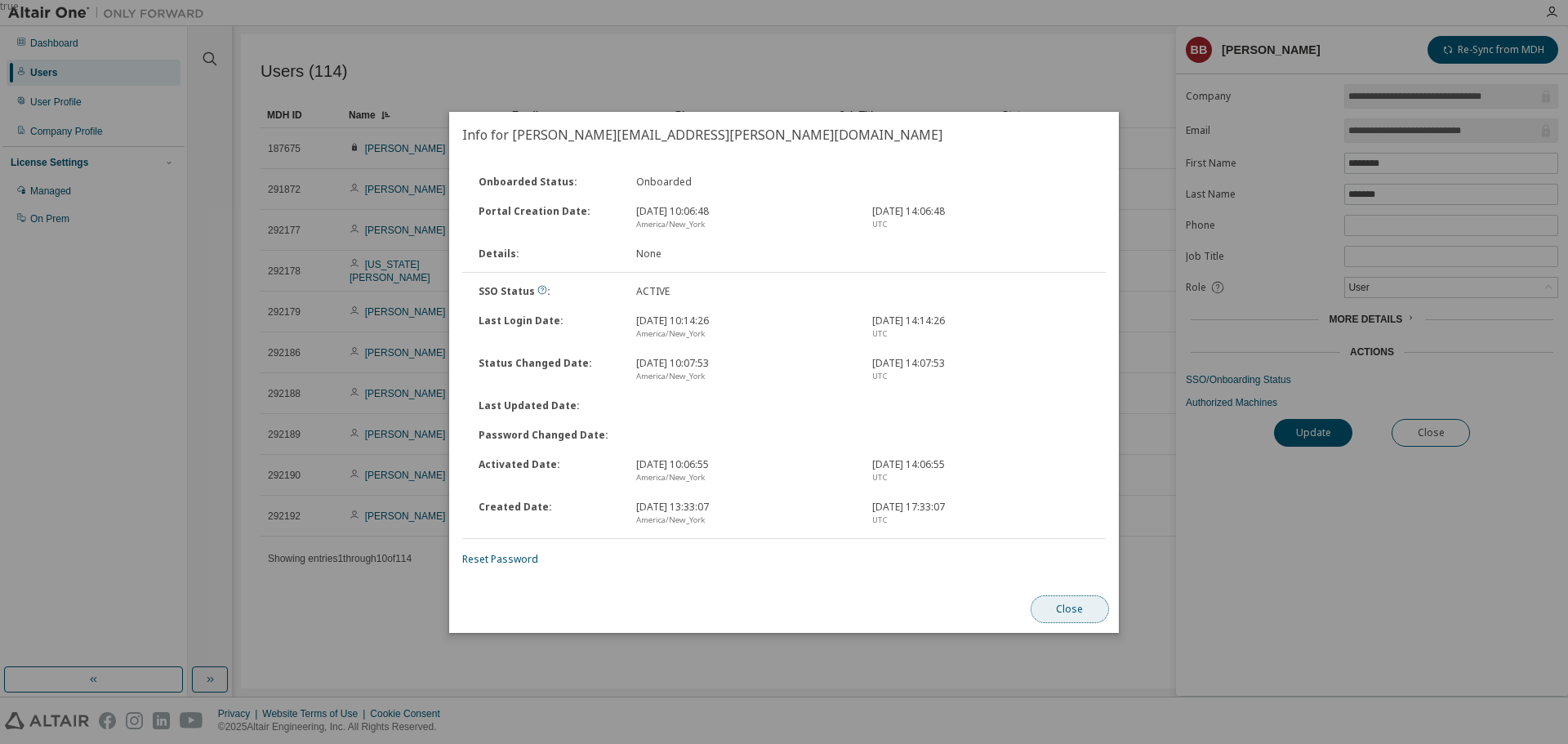
click at [1072, 610] on button "Close" at bounding box center [1070, 609] width 78 height 28
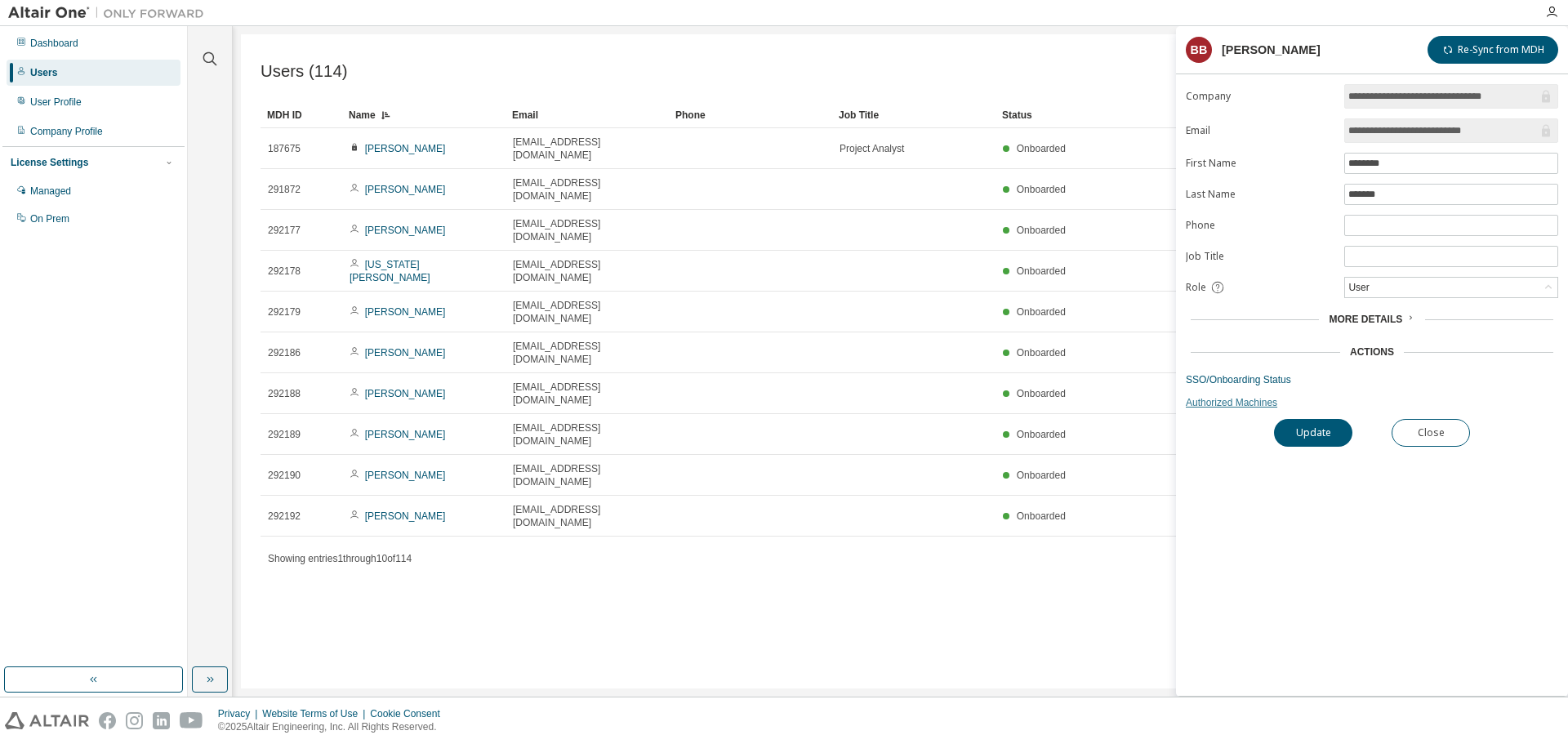
click at [1218, 403] on link "Authorized Machines" at bounding box center [1372, 402] width 372 height 13
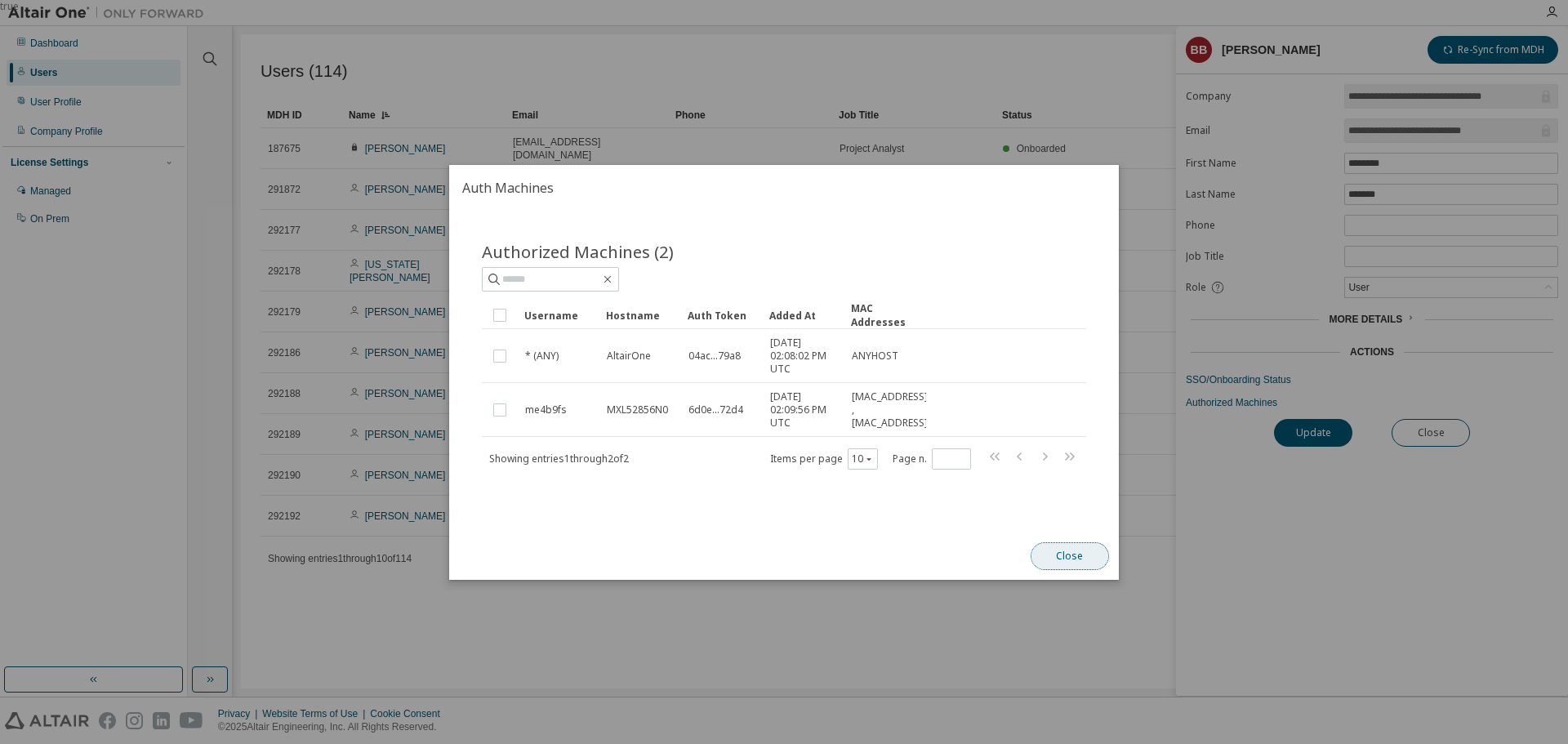
click at [1092, 555] on button "Close" at bounding box center [1070, 556] width 78 height 28
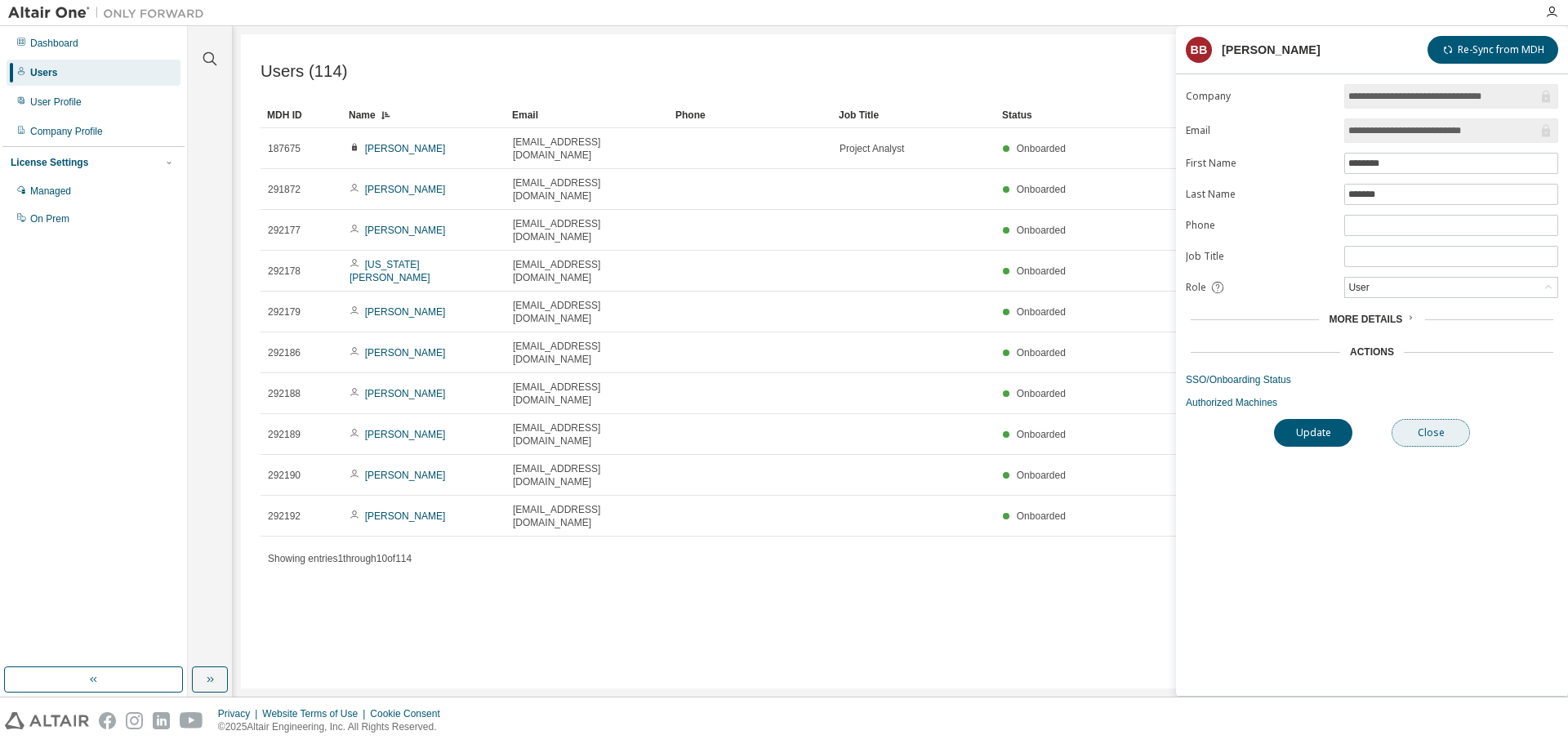
click at [1412, 429] on button "Close" at bounding box center [1431, 433] width 78 height 28
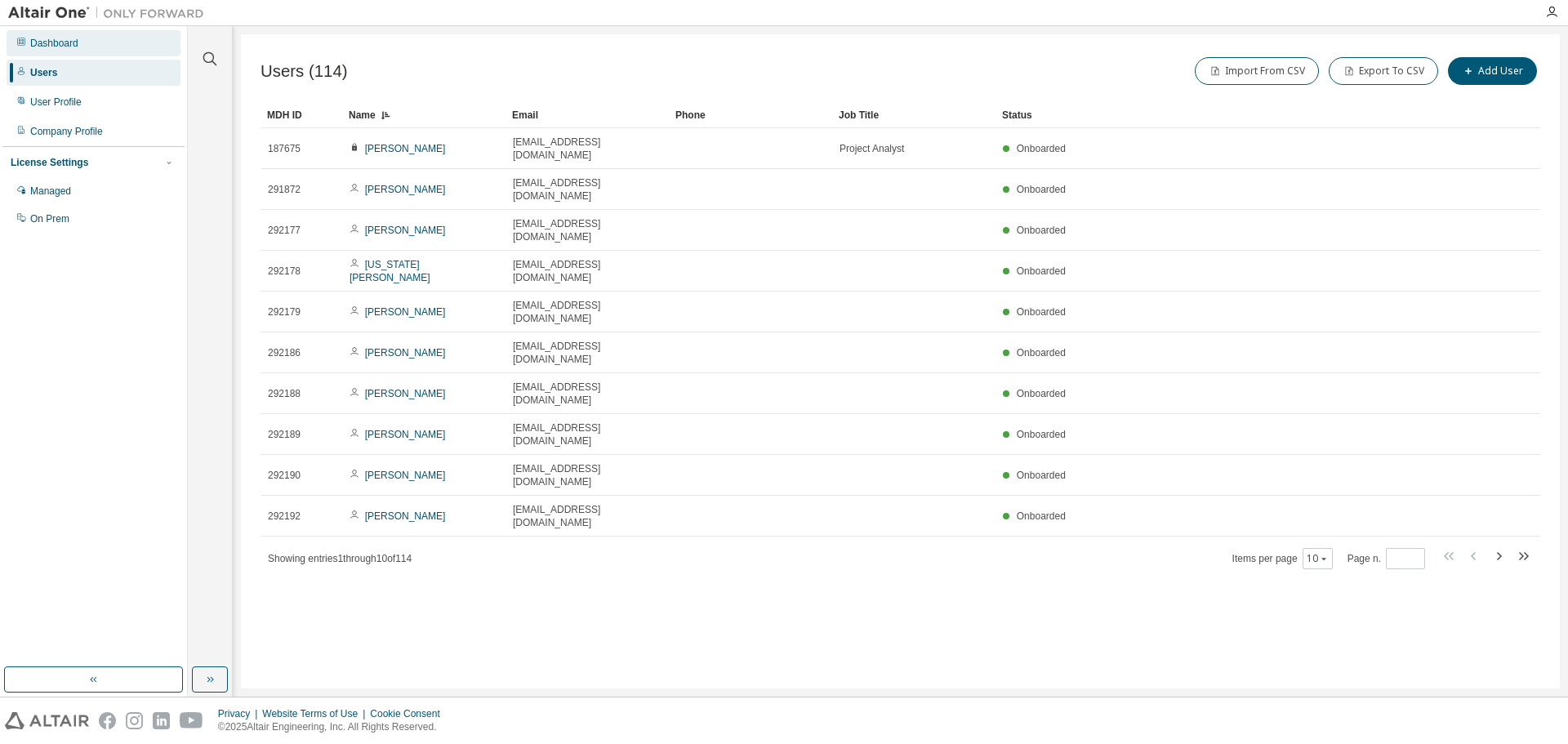
click at [59, 51] on div "Dashboard" at bounding box center [93, 44] width 174 height 26
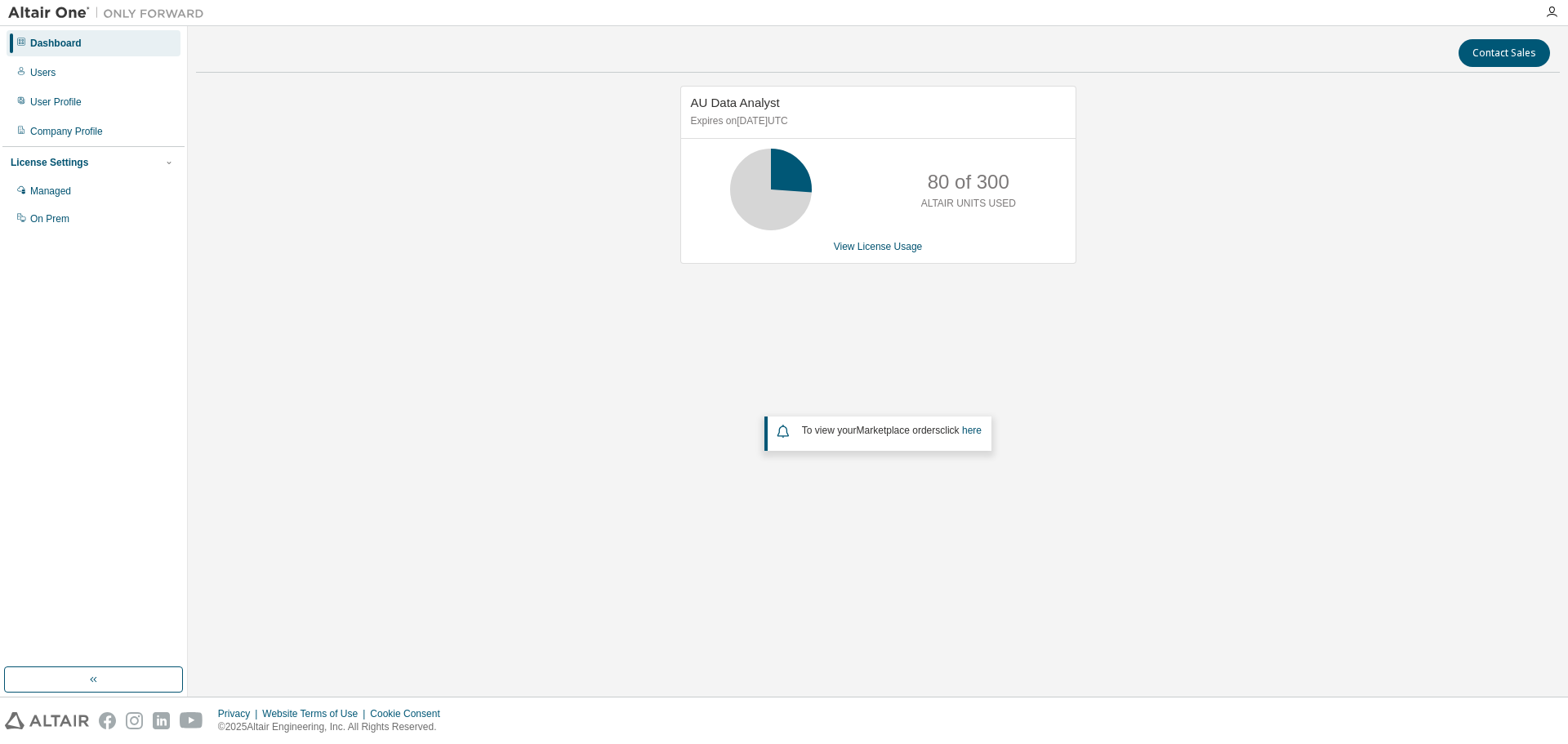
click at [46, 15] on img at bounding box center [111, 13] width 204 height 17
click at [80, 15] on img at bounding box center [111, 13] width 204 height 17
click at [125, 7] on img at bounding box center [111, 13] width 204 height 17
click at [125, 15] on img at bounding box center [111, 13] width 204 height 17
drag, startPoint x: 357, startPoint y: 333, endPoint x: 253, endPoint y: 254, distance: 130.6
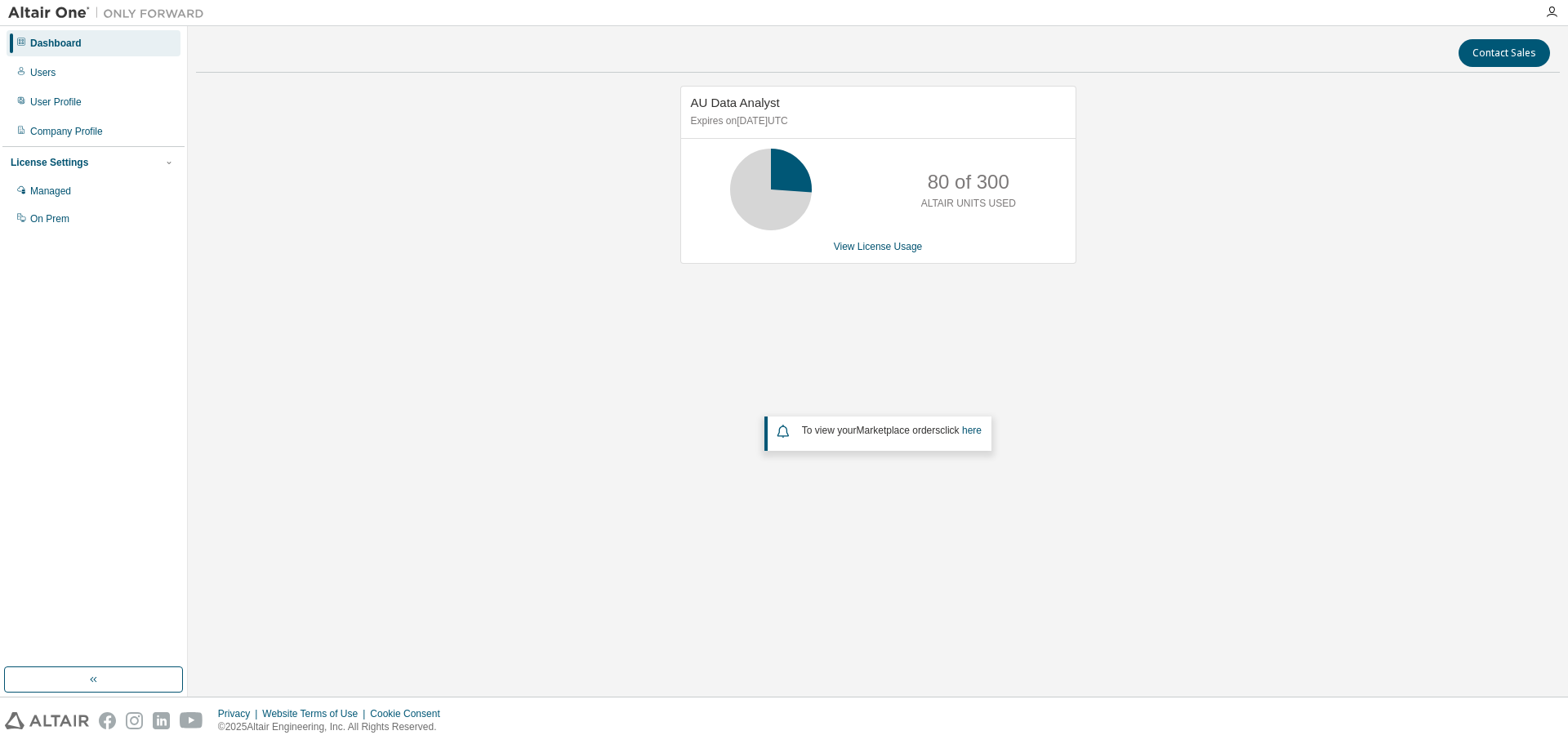
click at [356, 333] on div "AU Data Analyst Expires on August 29, 2026 UTC 80 of 300 ALTAIR UNITS USED View…" at bounding box center [878, 327] width 1364 height 484
click at [52, 193] on div "Managed" at bounding box center [51, 191] width 41 height 13
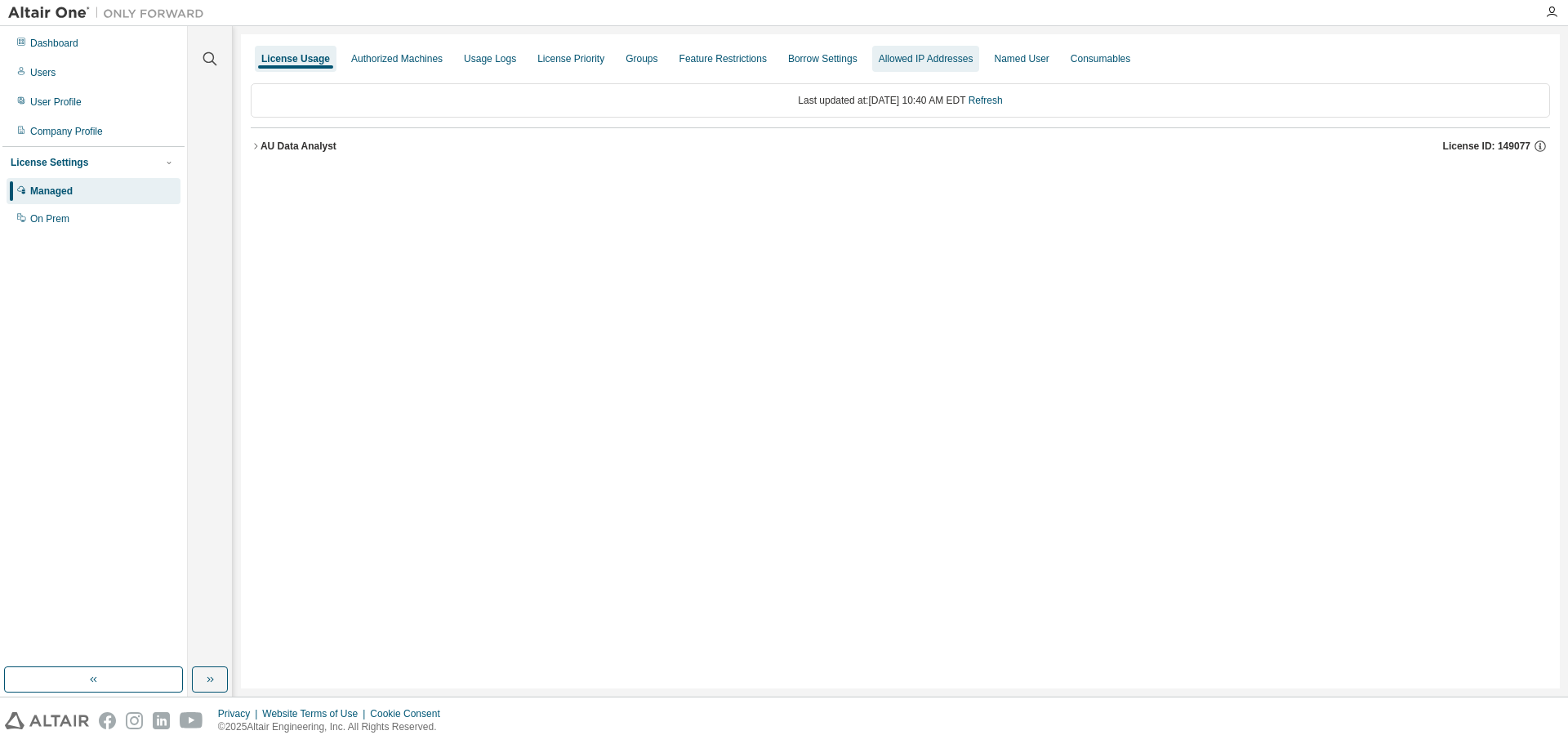
click at [934, 63] on div "Allowed IP Addresses" at bounding box center [926, 59] width 95 height 13
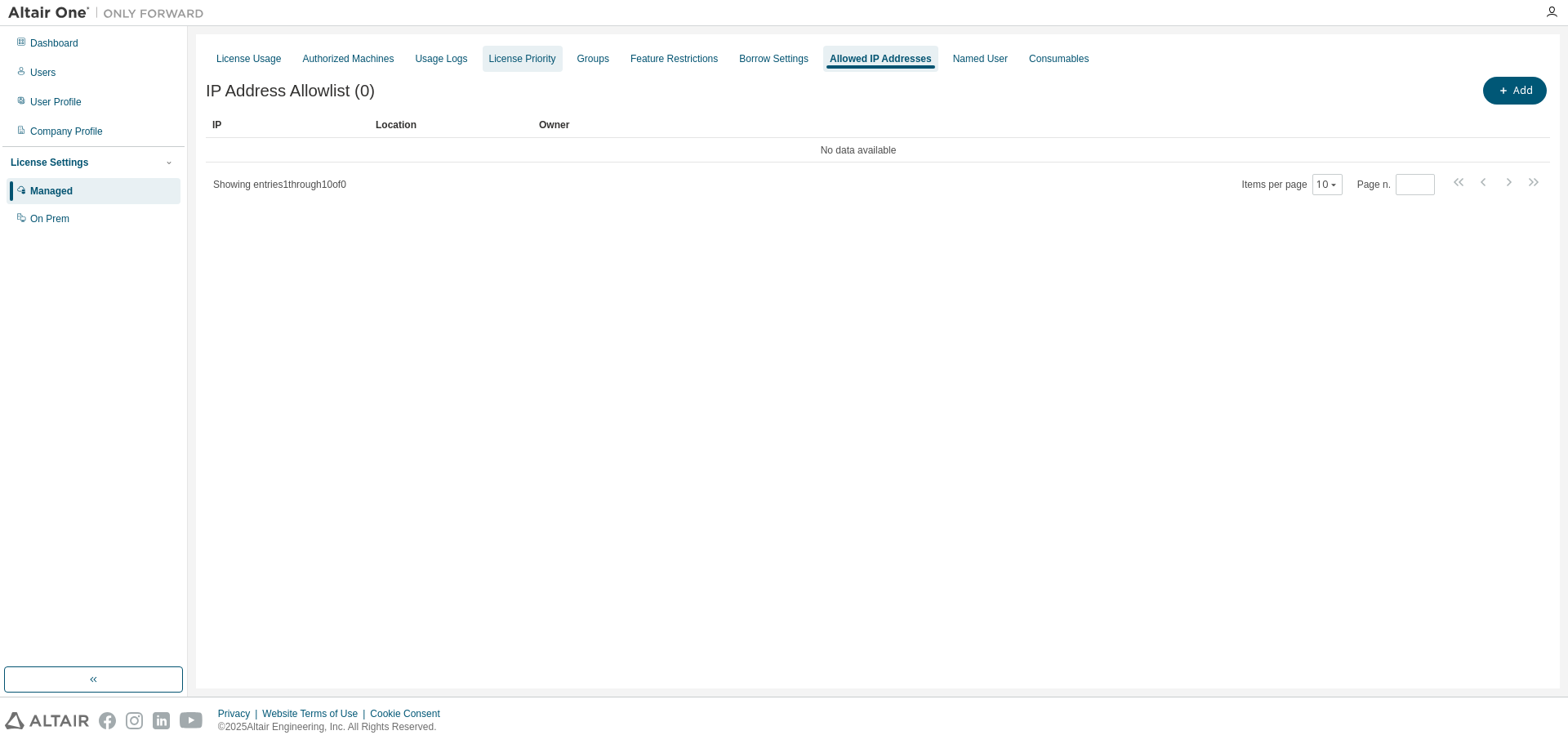
click at [503, 64] on div "License Priority" at bounding box center [523, 59] width 67 height 13
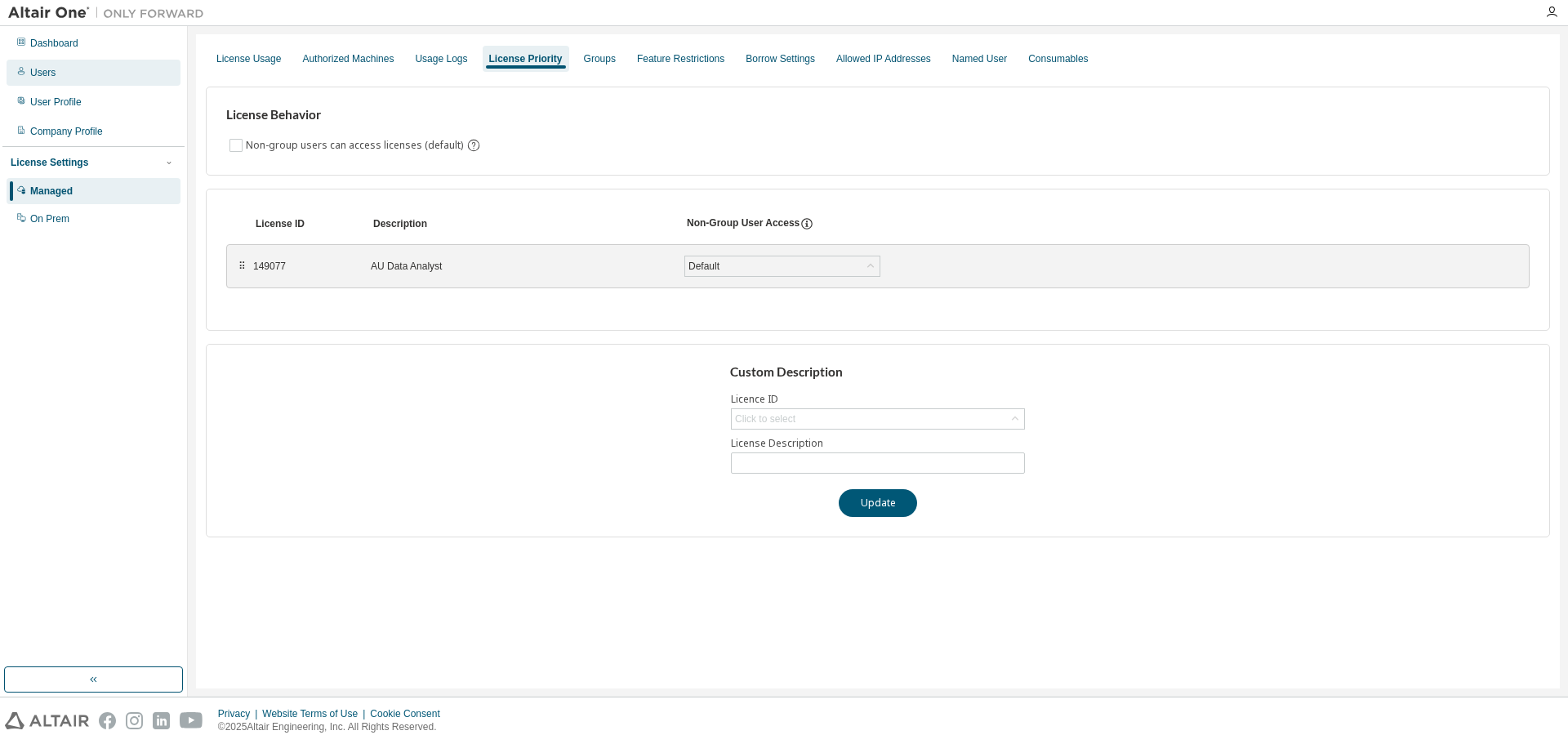
click at [48, 69] on div "Users" at bounding box center [43, 72] width 25 height 13
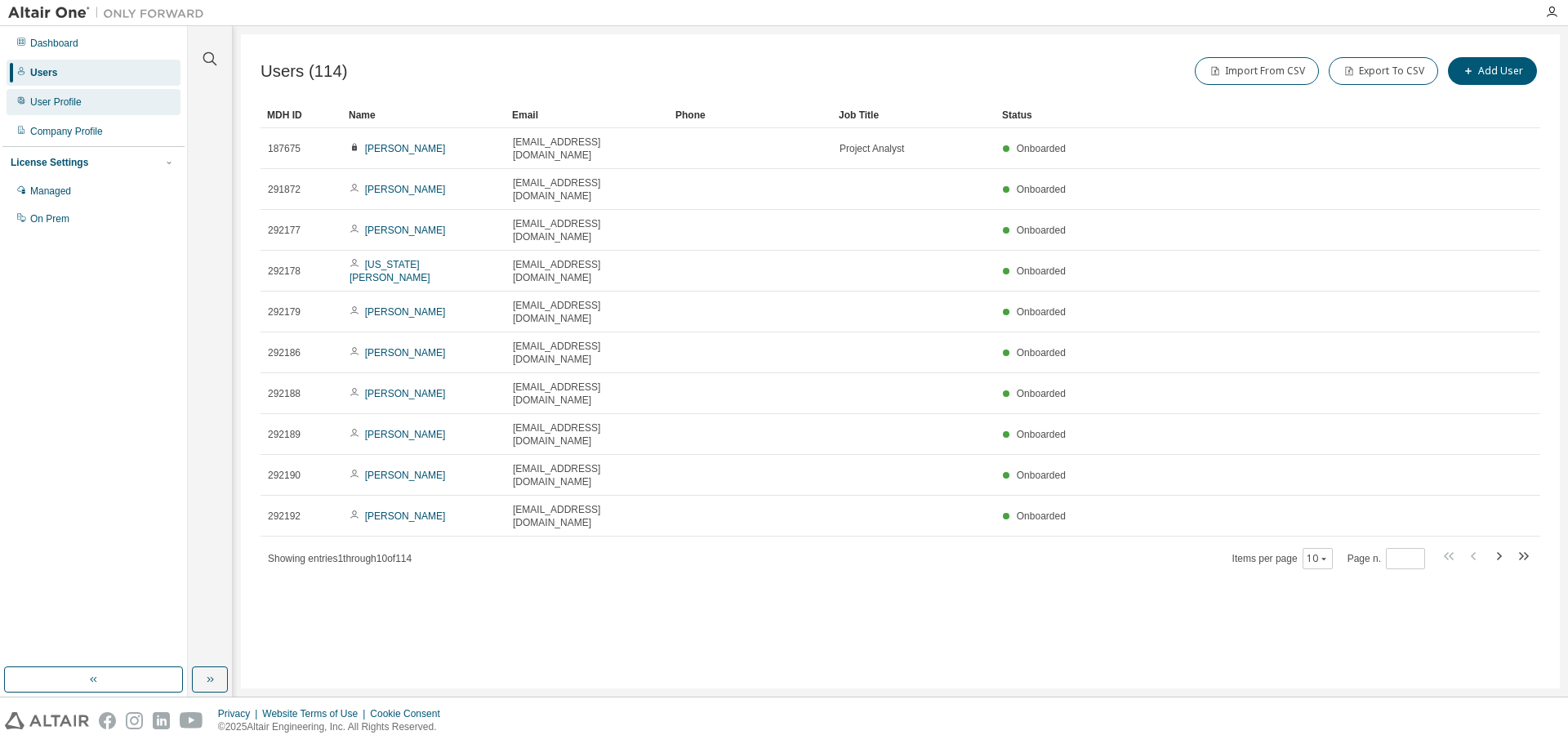
click at [62, 108] on div "User Profile" at bounding box center [56, 102] width 51 height 13
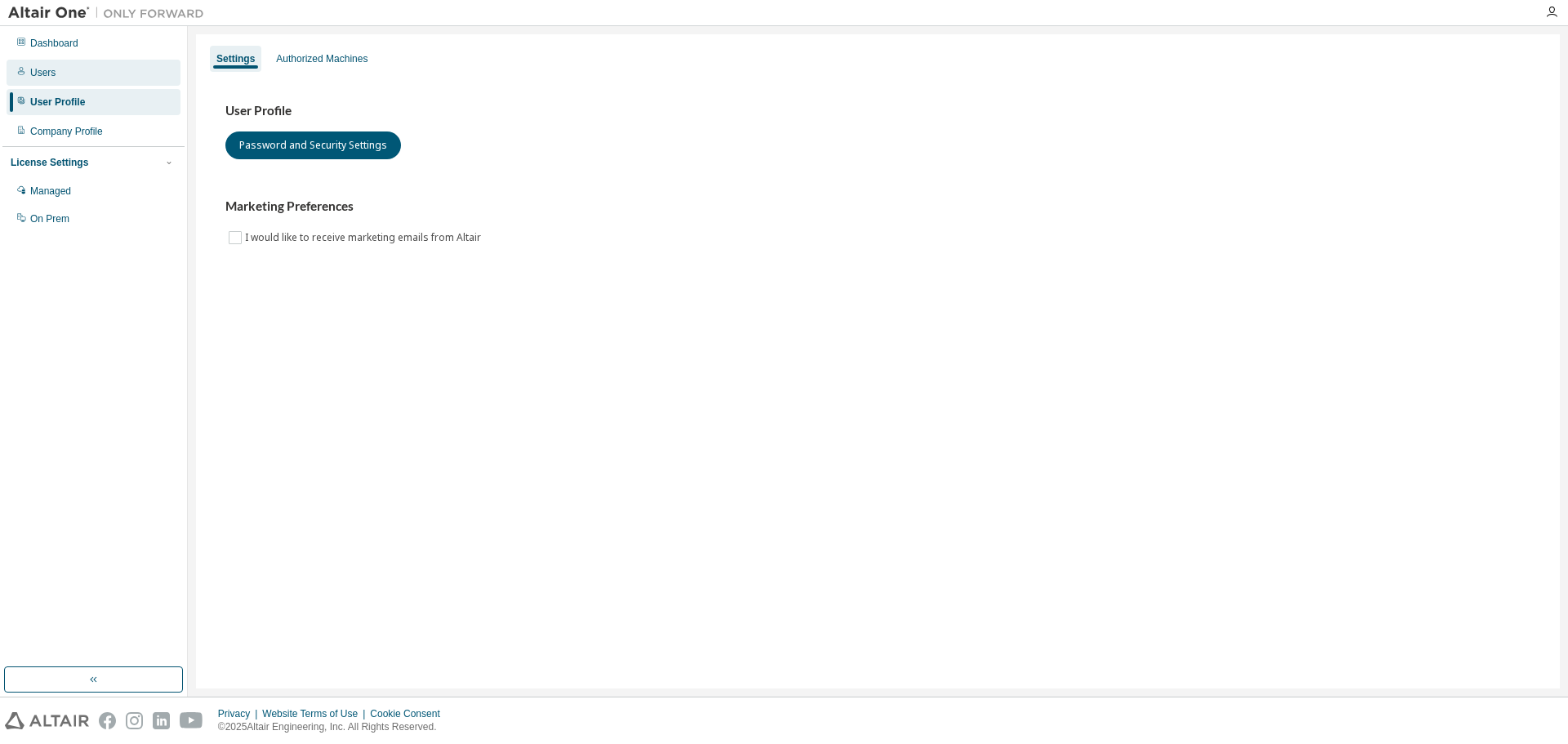
click at [48, 74] on div "Users" at bounding box center [43, 72] width 25 height 13
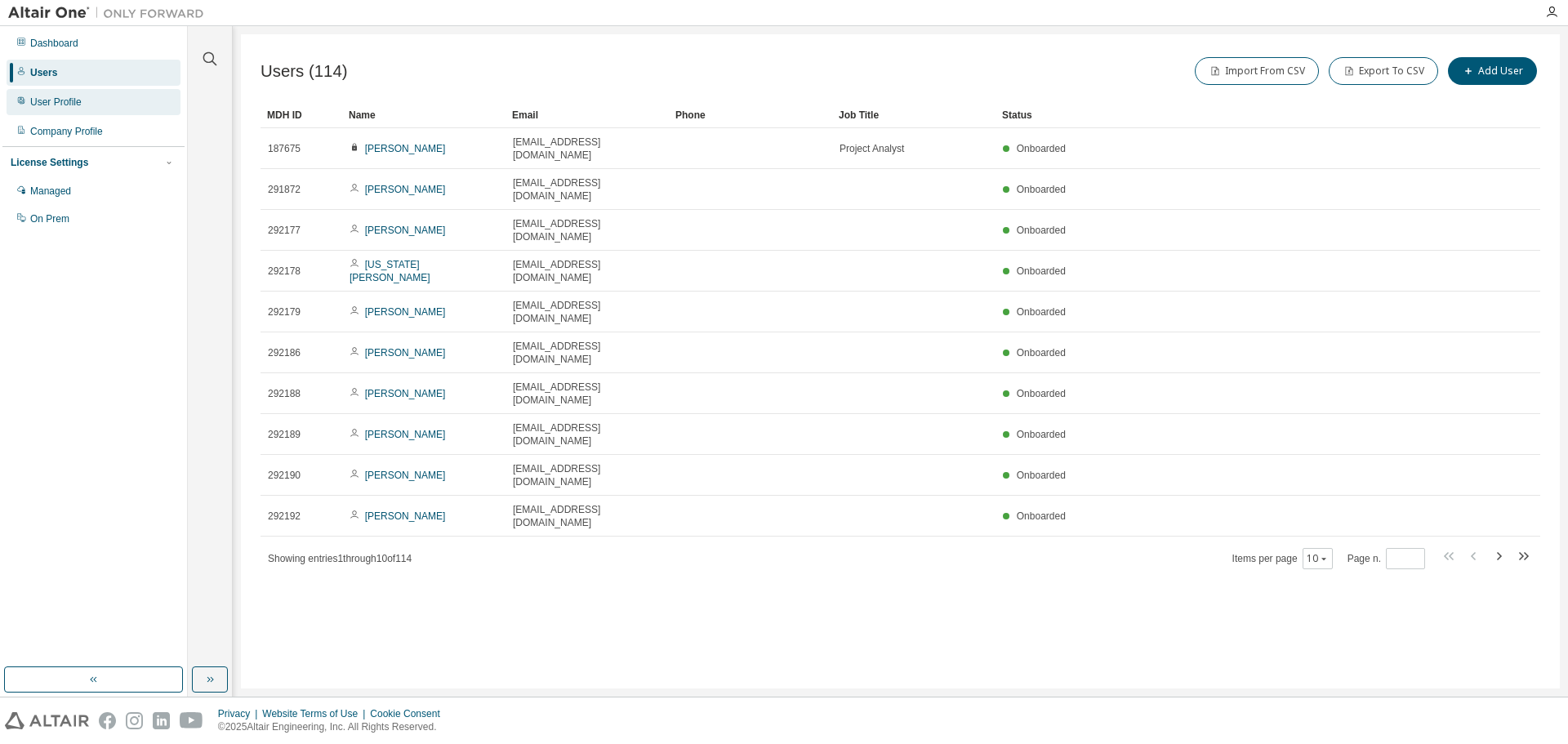
click at [48, 101] on div "User Profile" at bounding box center [56, 102] width 51 height 13
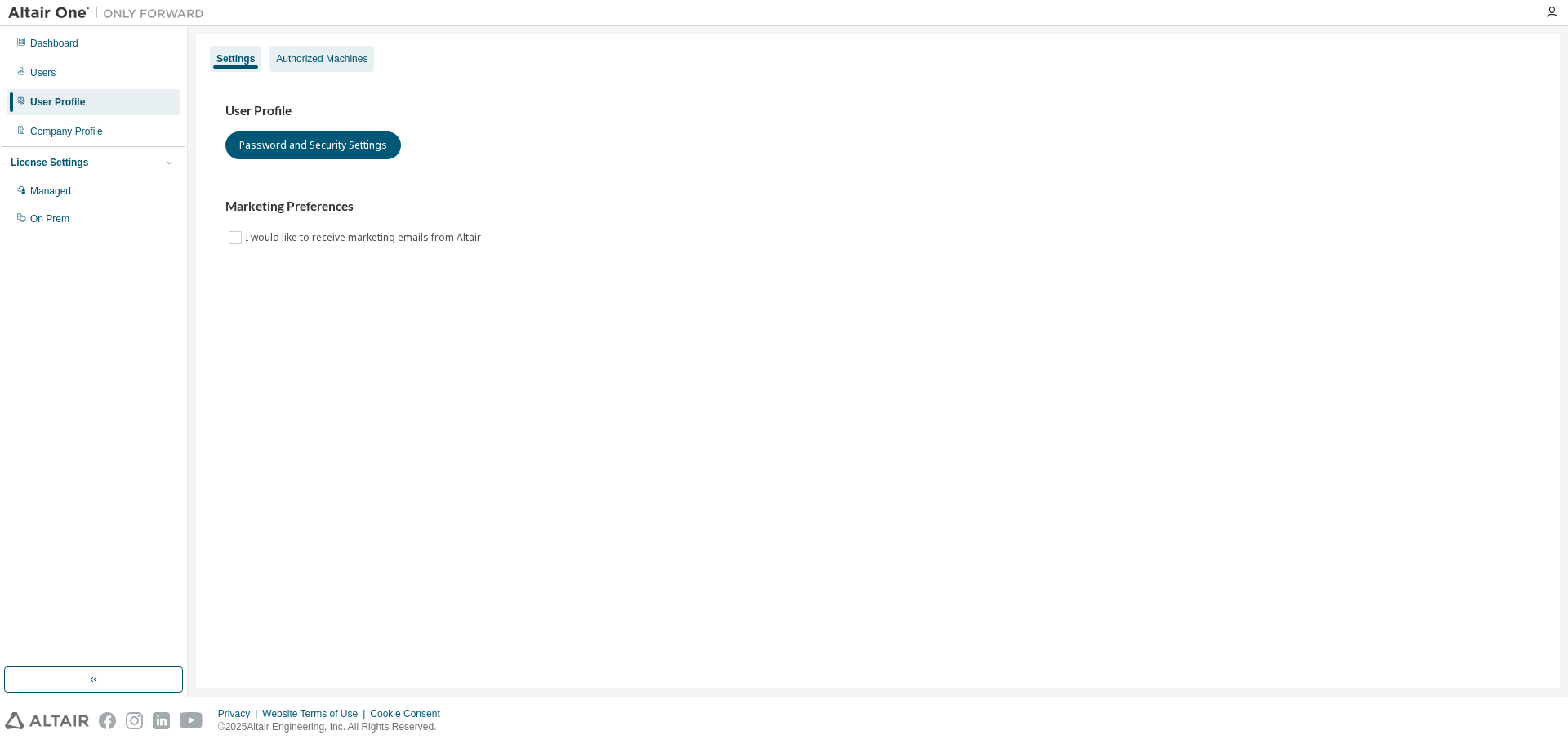
click at [360, 52] on div "Authorized Machines" at bounding box center [321, 59] width 91 height 13
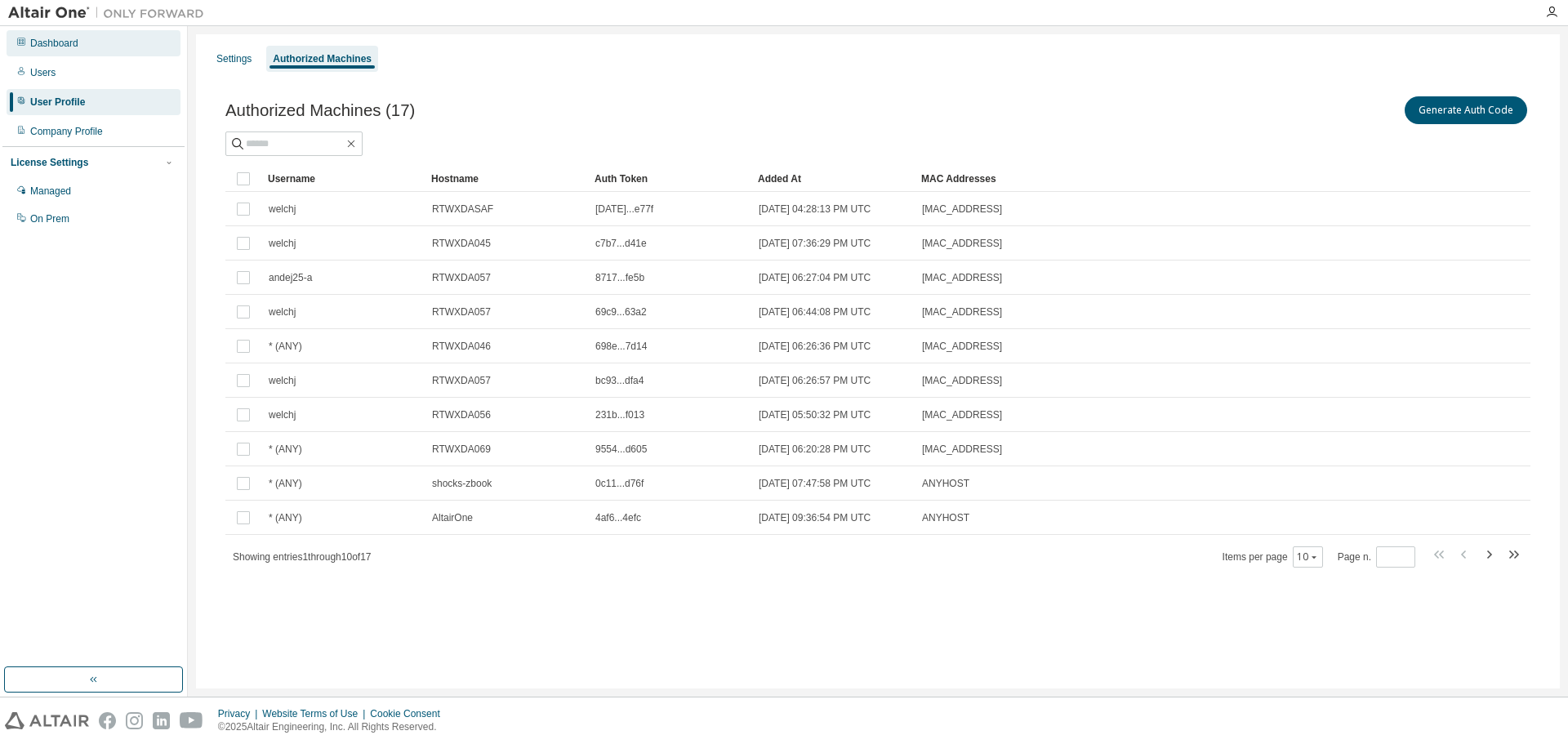
click at [71, 43] on div "Dashboard" at bounding box center [55, 44] width 48 height 13
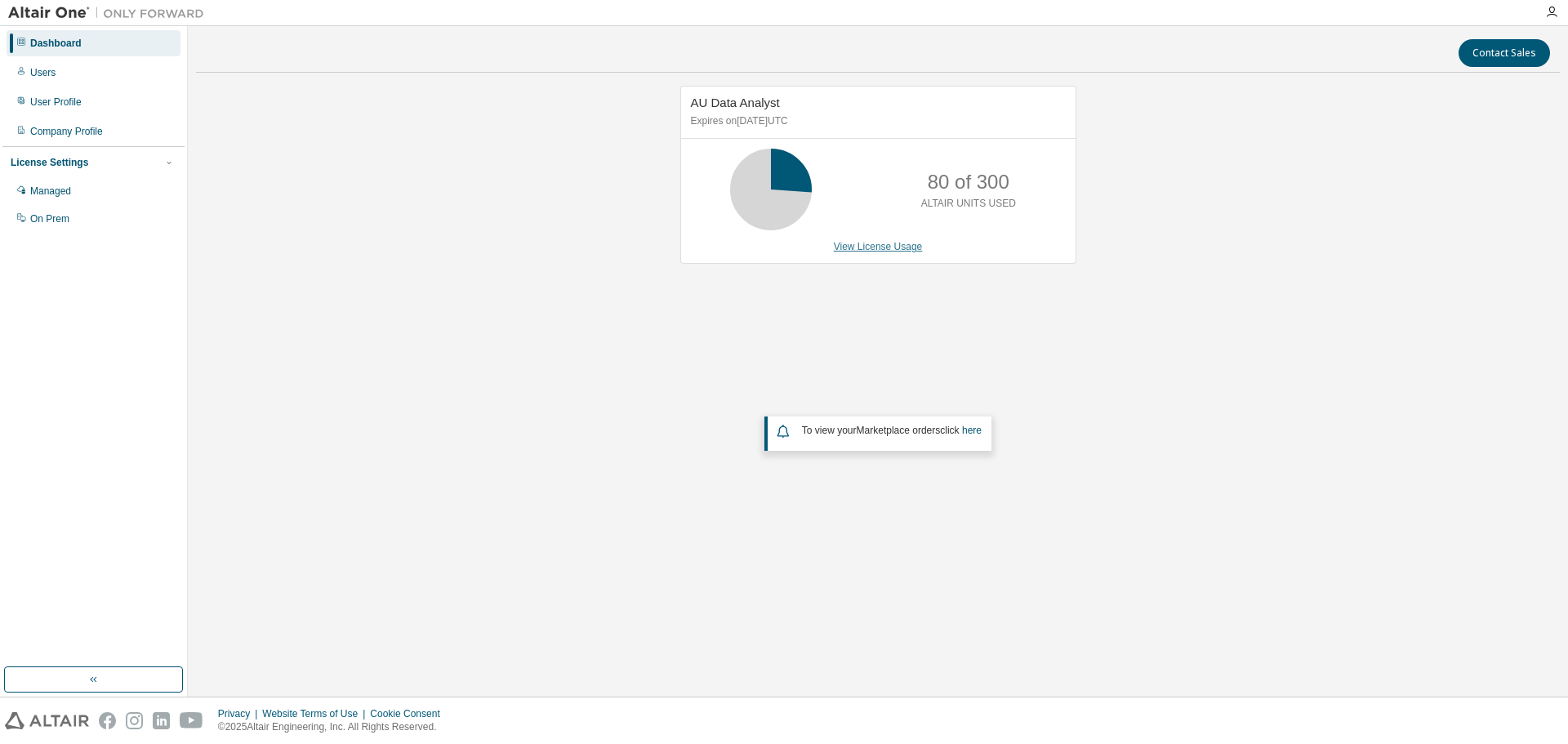
click at [850, 250] on link "View License Usage" at bounding box center [879, 246] width 89 height 11
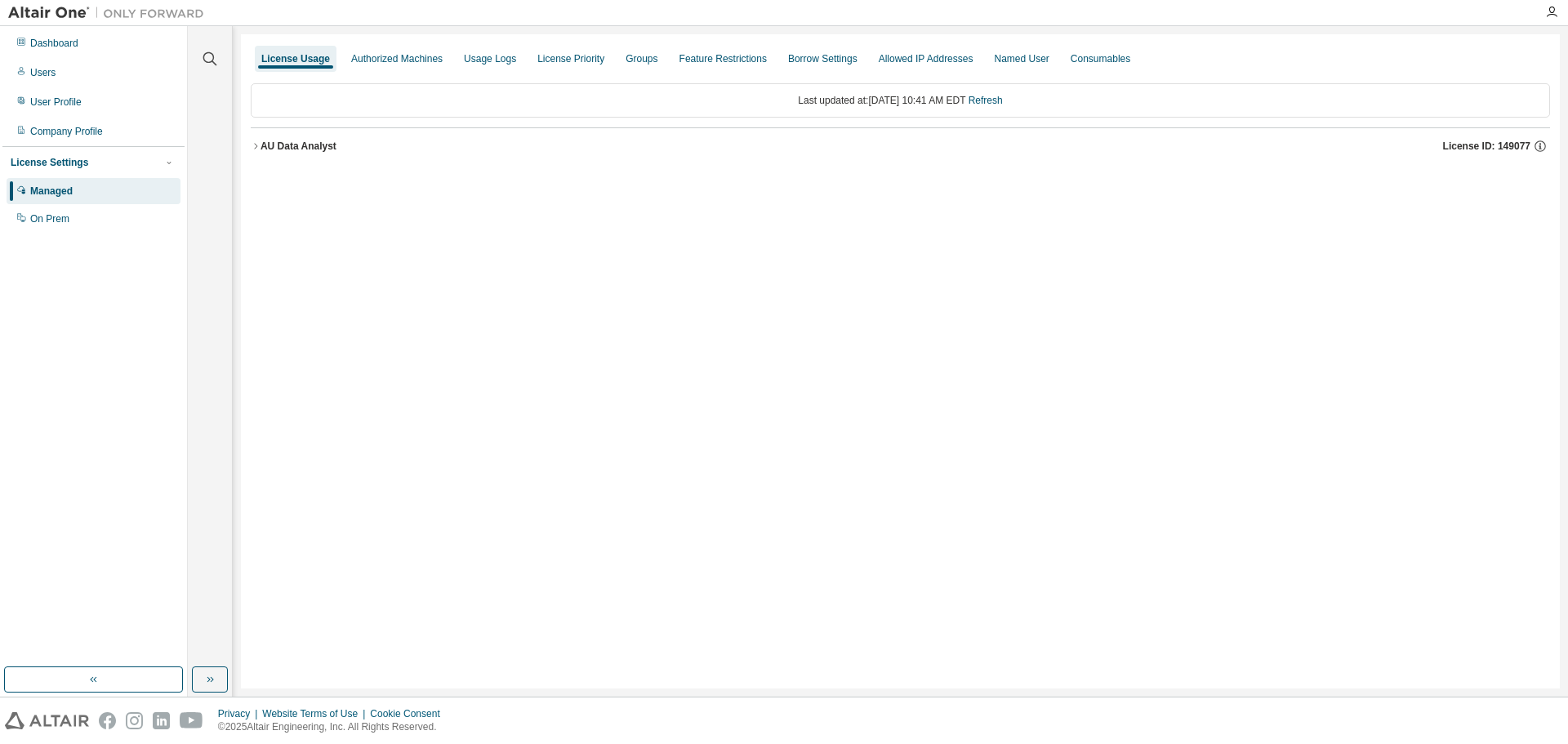
click at [255, 147] on icon "button" at bounding box center [255, 146] width 10 height 10
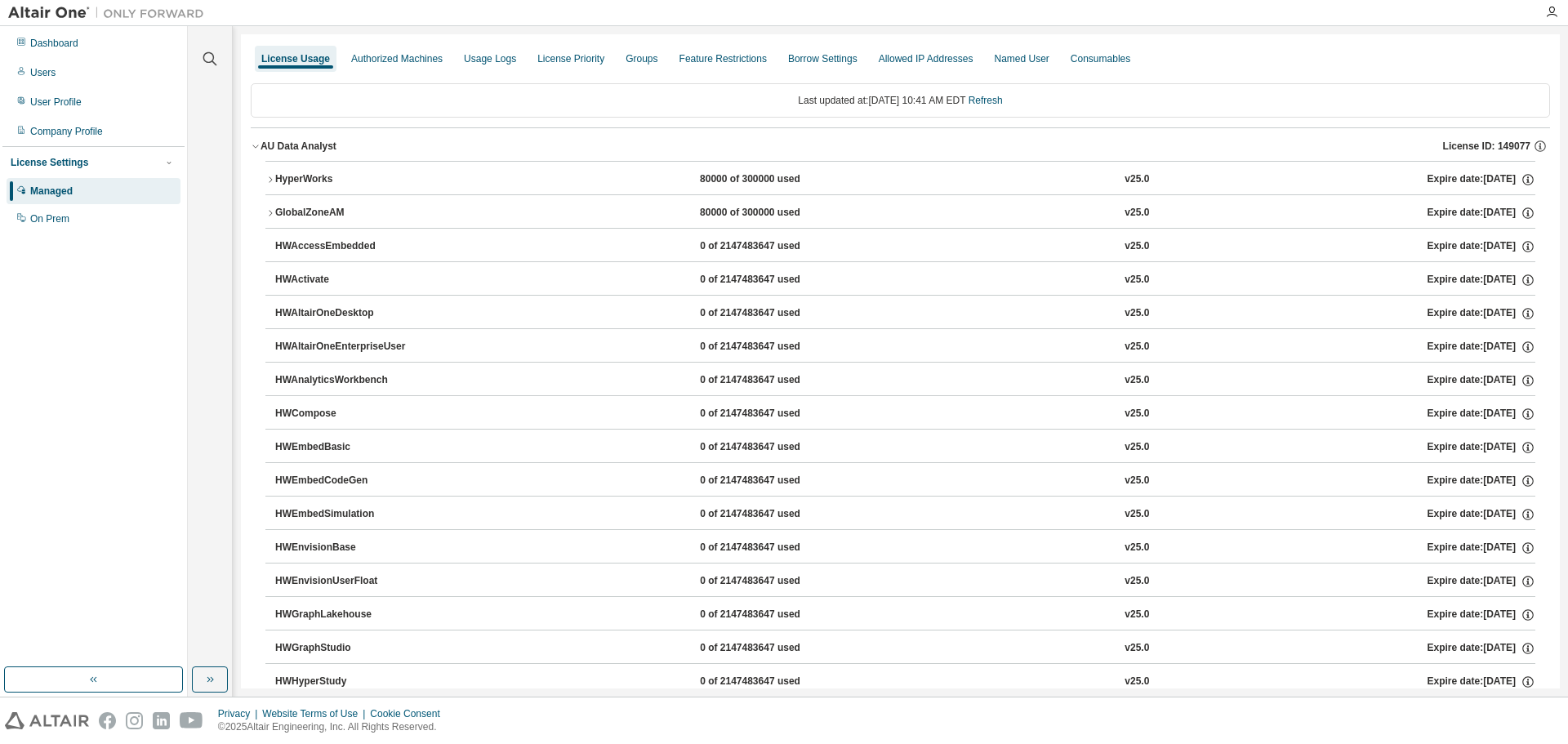
click at [269, 176] on icon "button" at bounding box center [270, 179] width 10 height 10
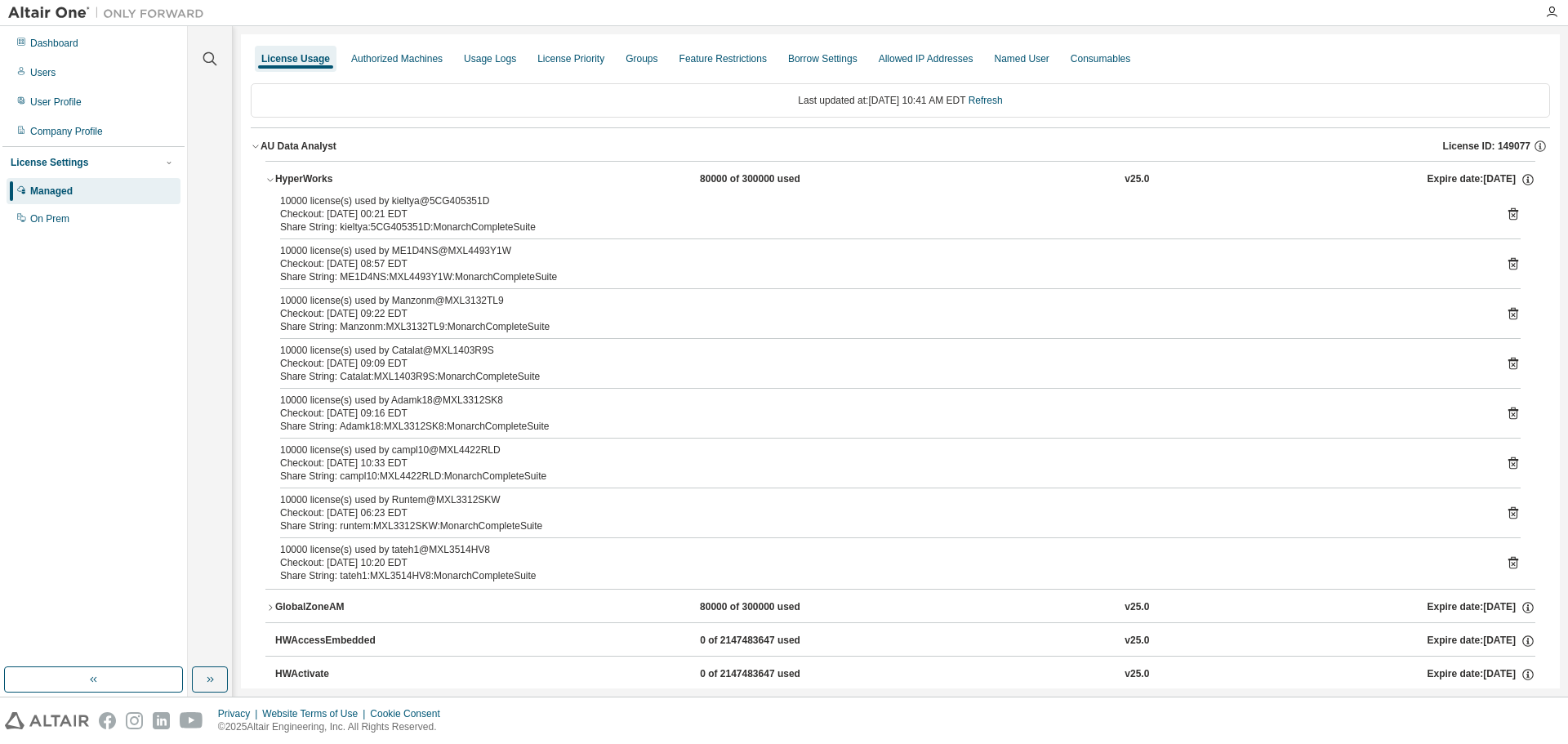
click at [269, 176] on icon "button" at bounding box center [270, 179] width 10 height 10
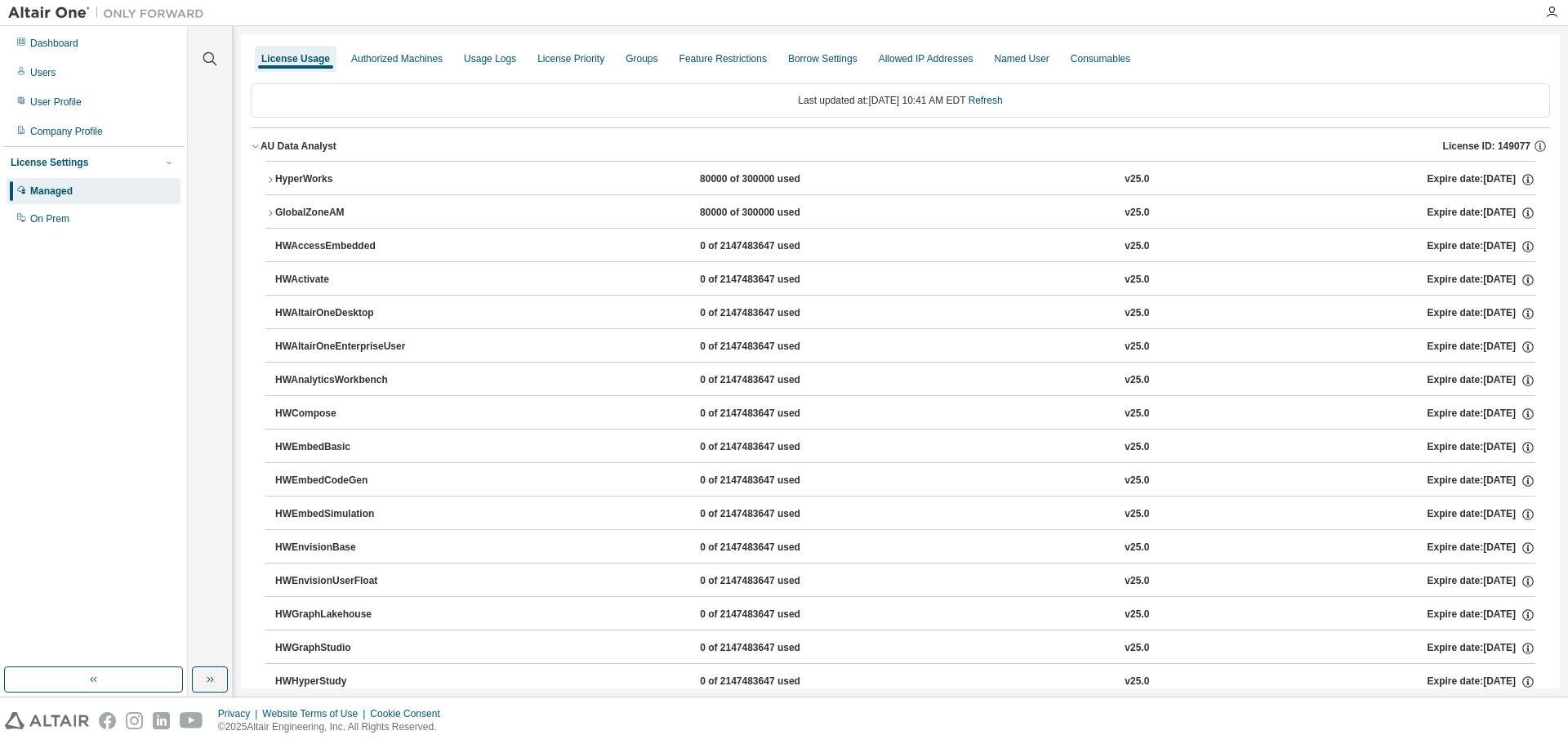
click at [255, 148] on icon "button" at bounding box center [255, 148] width 6 height 4
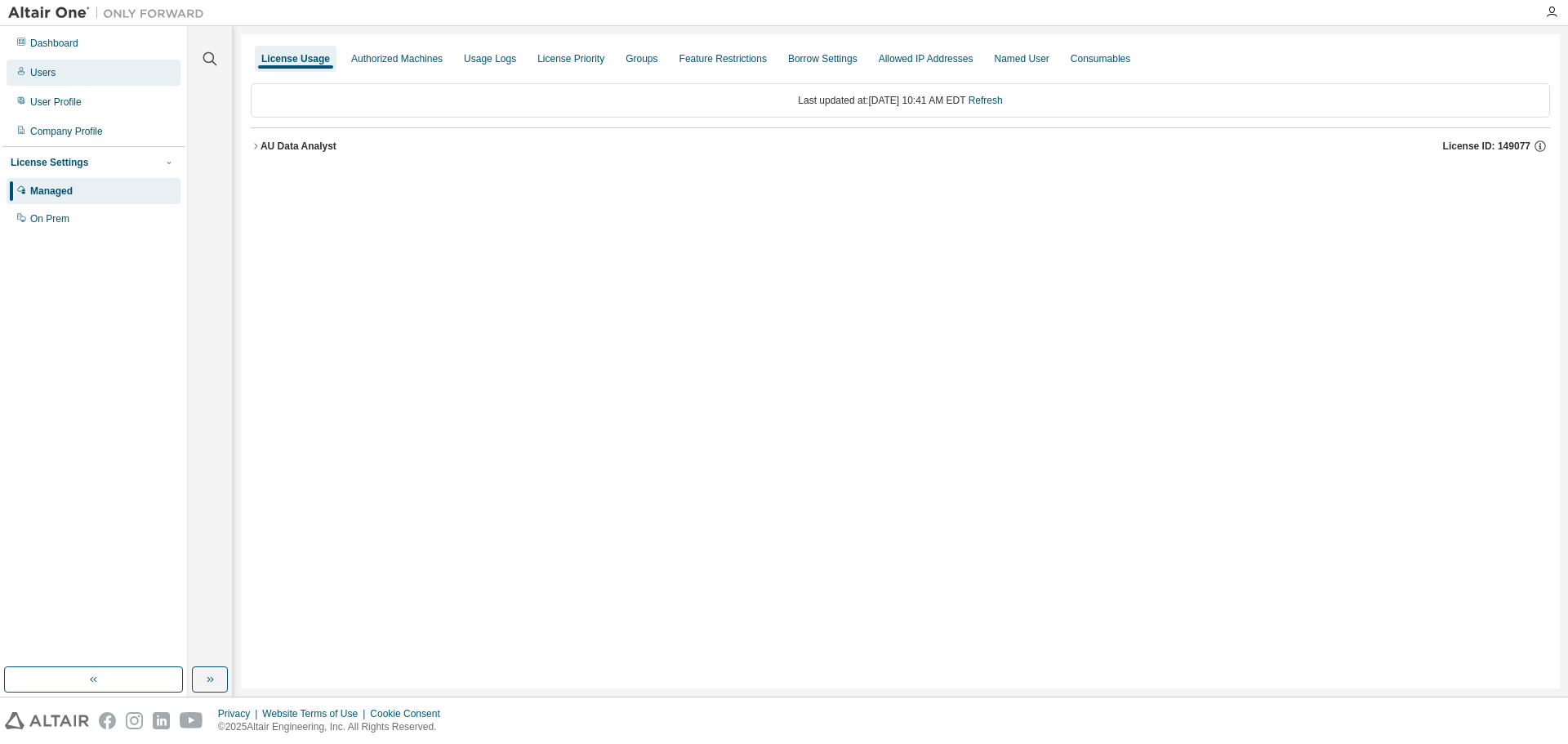
click at [52, 65] on div "Users" at bounding box center [93, 72] width 174 height 26
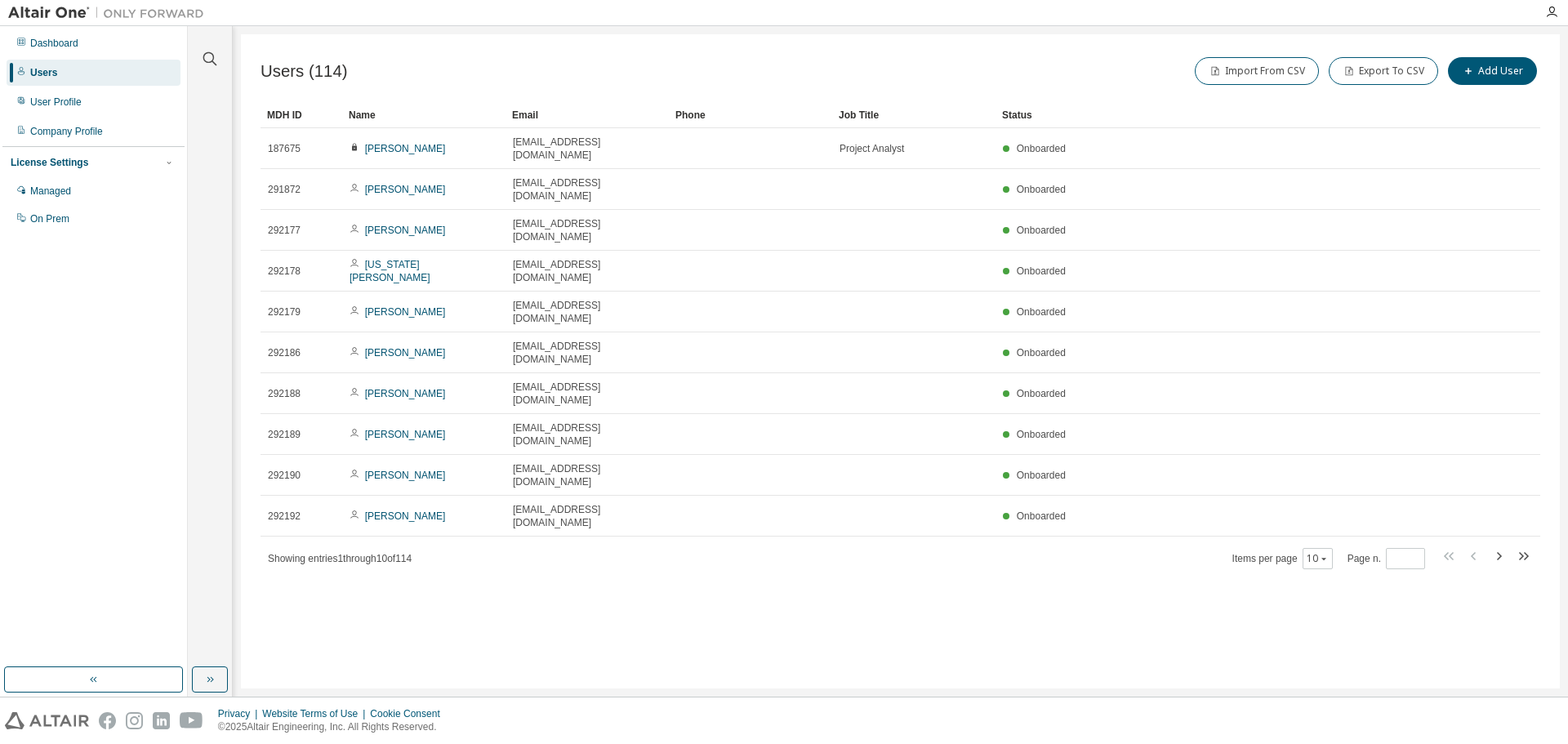
click at [427, 112] on div "Name" at bounding box center [424, 115] width 150 height 26
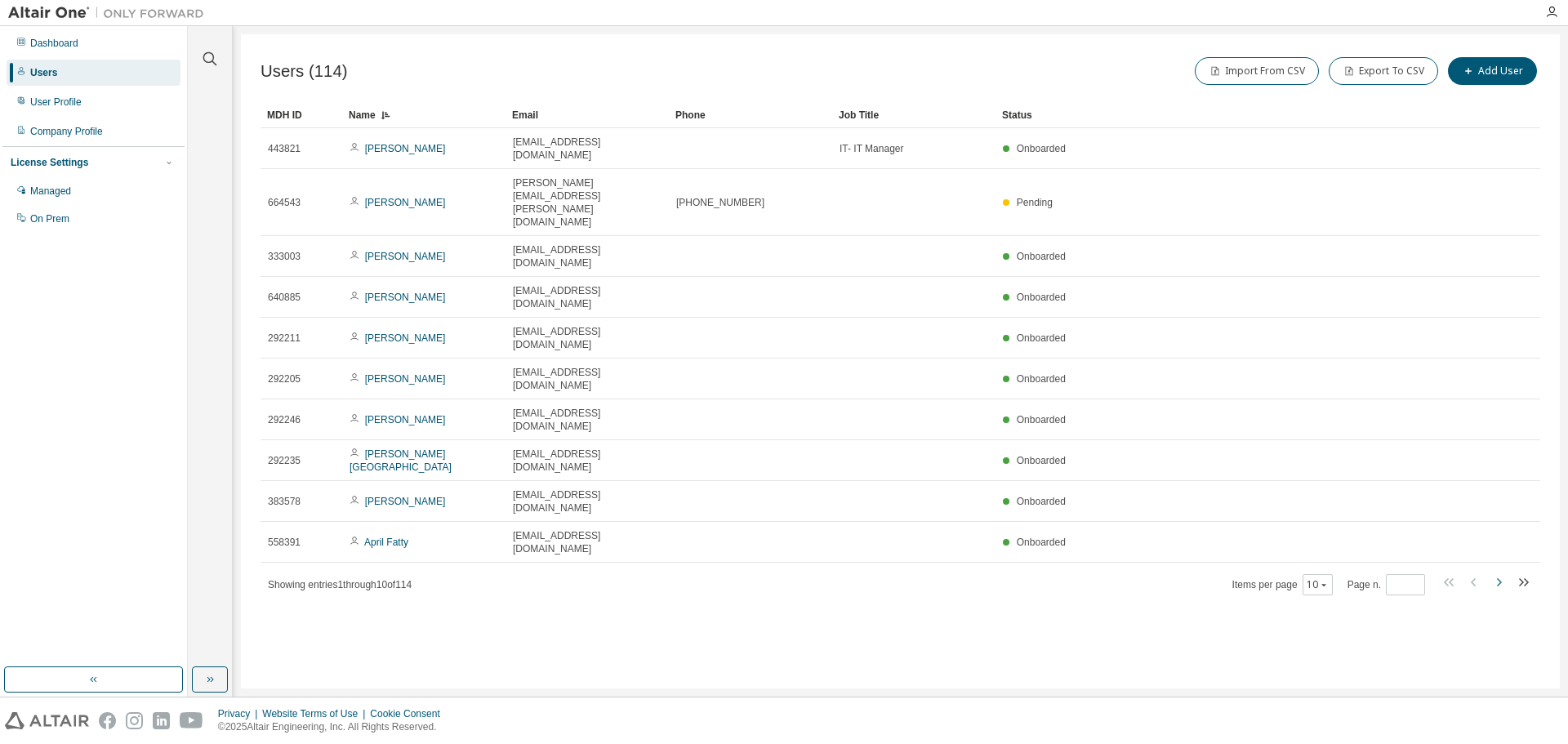
click at [1500, 579] on icon "button" at bounding box center [1499, 582] width 5 height 8
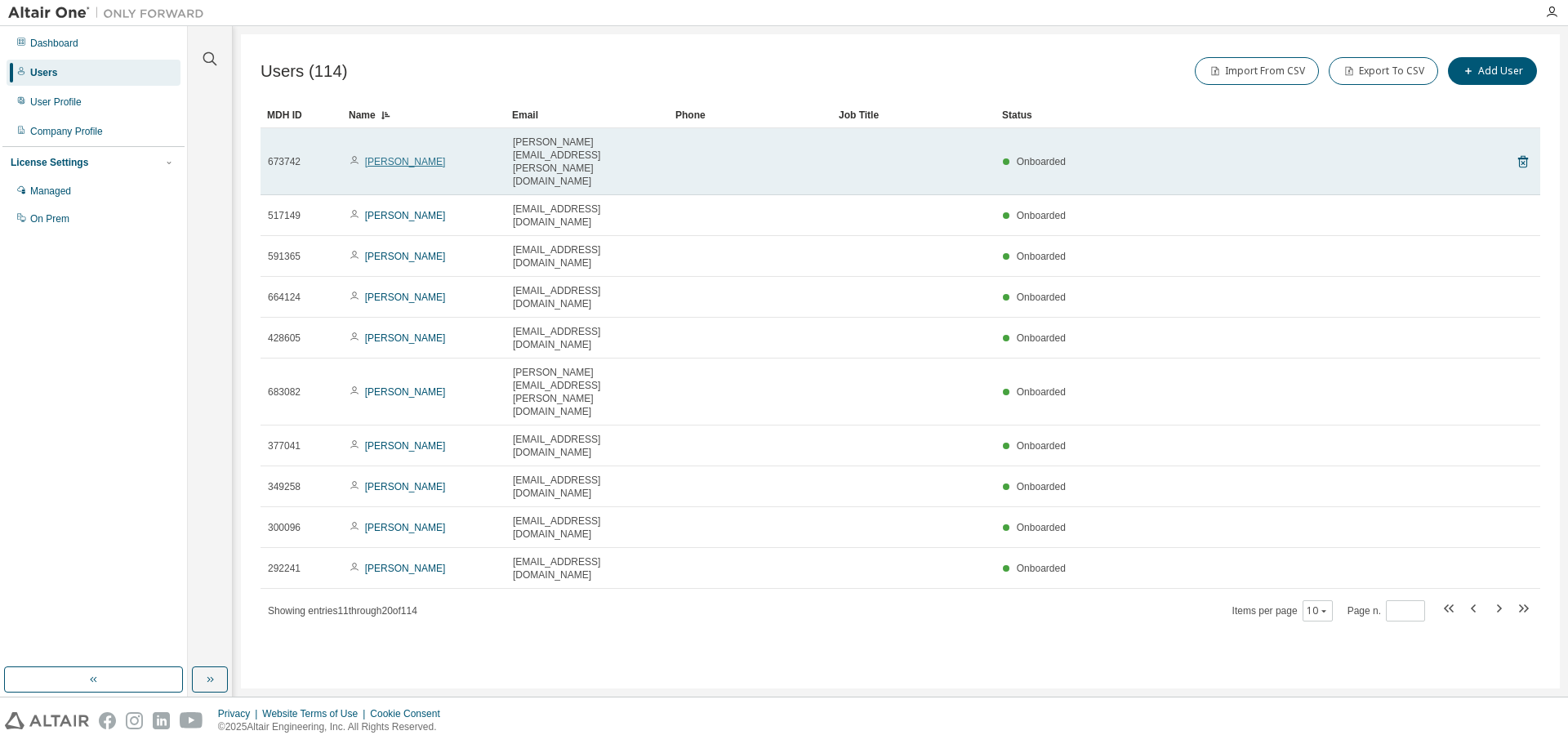
click at [396, 156] on link "Ashley Hemphill" at bounding box center [405, 162] width 81 height 11
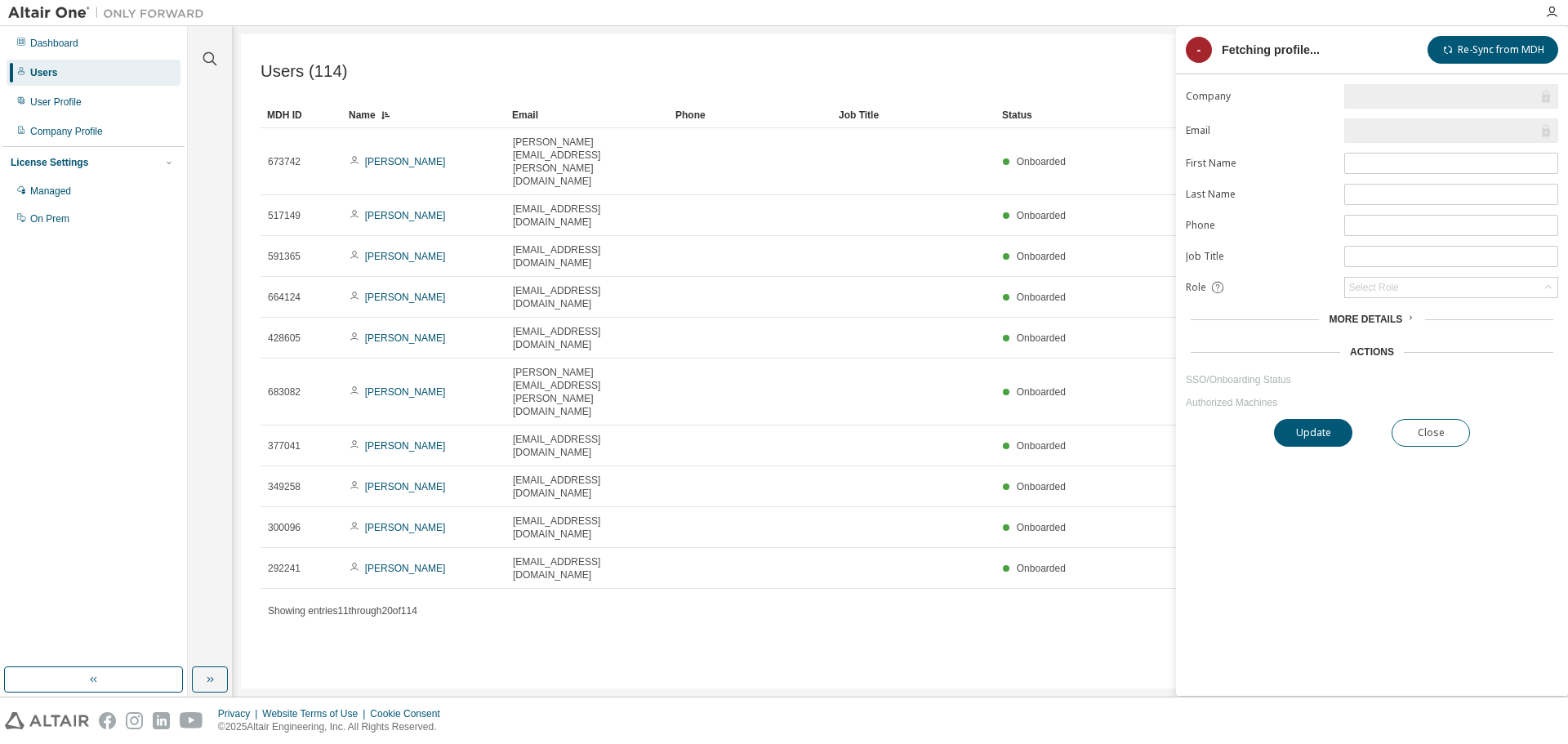
type input "*"
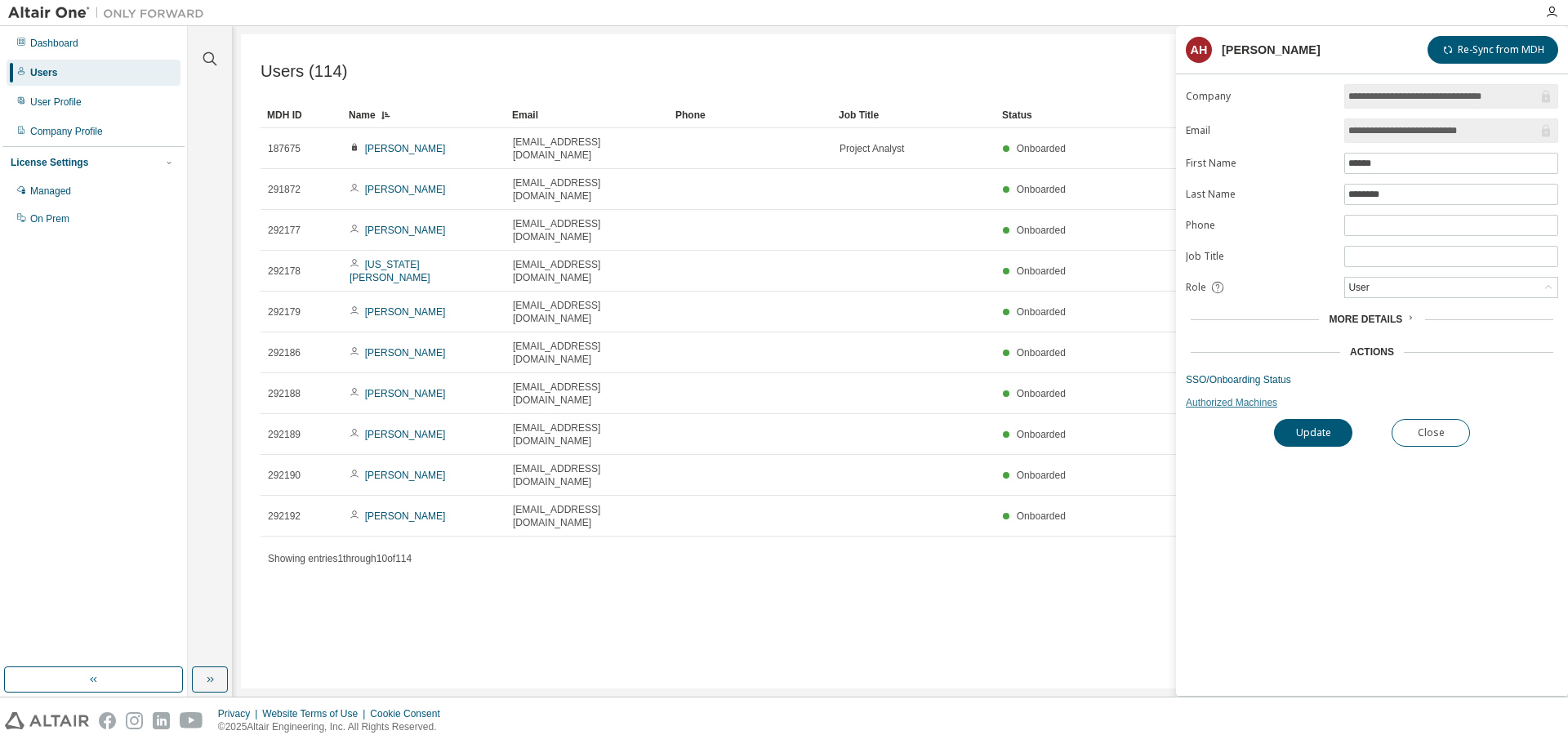
click at [1210, 405] on link "Authorized Machines" at bounding box center [1372, 402] width 372 height 13
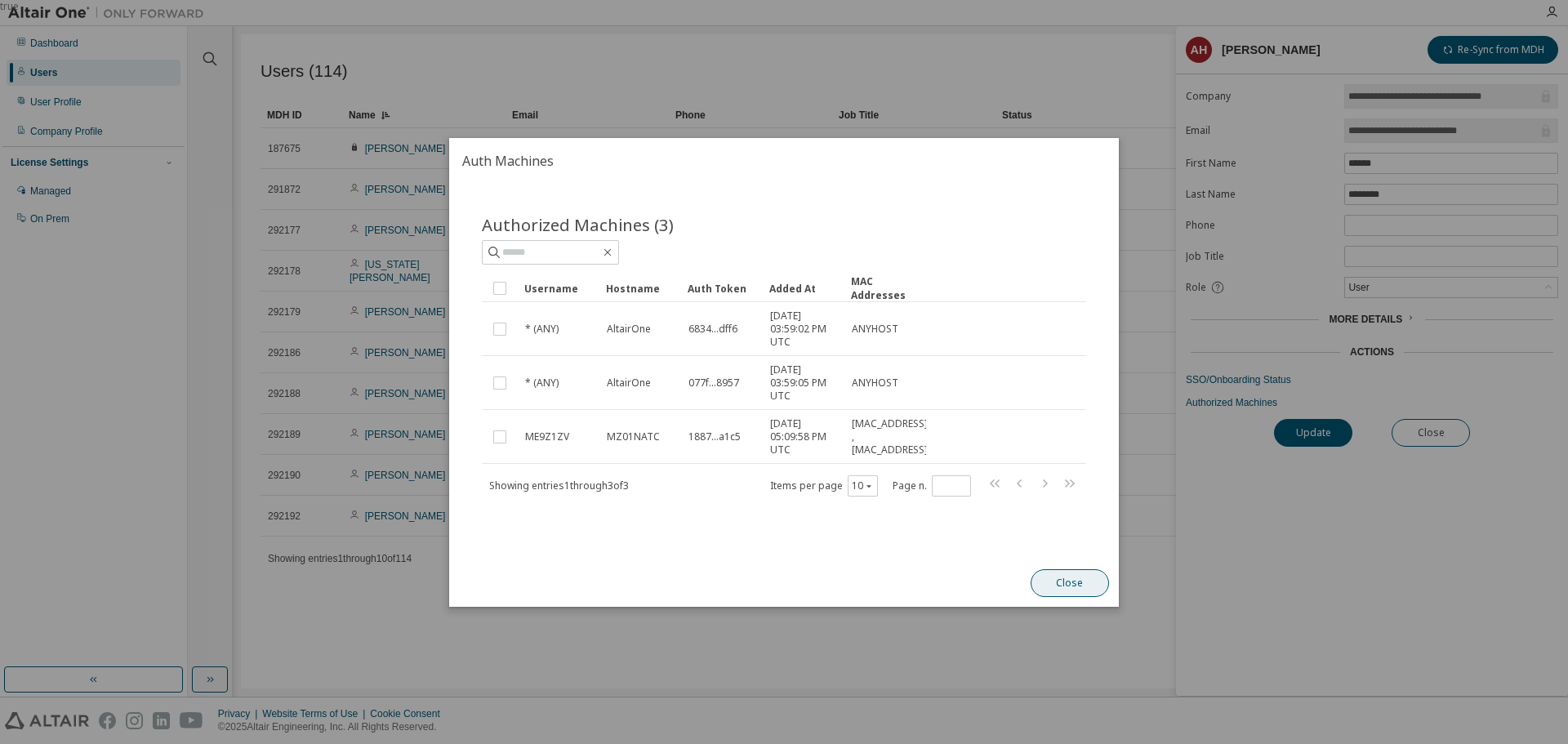
click at [1079, 575] on button "Close" at bounding box center [1070, 583] width 78 height 28
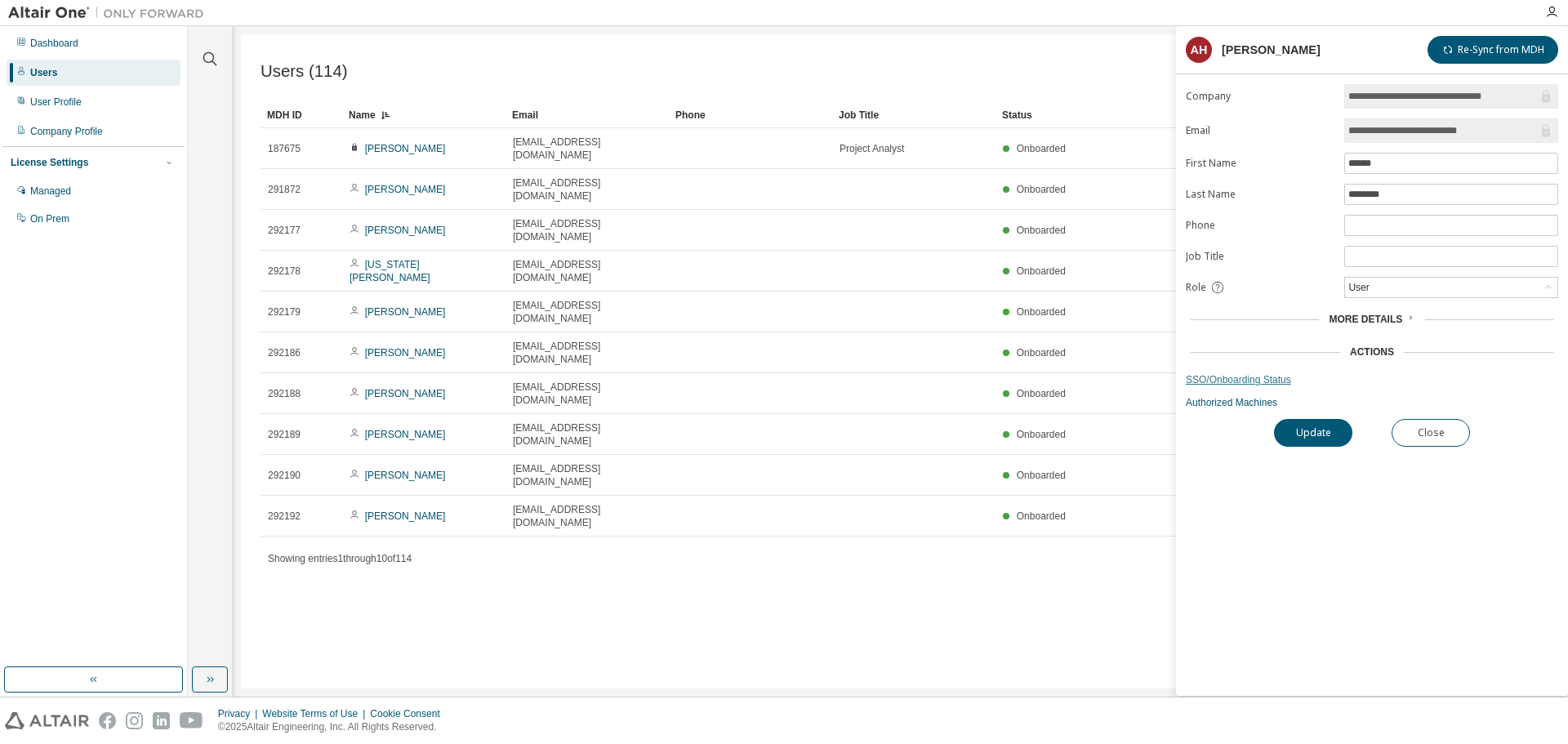
click at [1226, 384] on link "SSO/Onboarding Status" at bounding box center [1372, 380] width 372 height 13
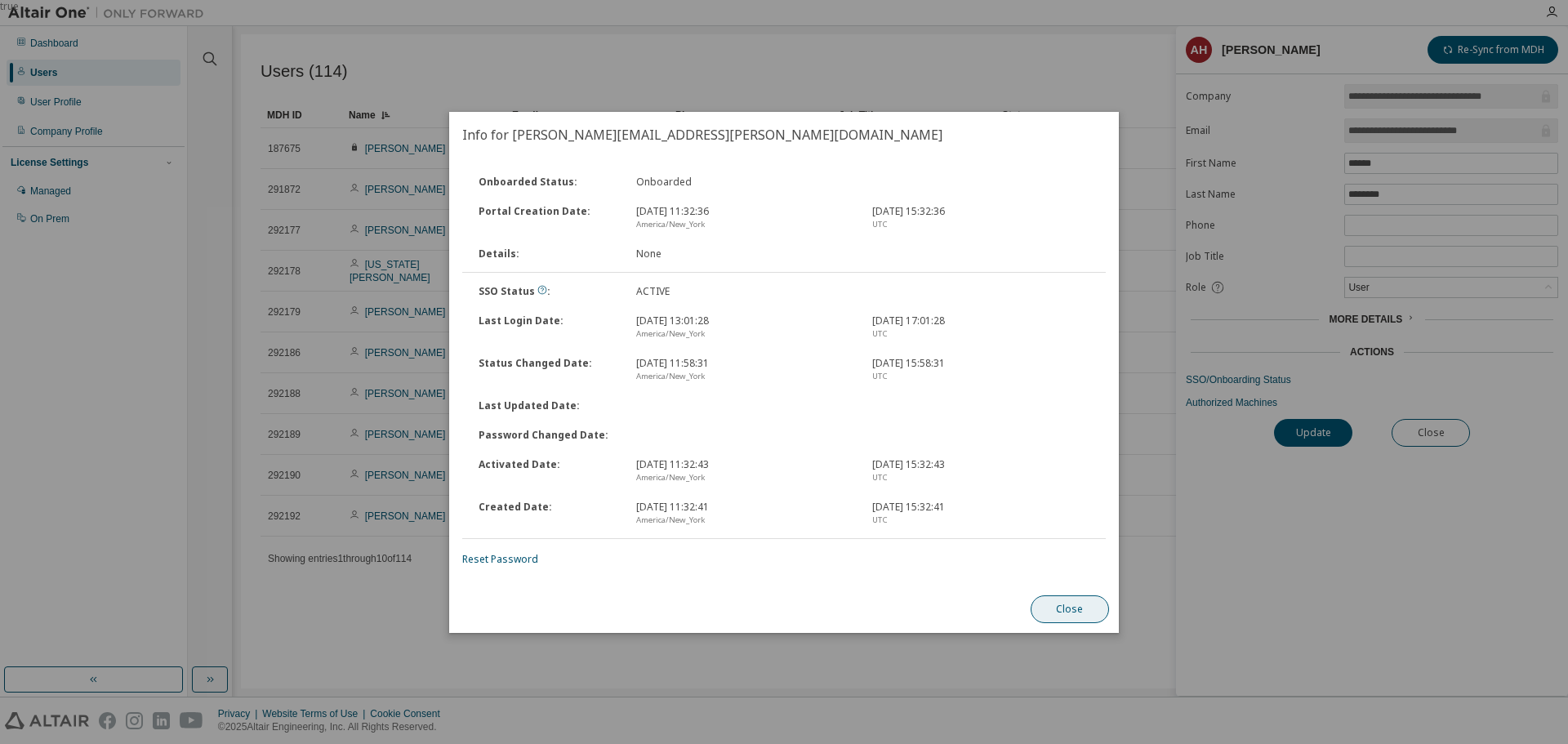
click at [1078, 604] on button "Close" at bounding box center [1070, 609] width 78 height 28
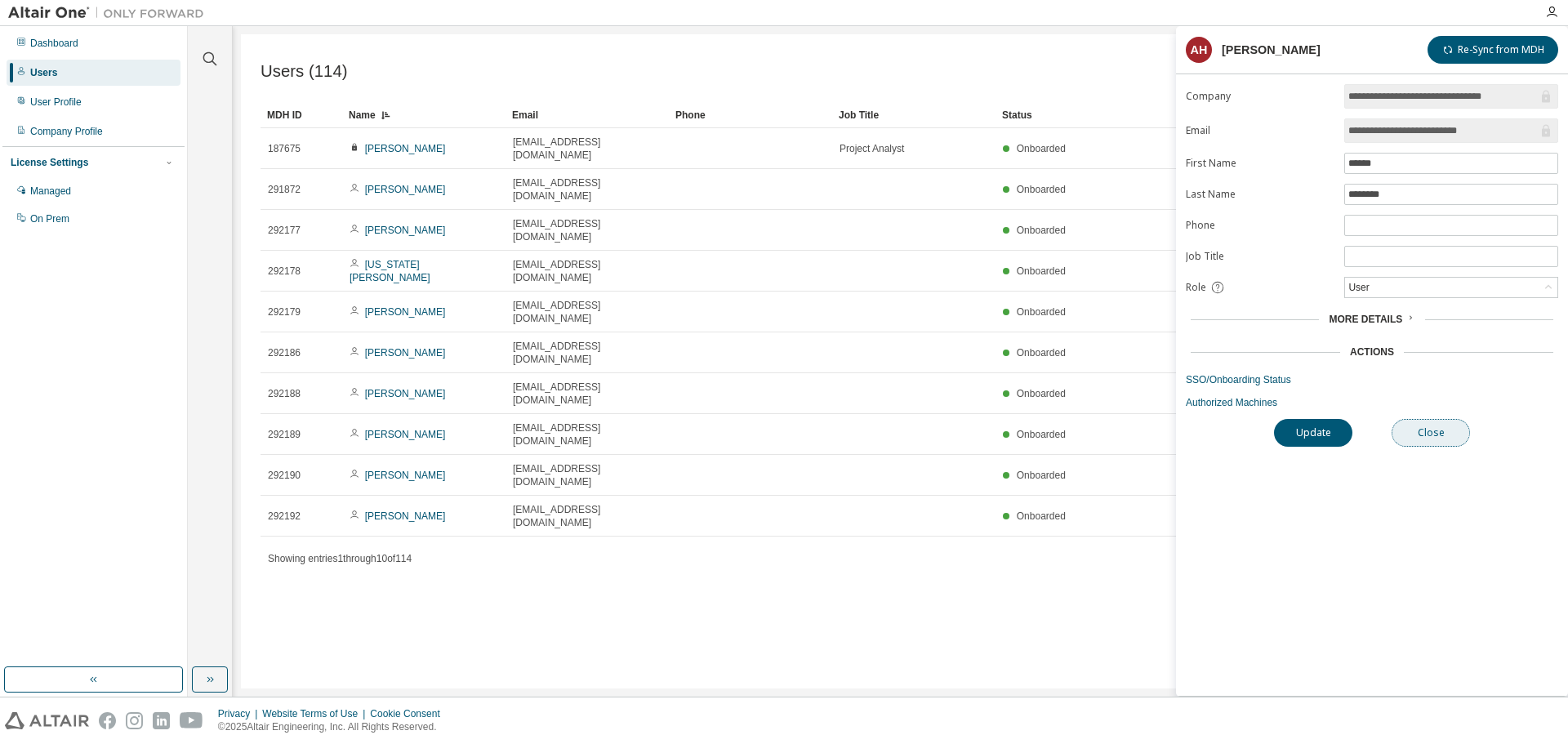
click at [1444, 428] on button "Close" at bounding box center [1431, 433] width 78 height 28
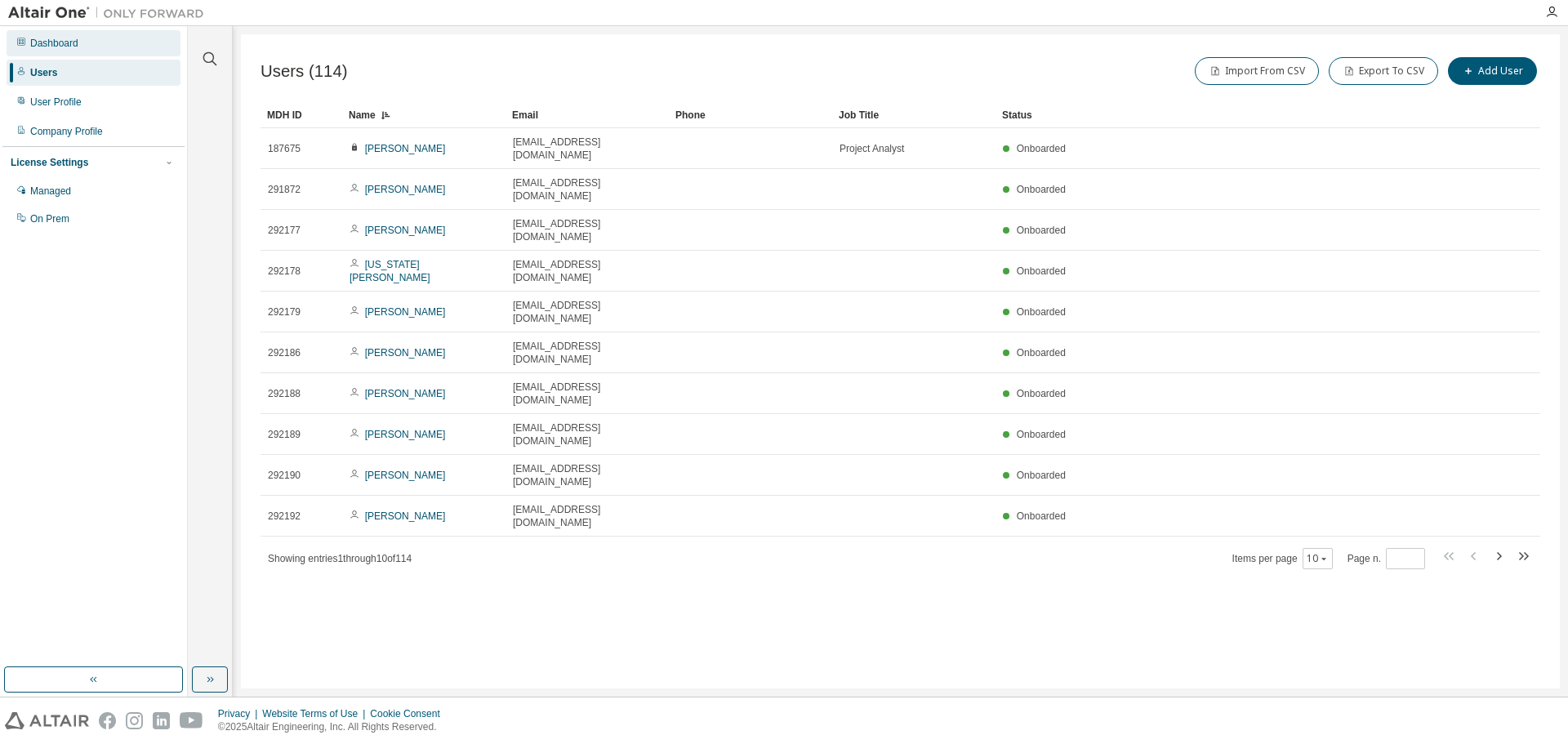
click at [62, 49] on div "Dashboard" at bounding box center [55, 44] width 48 height 13
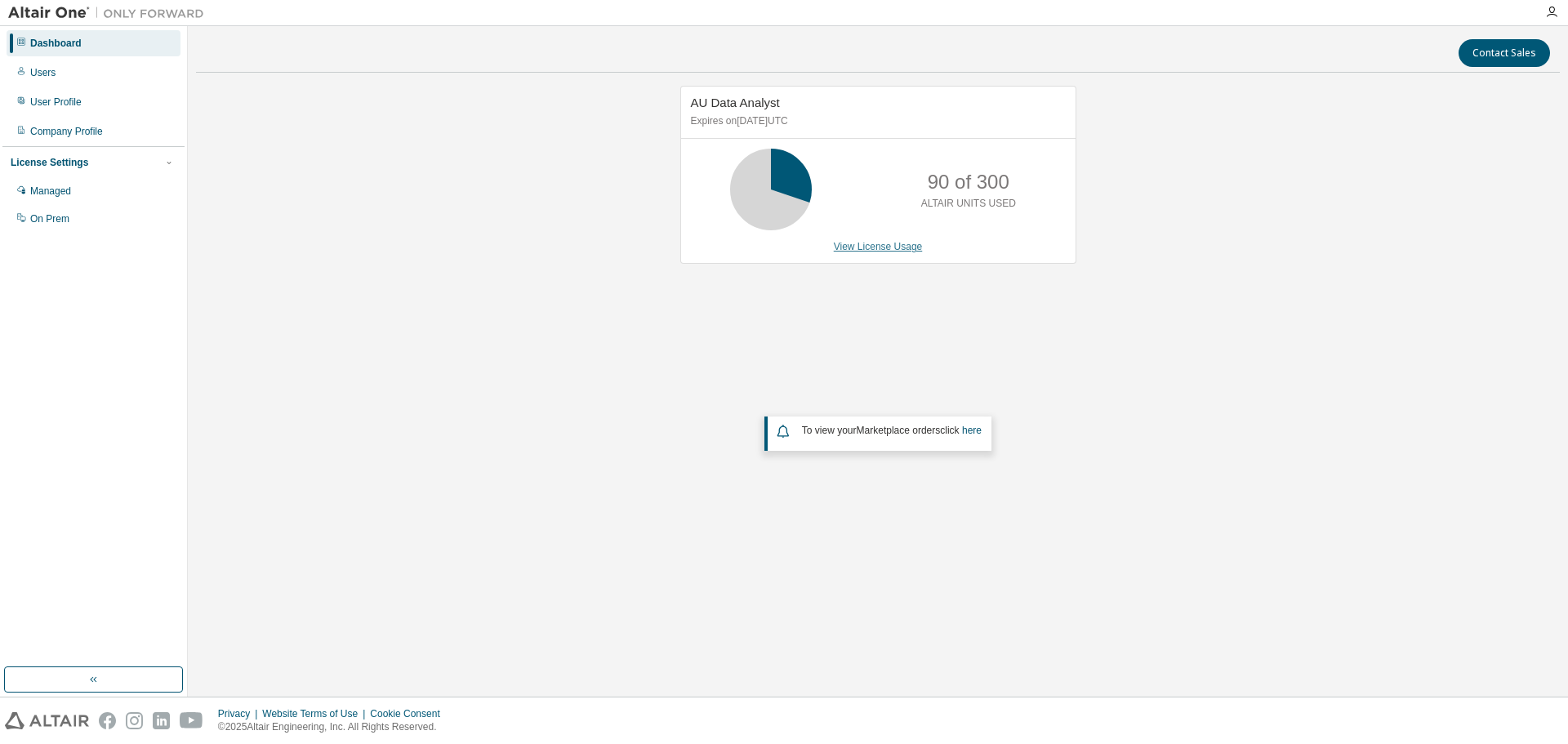
click at [859, 247] on link "View License Usage" at bounding box center [879, 246] width 89 height 11
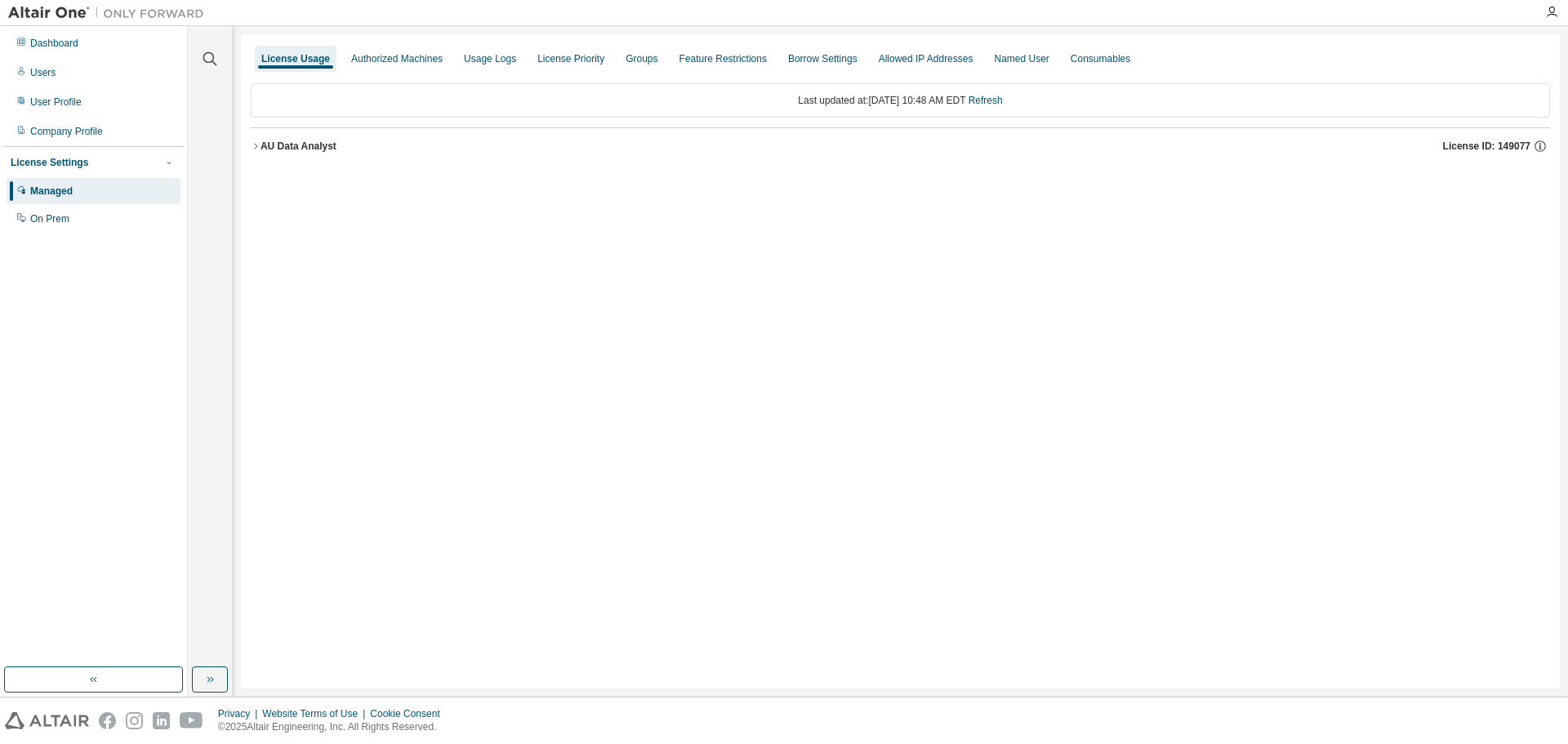
click at [255, 150] on icon "button" at bounding box center [255, 146] width 10 height 10
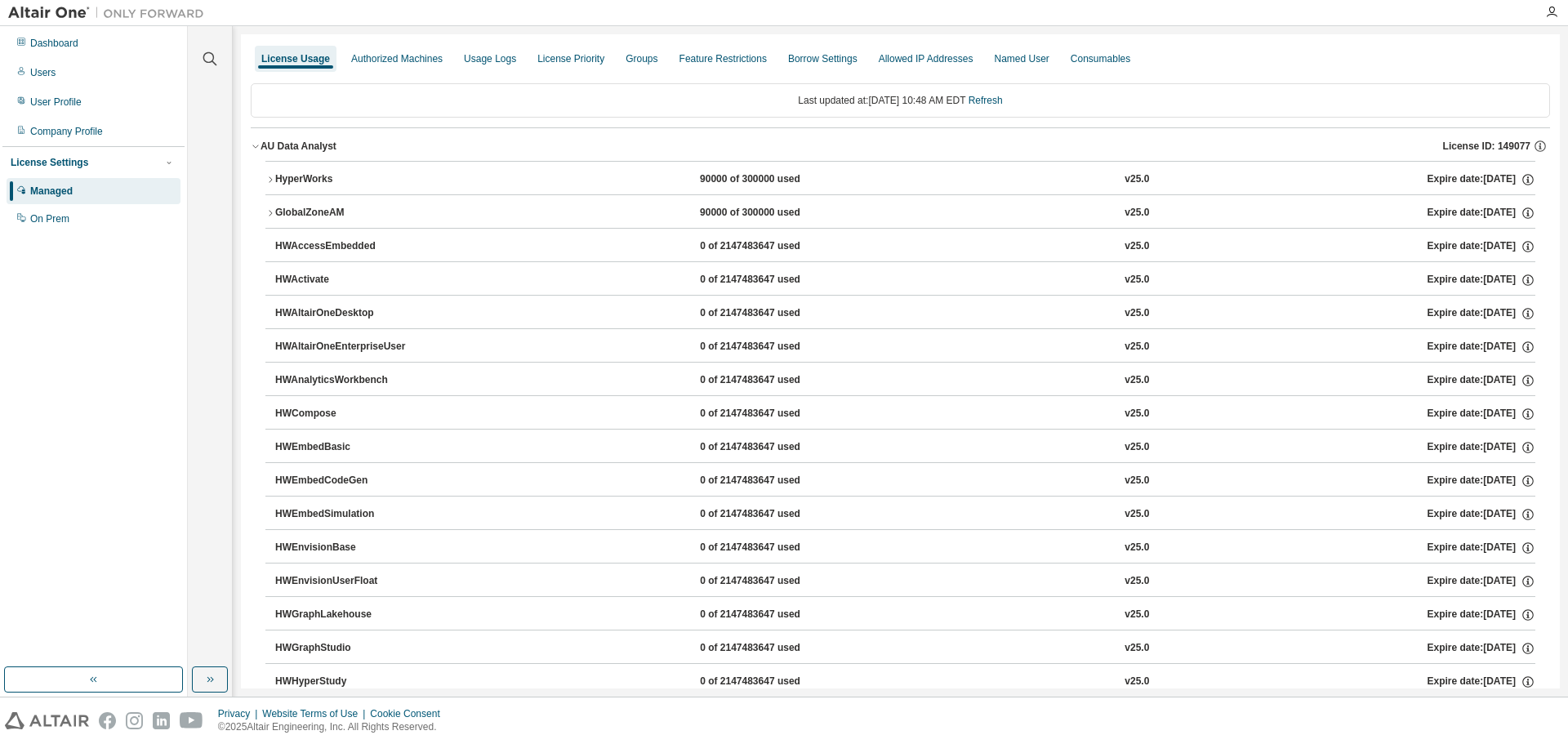
click at [271, 179] on icon "button" at bounding box center [270, 179] width 10 height 10
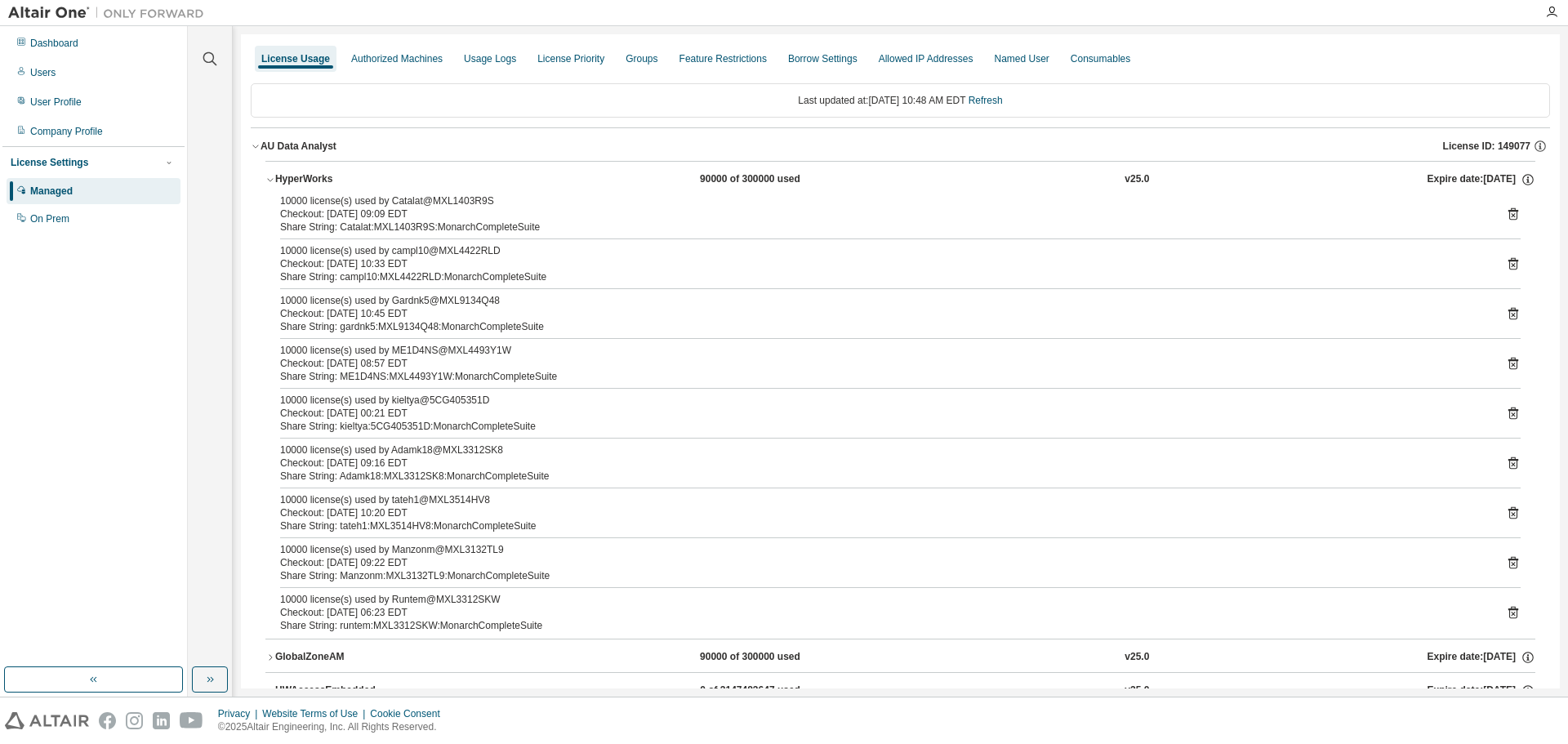
click at [271, 179] on icon "button" at bounding box center [270, 179] width 10 height 10
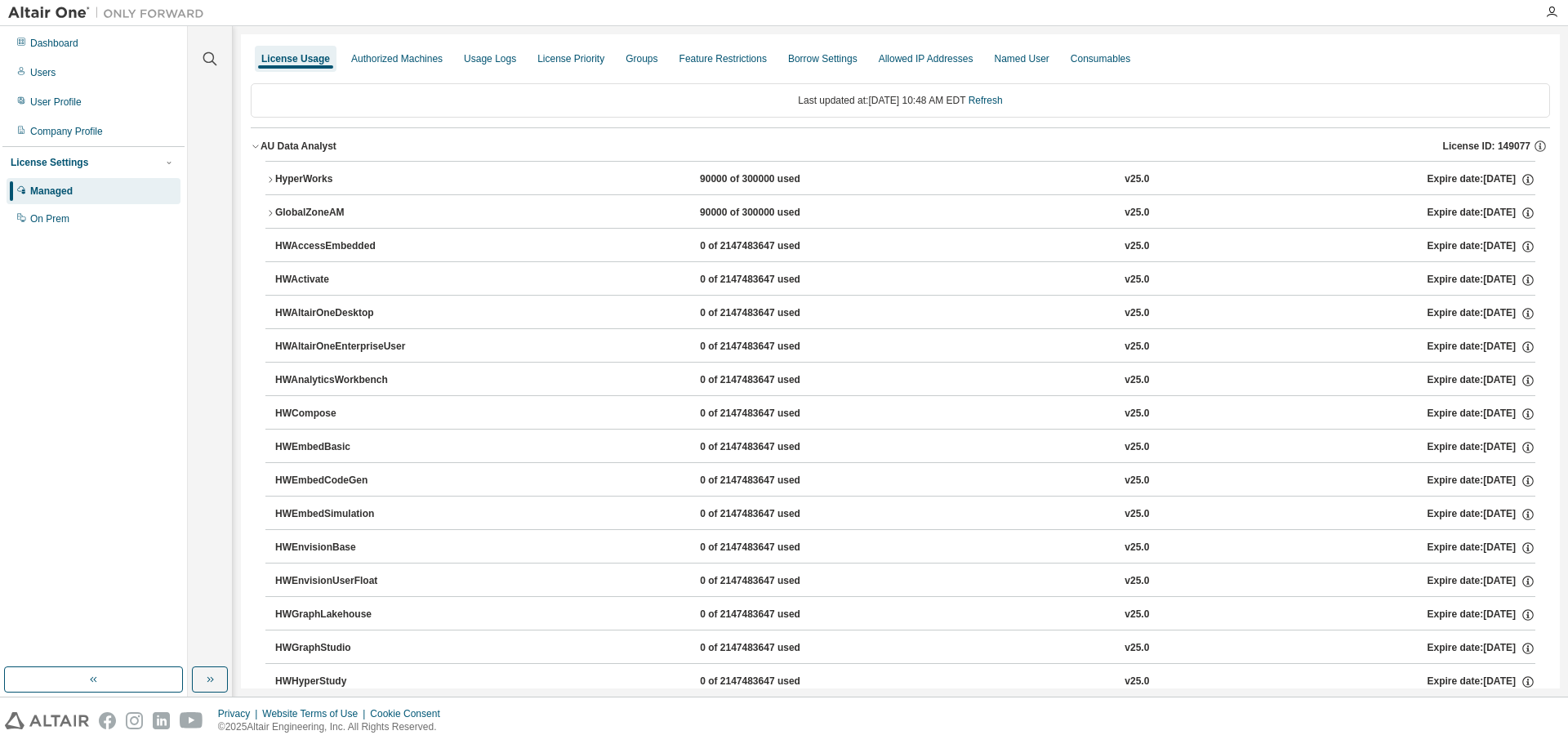
click at [251, 145] on icon "button" at bounding box center [255, 146] width 10 height 10
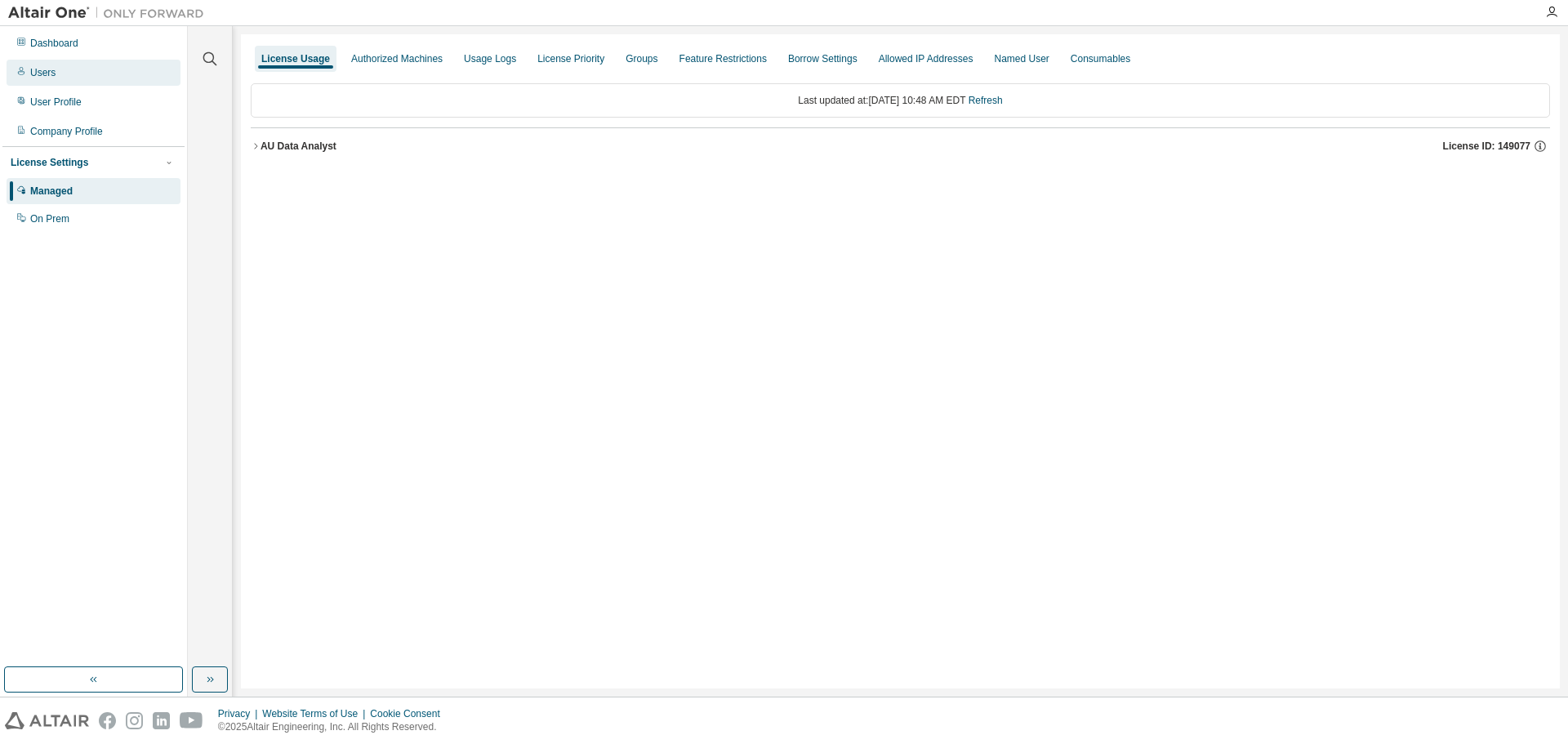
click at [46, 66] on div "Users" at bounding box center [43, 72] width 25 height 13
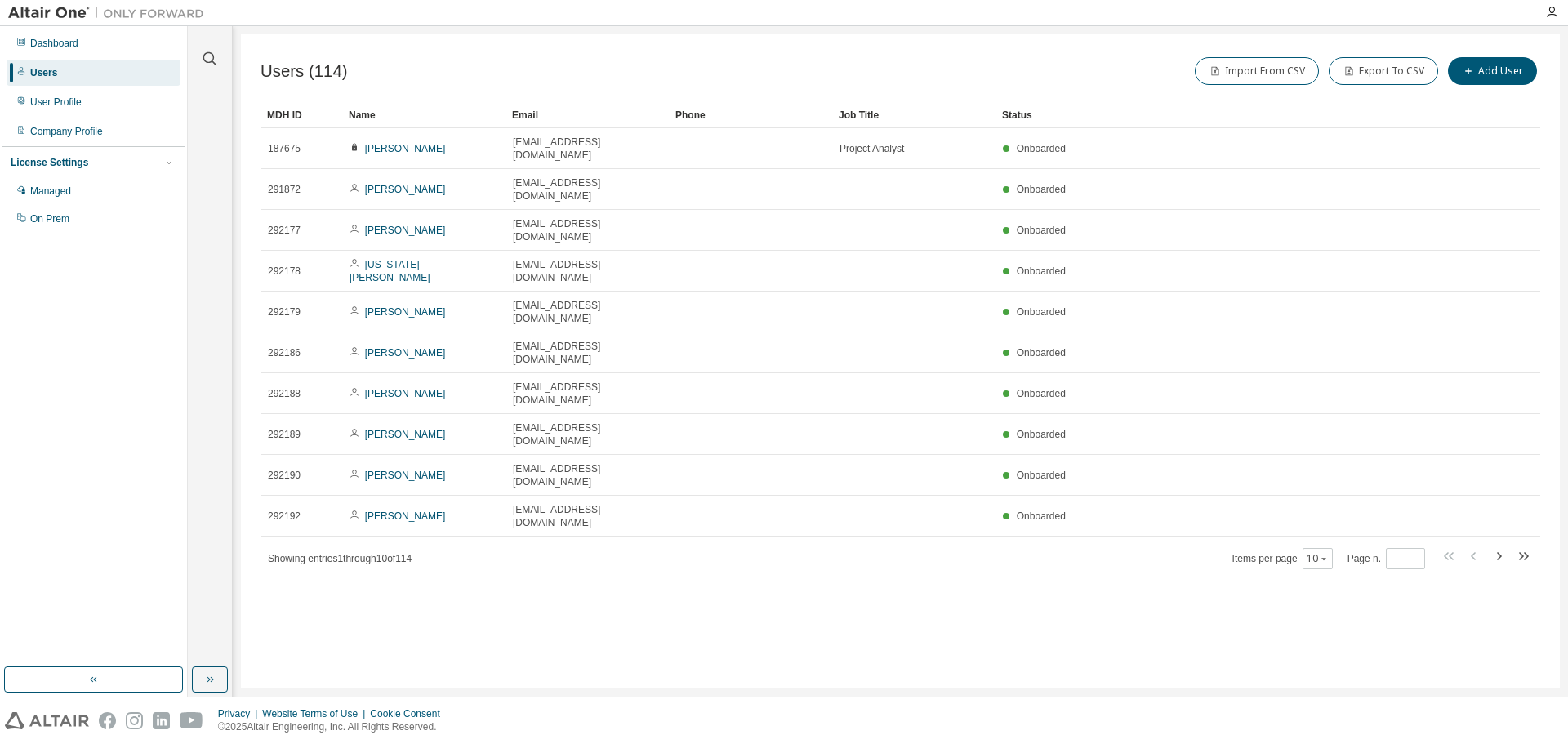
click at [443, 112] on div "Name" at bounding box center [424, 115] width 150 height 26
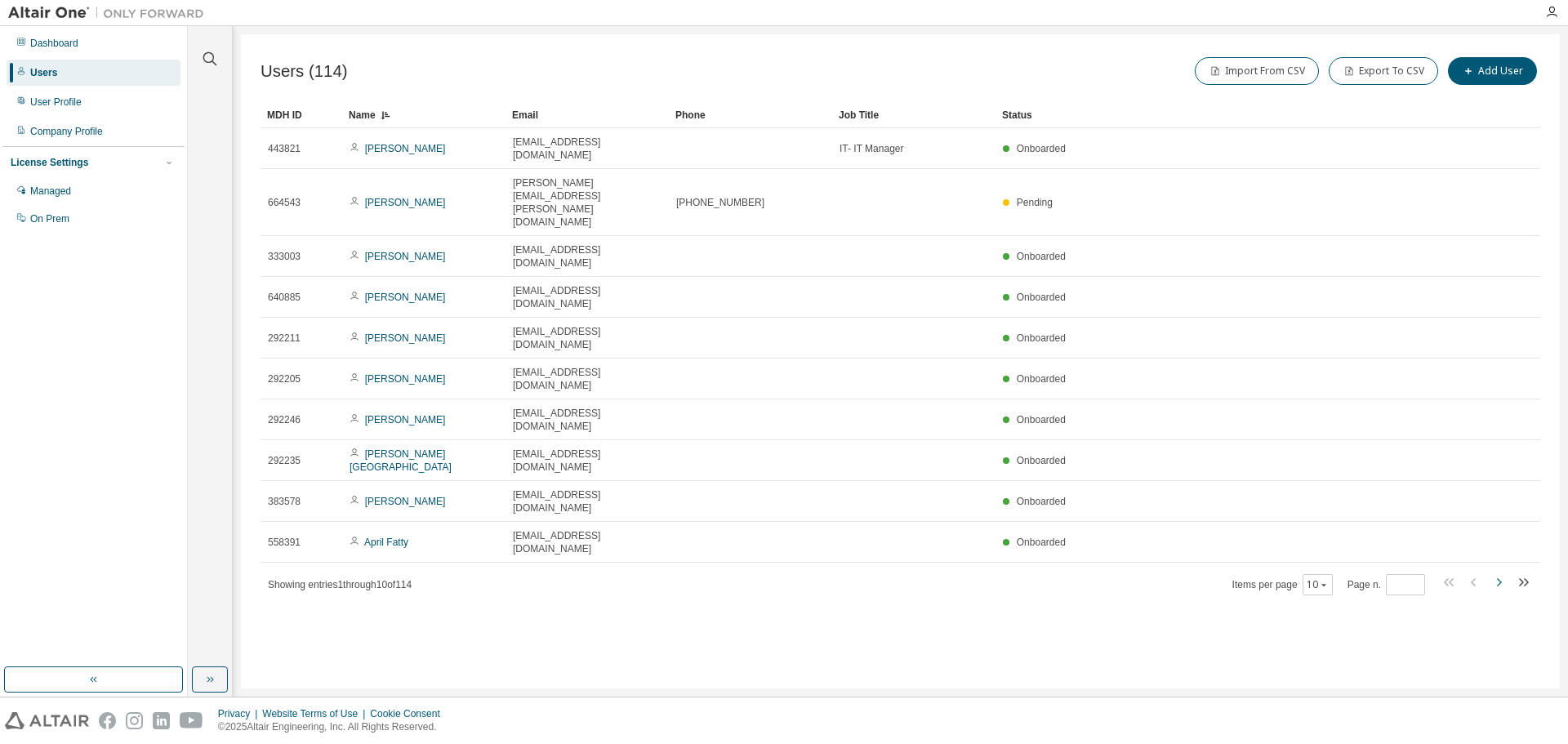
click at [1498, 579] on icon "button" at bounding box center [1499, 582] width 5 height 8
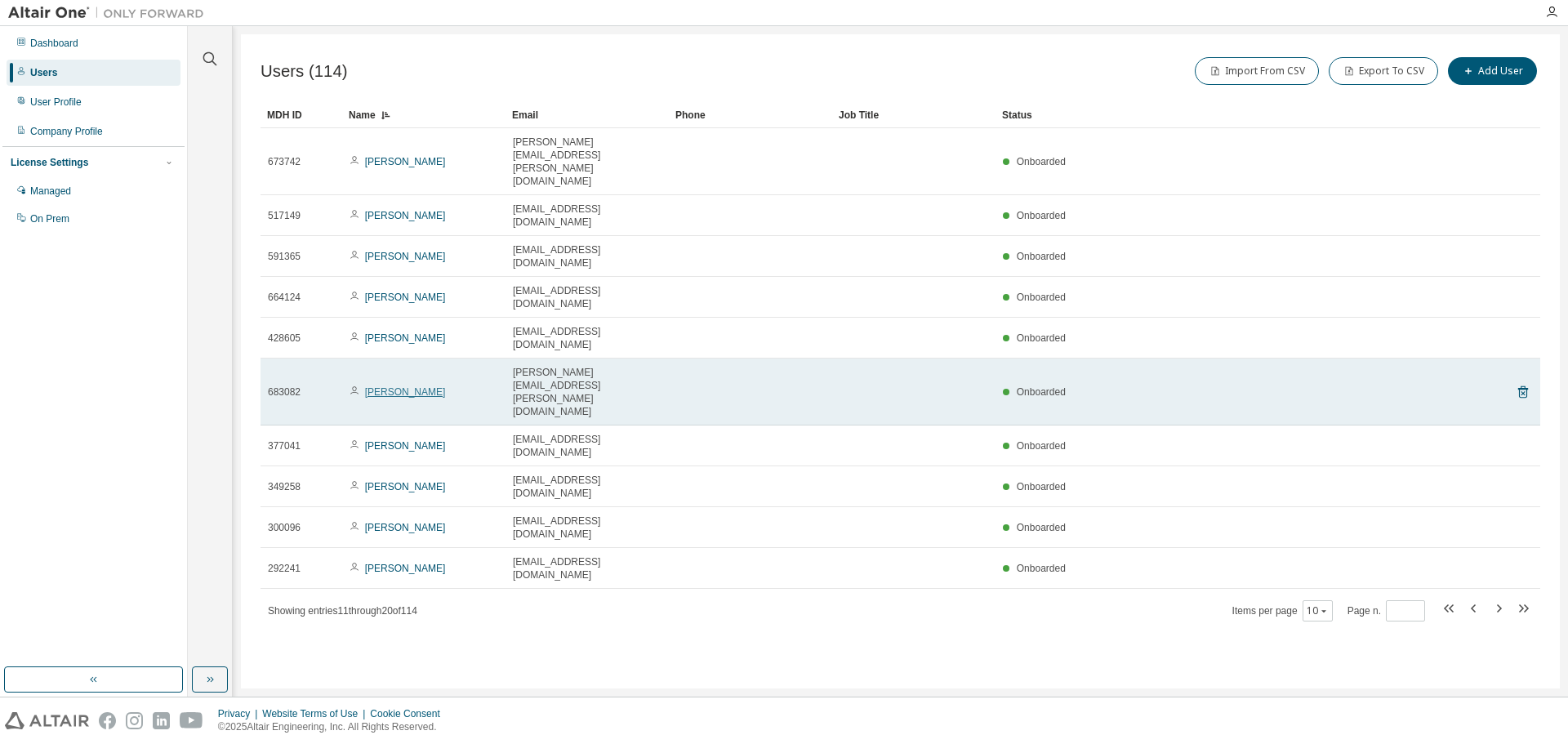
click at [407, 386] on link "Brittney Branson" at bounding box center [405, 392] width 81 height 11
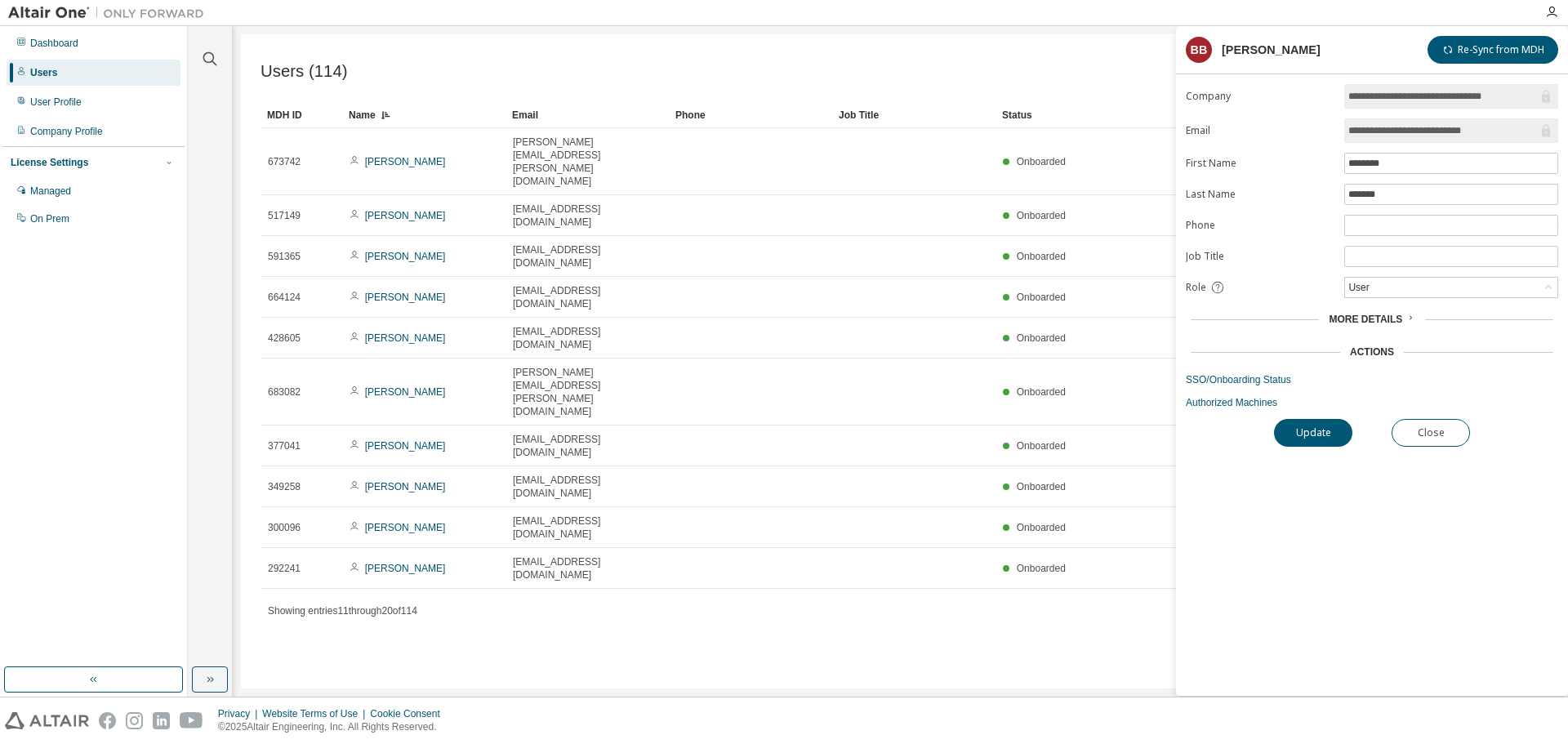
type input "*"
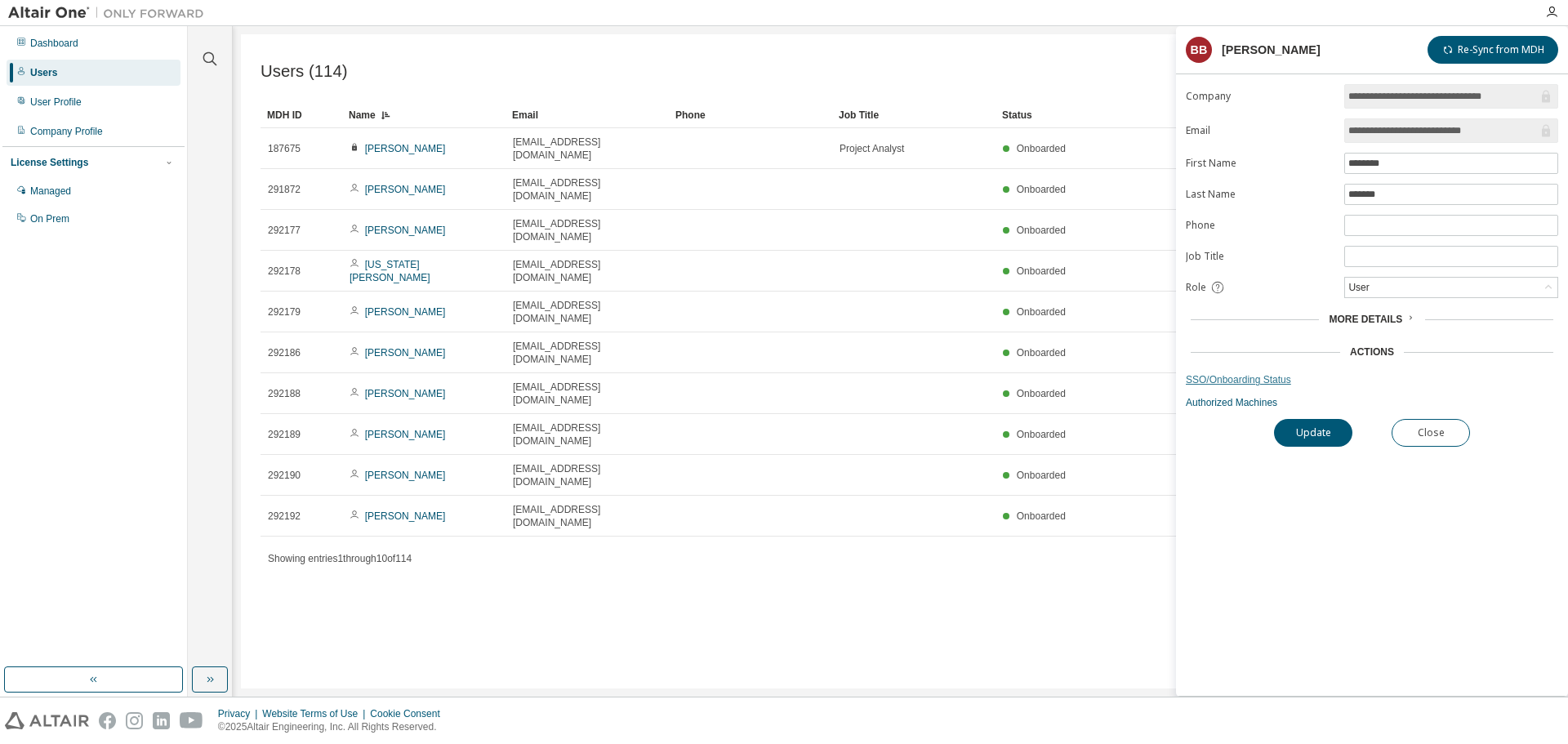
click at [1229, 381] on link "SSO/Onboarding Status" at bounding box center [1372, 380] width 372 height 13
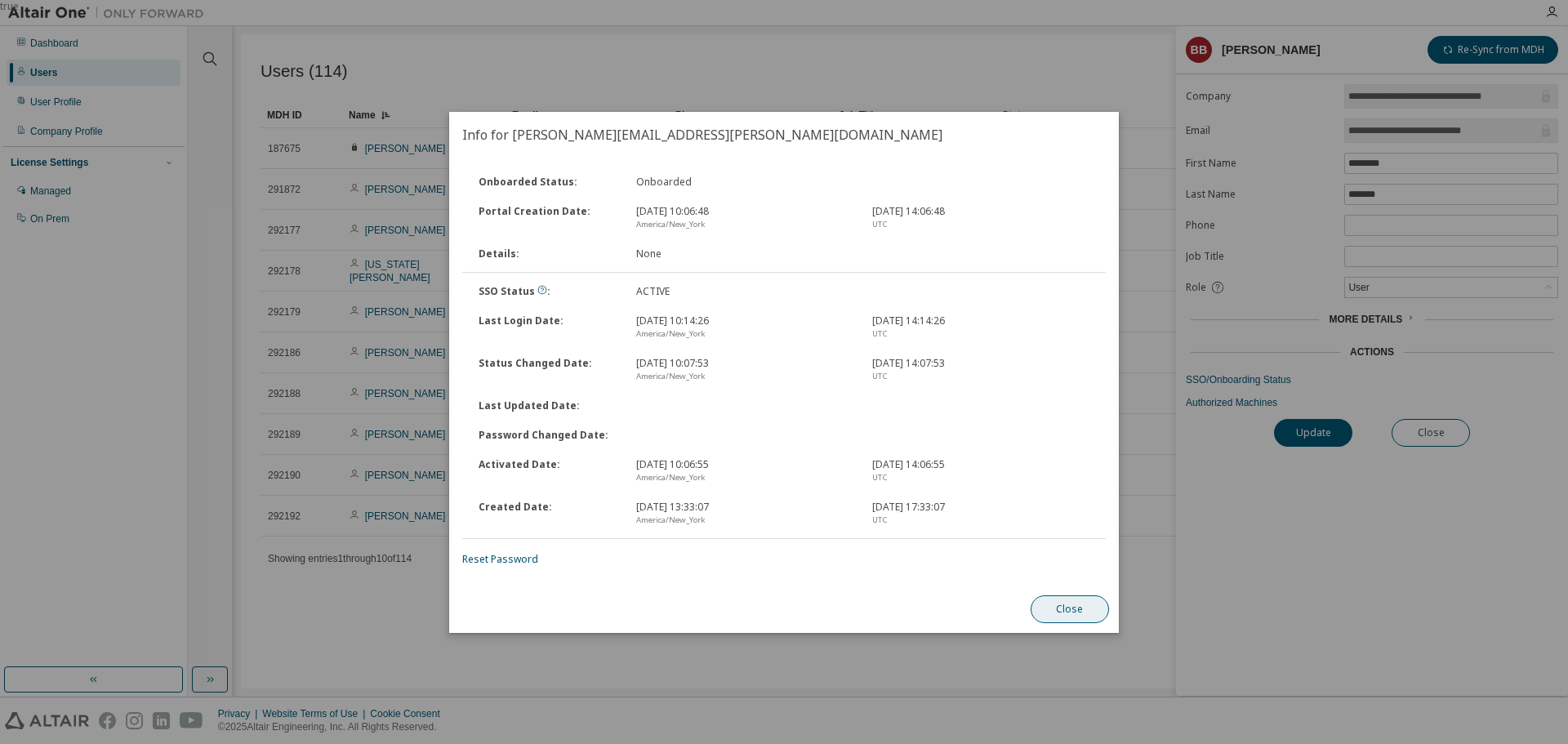
click at [1073, 605] on button "Close" at bounding box center [1070, 609] width 78 height 28
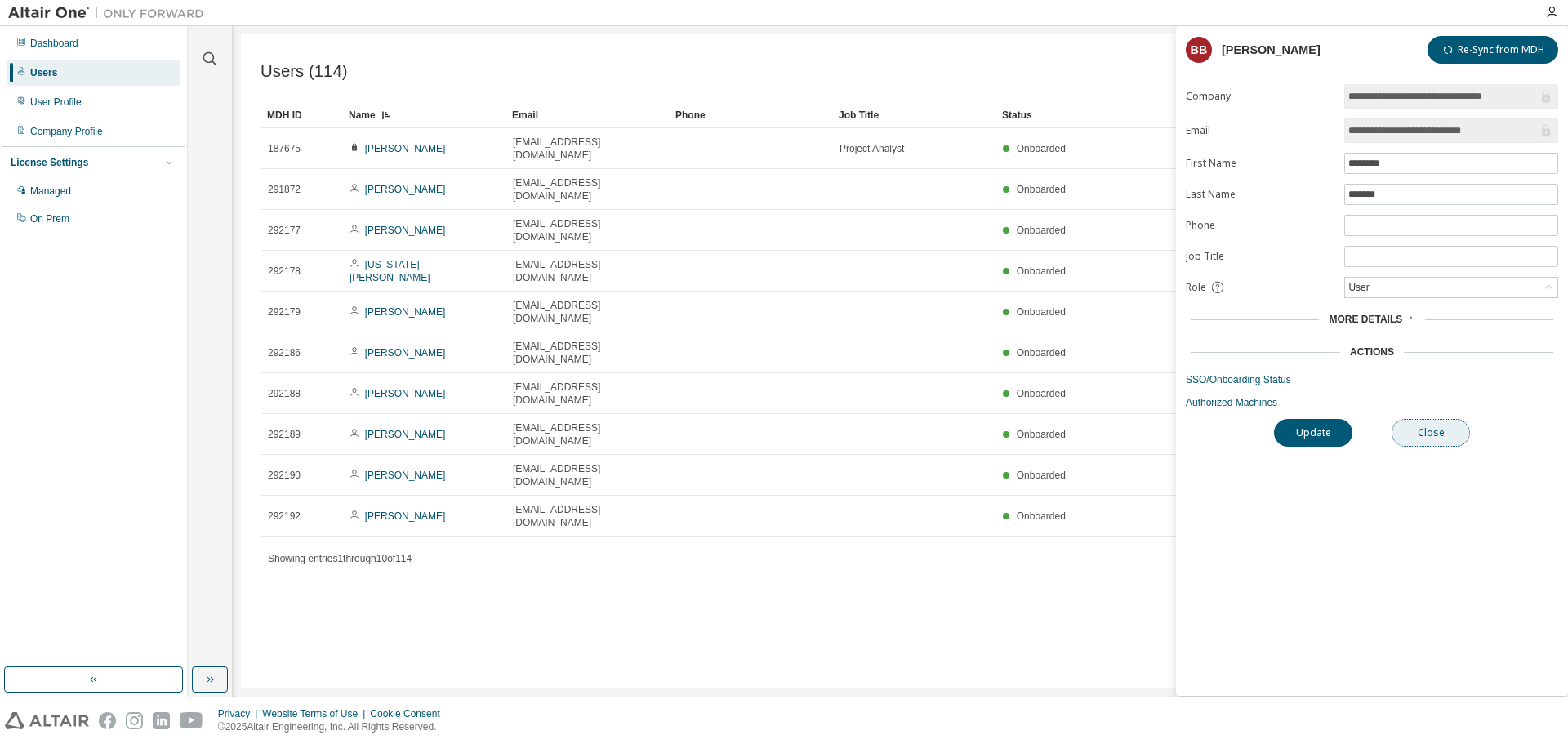
click at [1431, 436] on button "Close" at bounding box center [1431, 433] width 78 height 28
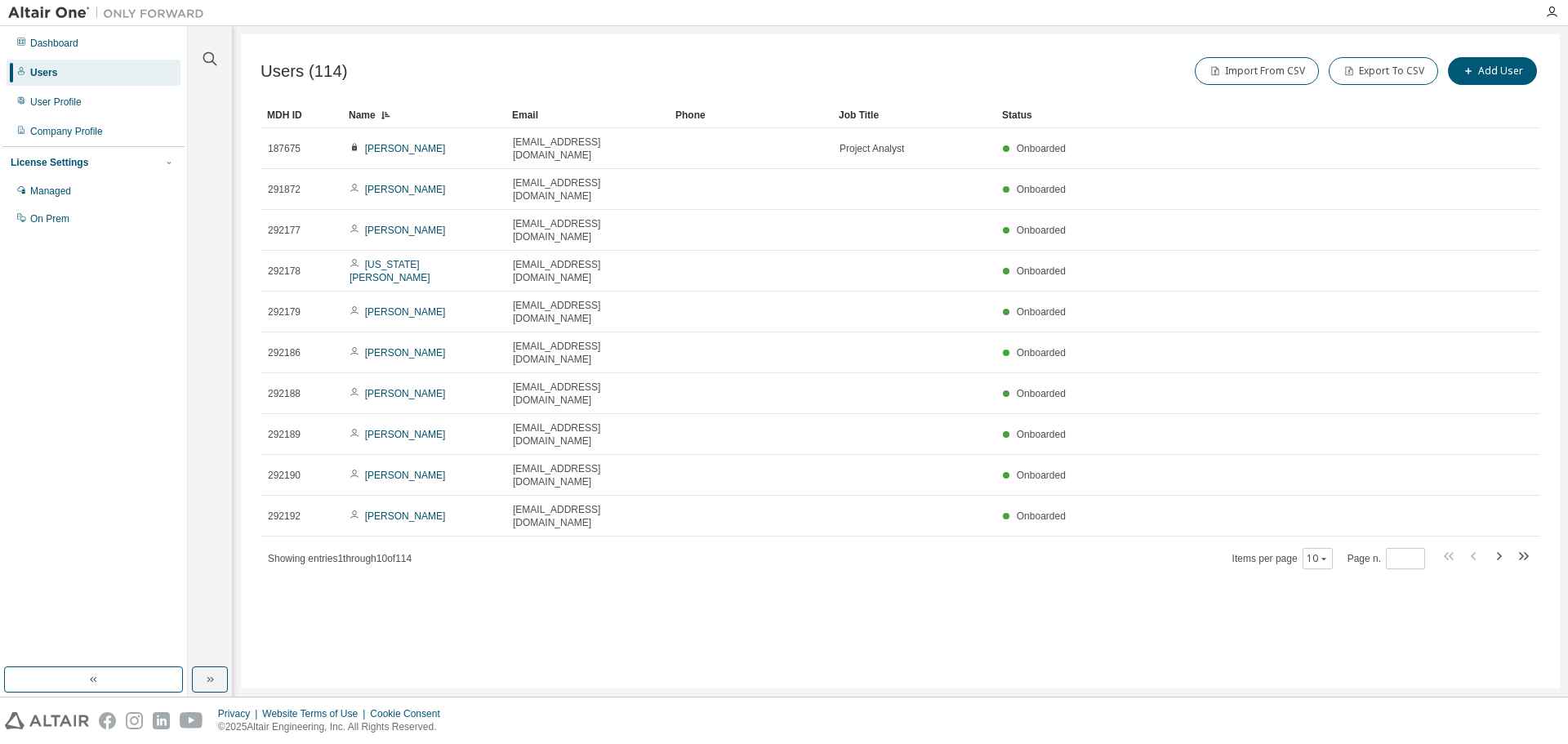
click at [164, 10] on img at bounding box center [111, 13] width 204 height 17
click at [42, 44] on div "Dashboard" at bounding box center [55, 44] width 48 height 13
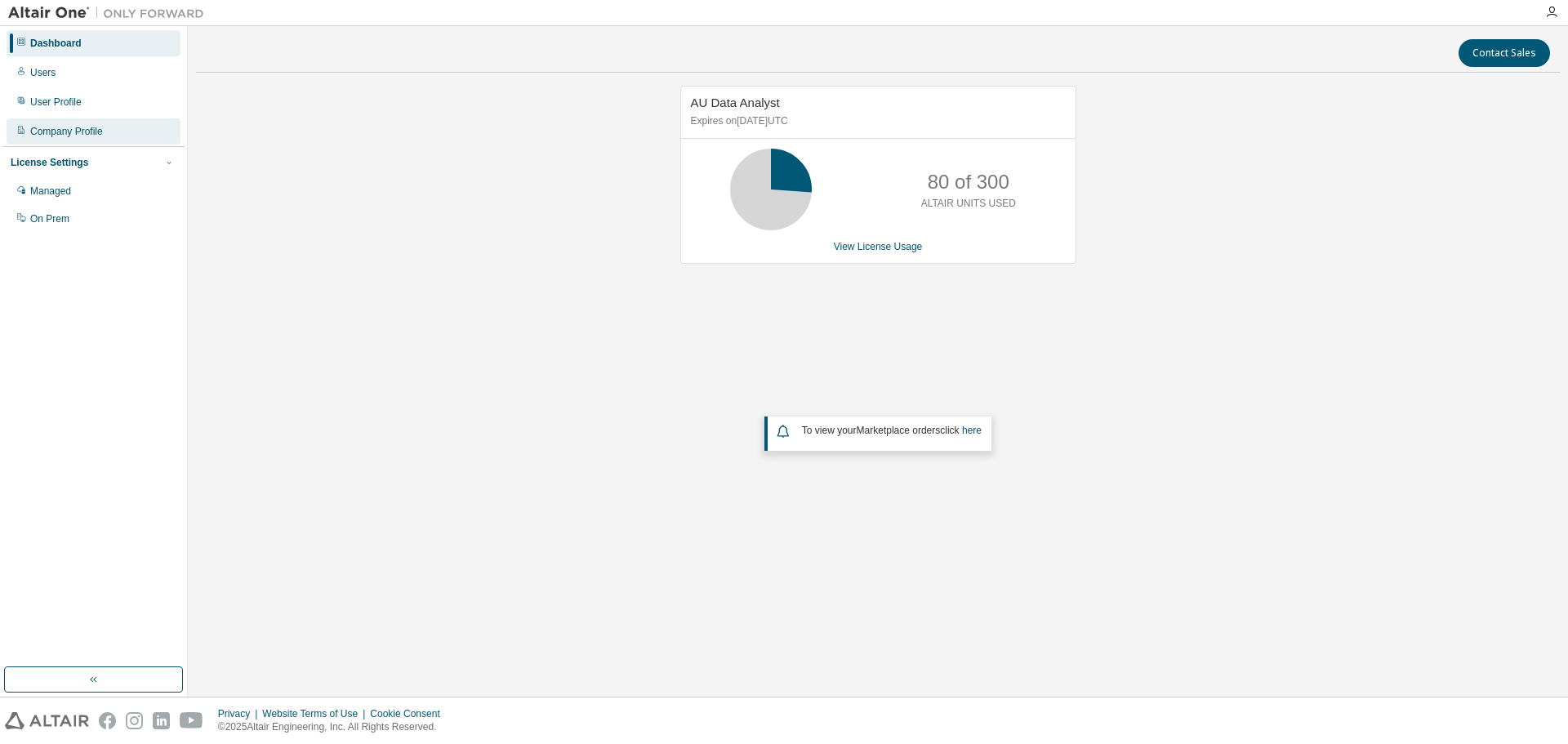
click at [41, 132] on div "Company Profile" at bounding box center [67, 132] width 72 height 13
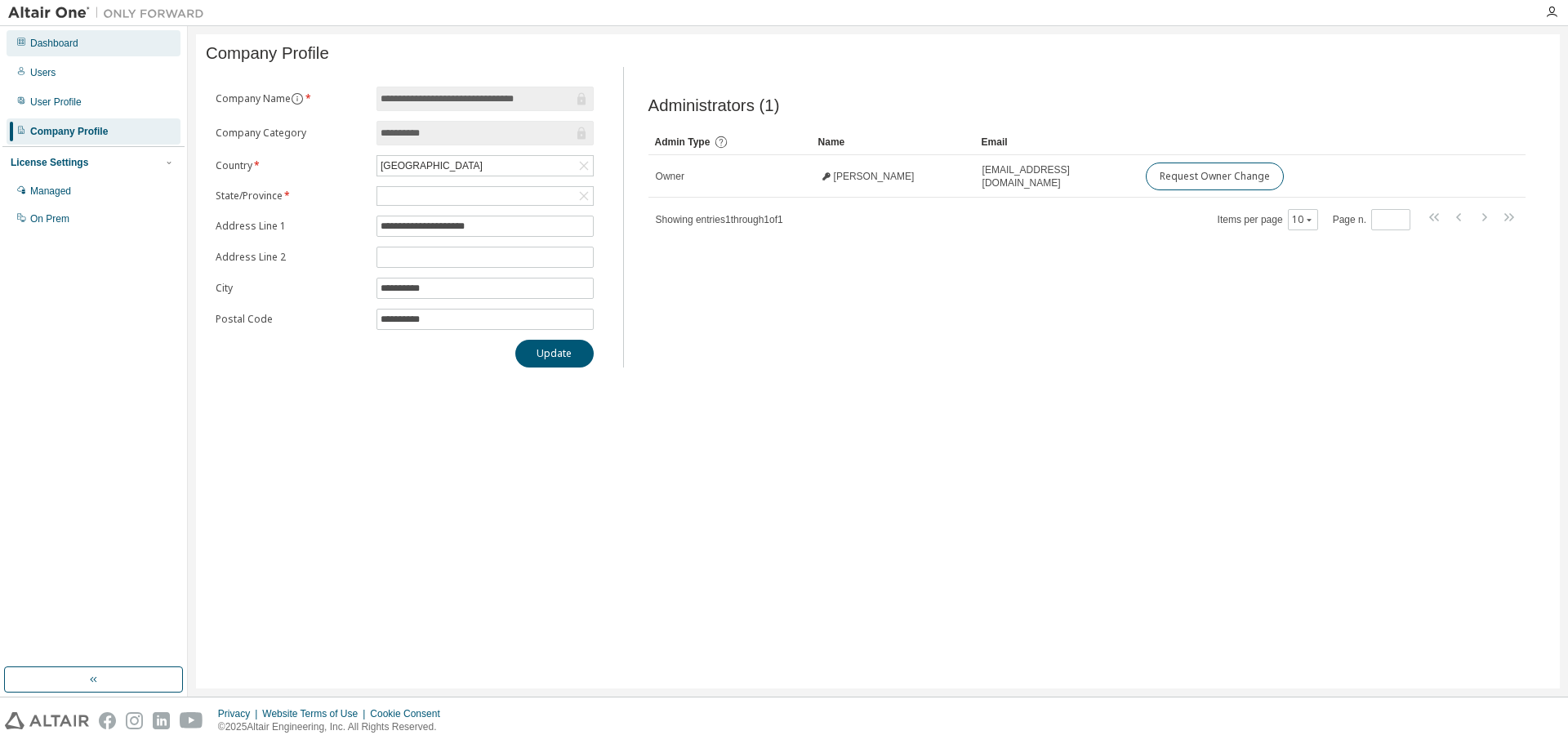
click at [46, 45] on div "Dashboard" at bounding box center [55, 44] width 48 height 13
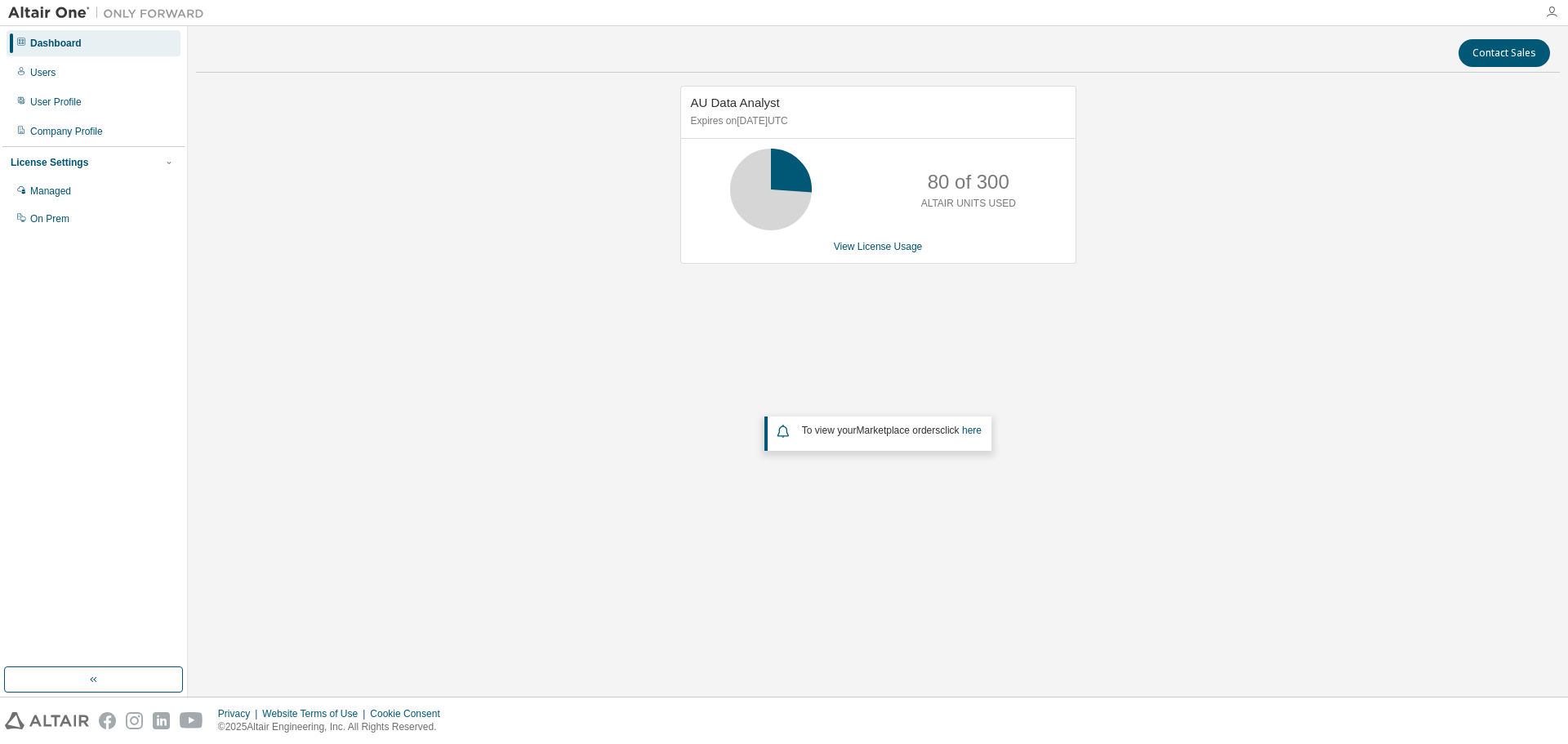
click at [1550, 12] on icon "button" at bounding box center [1552, 12] width 13 height 13
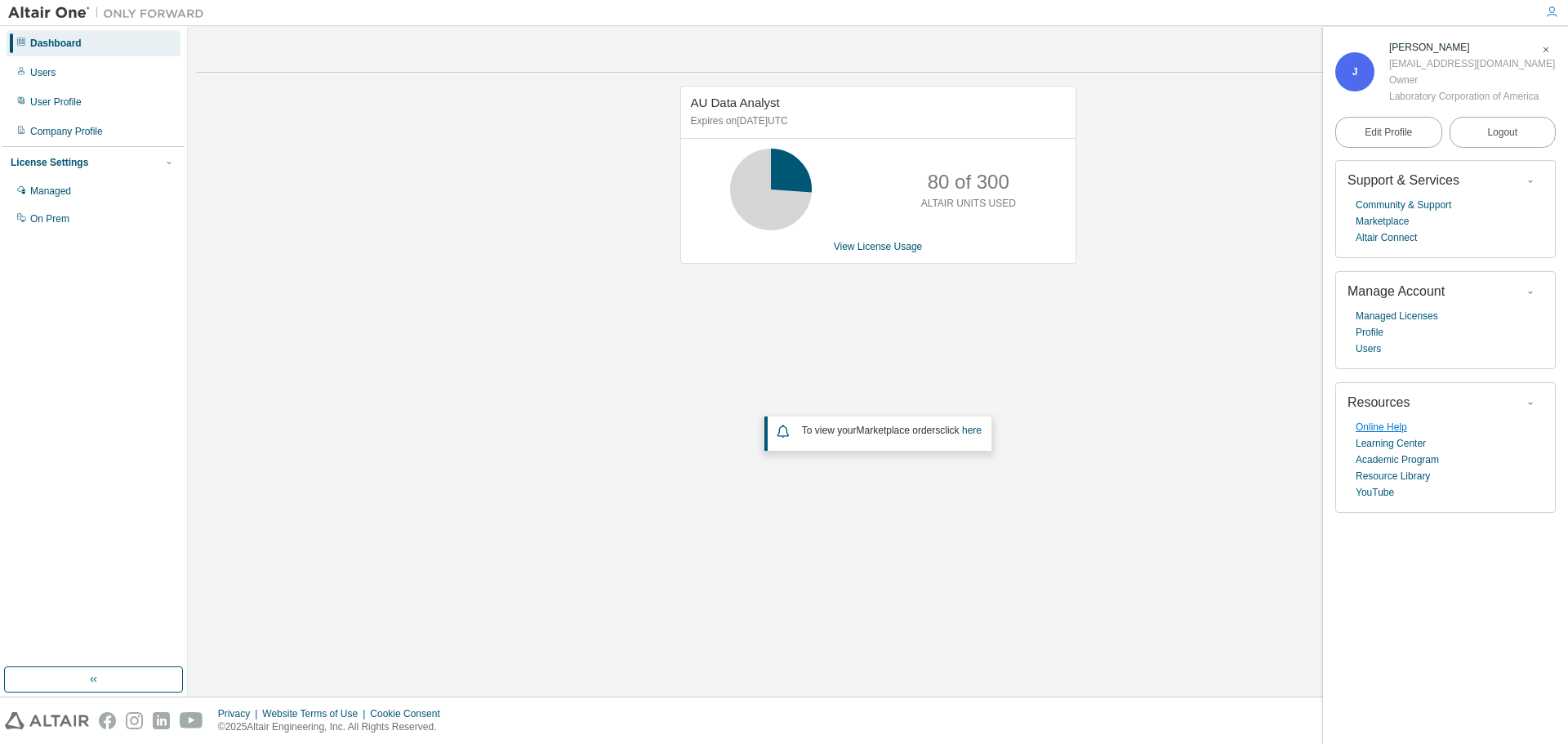
click at [1368, 435] on link "Online Help" at bounding box center [1381, 427] width 51 height 17
click at [1397, 483] on link "Resource Library" at bounding box center [1393, 476] width 74 height 17
click at [986, 601] on div "Contact Sales AU Data Analyst Expires on August 29, 2026 UTC 80 of 300 ALTAIR U…" at bounding box center [878, 361] width 1364 height 654
click at [268, 343] on div "AU Data Analyst Expires on August 29, 2026 UTC 80 of 300 ALTAIR UNITS USED View…" at bounding box center [878, 327] width 1364 height 484
click at [1548, 50] on icon "button" at bounding box center [1546, 49] width 10 height 10
